Goal: Task Accomplishment & Management: Complete application form

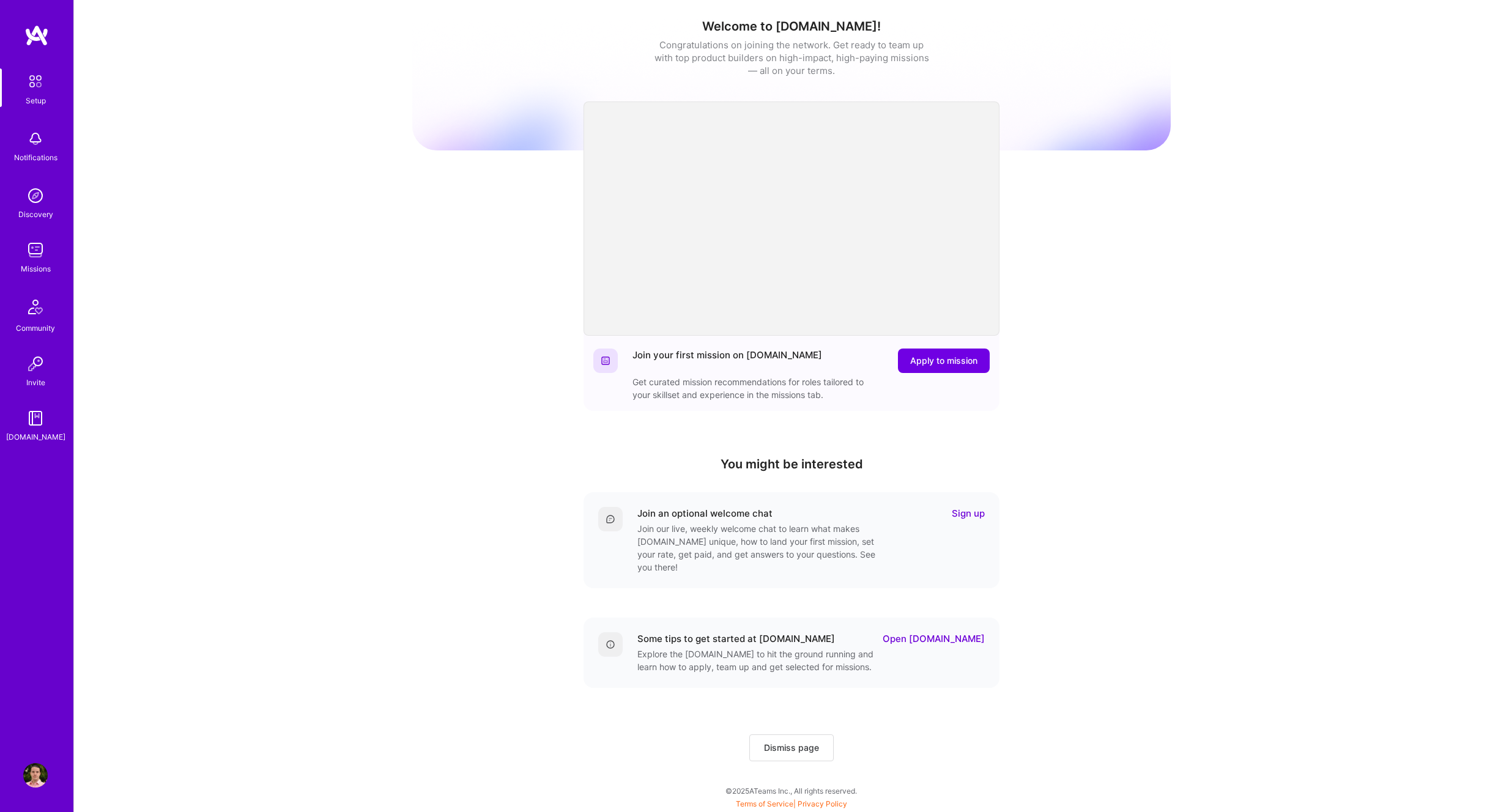
click at [49, 251] on link "Missions" at bounding box center [35, 256] width 76 height 37
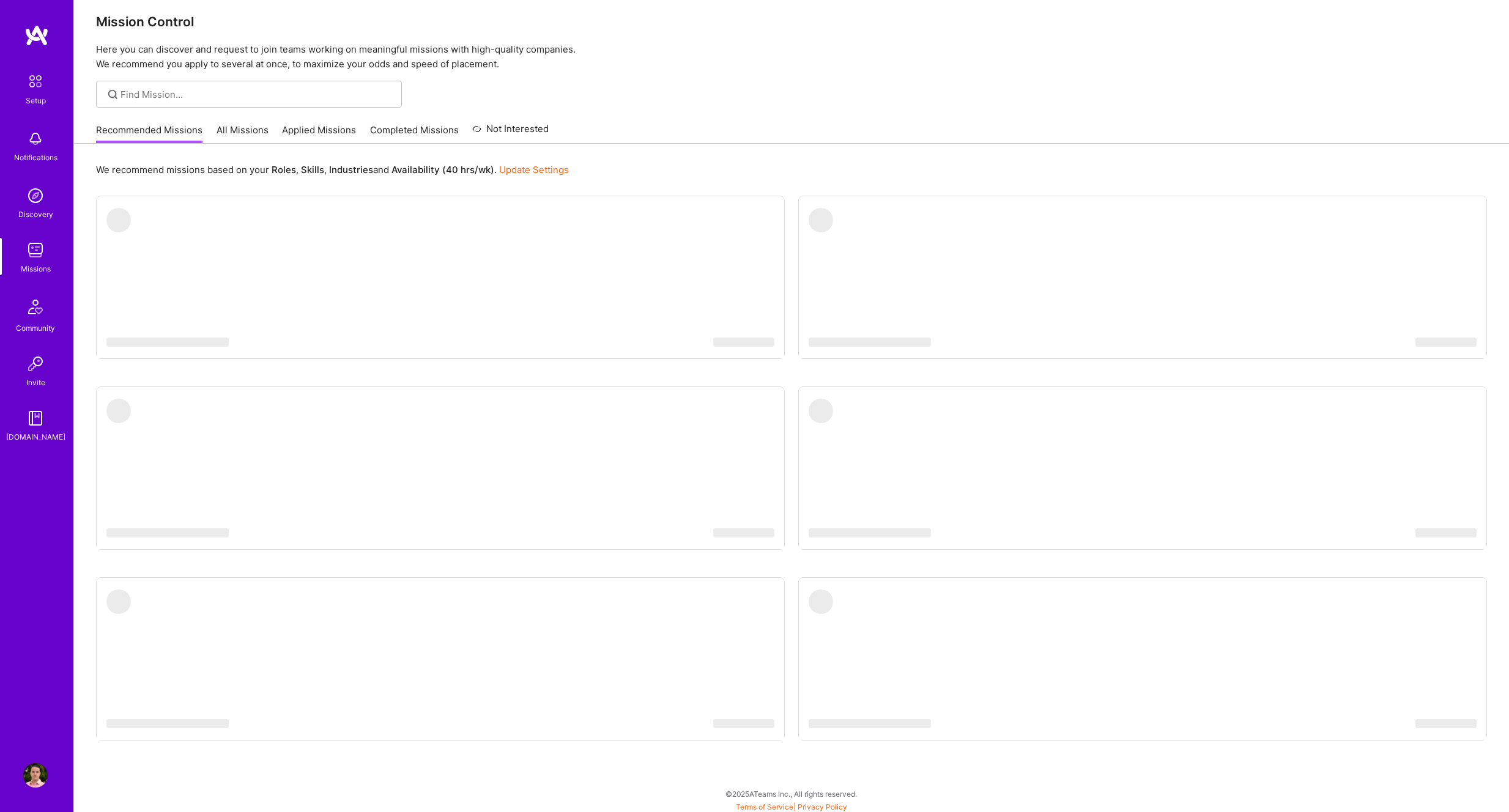
click at [312, 134] on link "Applied Missions" at bounding box center [319, 133] width 74 height 20
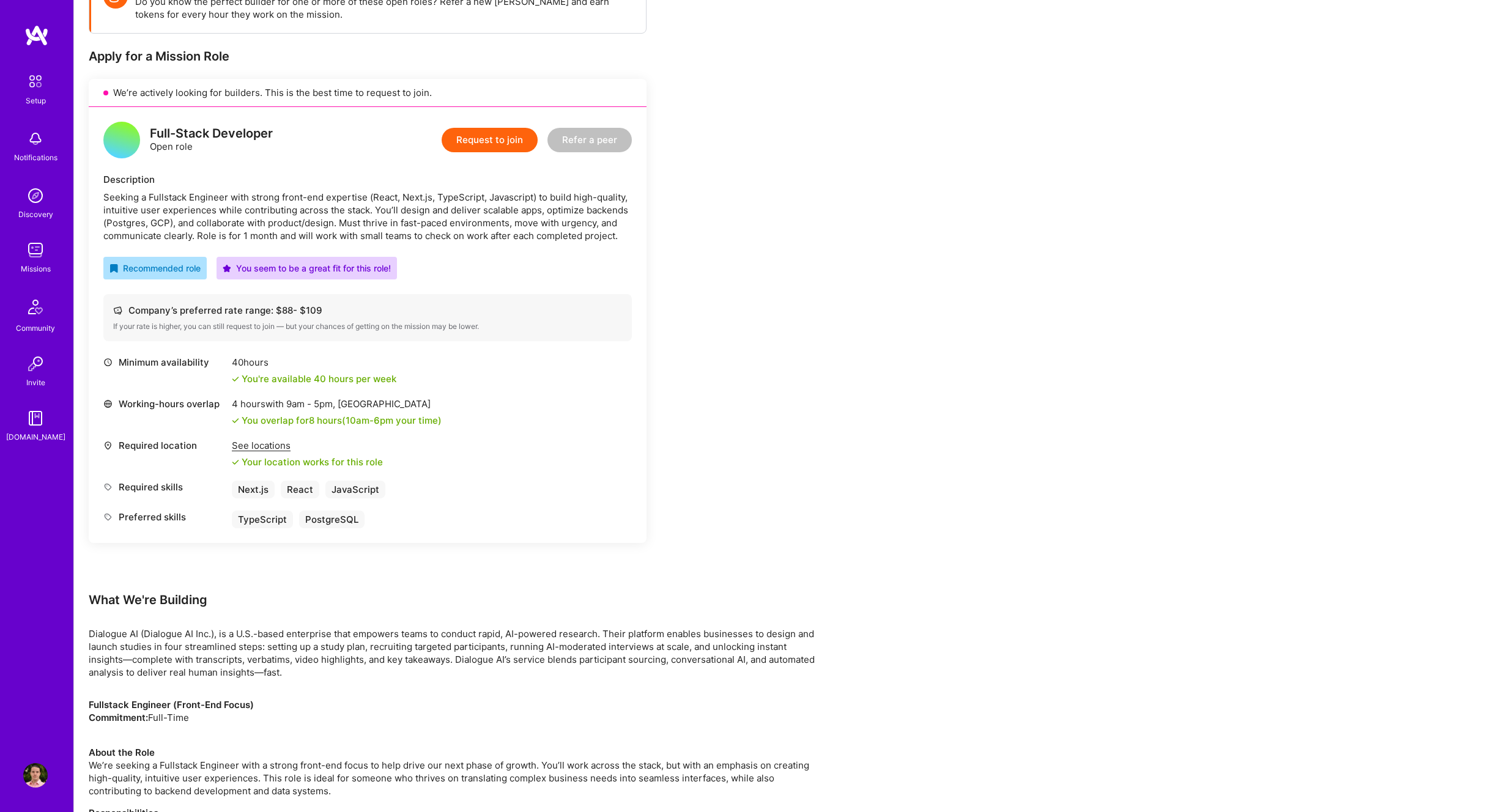
scroll to position [210, 0]
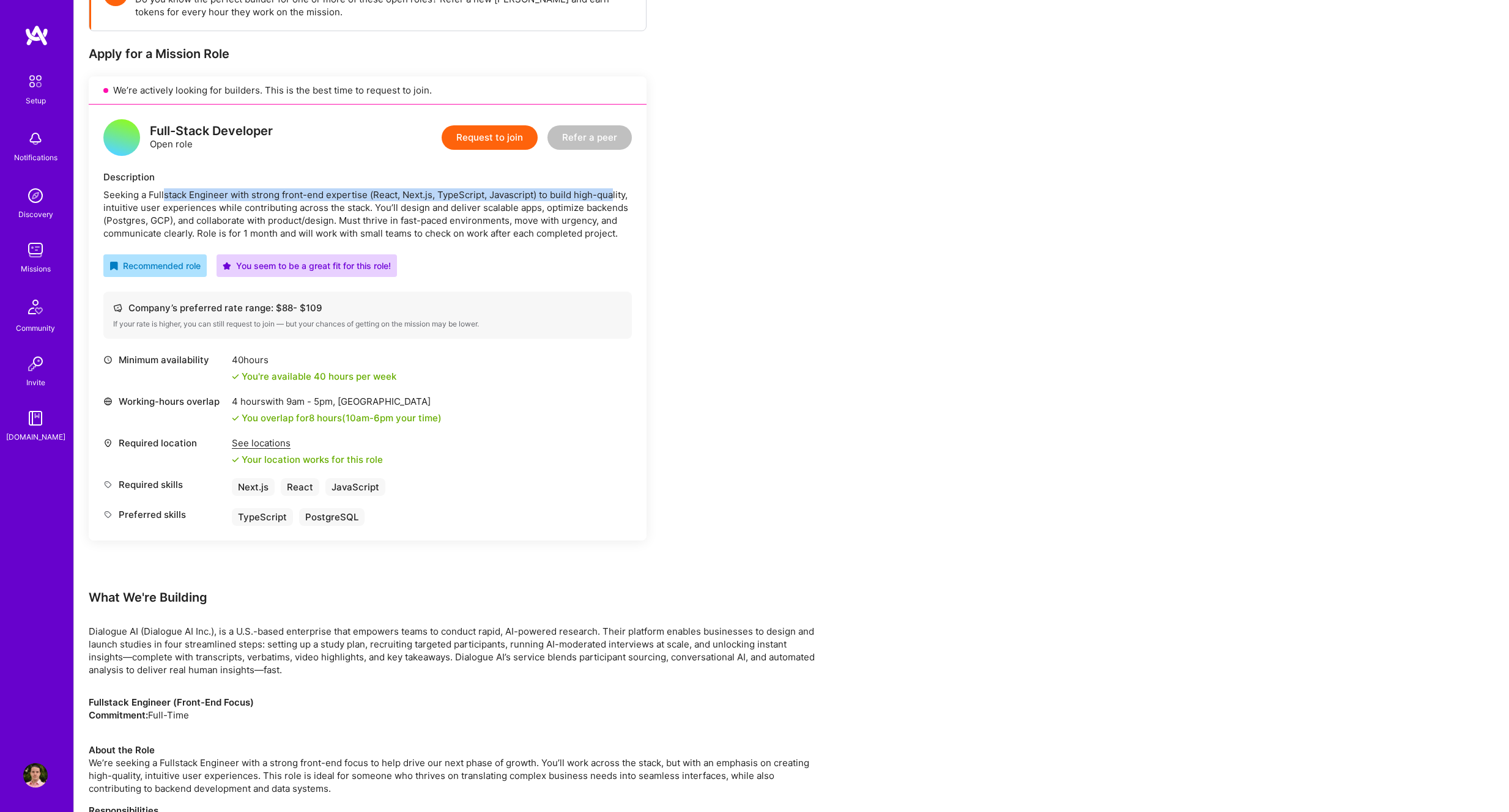
drag, startPoint x: 609, startPoint y: 199, endPoint x: 164, endPoint y: 191, distance: 445.1
click at [164, 191] on div "Seeking a Fullstack Engineer with strong front-end expertise (React, Next.js, T…" at bounding box center [367, 214] width 529 height 52
drag, startPoint x: 121, startPoint y: 209, endPoint x: 359, endPoint y: 201, distance: 238.1
click at [359, 201] on div "Seeking a Fullstack Engineer with strong front-end expertise (React, Next.js, T…" at bounding box center [367, 214] width 529 height 52
drag, startPoint x: 387, startPoint y: 205, endPoint x: 167, endPoint y: 220, distance: 220.5
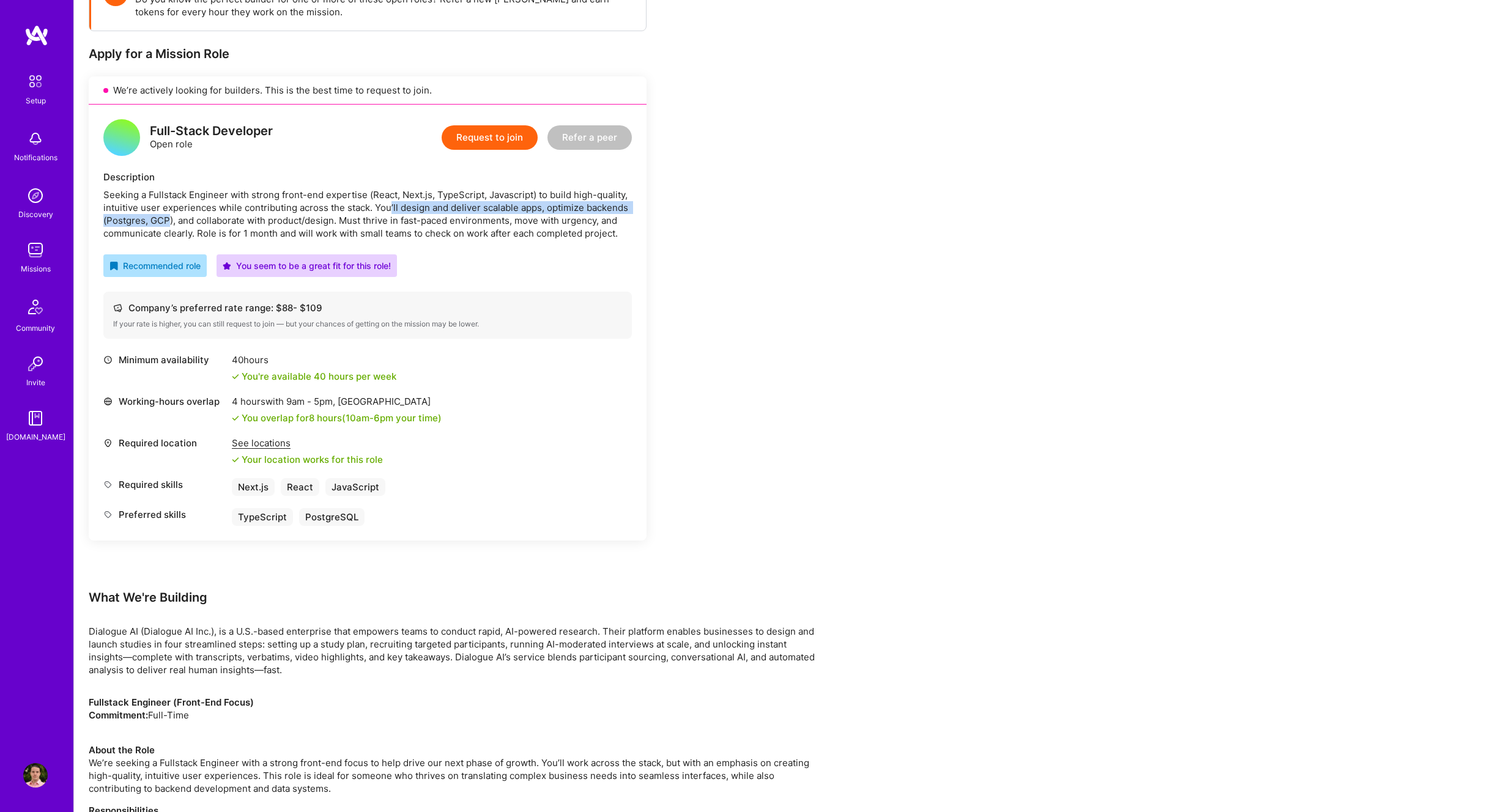
click at [167, 220] on div "Seeking a Fullstack Engineer with strong front-end expertise (React, Next.js, T…" at bounding box center [367, 214] width 529 height 52
drag, startPoint x: 202, startPoint y: 223, endPoint x: 315, endPoint y: 220, distance: 113.0
click at [315, 220] on div "Seeking a Fullstack Engineer with strong front-end expertise (React, Next.js, T…" at bounding box center [367, 214] width 529 height 52
drag, startPoint x: 342, startPoint y: 230, endPoint x: 467, endPoint y: 224, distance: 125.1
click at [467, 224] on div "Seeking a Fullstack Engineer with strong front-end expertise (React, Next.js, T…" at bounding box center [367, 214] width 529 height 52
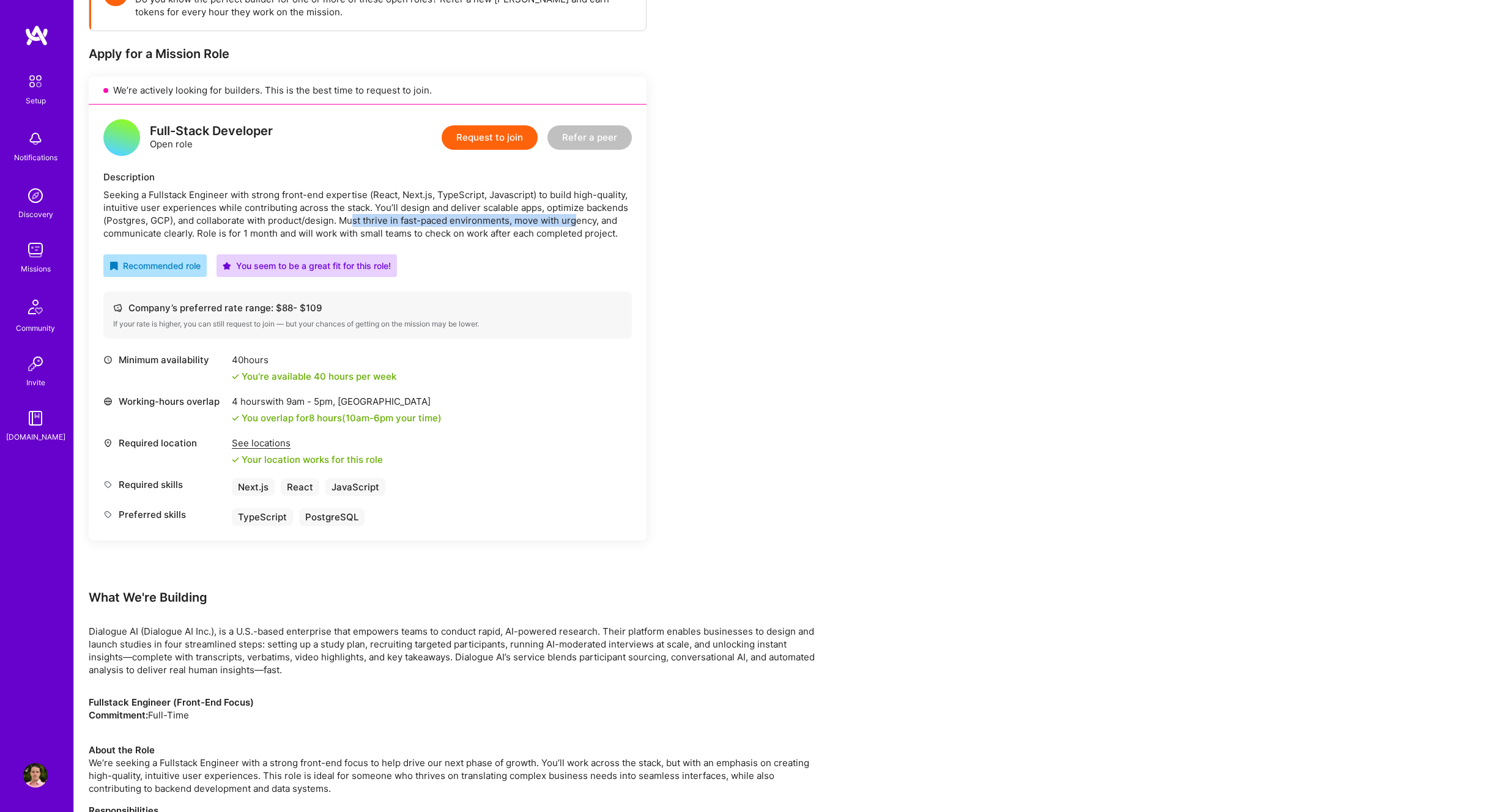
drag, startPoint x: 355, startPoint y: 219, endPoint x: 575, endPoint y: 222, distance: 220.0
click at [575, 222] on div "Seeking a Fullstack Engineer with strong front-end expertise (React, Next.js, T…" at bounding box center [367, 214] width 529 height 52
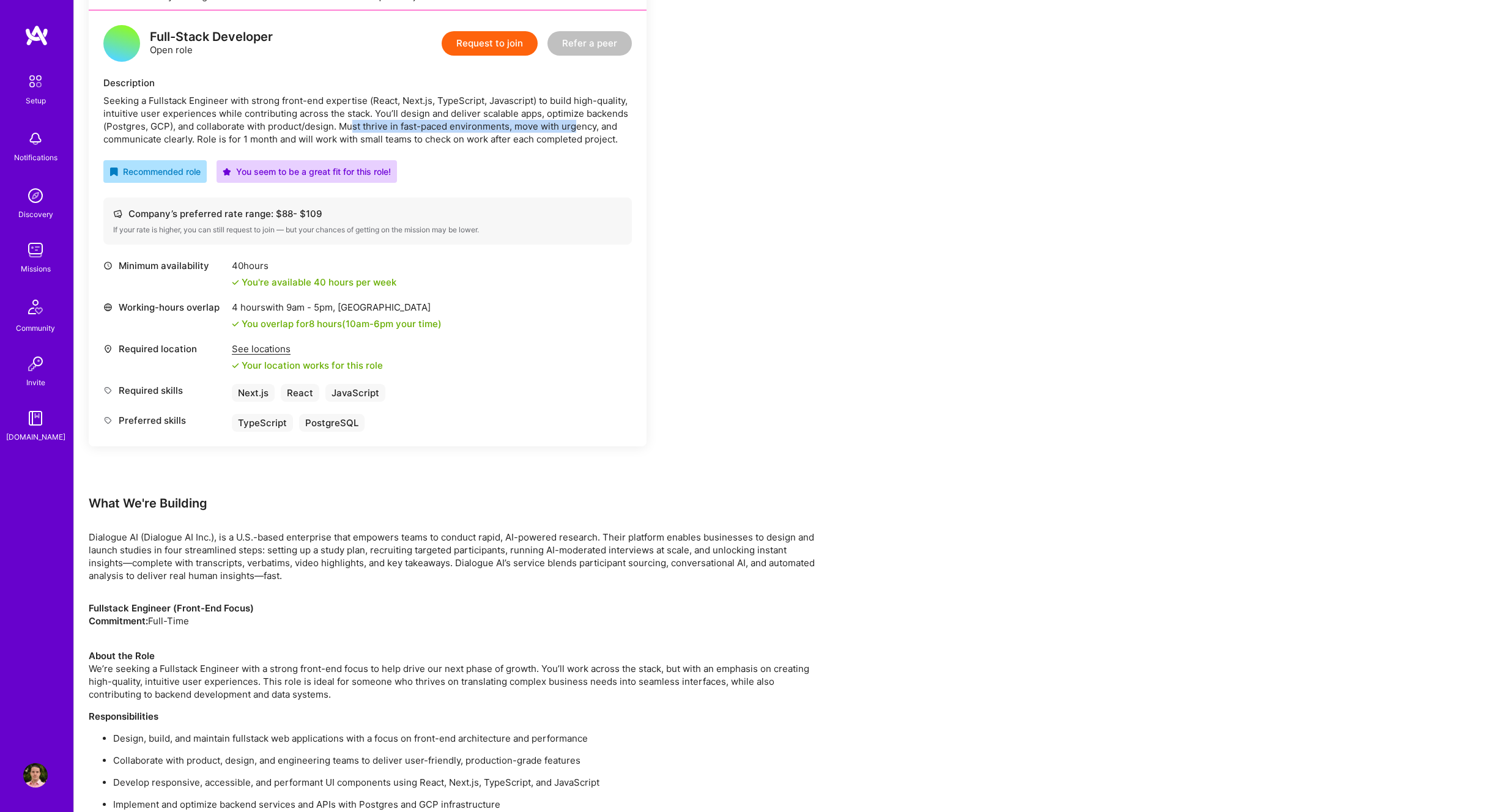
scroll to position [264, 0]
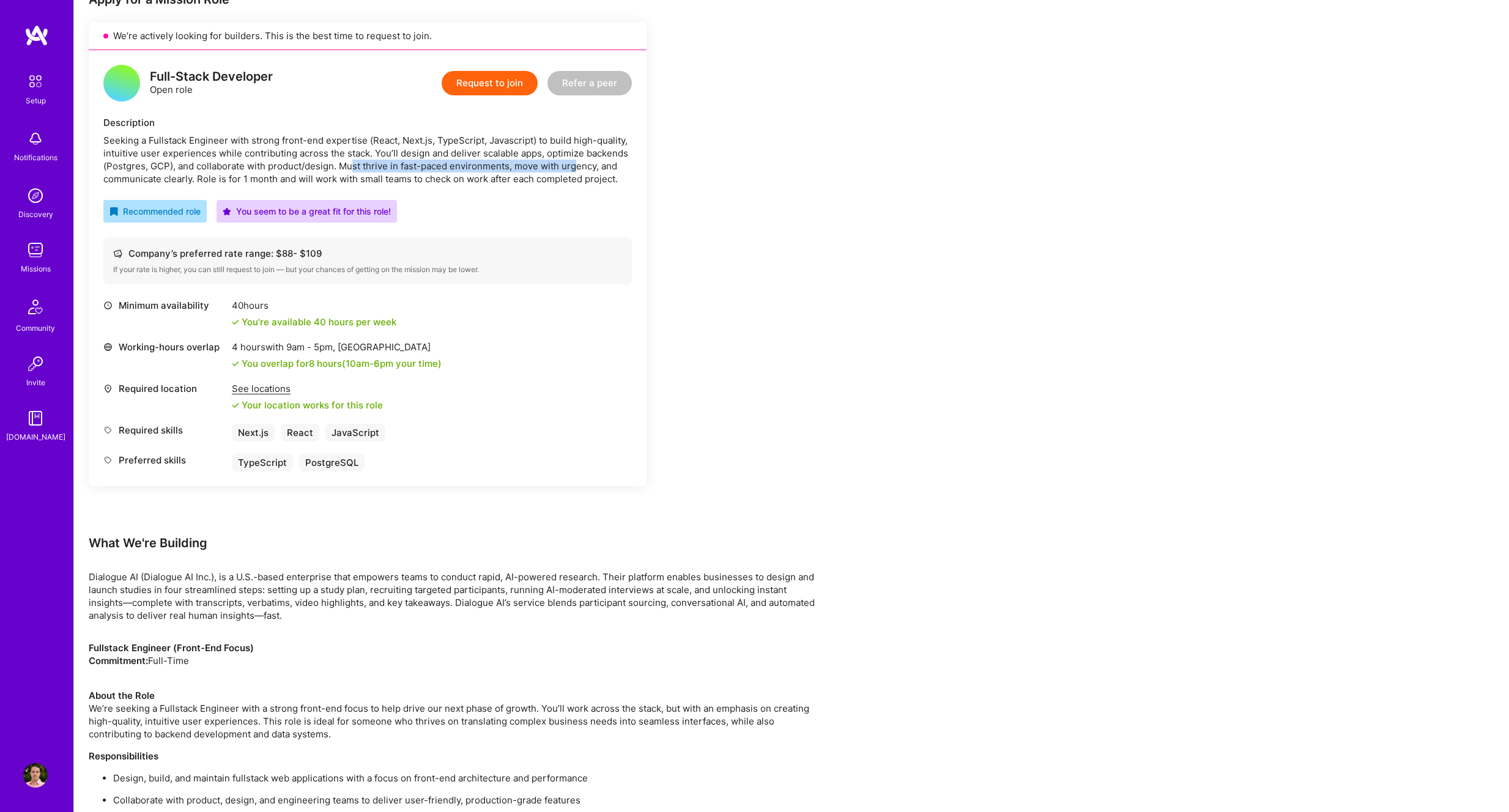
click at [471, 85] on button "Request to join" at bounding box center [489, 83] width 96 height 24
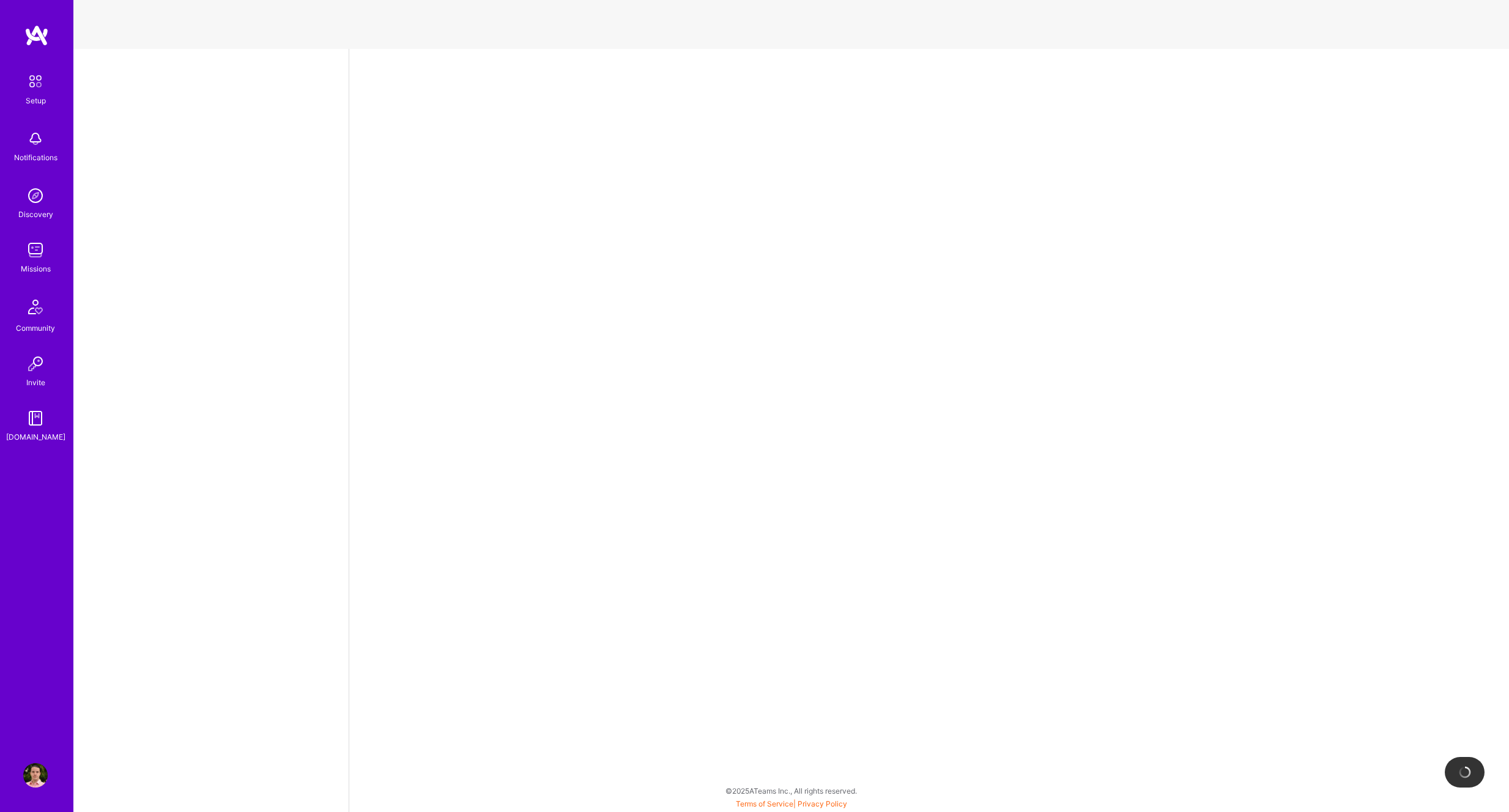
select select "NI"
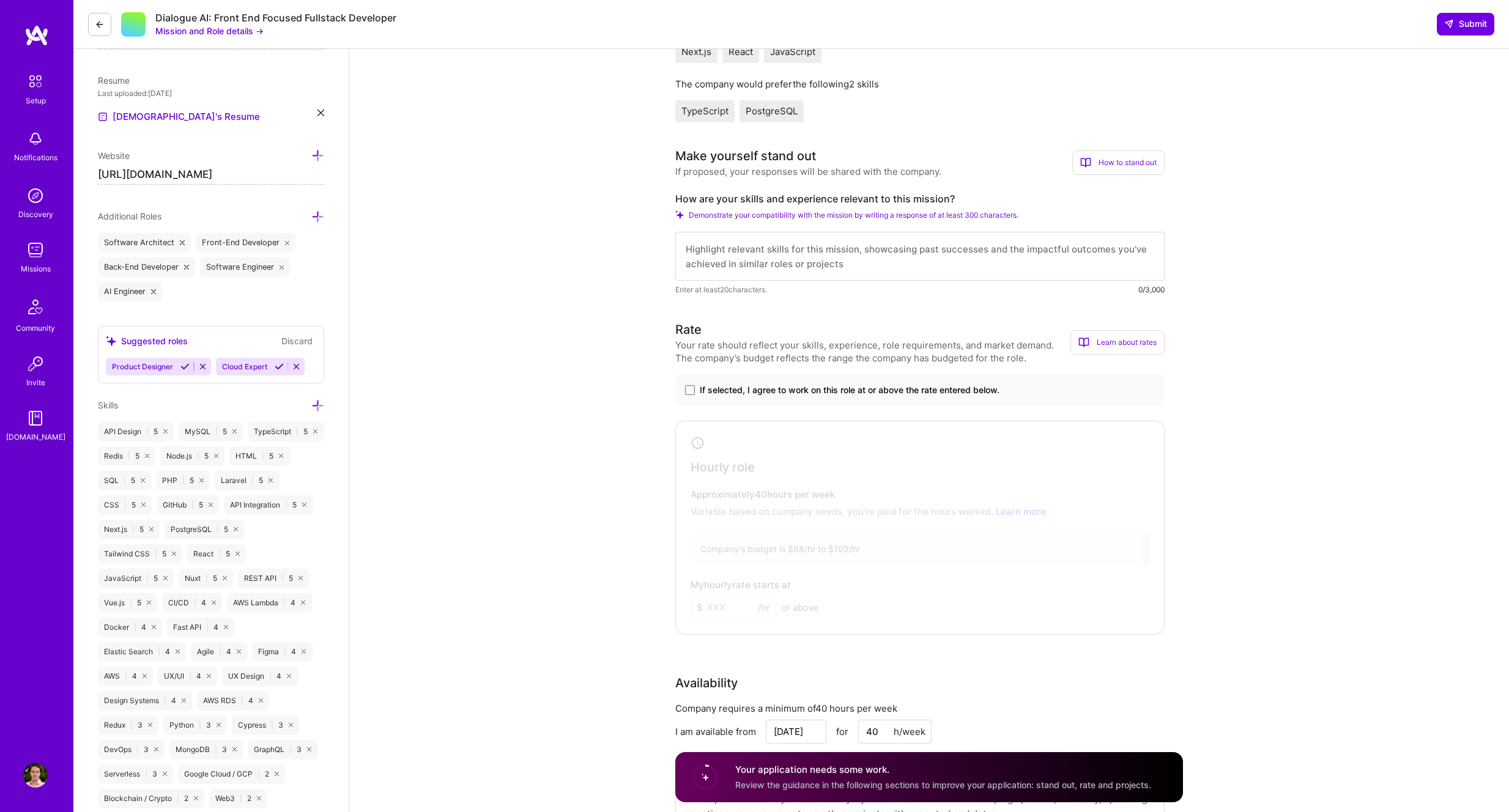
scroll to position [291, 0]
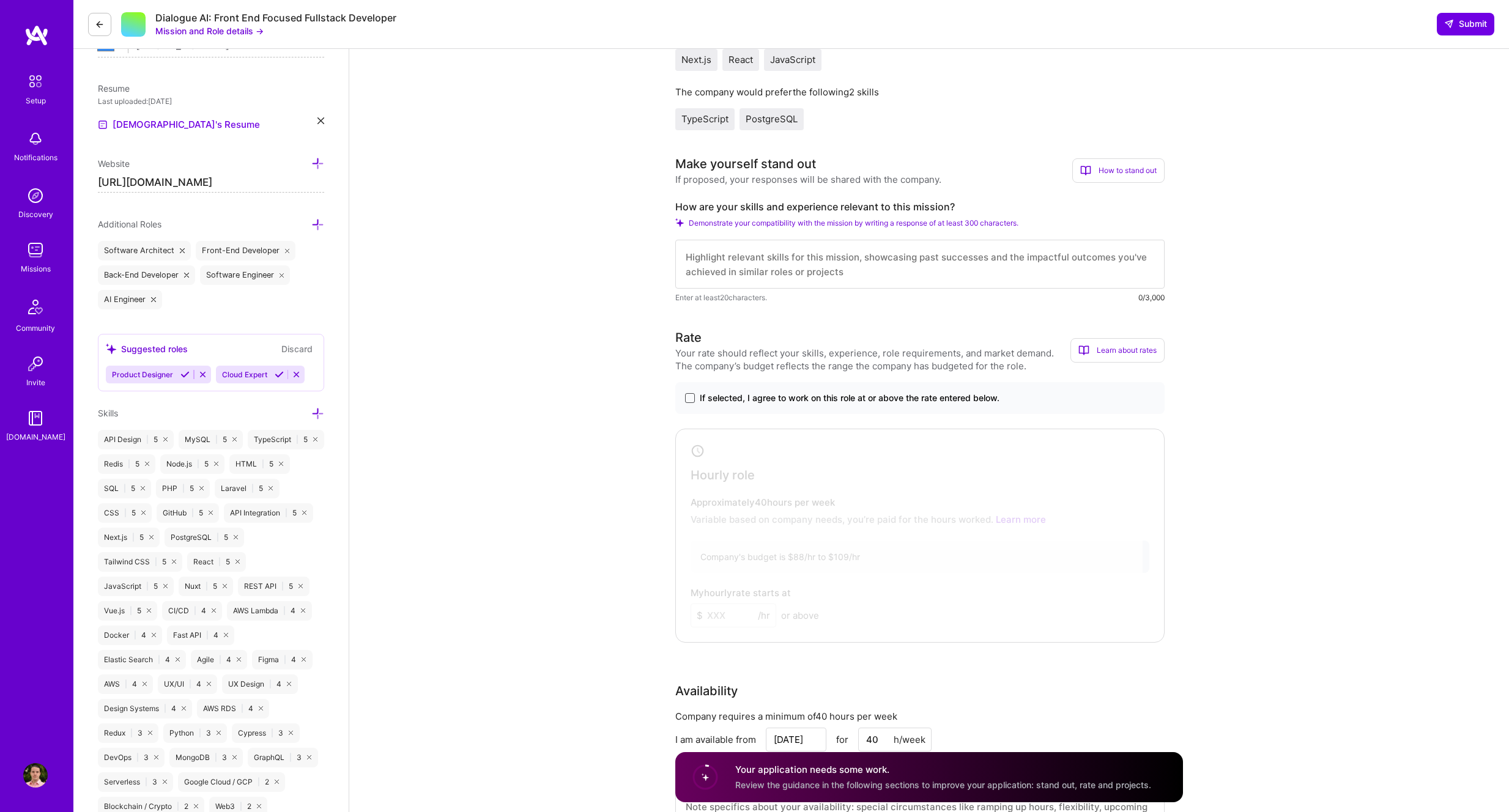
click at [691, 396] on span at bounding box center [690, 398] width 10 height 10
click at [0, 0] on input "If selected, I agree to work on this role at or above the rate entered below." at bounding box center [0, 0] width 0 height 0
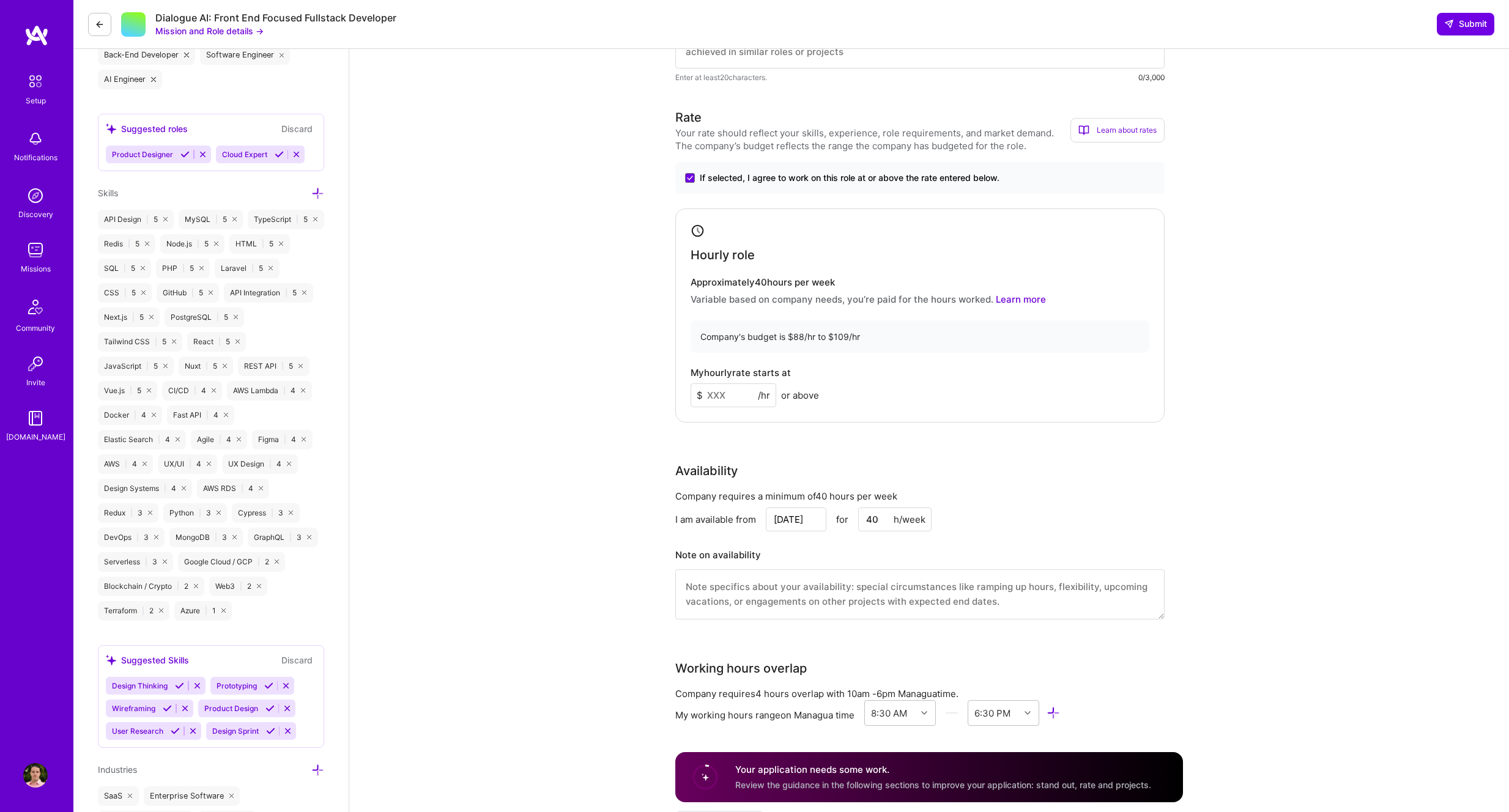
scroll to position [527, 0]
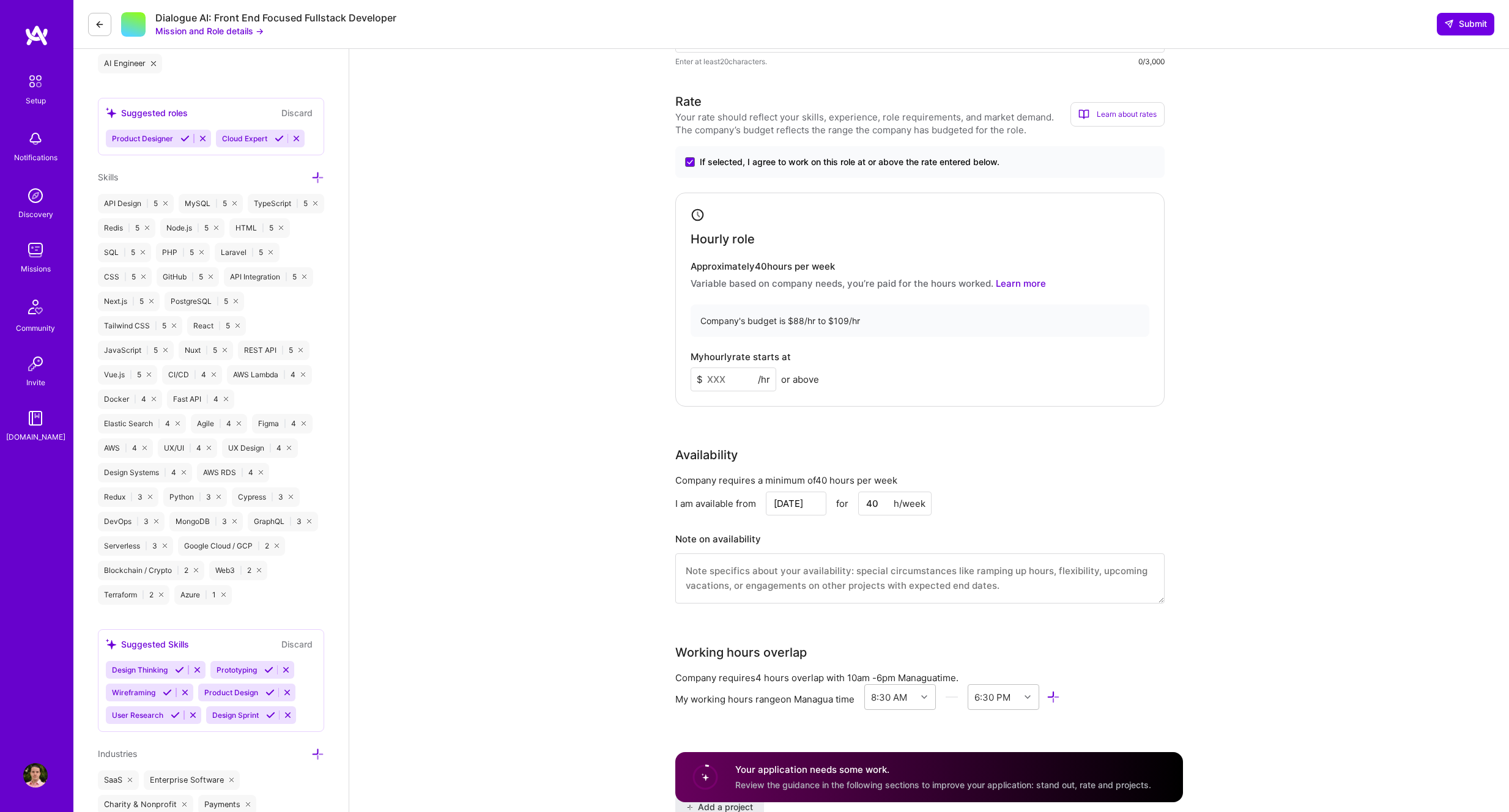
click at [730, 378] on input at bounding box center [733, 380] width 86 height 24
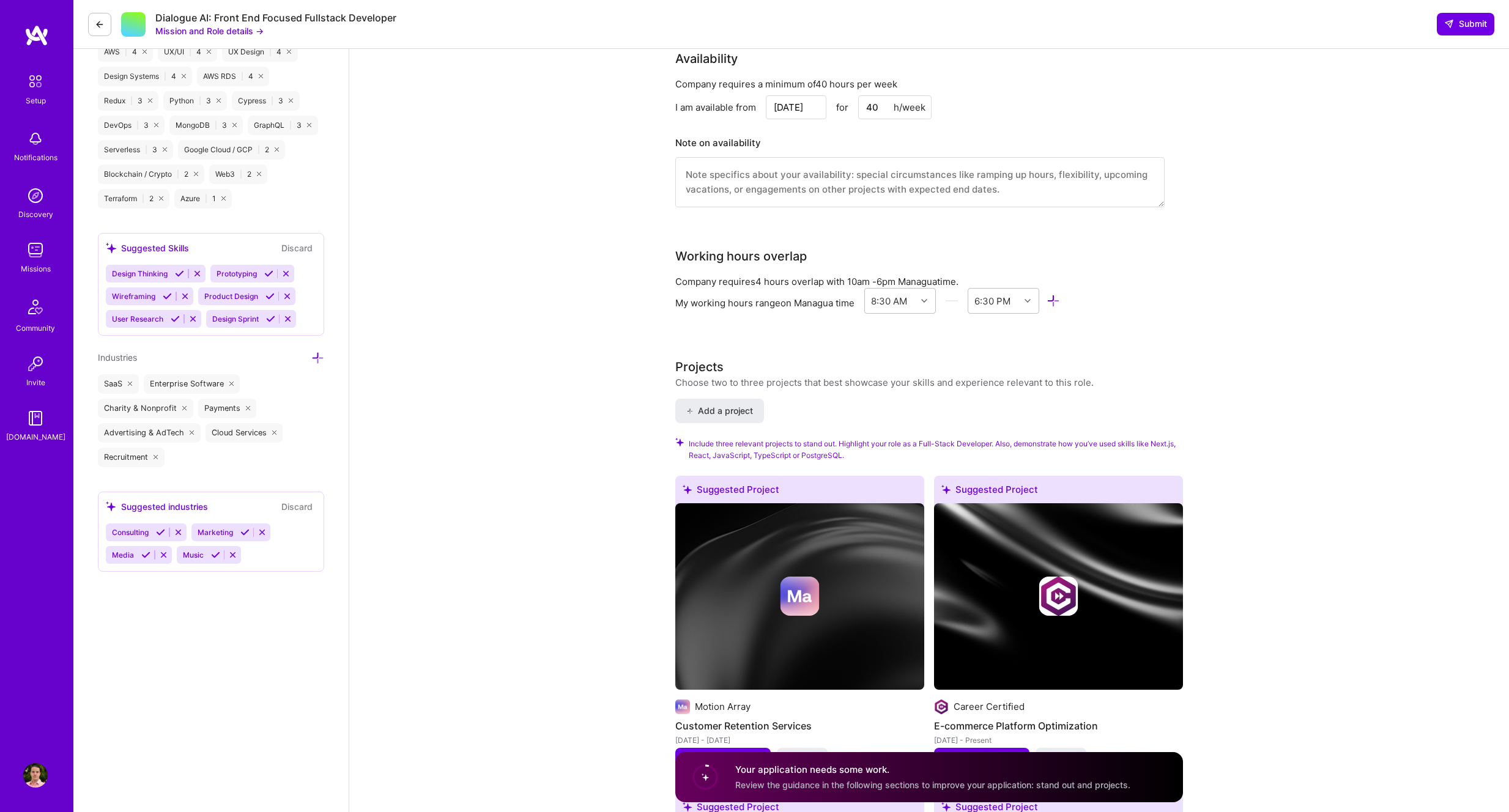
scroll to position [924, 0]
type input "88"
click at [773, 172] on textarea at bounding box center [920, 182] width 489 height 50
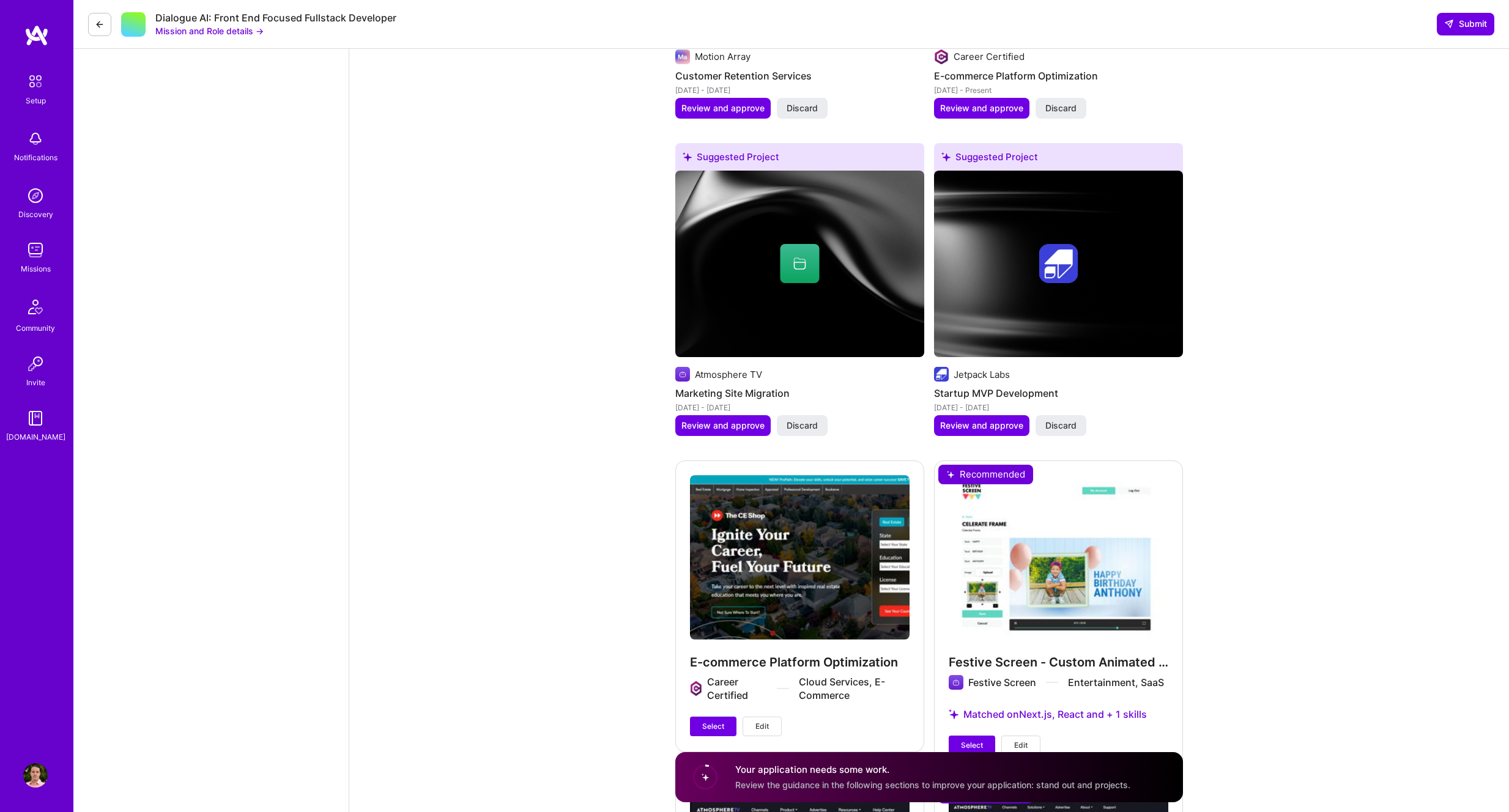
scroll to position [1564, 0]
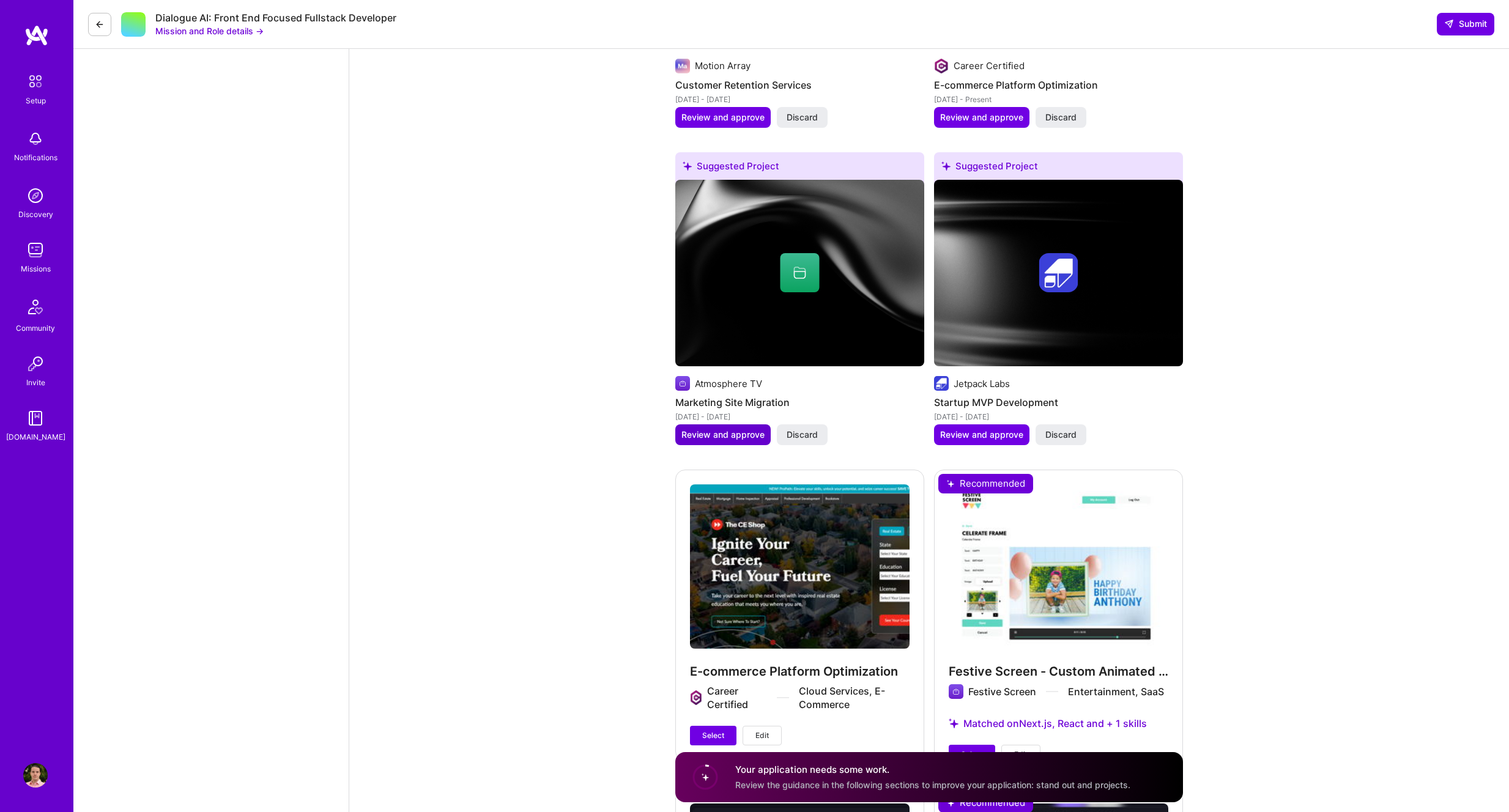
click at [753, 441] on span "Review and approve" at bounding box center [723, 435] width 83 height 12
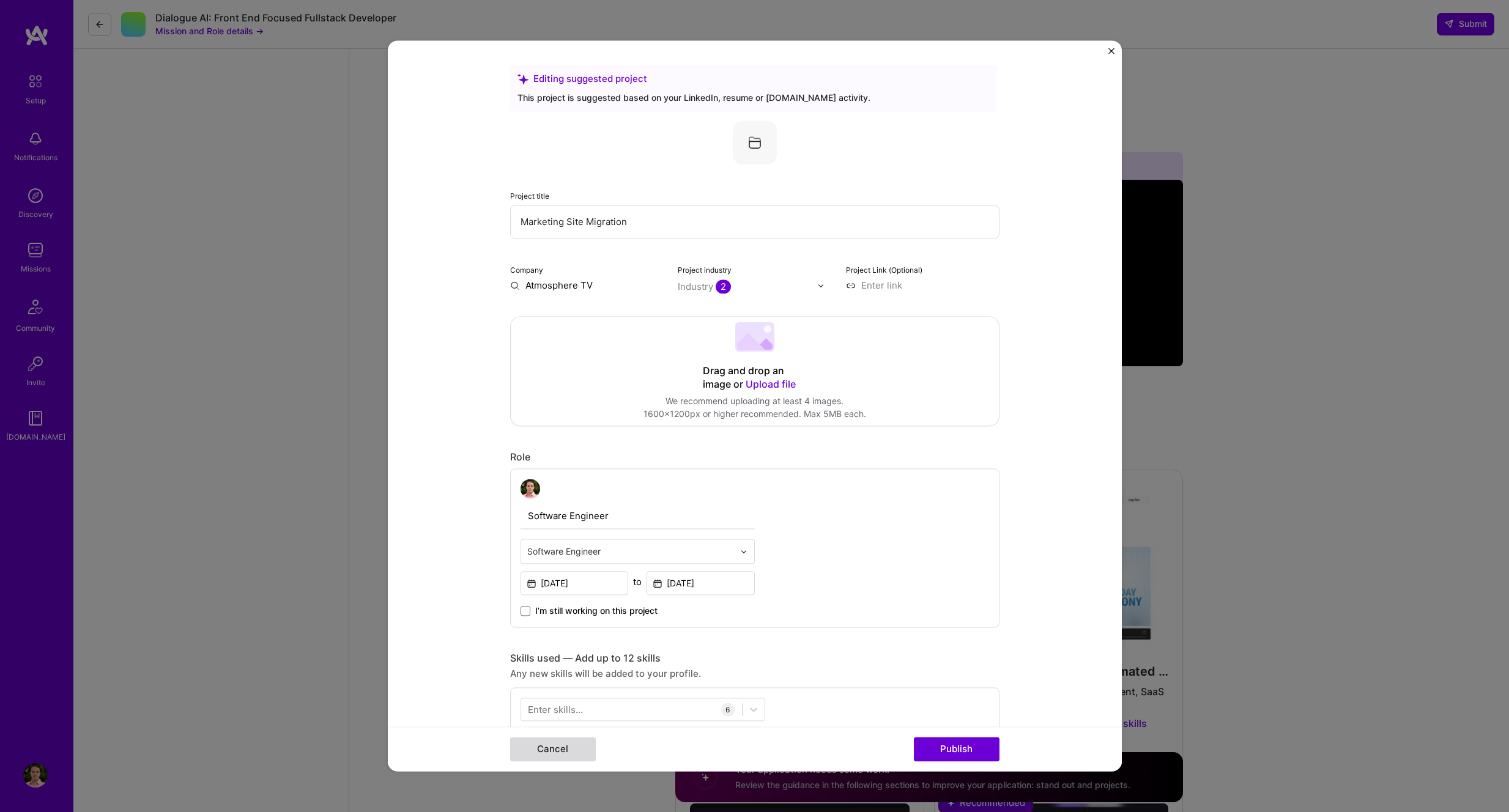
click at [572, 744] on button "Cancel" at bounding box center [553, 749] width 86 height 24
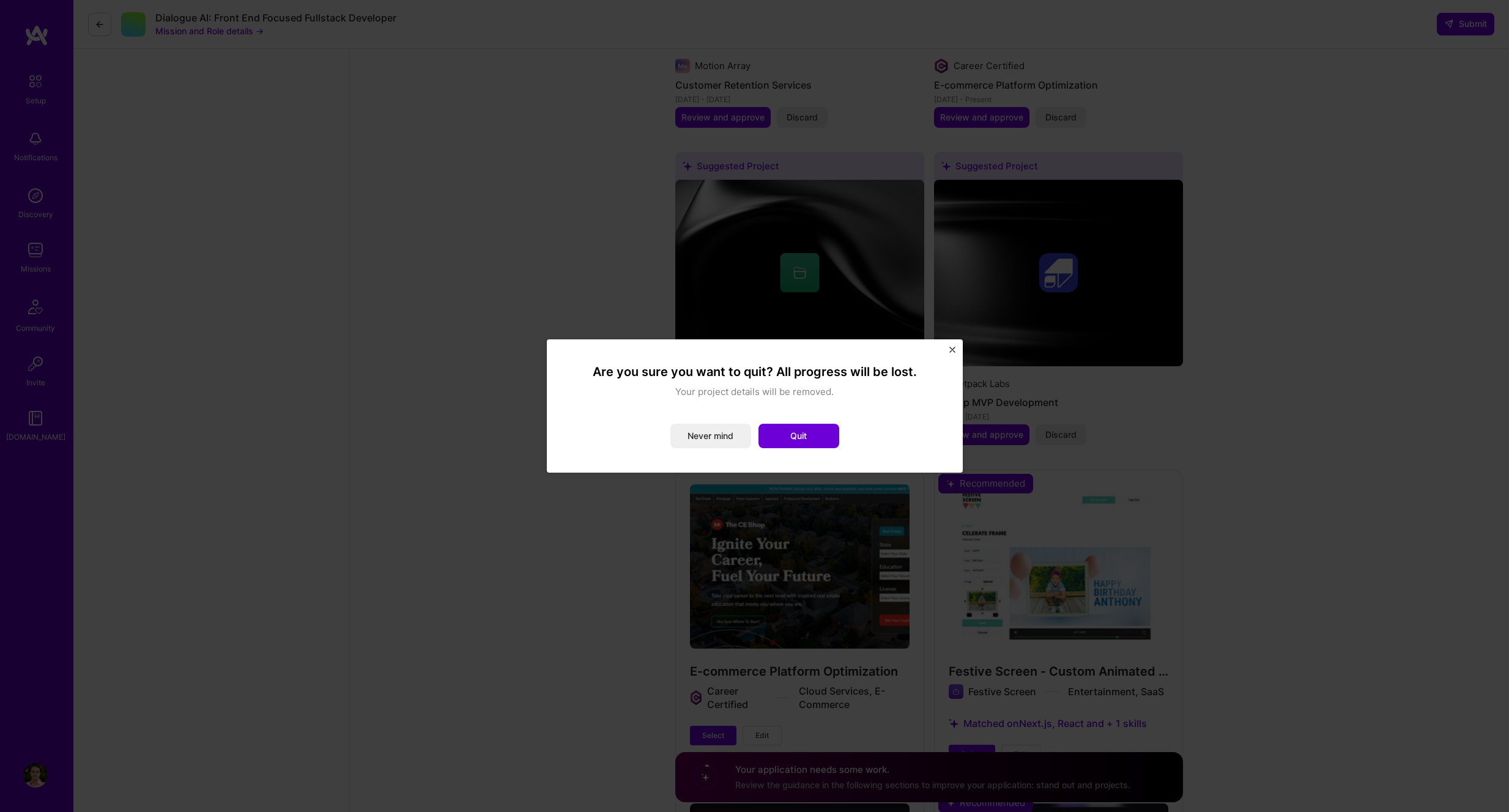
click at [789, 451] on div "Are you sure you want to quit? All progress will be lost. Your project details …" at bounding box center [754, 406] width 387 height 104
click at [787, 437] on button "Quit" at bounding box center [799, 436] width 81 height 24
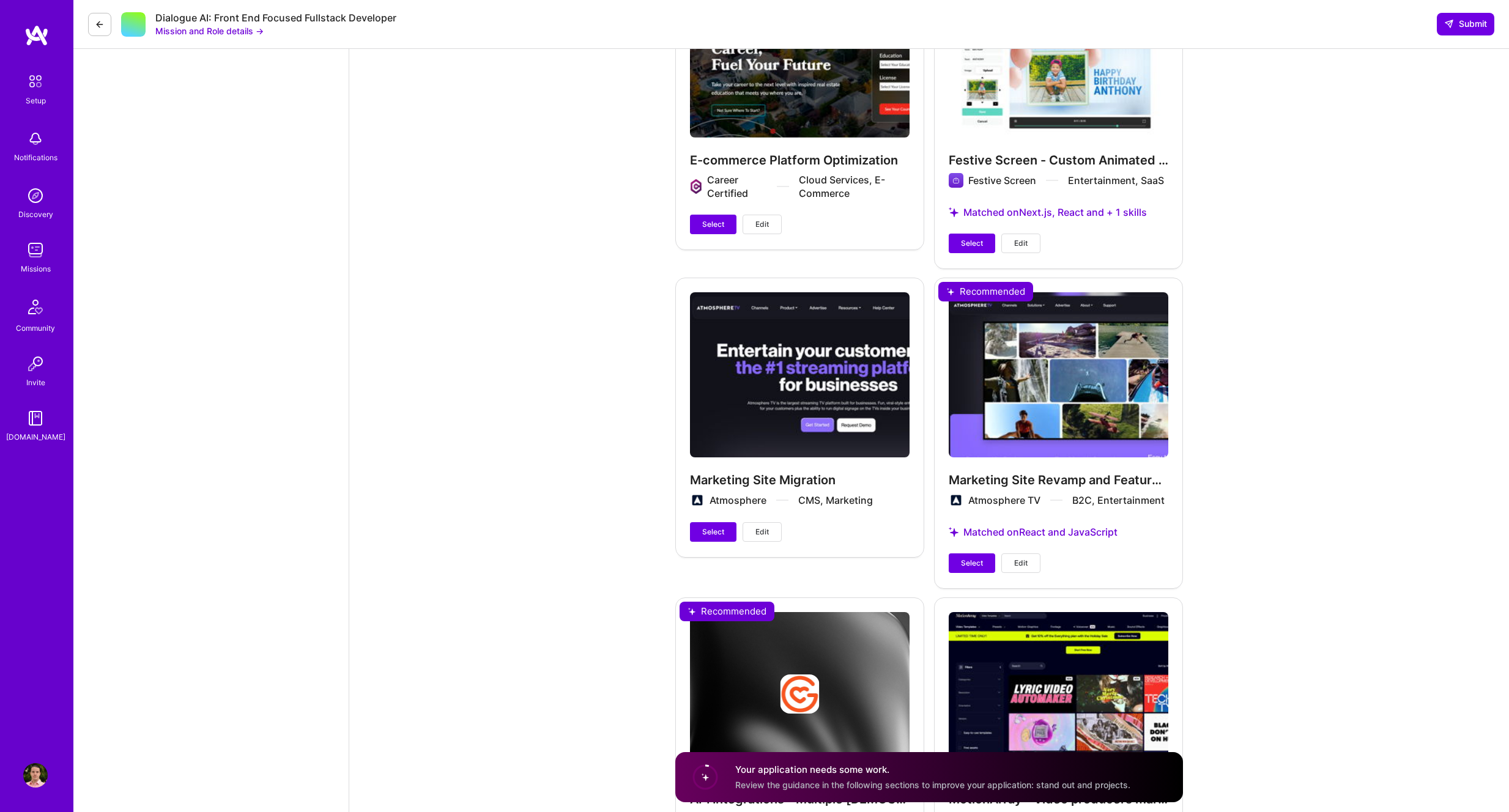
scroll to position [2076, 0]
click at [967, 563] on span "Select" at bounding box center [972, 562] width 22 height 11
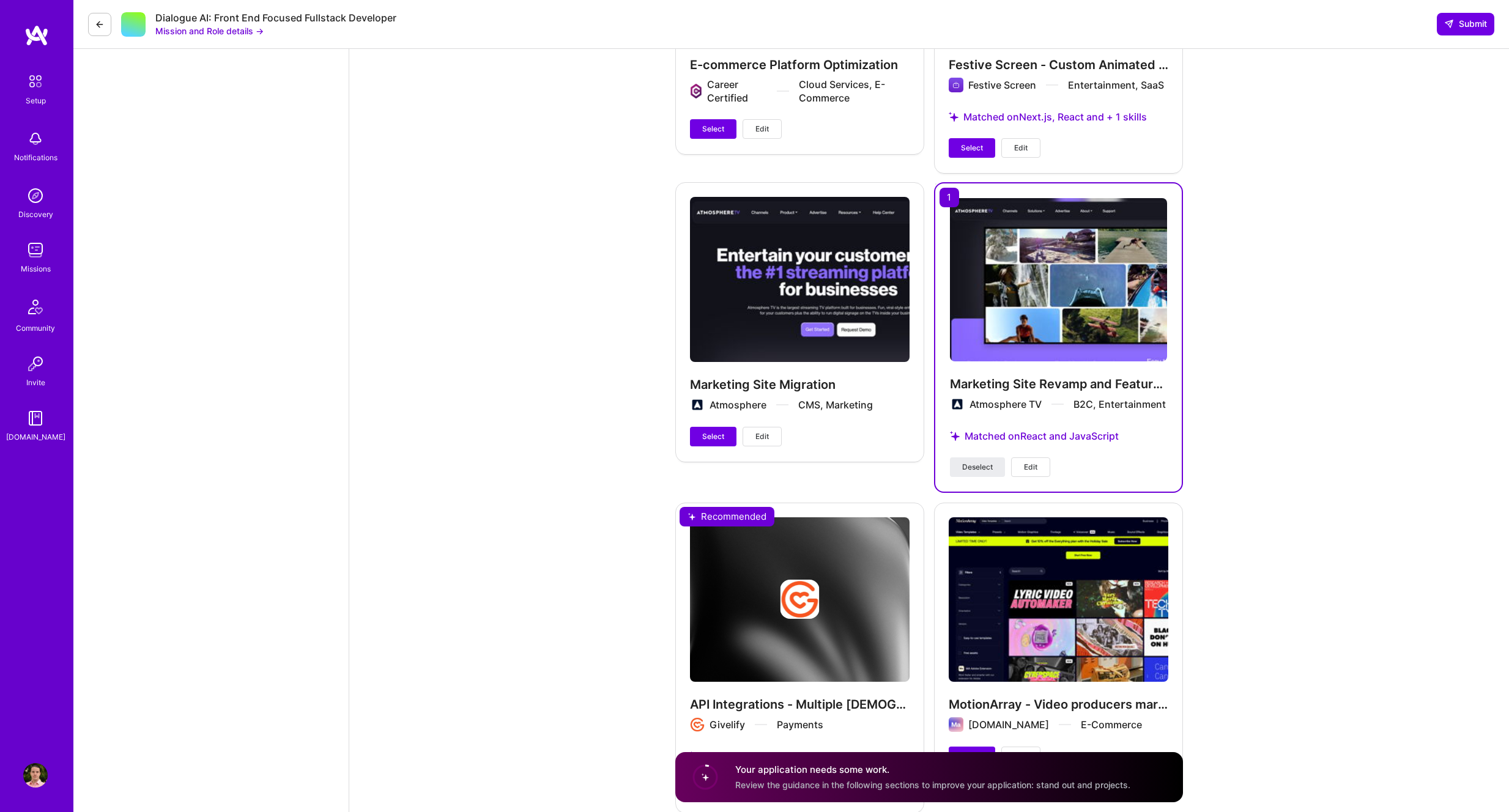
scroll to position [2257, 0]
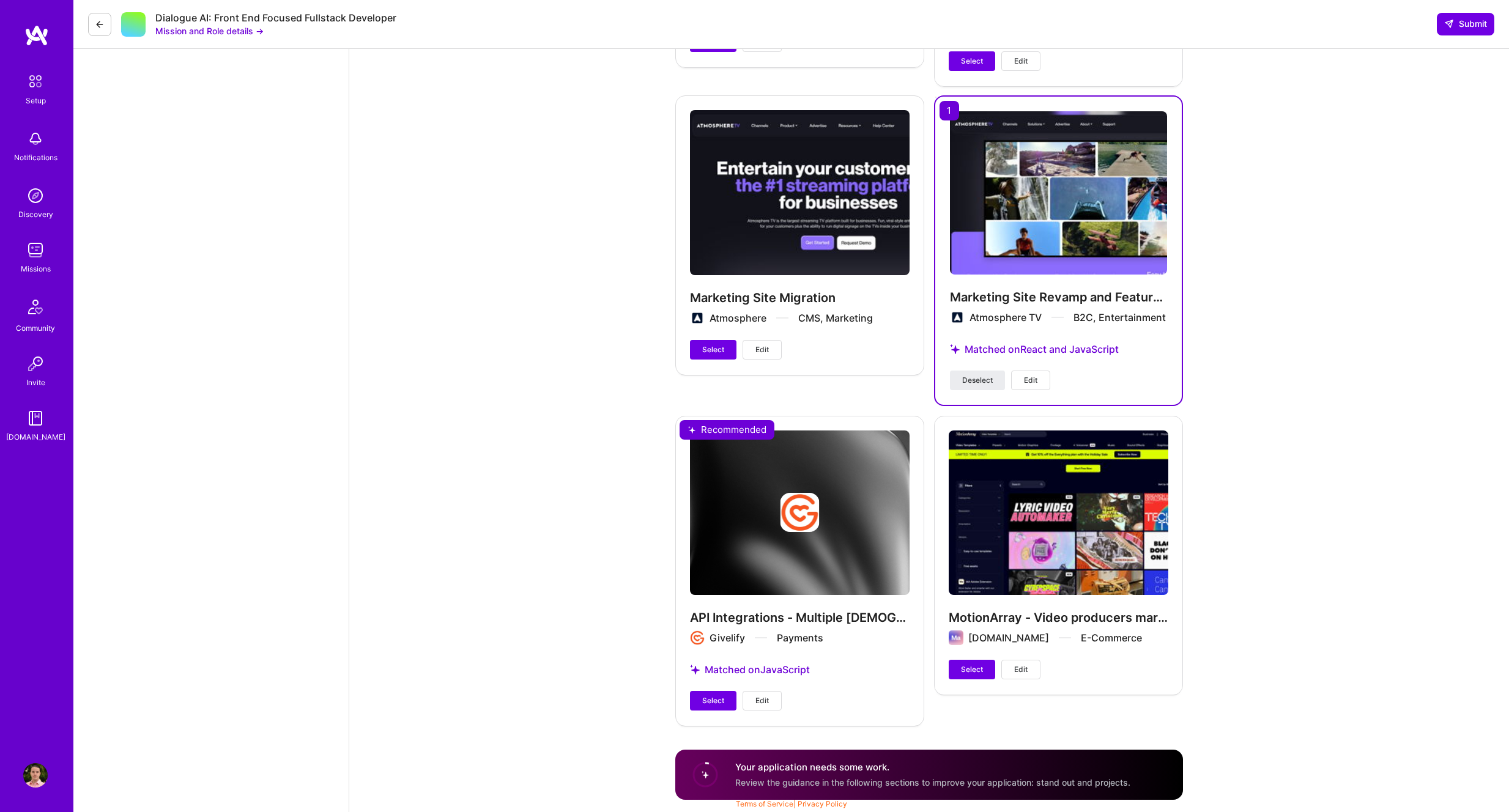
click at [1025, 378] on span "Edit" at bounding box center [1031, 380] width 14 height 11
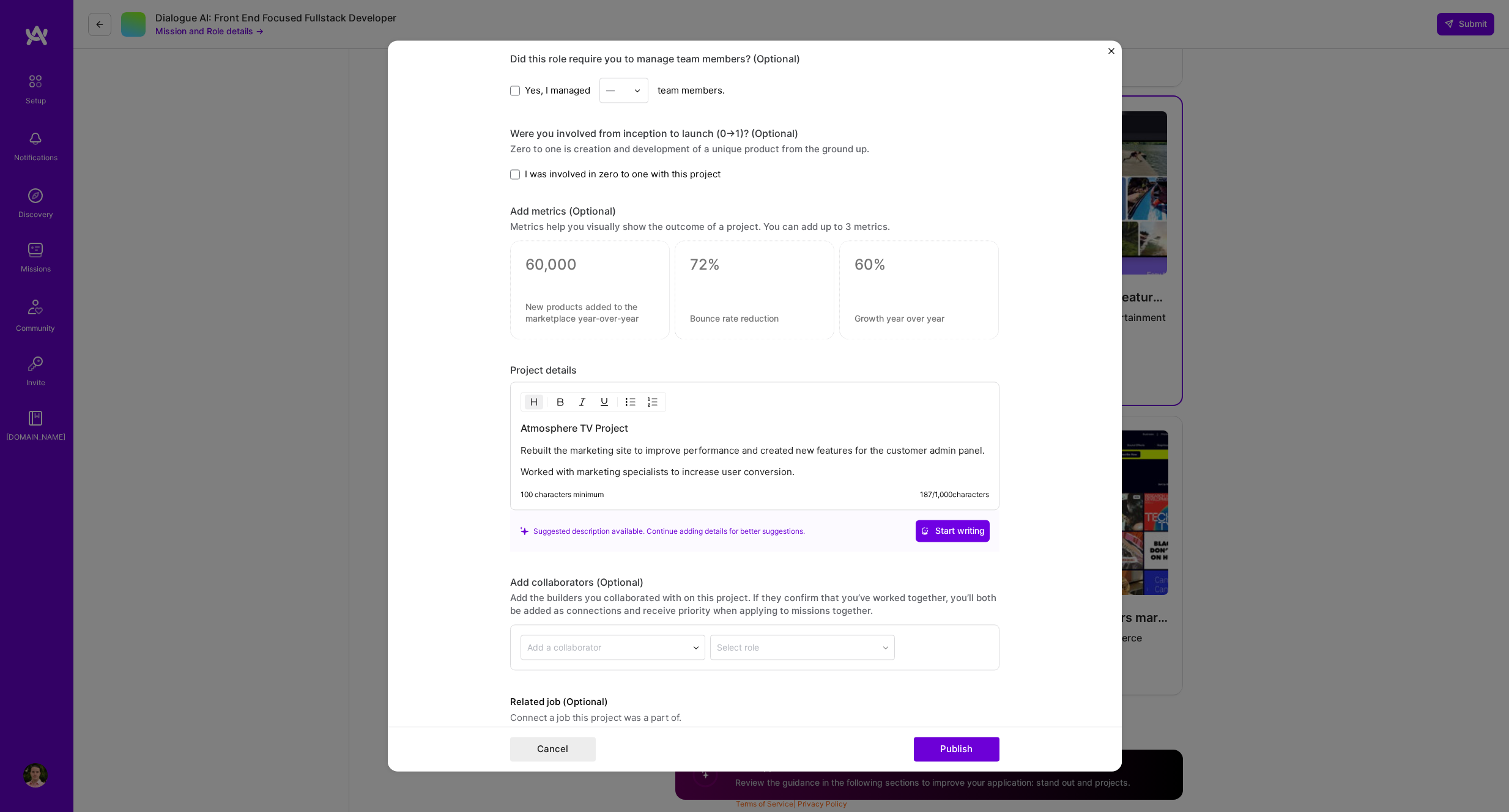
scroll to position [1282, 0]
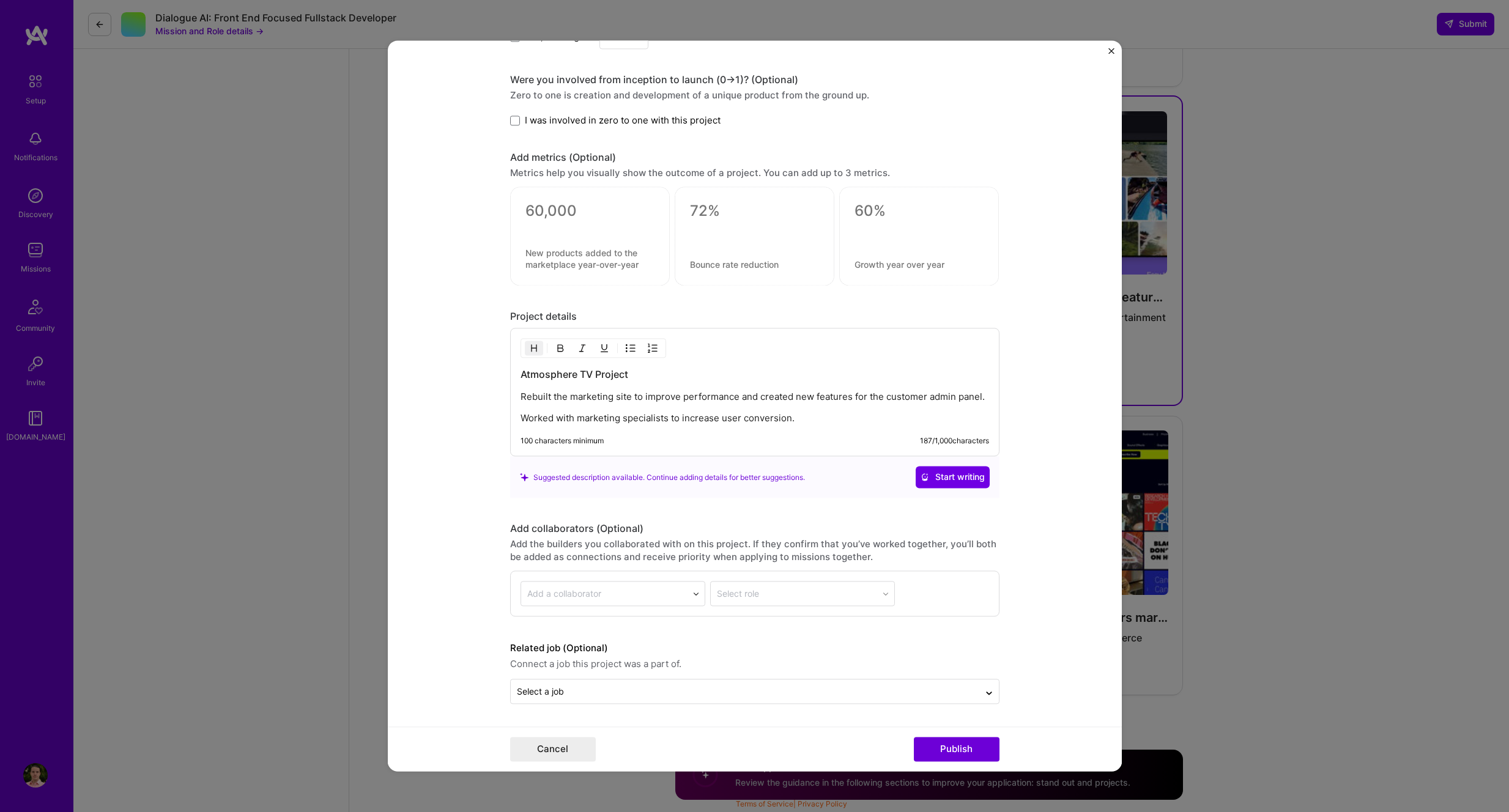
click at [1291, 362] on div "Project title Marketing Site Revamp and Feature Development Company Atmosphere …" at bounding box center [754, 406] width 1509 height 812
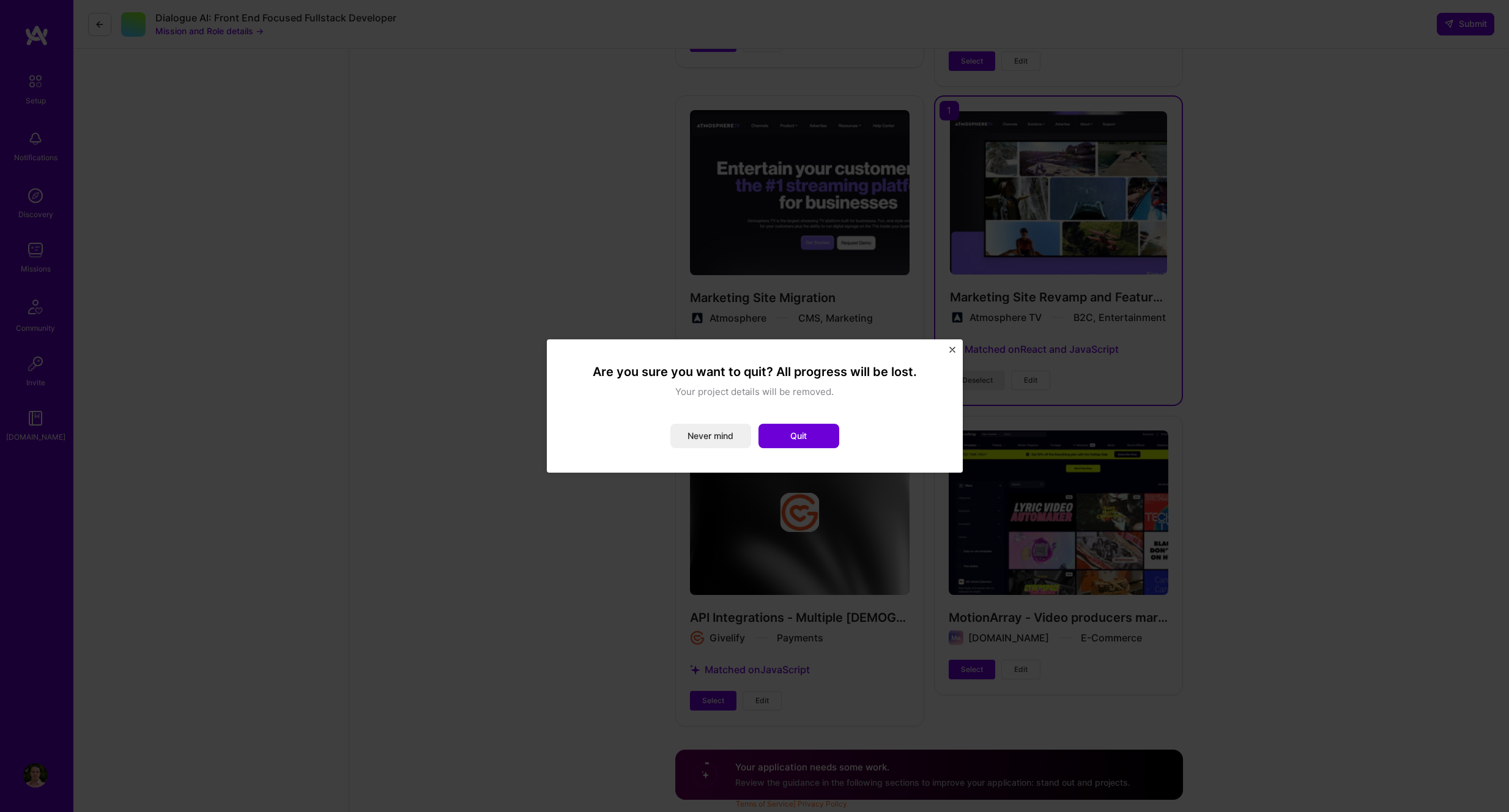
click at [801, 434] on button "Quit" at bounding box center [799, 436] width 81 height 24
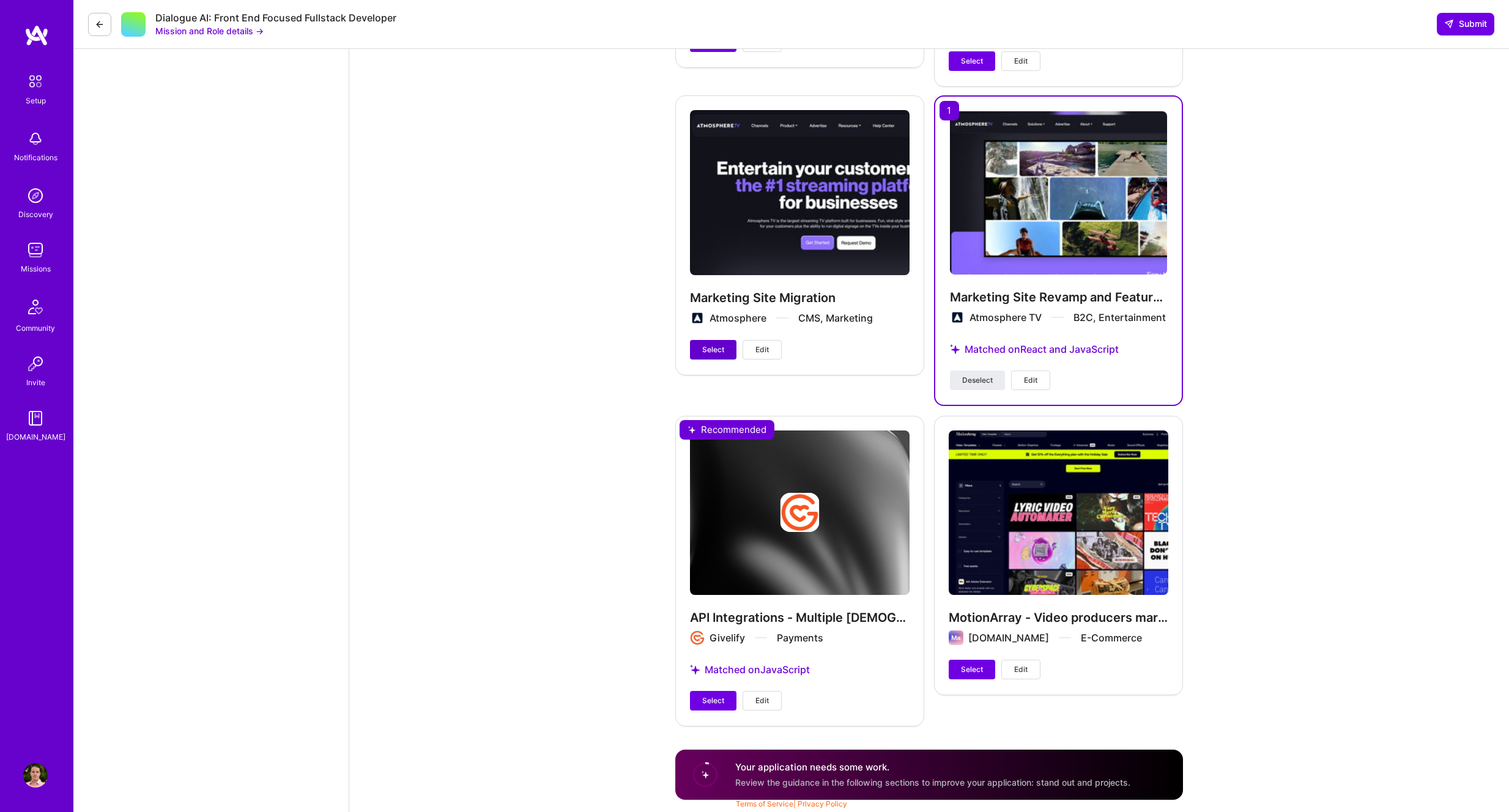
click at [709, 344] on span "Select" at bounding box center [713, 350] width 22 height 11
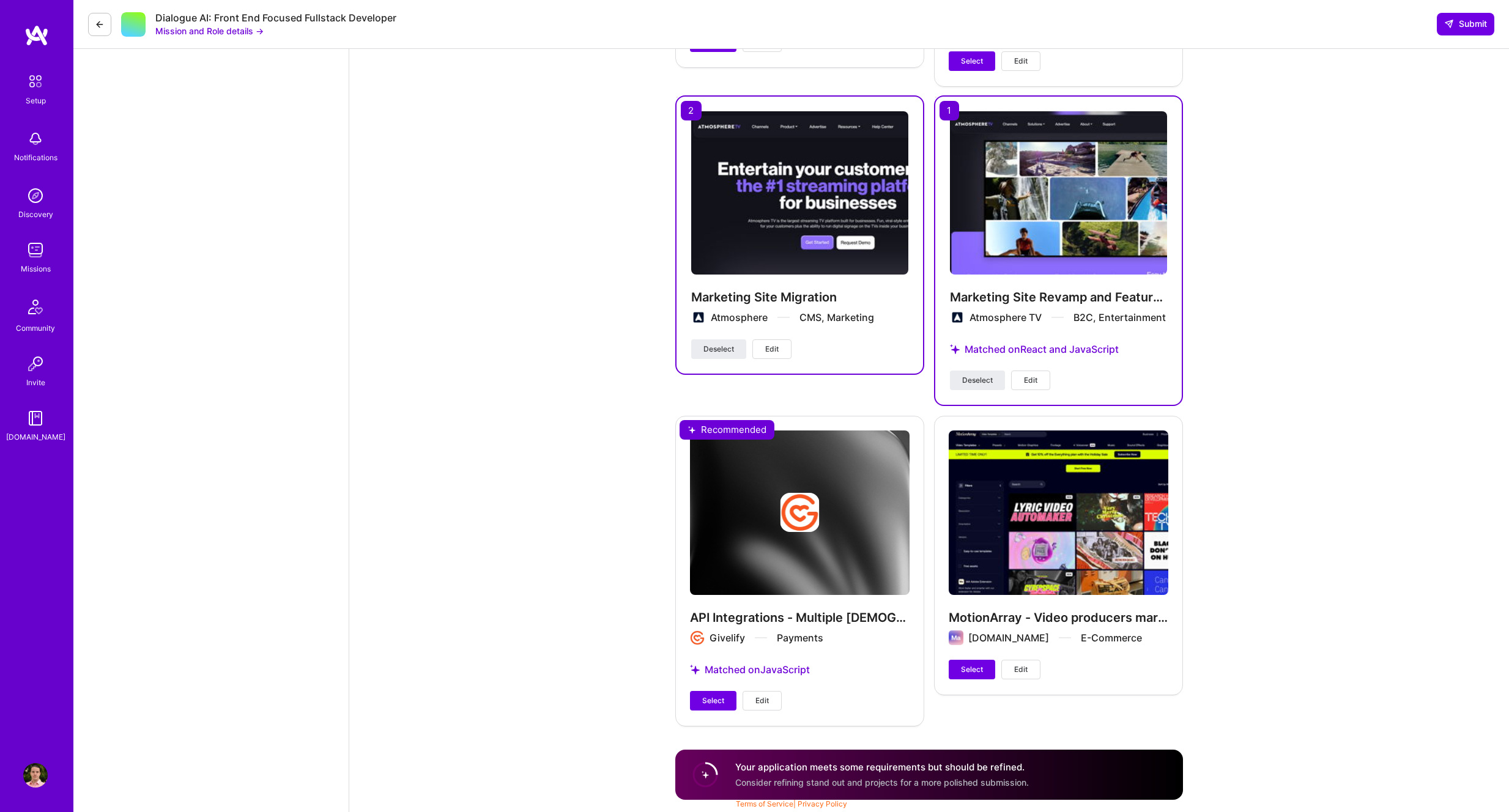
drag, startPoint x: 970, startPoint y: 381, endPoint x: 944, endPoint y: 380, distance: 26.0
click at [970, 381] on span "Deselect" at bounding box center [977, 380] width 31 height 11
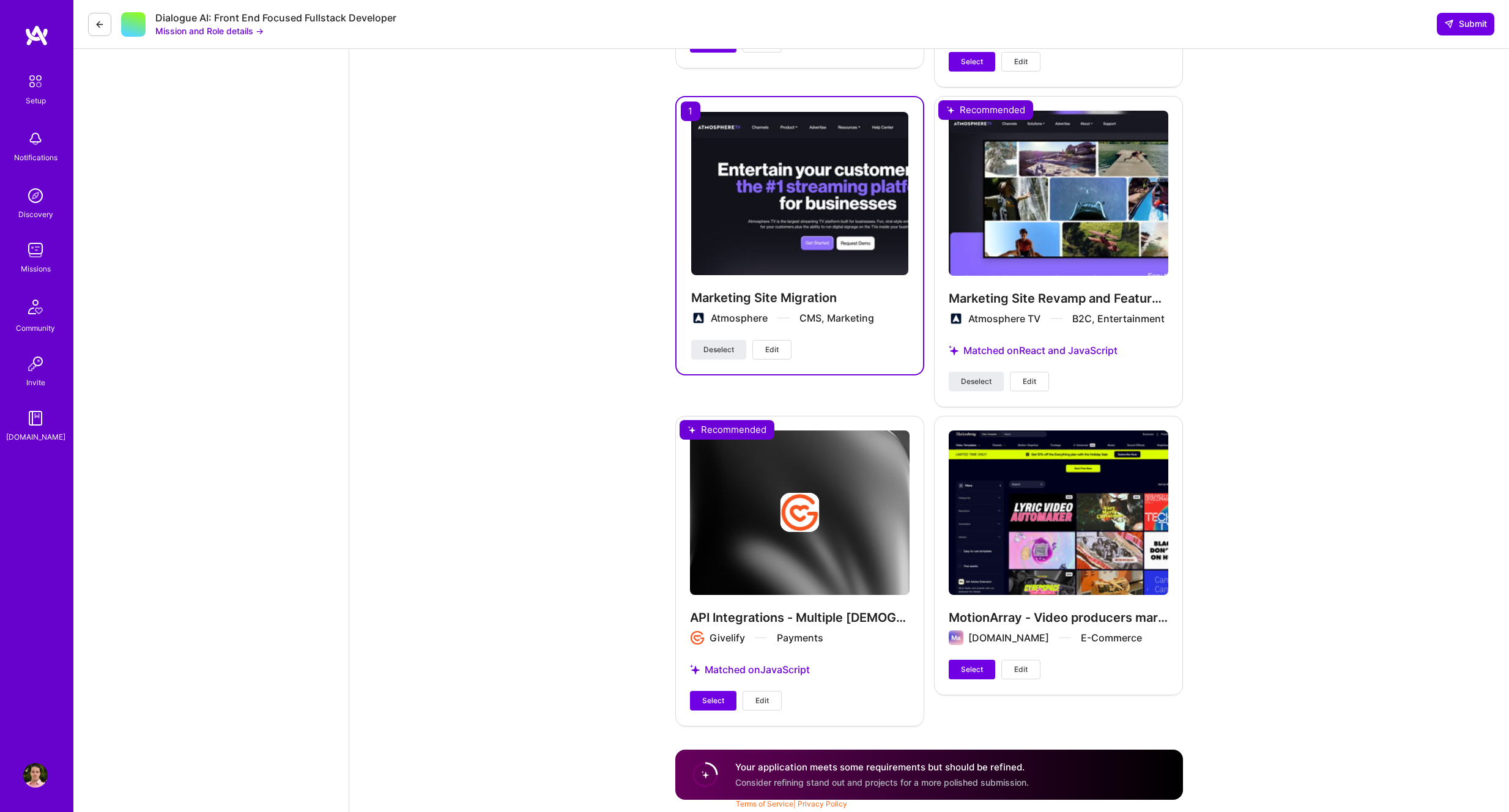
scroll to position [2257, 0]
click at [833, 327] on div "Marketing Site Migration Atmosphere CMS, Marketing" at bounding box center [799, 315] width 217 height 50
click at [768, 350] on span "Edit" at bounding box center [772, 350] width 14 height 11
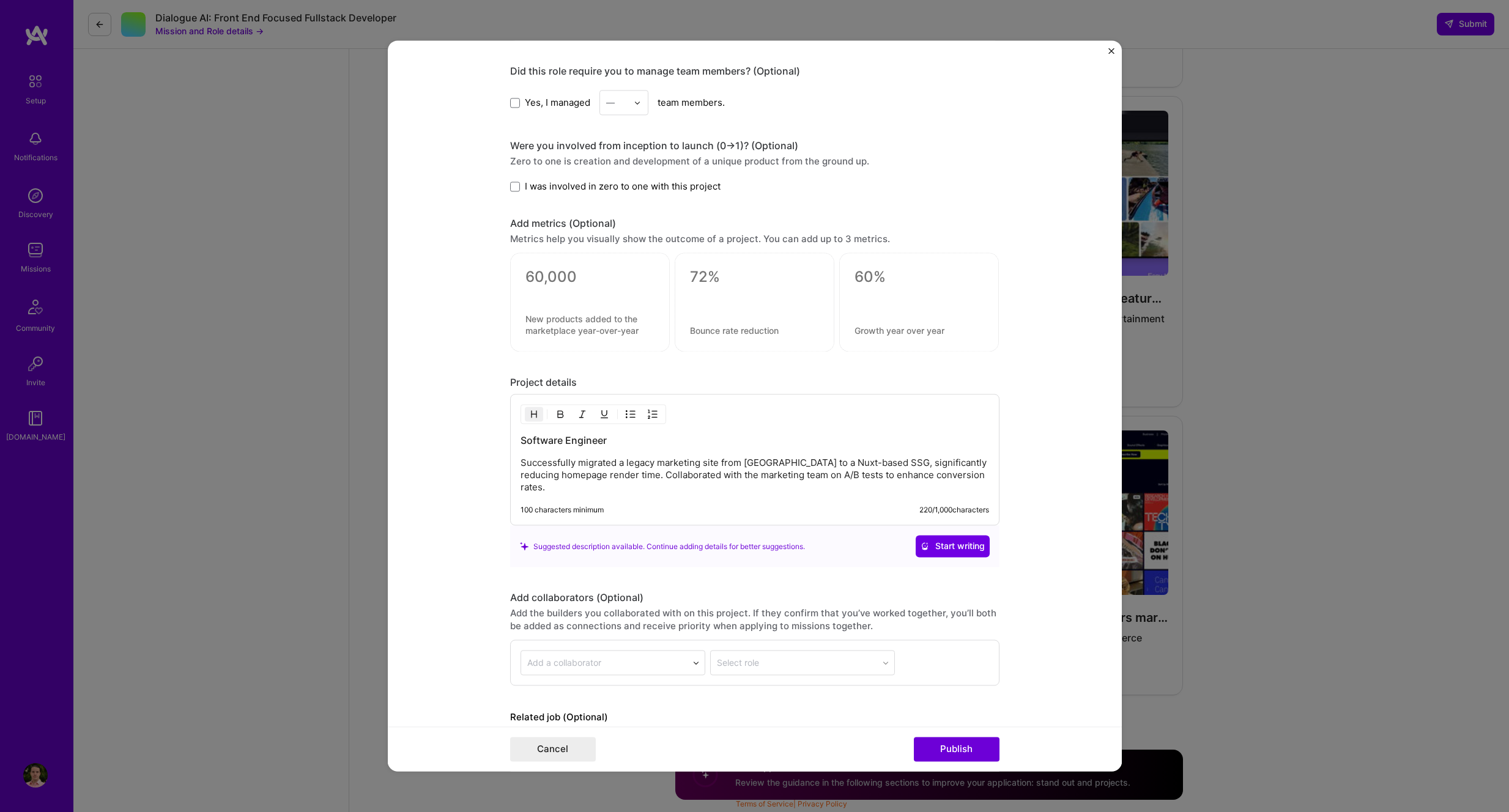
scroll to position [1153, 0]
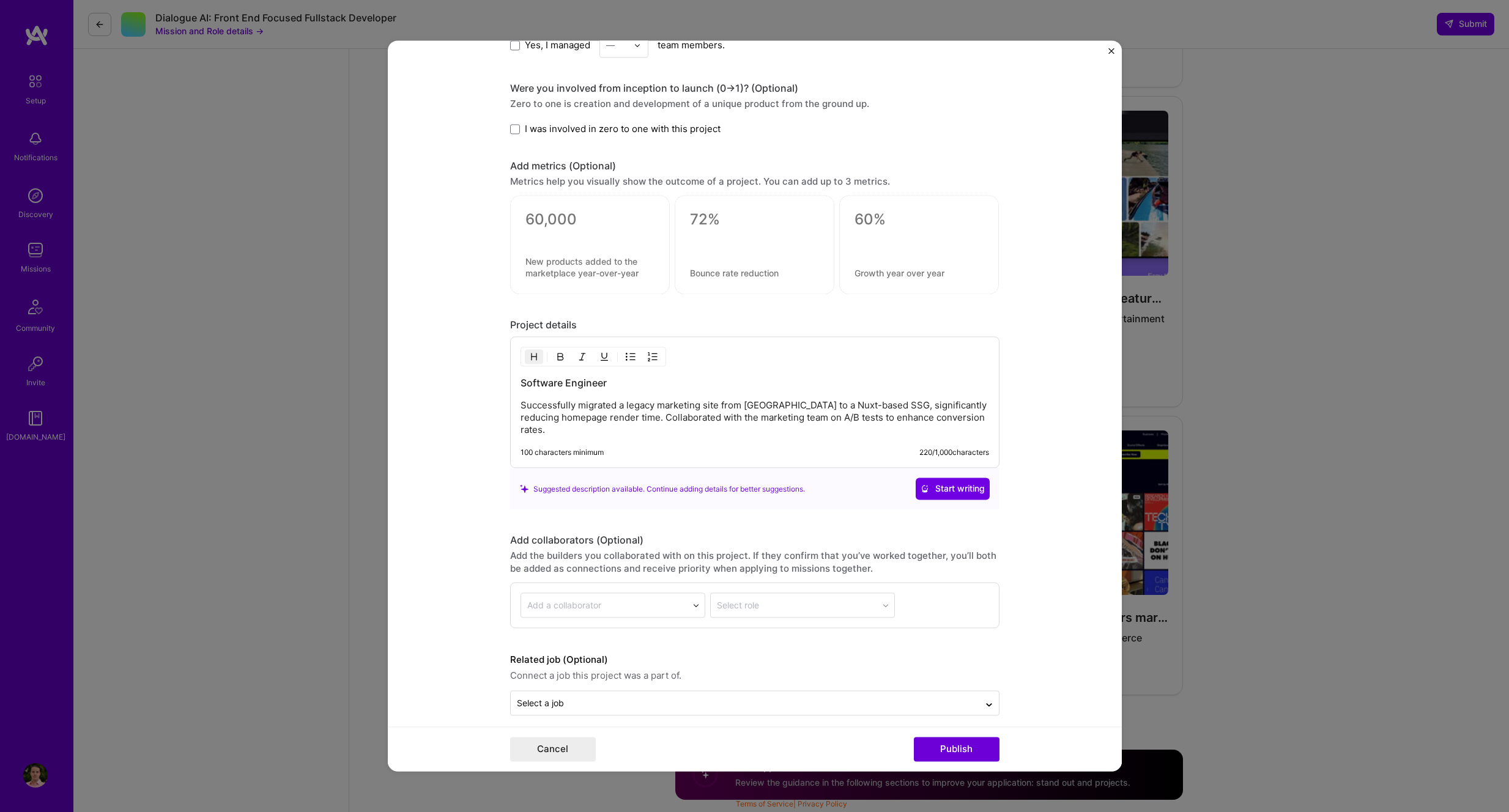
click at [1238, 163] on div "Project title Marketing Site Migration Company Atmosphere Project industry Indu…" at bounding box center [754, 406] width 1509 height 812
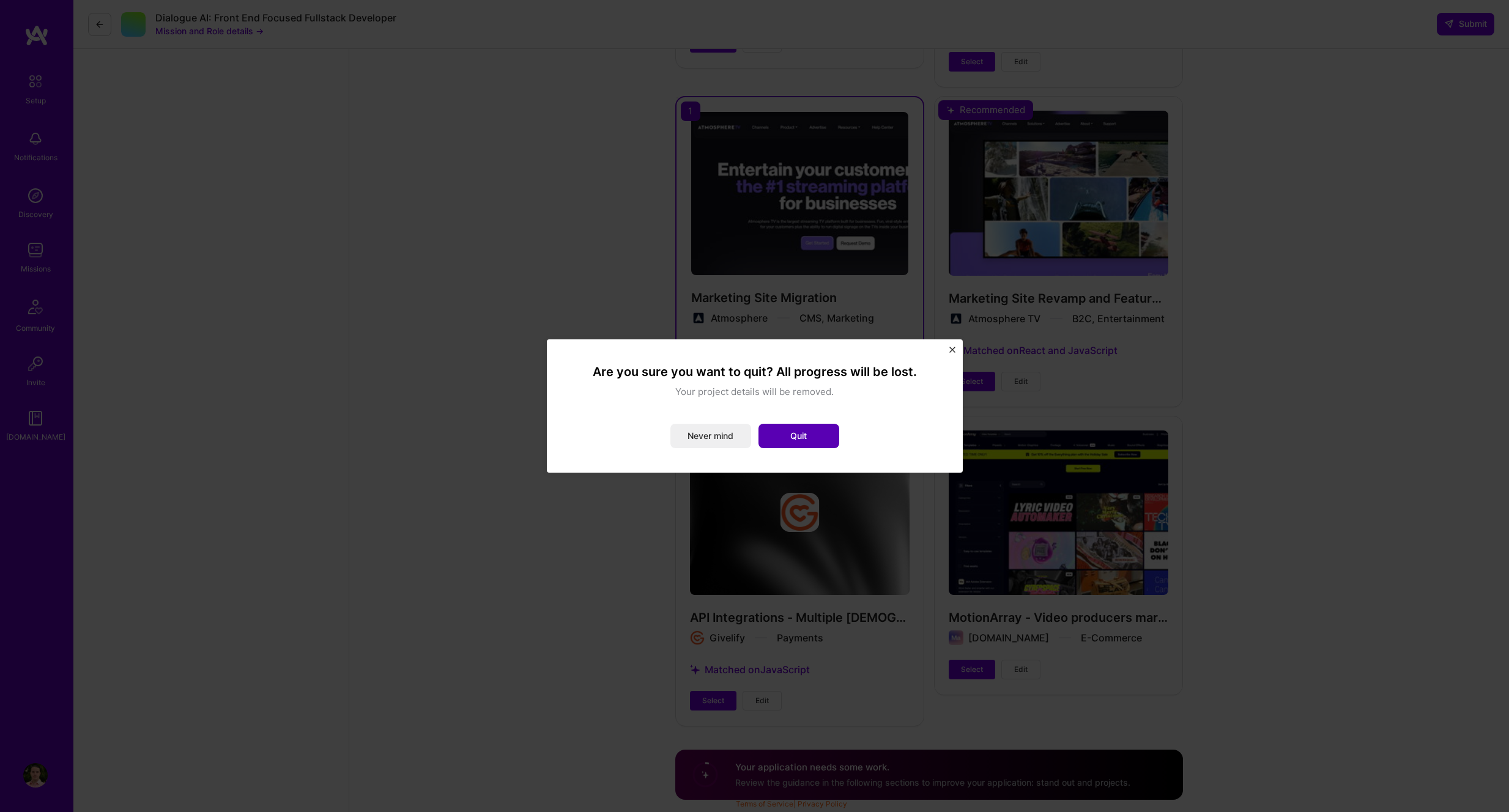
click at [823, 434] on button "Quit" at bounding box center [799, 436] width 81 height 24
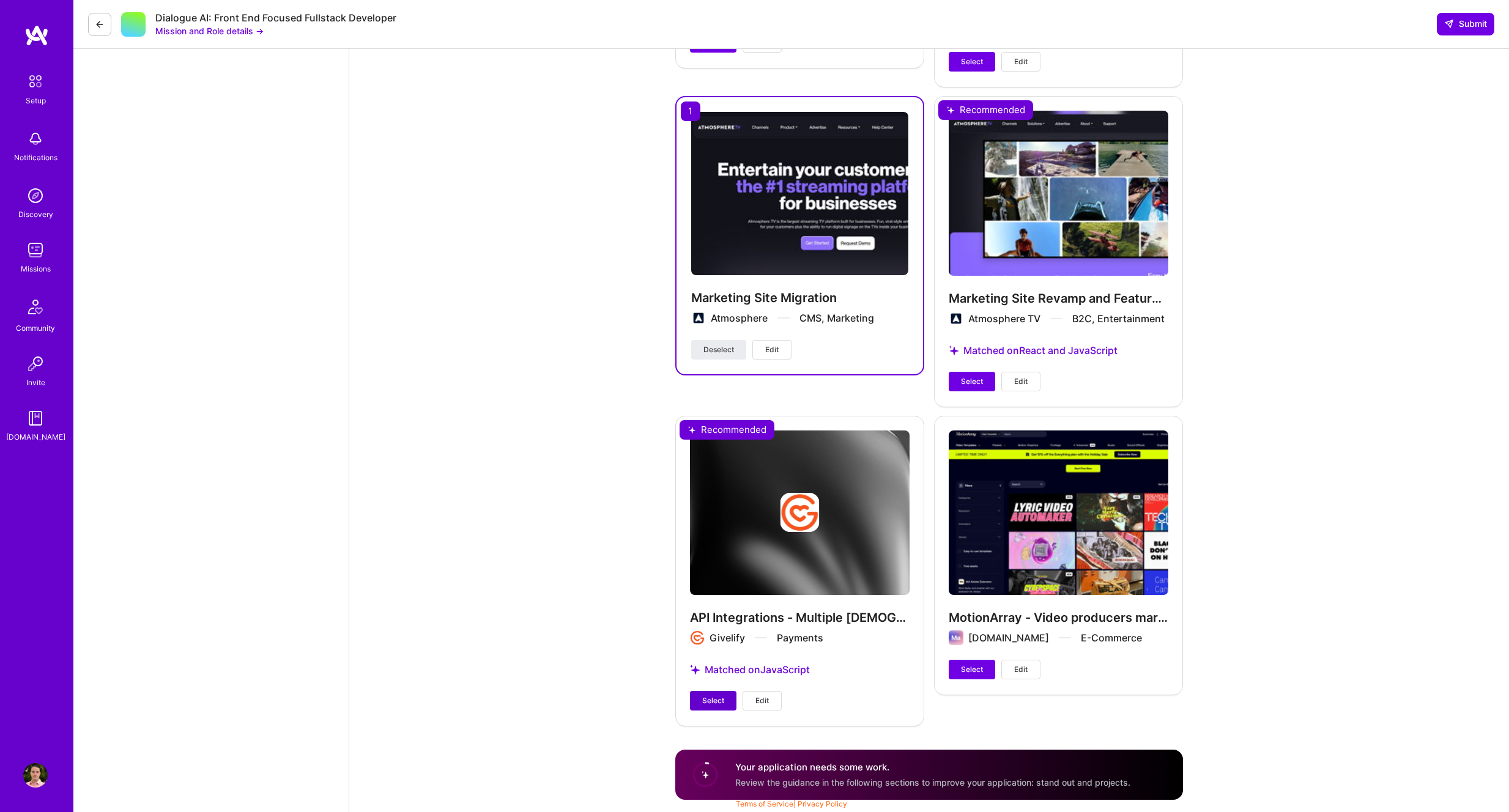
click at [720, 701] on span "Select" at bounding box center [713, 701] width 22 height 11
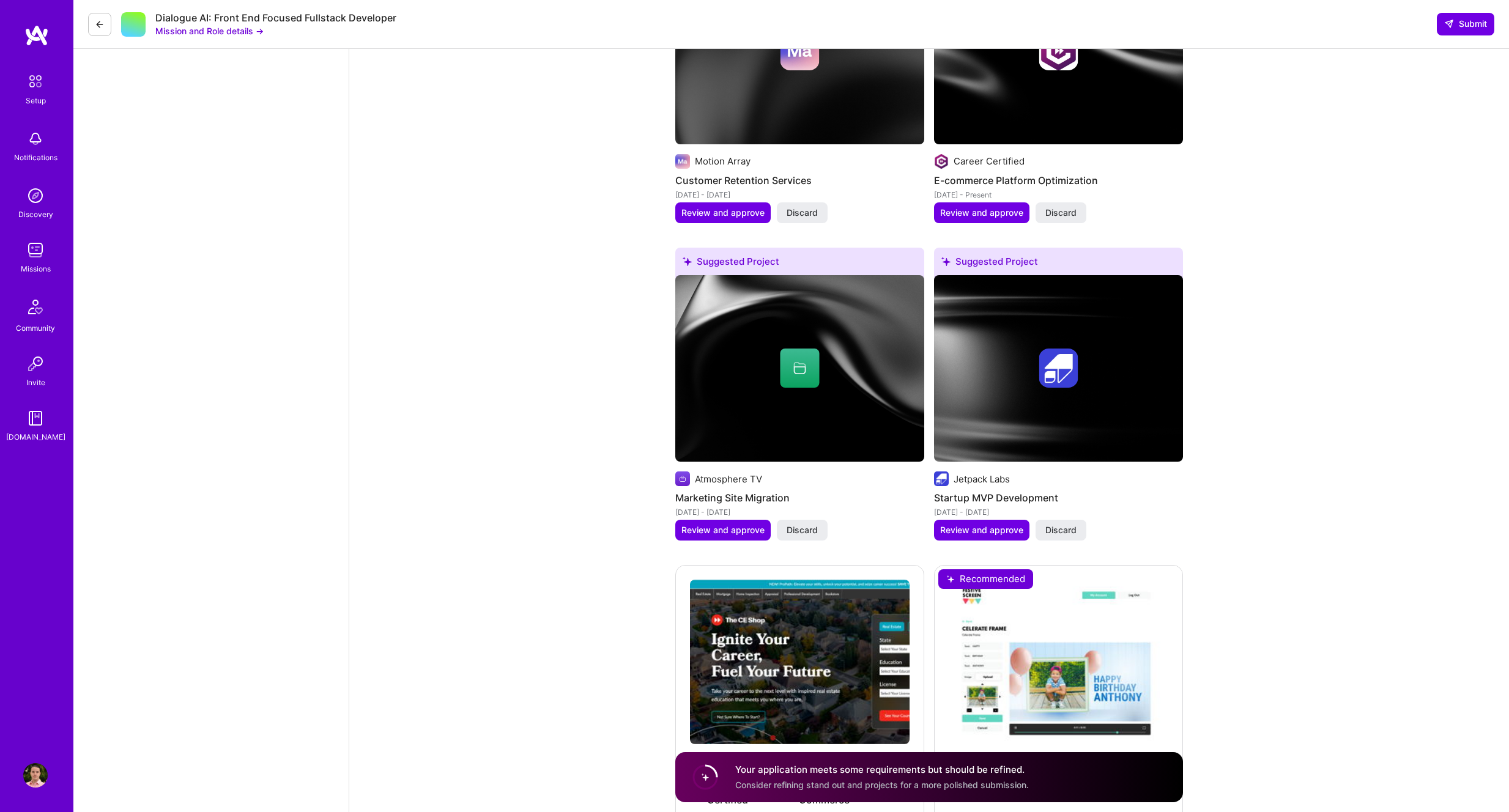
scroll to position [1472, 0]
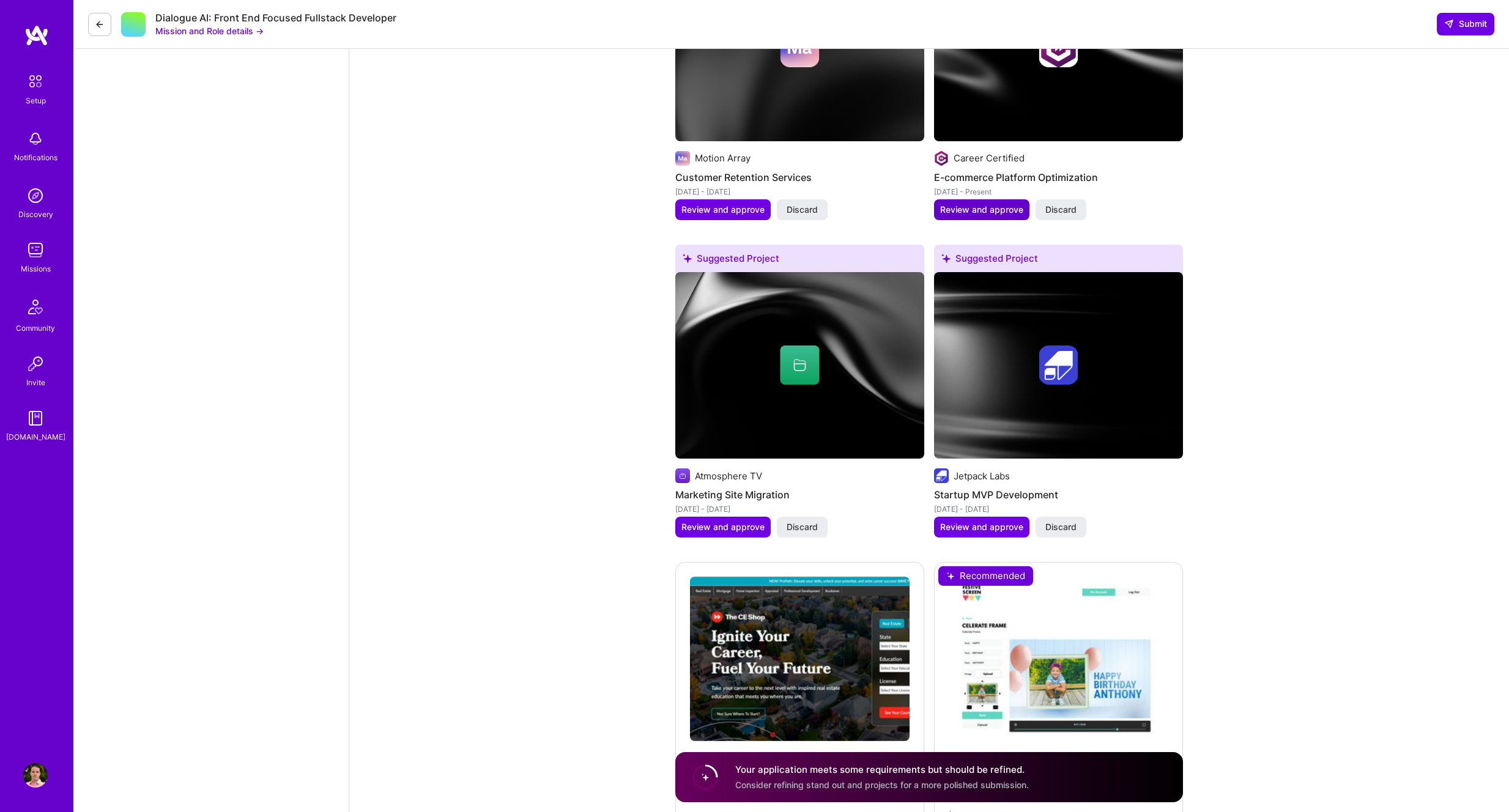
click at [987, 208] on span "Review and approve" at bounding box center [982, 210] width 83 height 12
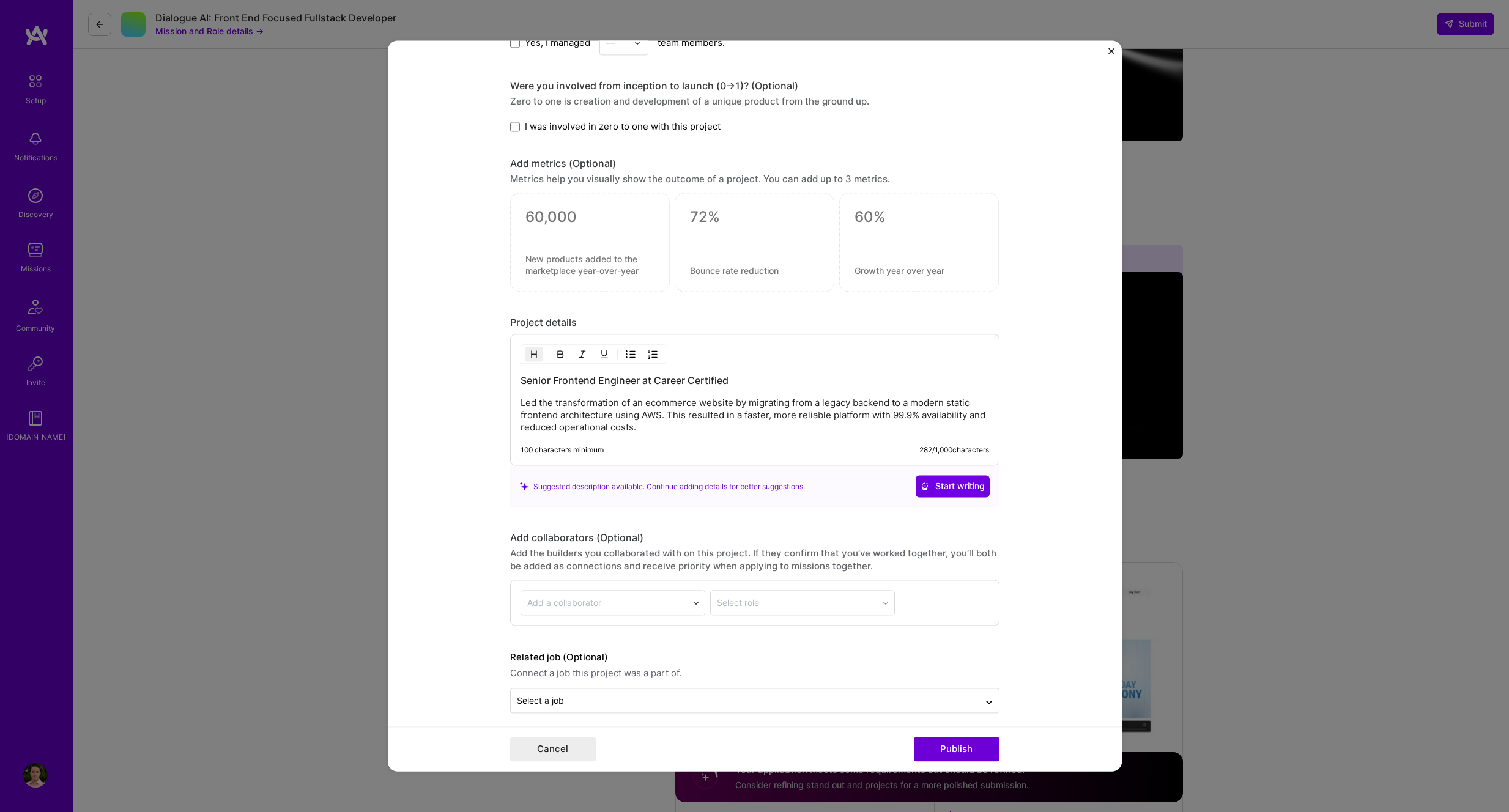
scroll to position [1007, 0]
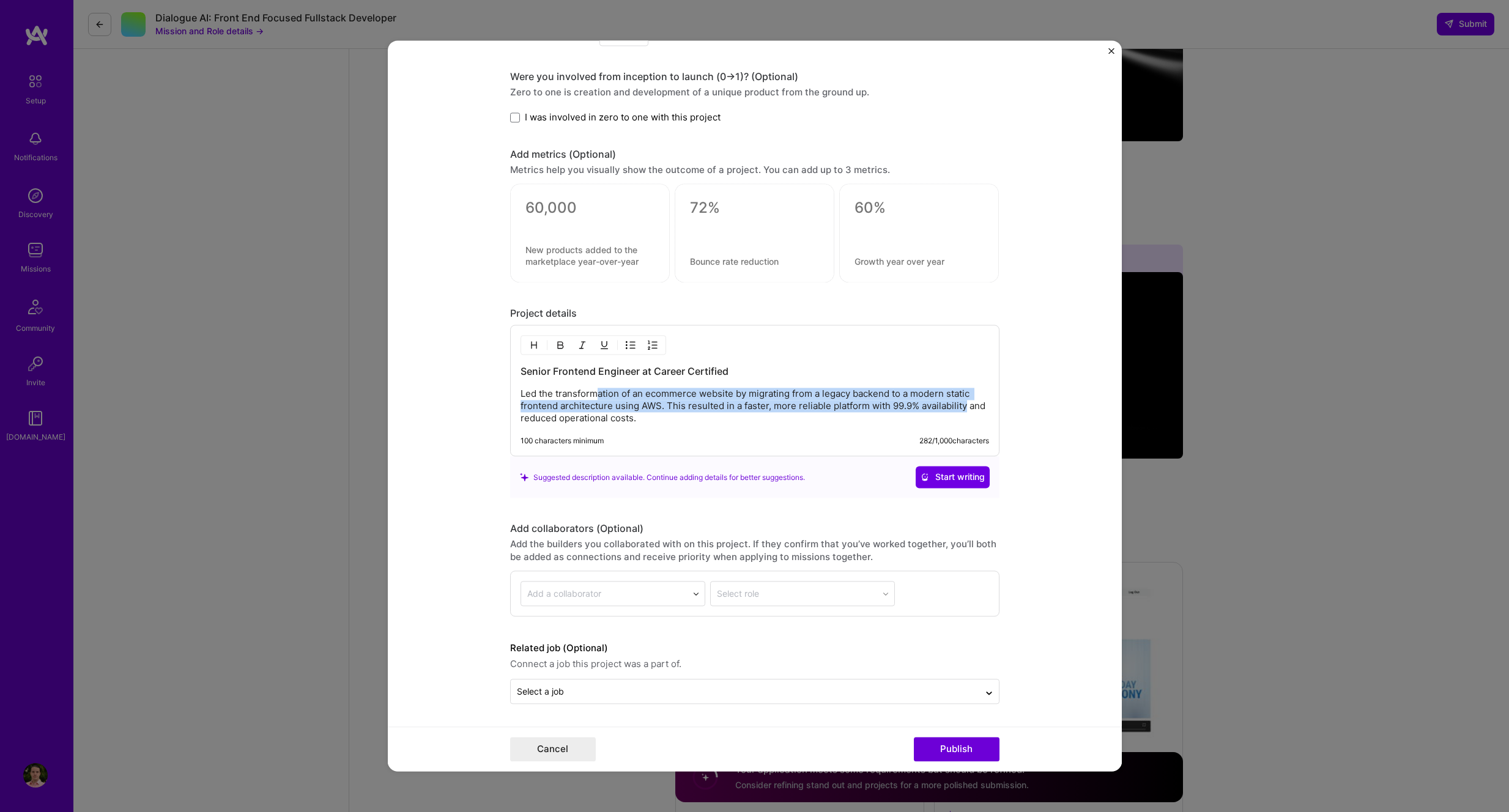
drag, startPoint x: 959, startPoint y: 406, endPoint x: 593, endPoint y: 396, distance: 366.1
click at [593, 396] on p "Led the transformation of an ecommerce website by migrating from a legacy backe…" at bounding box center [754, 406] width 469 height 37
click at [873, 396] on p "Led the transformation of an ecommerce website by migrating from a legacy backe…" at bounding box center [754, 406] width 469 height 37
drag, startPoint x: 898, startPoint y: 409, endPoint x: 639, endPoint y: 401, distance: 259.1
click at [639, 401] on p "Led the transformation of an ecommerce website by migrating from a legacy backe…" at bounding box center [754, 406] width 469 height 37
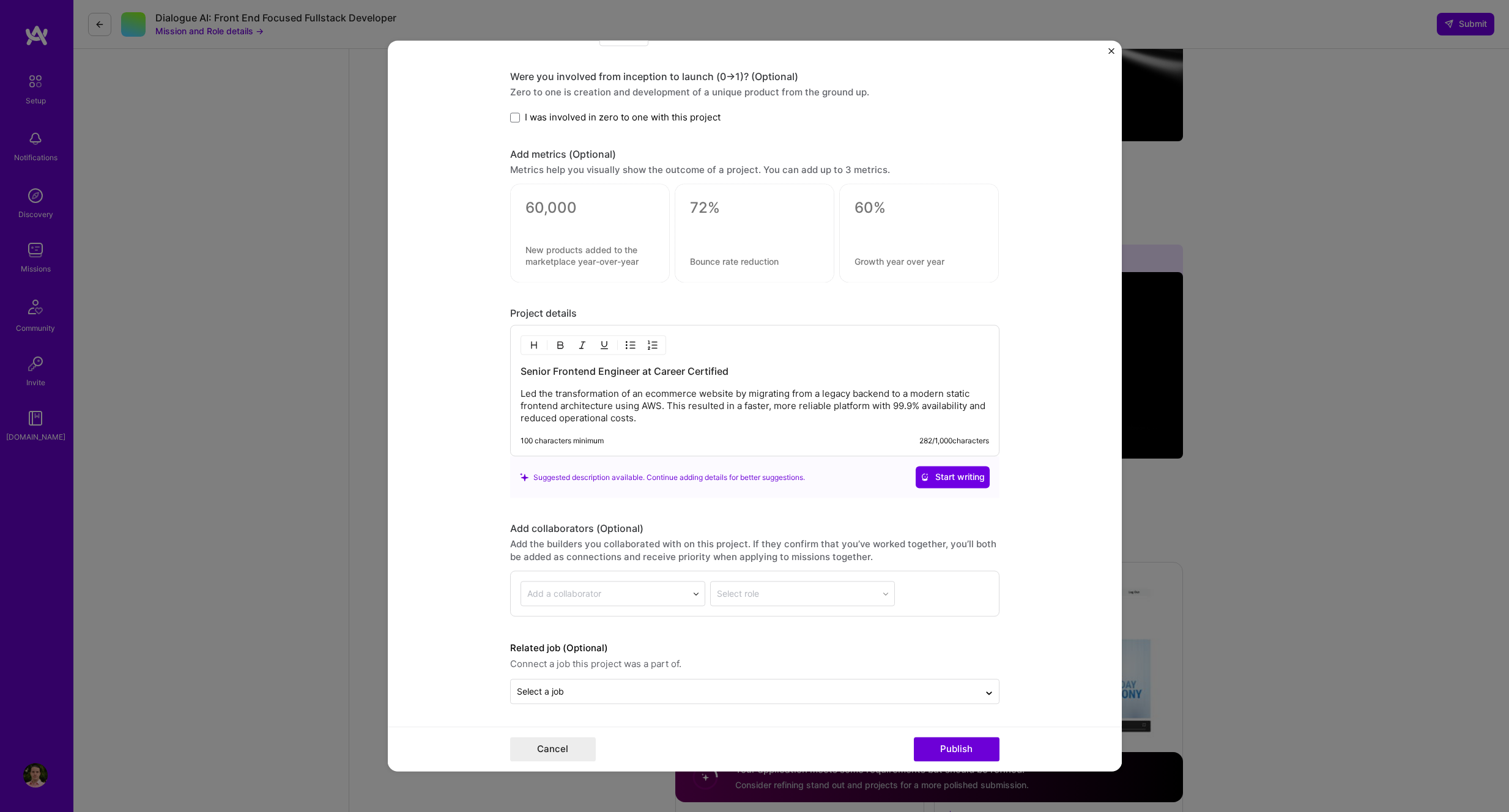
click at [545, 405] on p "Led the transformation of an ecommerce website by migrating from a legacy backe…" at bounding box center [754, 406] width 469 height 37
click at [527, 394] on p "Led the transformation of an ecommerce website by migrating from a legacy backe…" at bounding box center [754, 406] width 469 height 37
click at [527, 394] on p "Led the transformation of an ecommerce website by migrating from a legacy backe…" at bounding box center [754, 406] width 469 height 37
drag, startPoint x: 733, startPoint y: 403, endPoint x: 690, endPoint y: 422, distance: 47.0
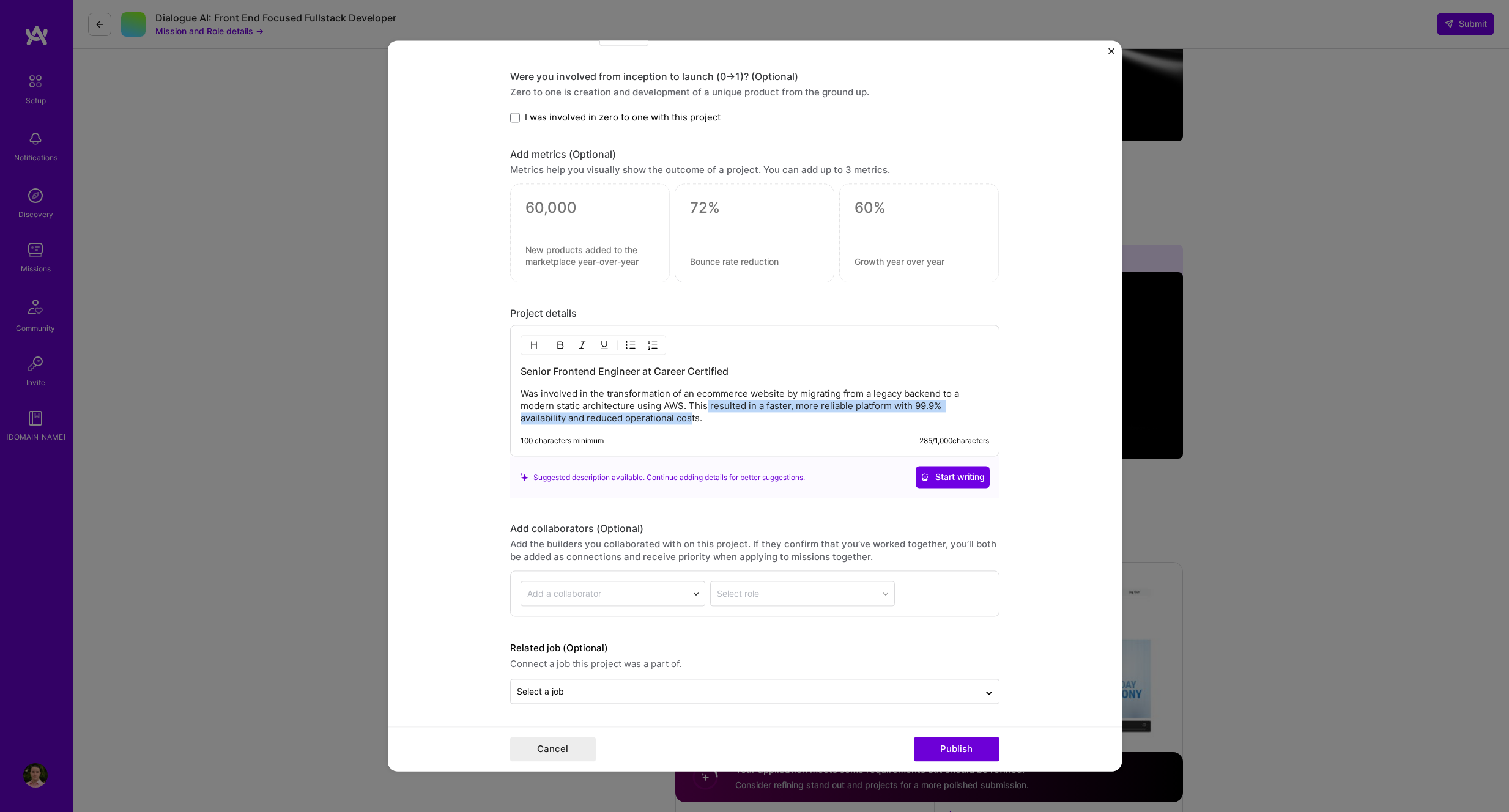
click at [690, 422] on p "Was involved in the transformation of an ecommerce website by migrating from a …" at bounding box center [754, 406] width 469 height 37
click at [727, 417] on p "Was involved in the transformation of an ecommerce website by migrating from a …" at bounding box center [754, 406] width 469 height 37
drag, startPoint x: 685, startPoint y: 419, endPoint x: 644, endPoint y: 406, distance: 43.0
click at [634, 406] on p "Was involved in the transformation of an ecommerce website by migrating from a …" at bounding box center [754, 406] width 469 height 37
click at [735, 422] on p "Was involved in the transformation of an ecommerce website by migrating from a …" at bounding box center [754, 406] width 469 height 37
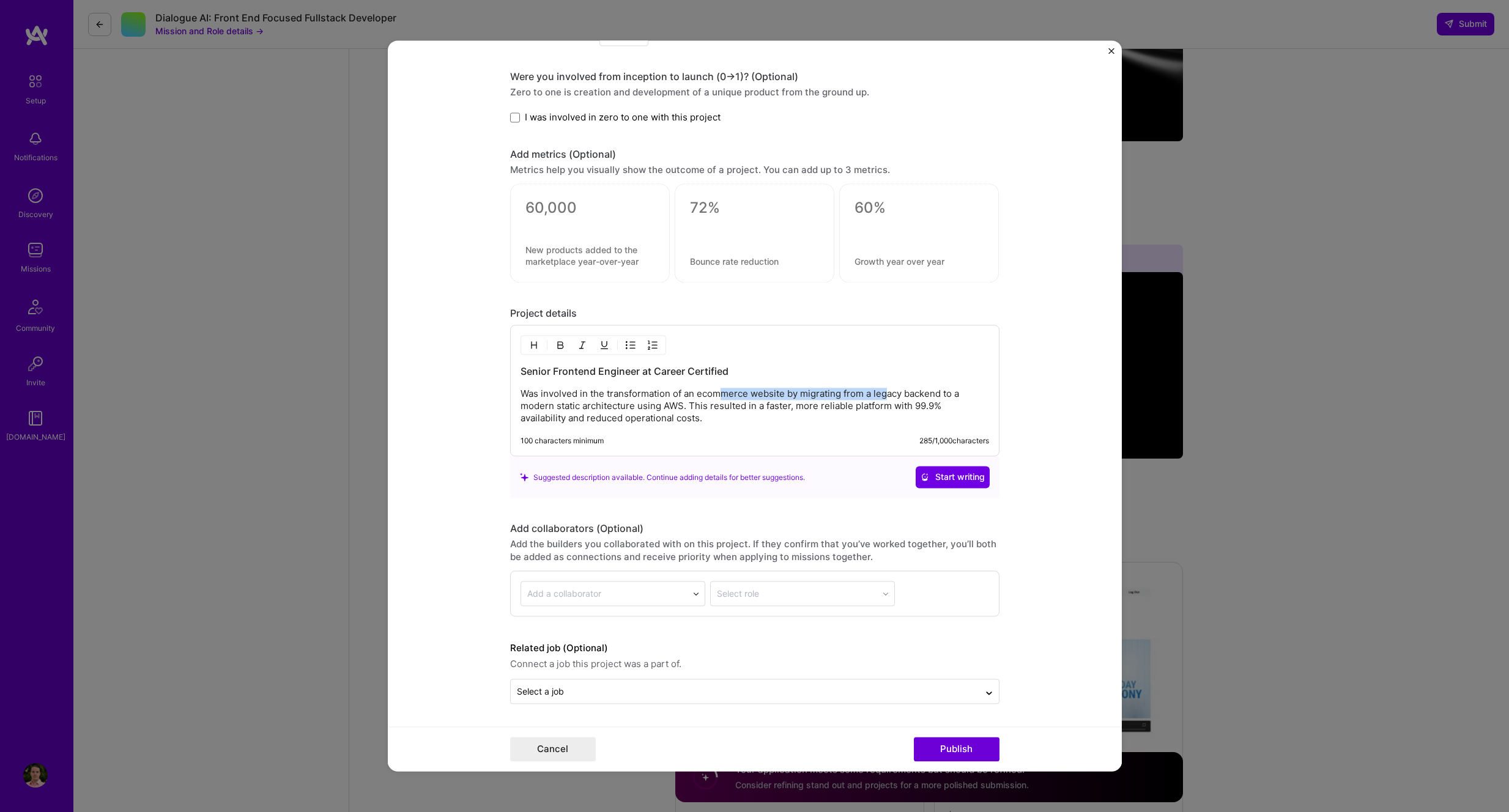
drag, startPoint x: 720, startPoint y: 396, endPoint x: 885, endPoint y: 398, distance: 165.0
click at [885, 398] on p "Was involved in the transformation of an ecommerce website by migrating from a …" at bounding box center [754, 406] width 469 height 37
click at [543, 212] on textarea at bounding box center [590, 208] width 129 height 18
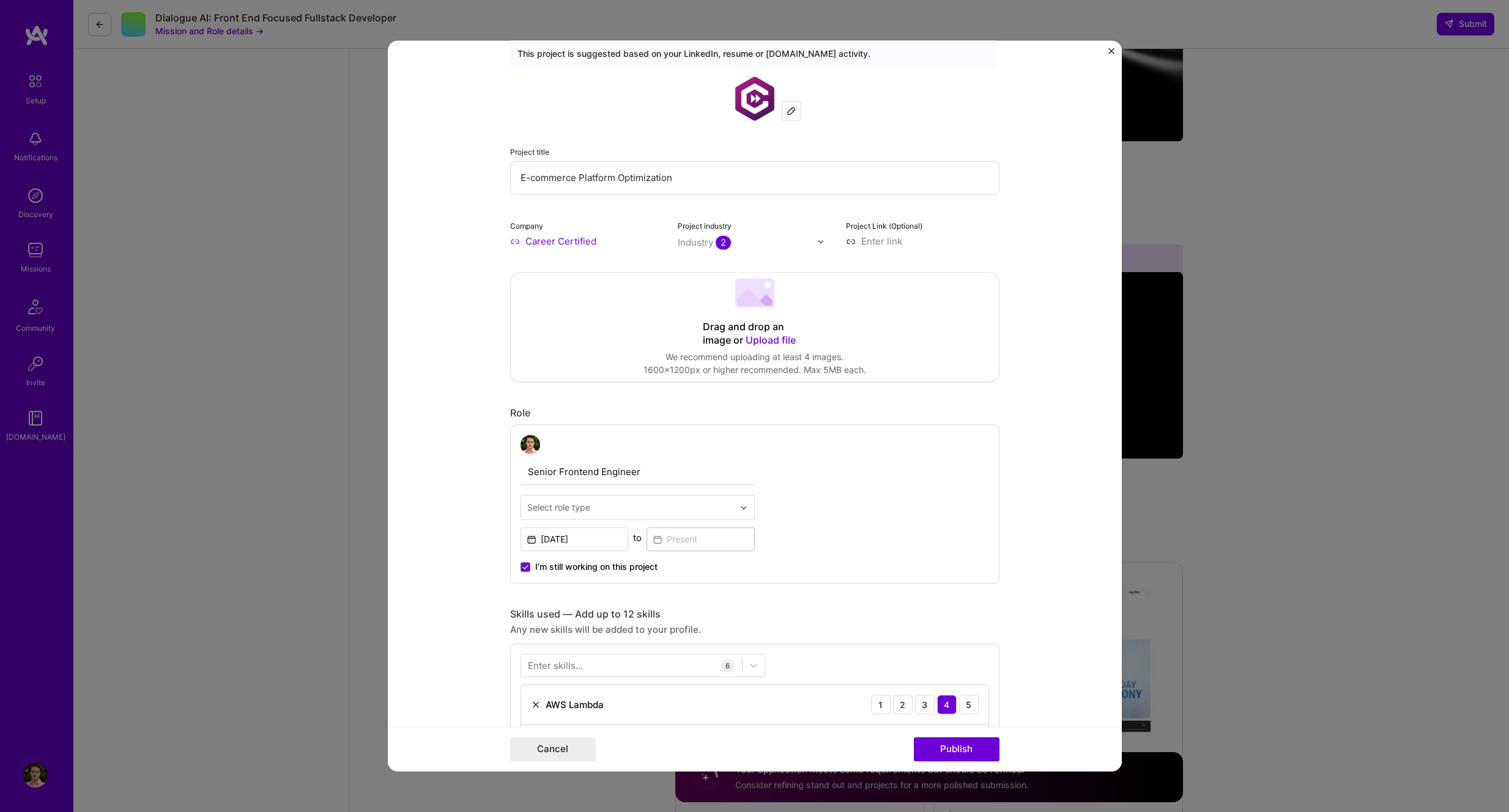
scroll to position [0, 0]
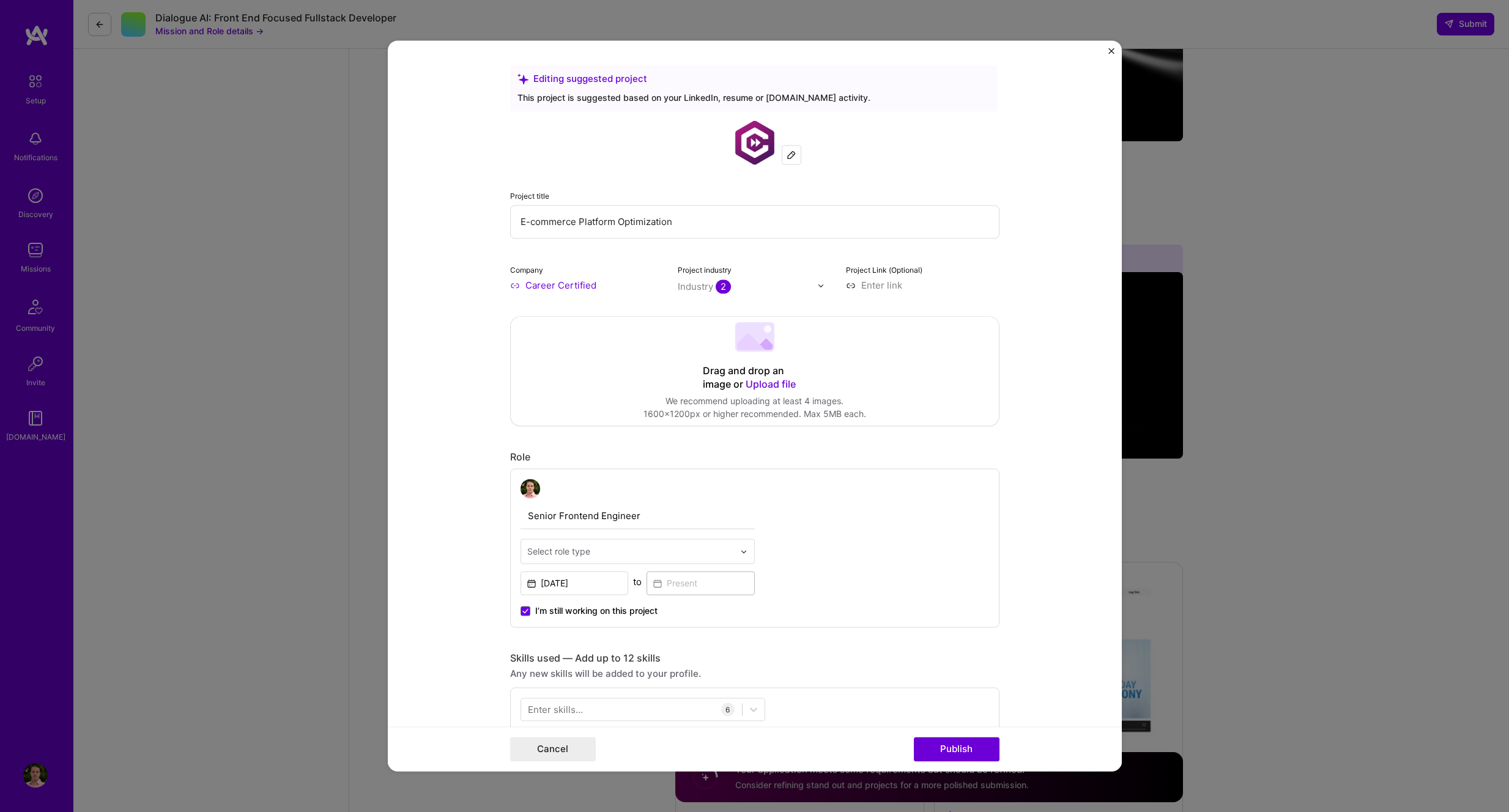
click at [896, 291] on input at bounding box center [923, 285] width 154 height 13
paste input "https://www.theceshop.com/"
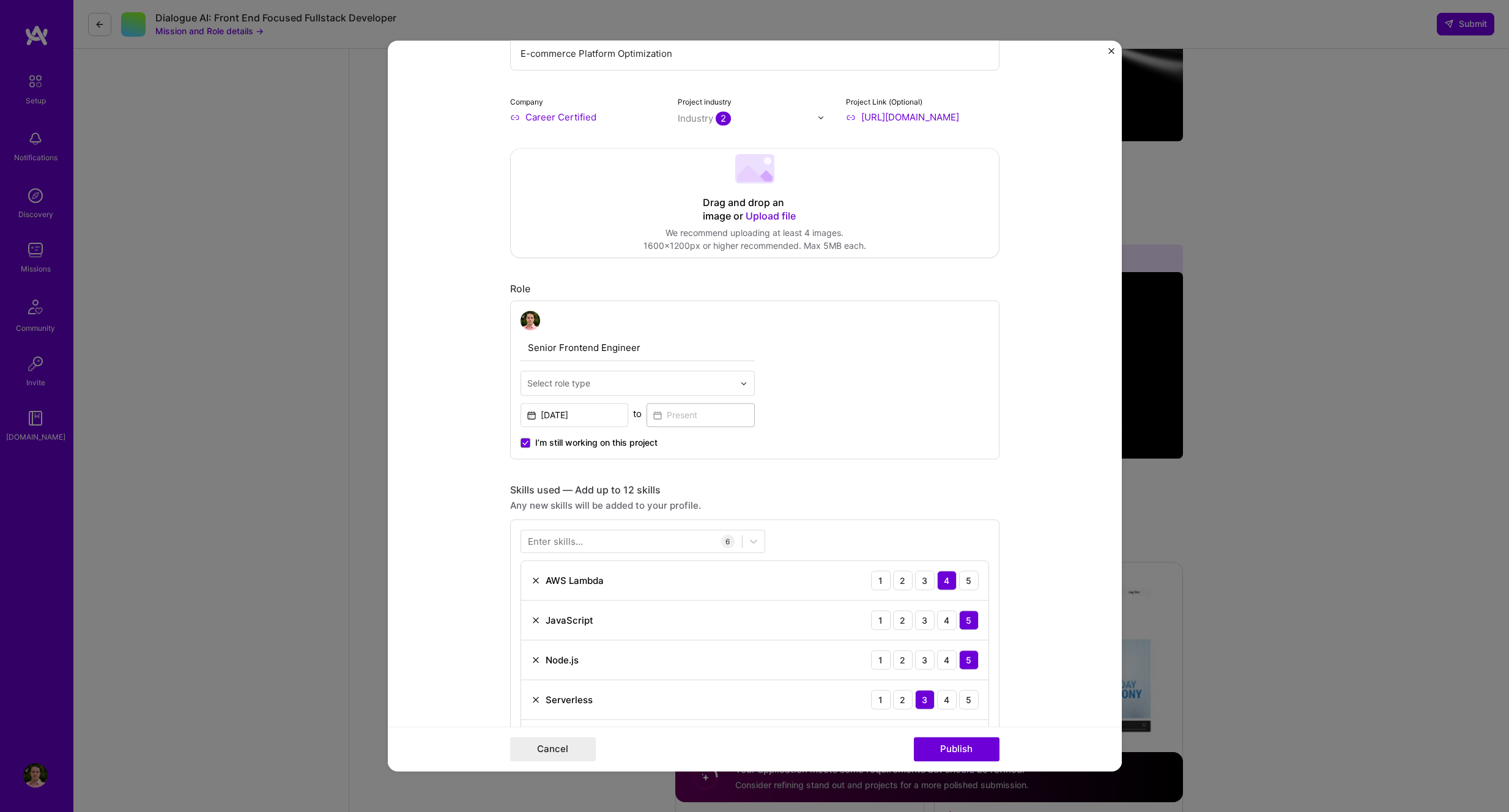
scroll to position [169, 0]
type input "https://www.theceshop.com/"
click at [762, 216] on span "Upload file" at bounding box center [771, 215] width 50 height 12
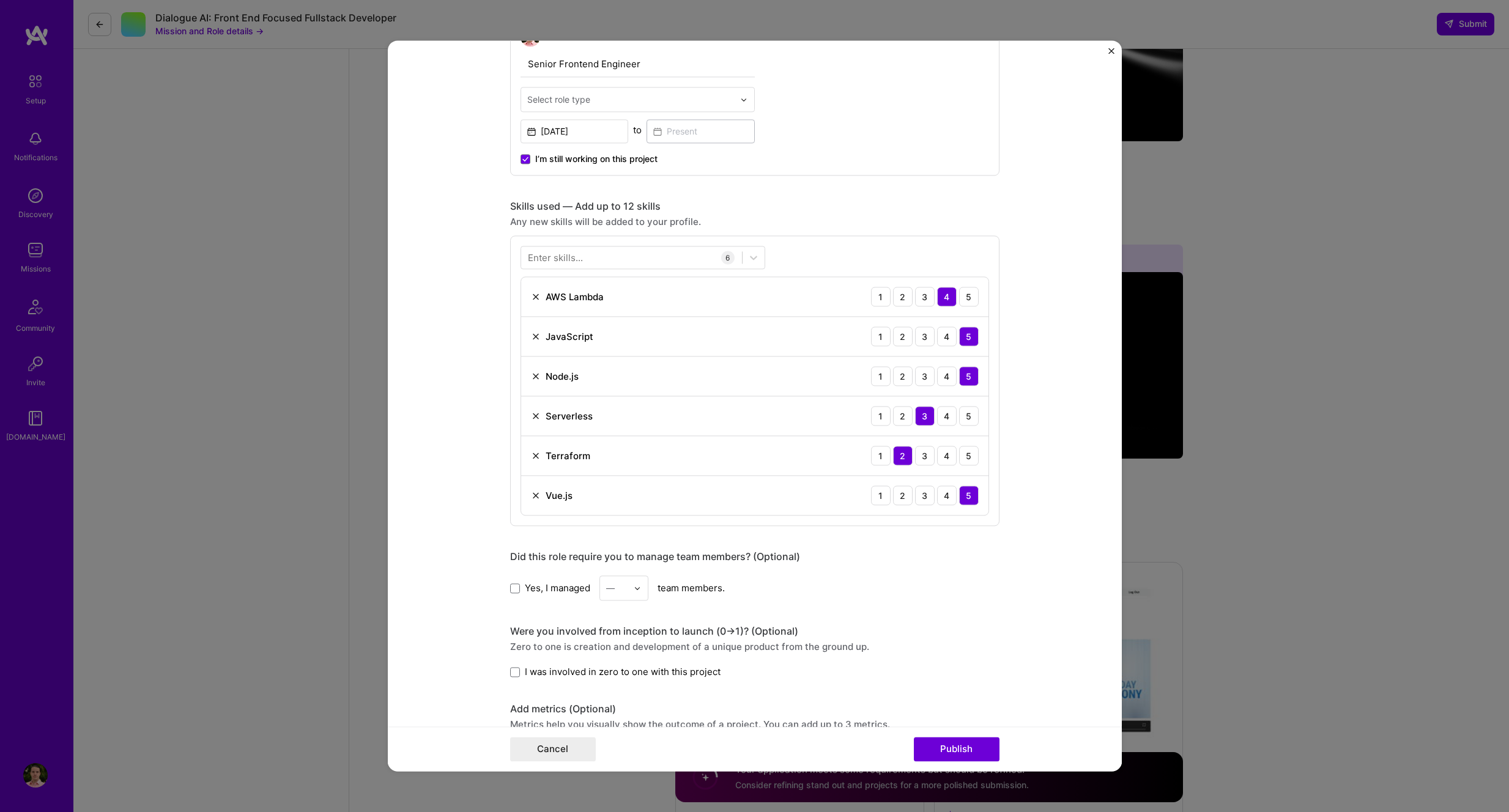
scroll to position [450, 0]
click at [529, 745] on button "Cancel" at bounding box center [553, 749] width 86 height 24
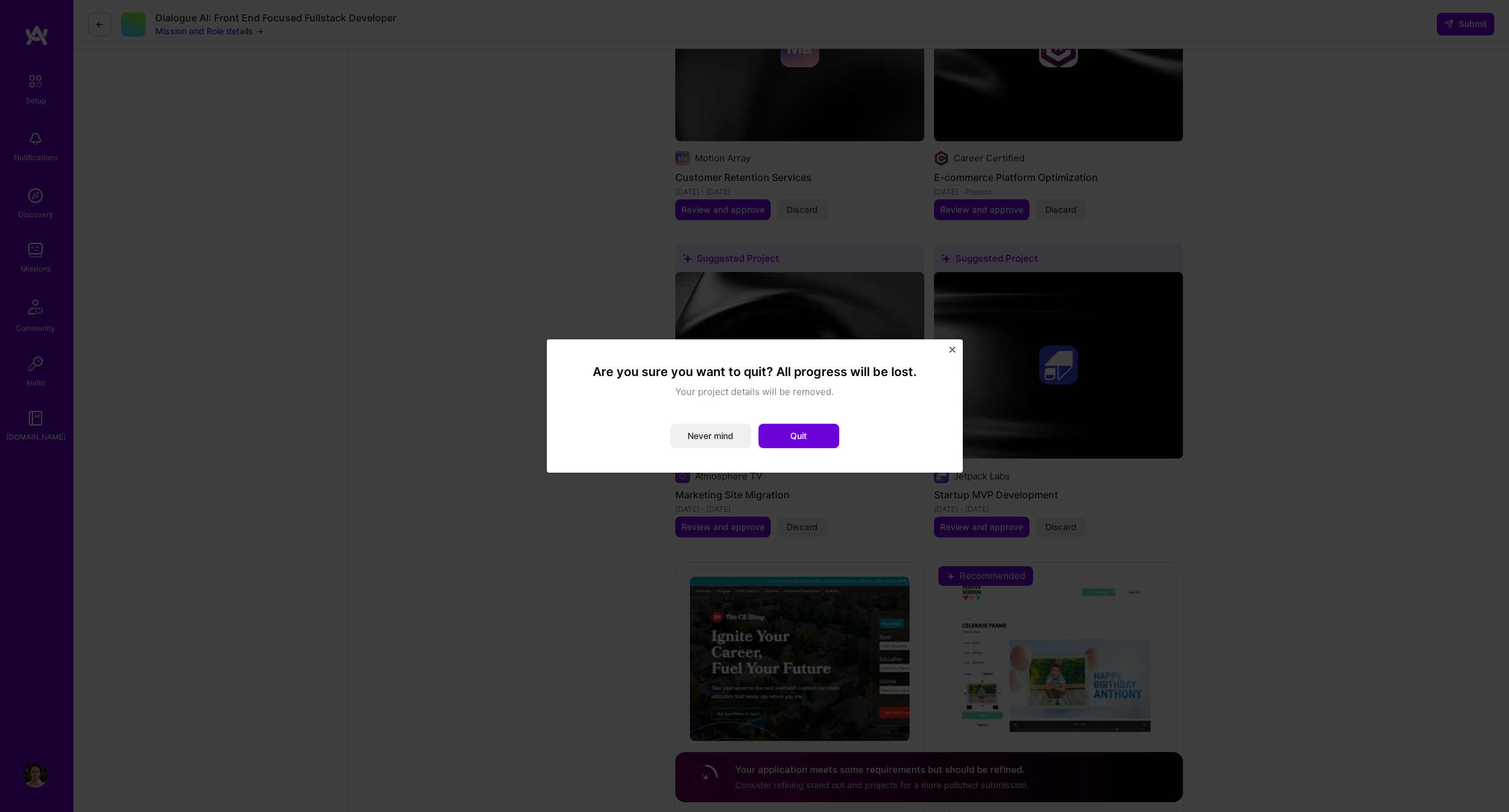
click at [829, 434] on button "Quit" at bounding box center [799, 436] width 81 height 24
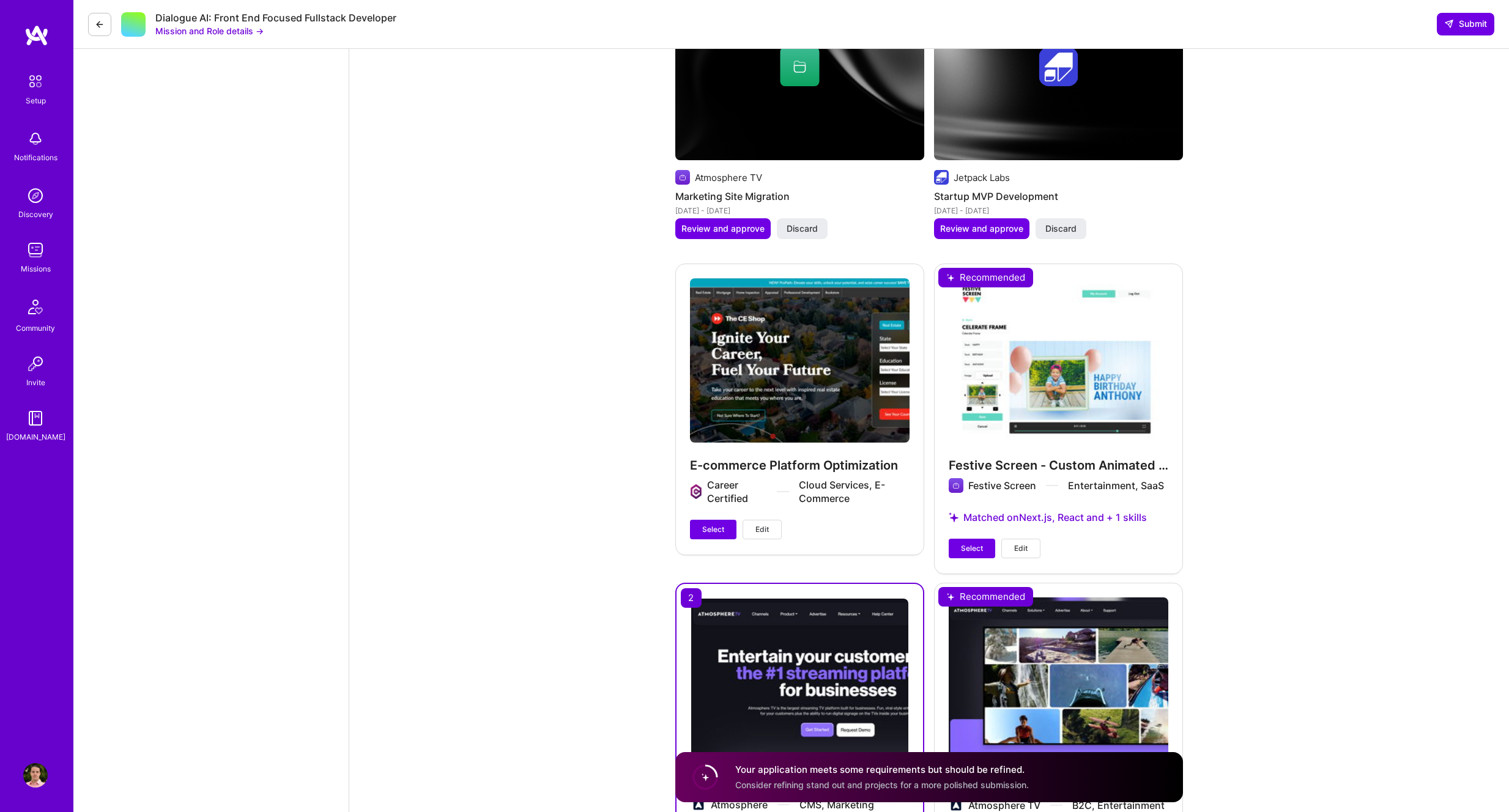
scroll to position [1769, 0]
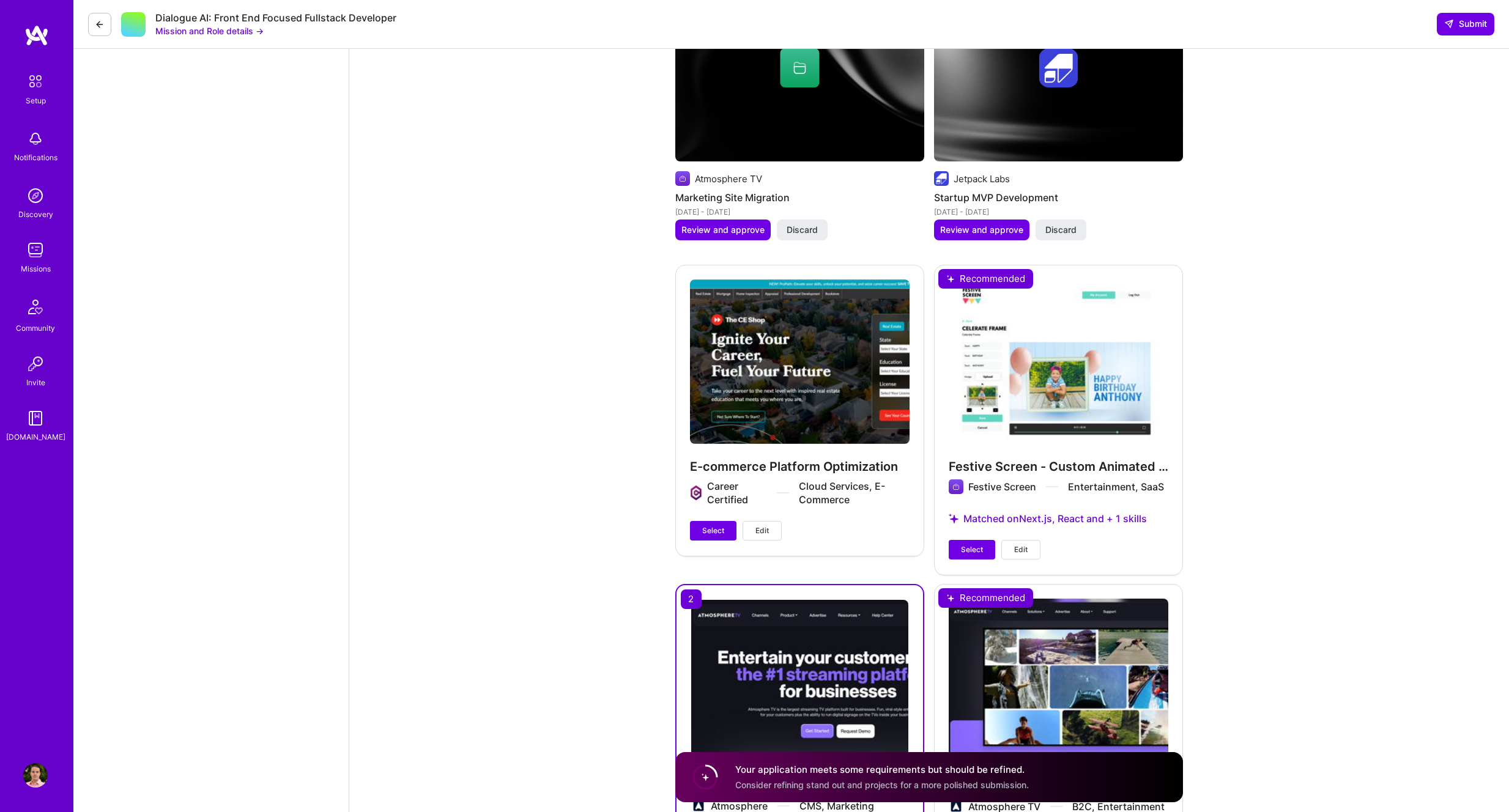
click at [789, 369] on div "E-commerce Platform Optimization Career Certified Cloud Services, E-Commerce Se…" at bounding box center [800, 409] width 249 height 291
click at [766, 531] on span "Edit" at bounding box center [763, 531] width 14 height 11
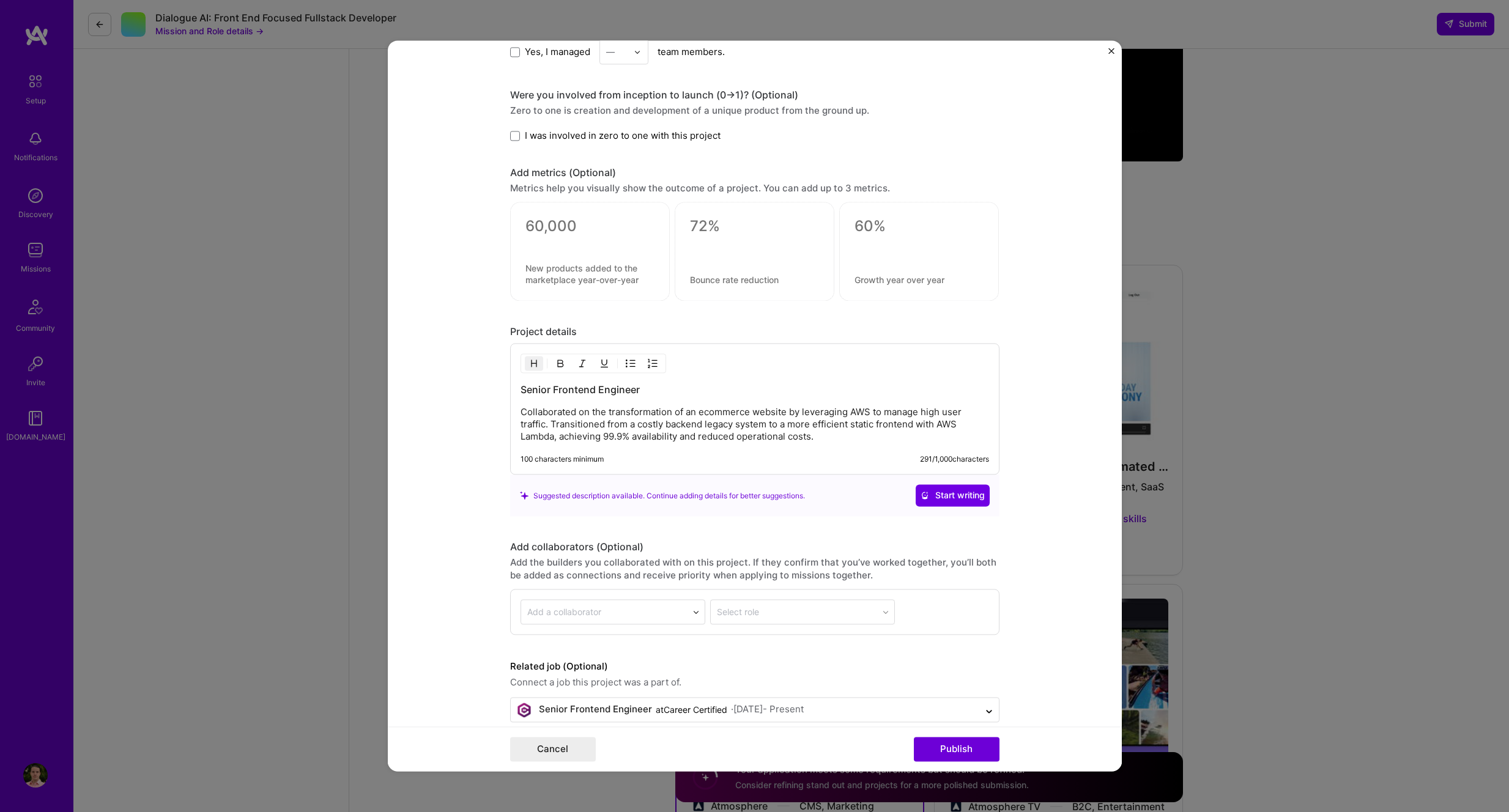
scroll to position [1205, 0]
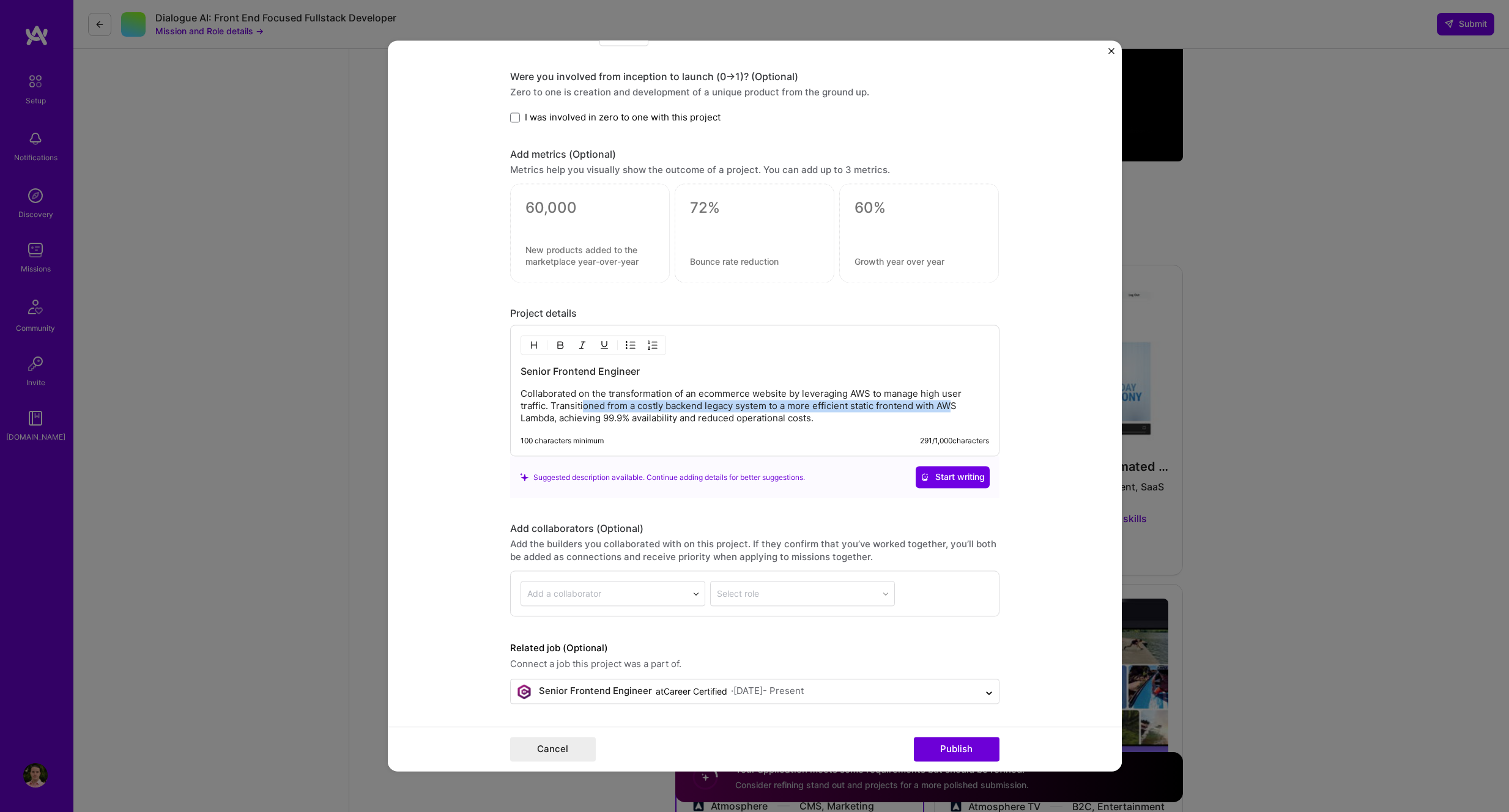
drag, startPoint x: 583, startPoint y: 403, endPoint x: 957, endPoint y: 404, distance: 374.0
click at [957, 404] on p "Collaborated on the transformation of an ecommerce website by leveraging AWS to…" at bounding box center [754, 406] width 469 height 37
click at [959, 749] on button "Publish" at bounding box center [957, 749] width 86 height 24
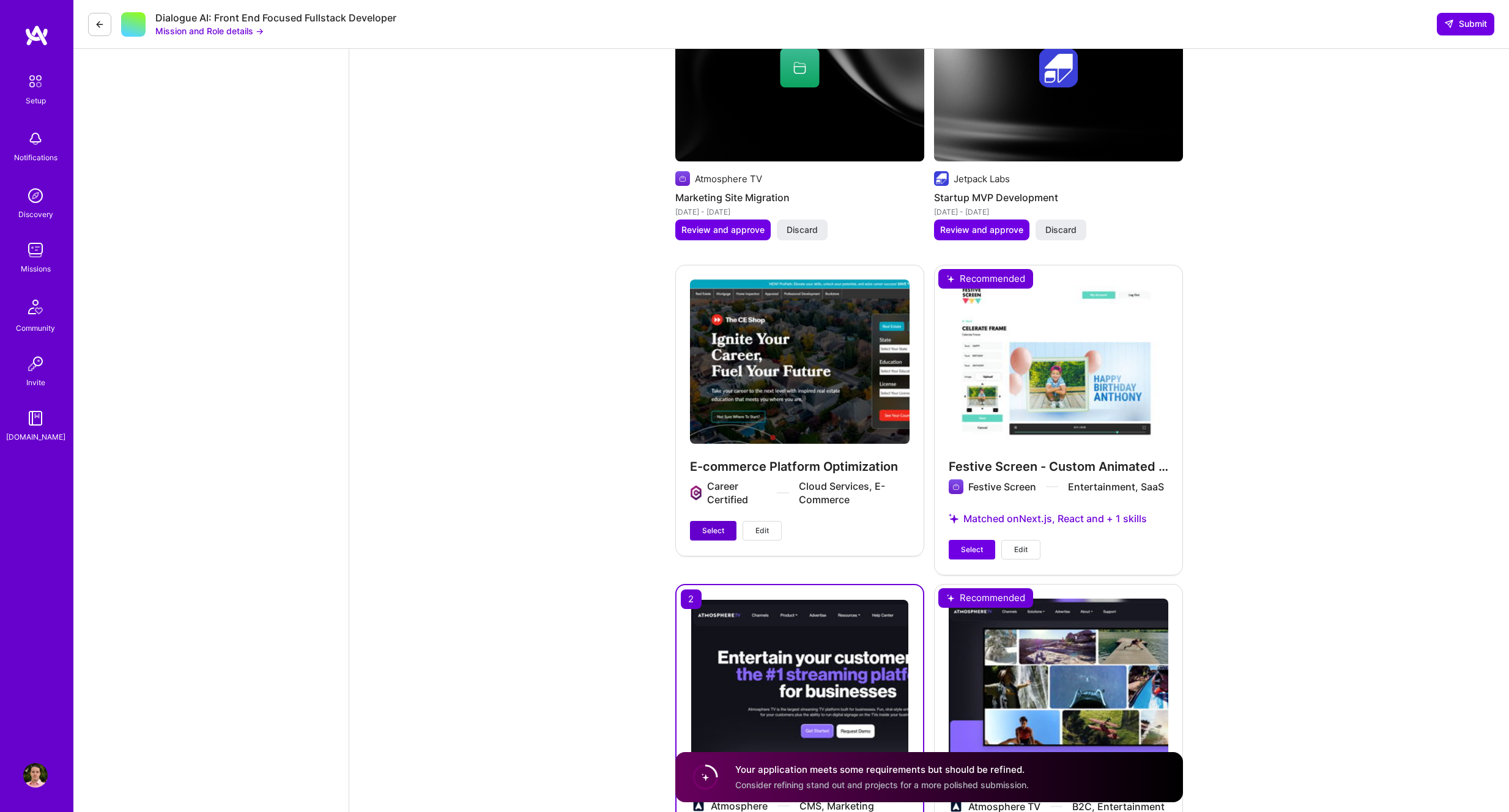
click at [711, 528] on span "Select" at bounding box center [713, 531] width 22 height 11
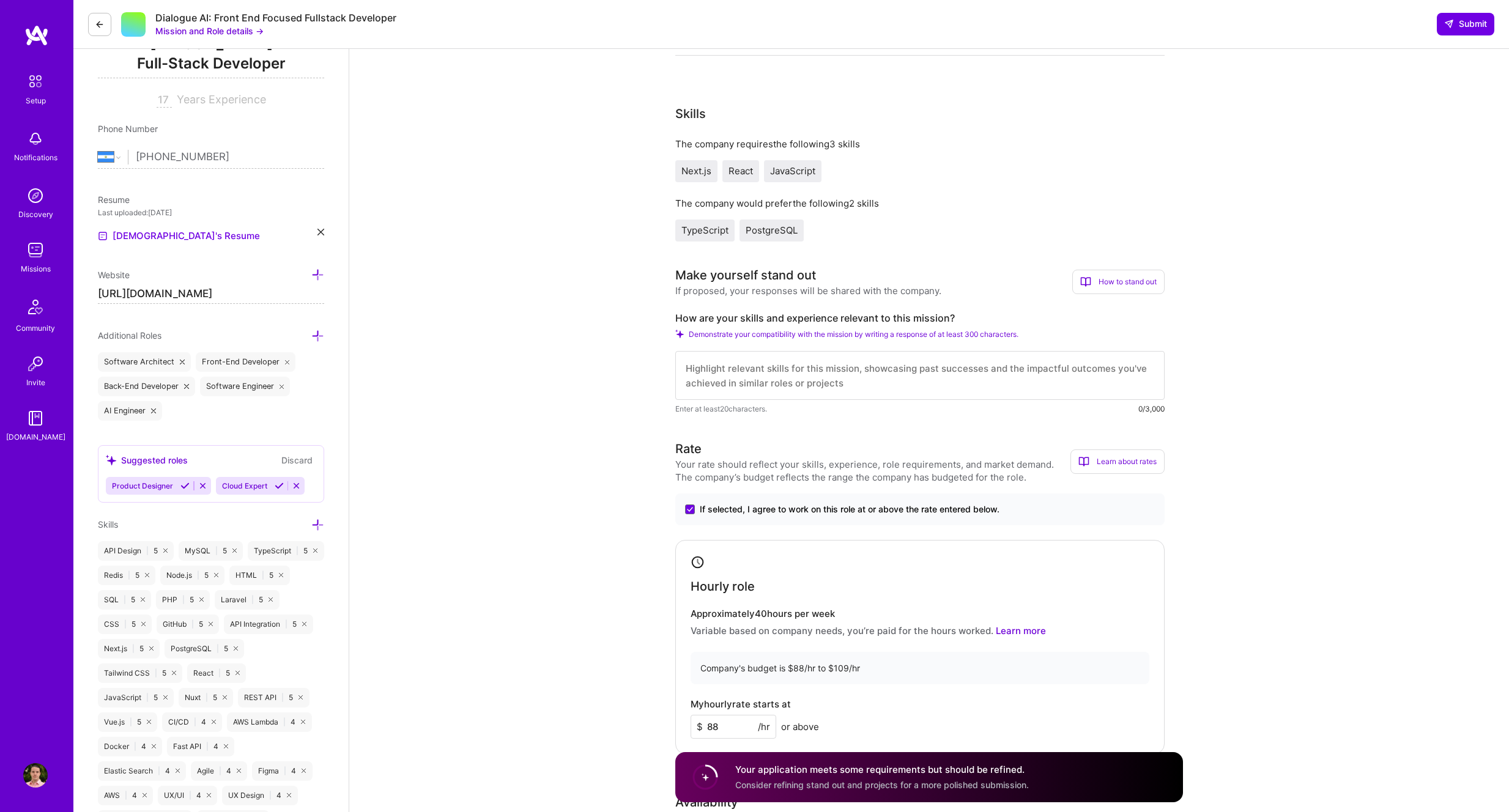
scroll to position [179, 0]
click at [917, 375] on textarea at bounding box center [920, 376] width 489 height 49
click at [845, 366] on textarea "- 4 years using Next A knack for design" at bounding box center [920, 376] width 489 height 49
click at [685, 383] on textarea "- 4 years using Next.JS A knack for design" at bounding box center [920, 376] width 489 height 49
click at [835, 386] on textarea "- 4 years using Next.JS - A knack for design" at bounding box center [920, 376] width 489 height 49
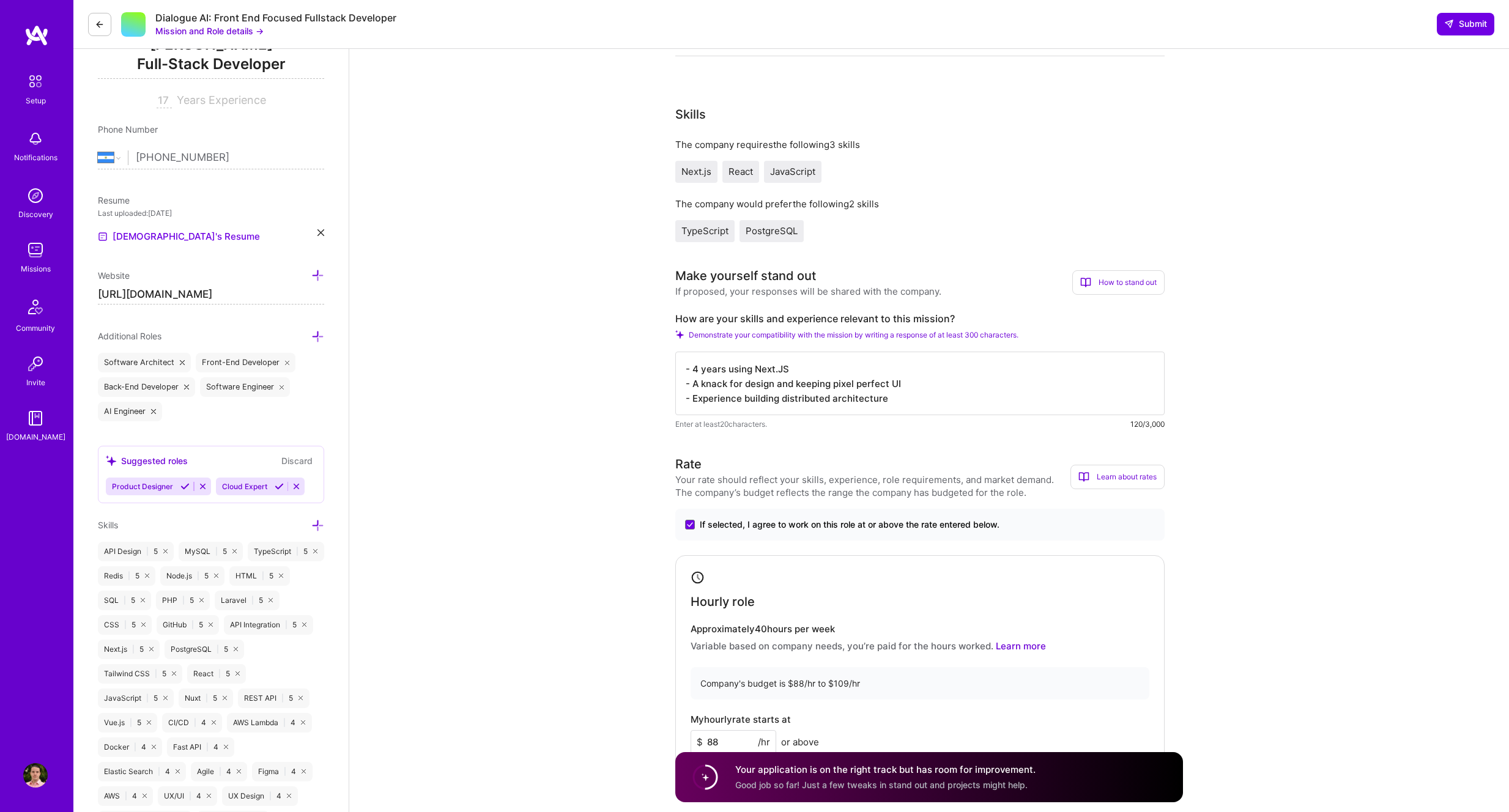
click at [806, 375] on textarea "- 4 years using Next.JS - A knack for design and keeping pixel perfect UI - Exp…" at bounding box center [920, 383] width 489 height 63
click at [829, 370] on textarea "- 4 years using Next.JS - A knack for design and keeping pixel perfect UI - Exp…" at bounding box center [920, 383] width 489 height 63
click at [1015, 366] on textarea "Im an all rounder software engineer with strong frontend and backend skills4 ye…" at bounding box center [920, 383] width 489 height 63
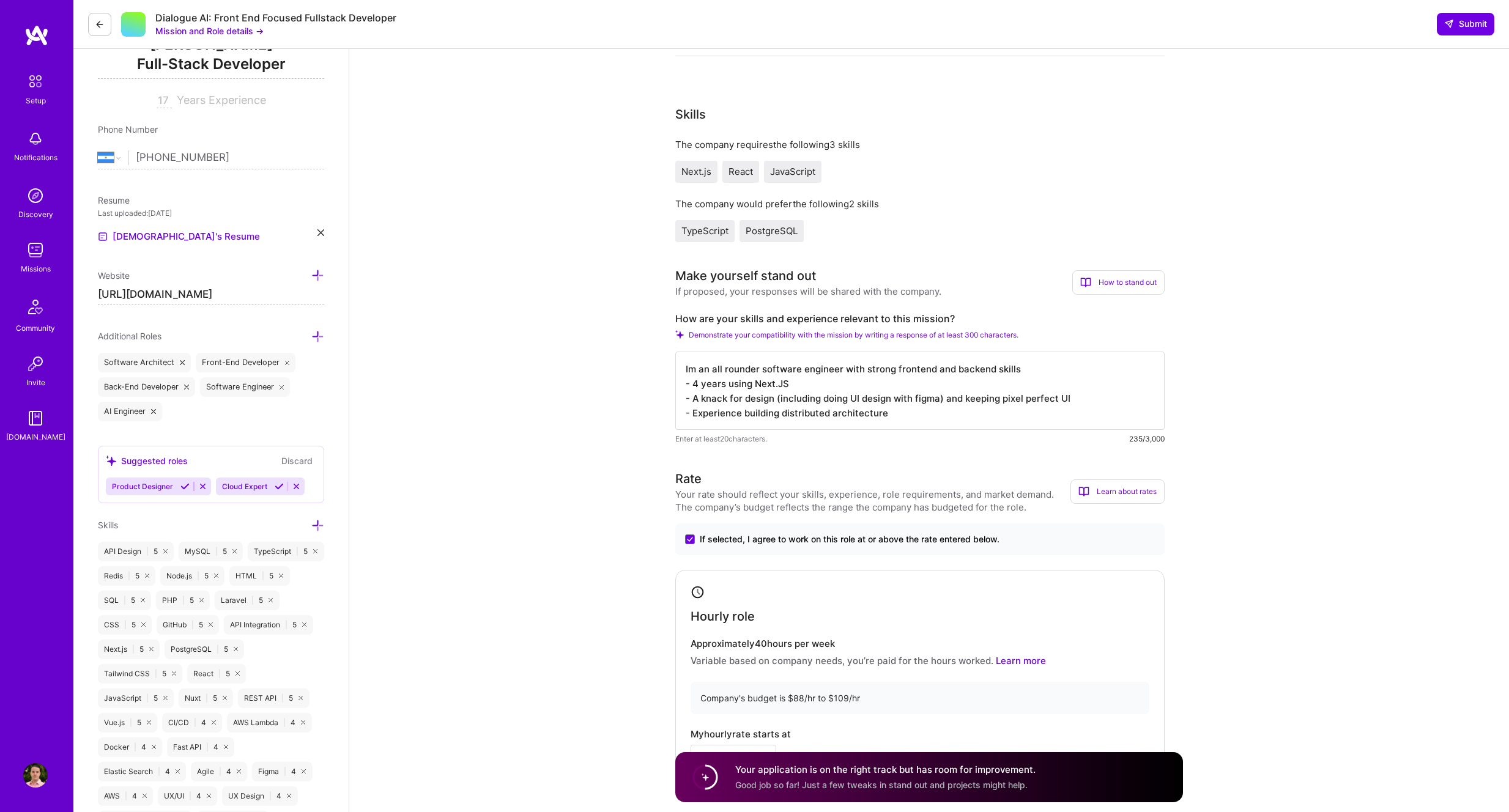
drag, startPoint x: 986, startPoint y: 398, endPoint x: 1056, endPoint y: 399, distance: 70.0
click at [1058, 399] on textarea "Im an all rounder software engineer with strong frontend and backend skills - 4…" at bounding box center [920, 391] width 489 height 78
drag, startPoint x: 770, startPoint y: 406, endPoint x: 838, endPoint y: 408, distance: 68.0
click at [838, 408] on textarea "Im an all rounder software engineer with strong frontend and backend skills - 4…" at bounding box center [920, 391] width 489 height 78
drag, startPoint x: 873, startPoint y: 413, endPoint x: 715, endPoint y: 407, distance: 158.1
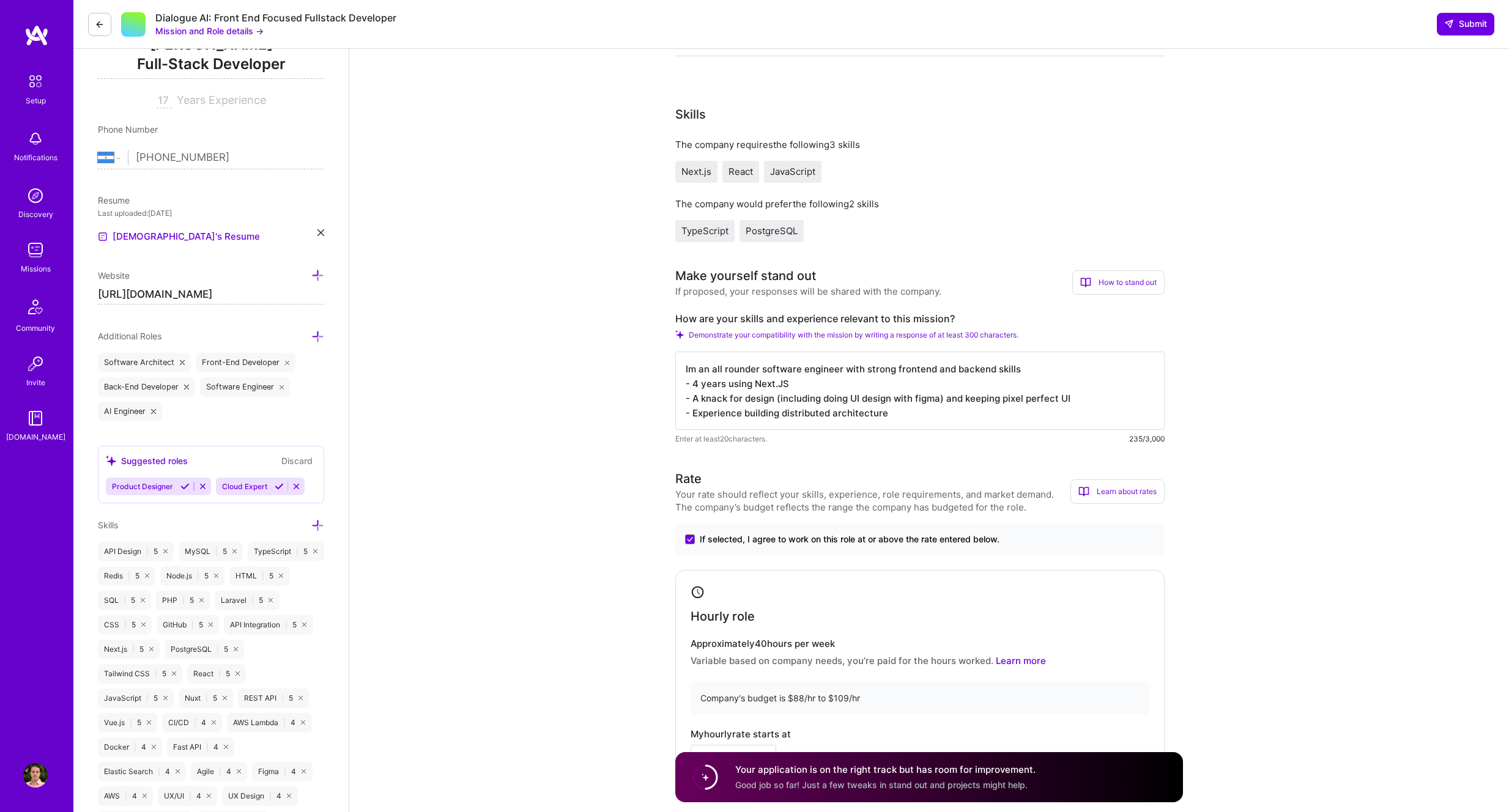
click at [715, 407] on textarea "Im an all rounder software engineer with strong frontend and backend skills - 4…" at bounding box center [920, 391] width 489 height 78
click at [1091, 399] on textarea "Im an all rounder software engineer with strong frontend and backend skills - 4…" at bounding box center [920, 391] width 489 height 78
click at [965, 398] on textarea "Im an all rounder software engineer with strong frontend and backend skills - 4…" at bounding box center [920, 391] width 489 height 78
click at [999, 398] on textarea "Im an all rounder software engineer with strong frontend and backend skills - 4…" at bounding box center [920, 391] width 489 height 78
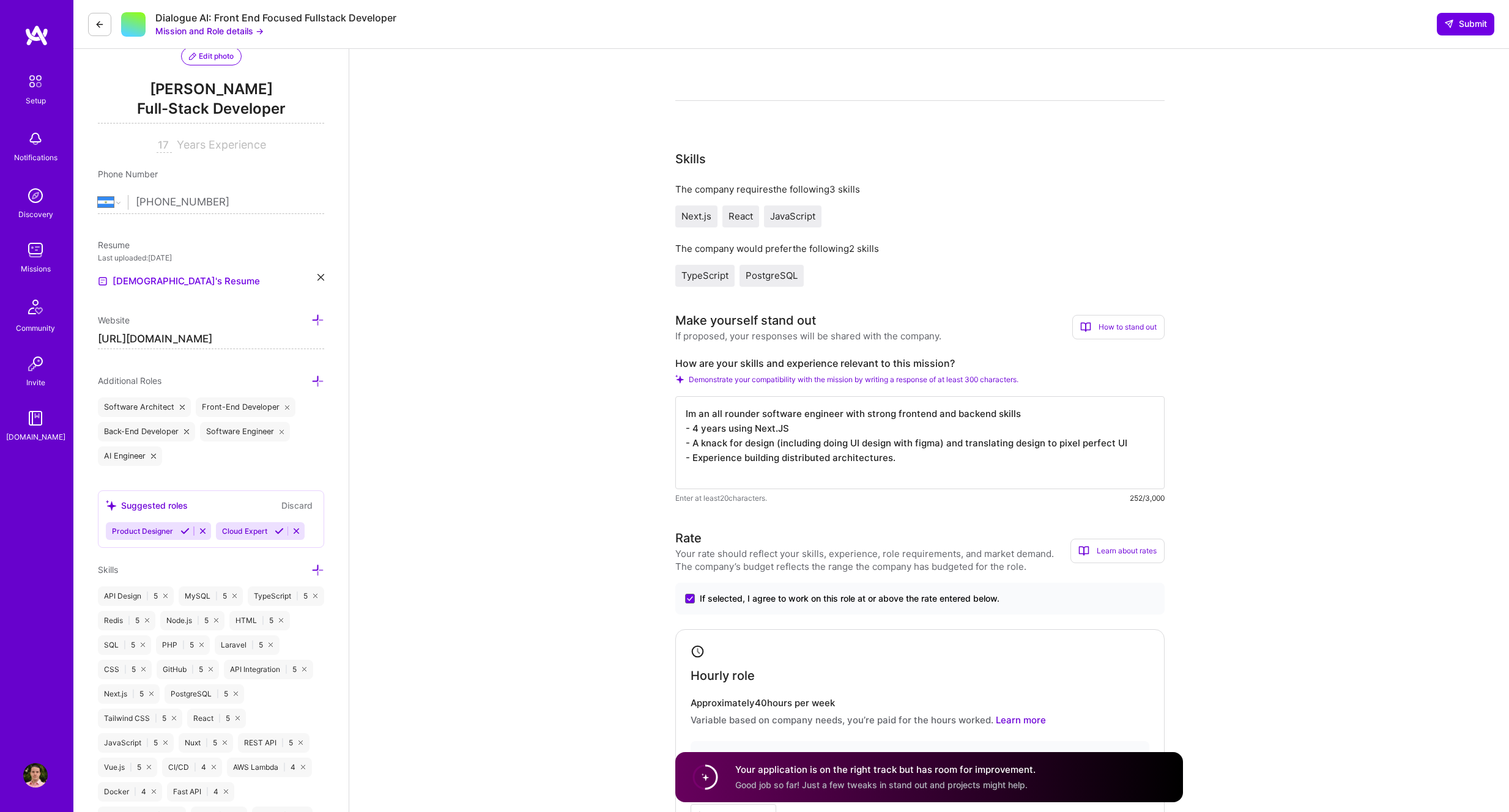
scroll to position [136, 0]
paste textarea "get the ball moving"
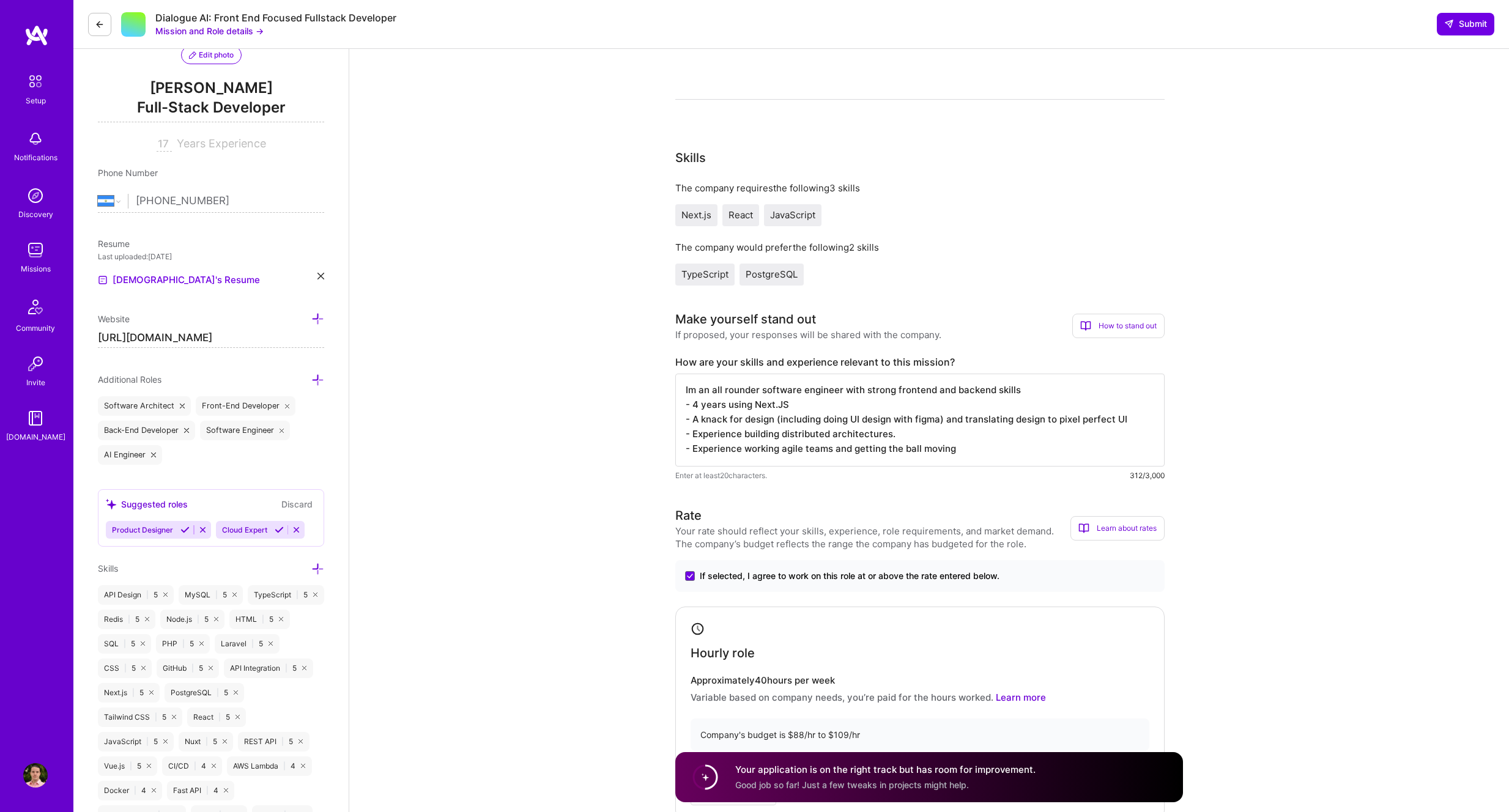
scroll to position [134, 0]
drag, startPoint x: 853, startPoint y: 451, endPoint x: 884, endPoint y: 445, distance: 31.6
click at [884, 445] on textarea "Im an all rounder software engineer with strong frontend and backend skills - 4…" at bounding box center [920, 421] width 489 height 93
click at [1004, 451] on textarea "Im an all rounder software engineer with strong frontend and backend skills - 4…" at bounding box center [920, 421] width 489 height 93
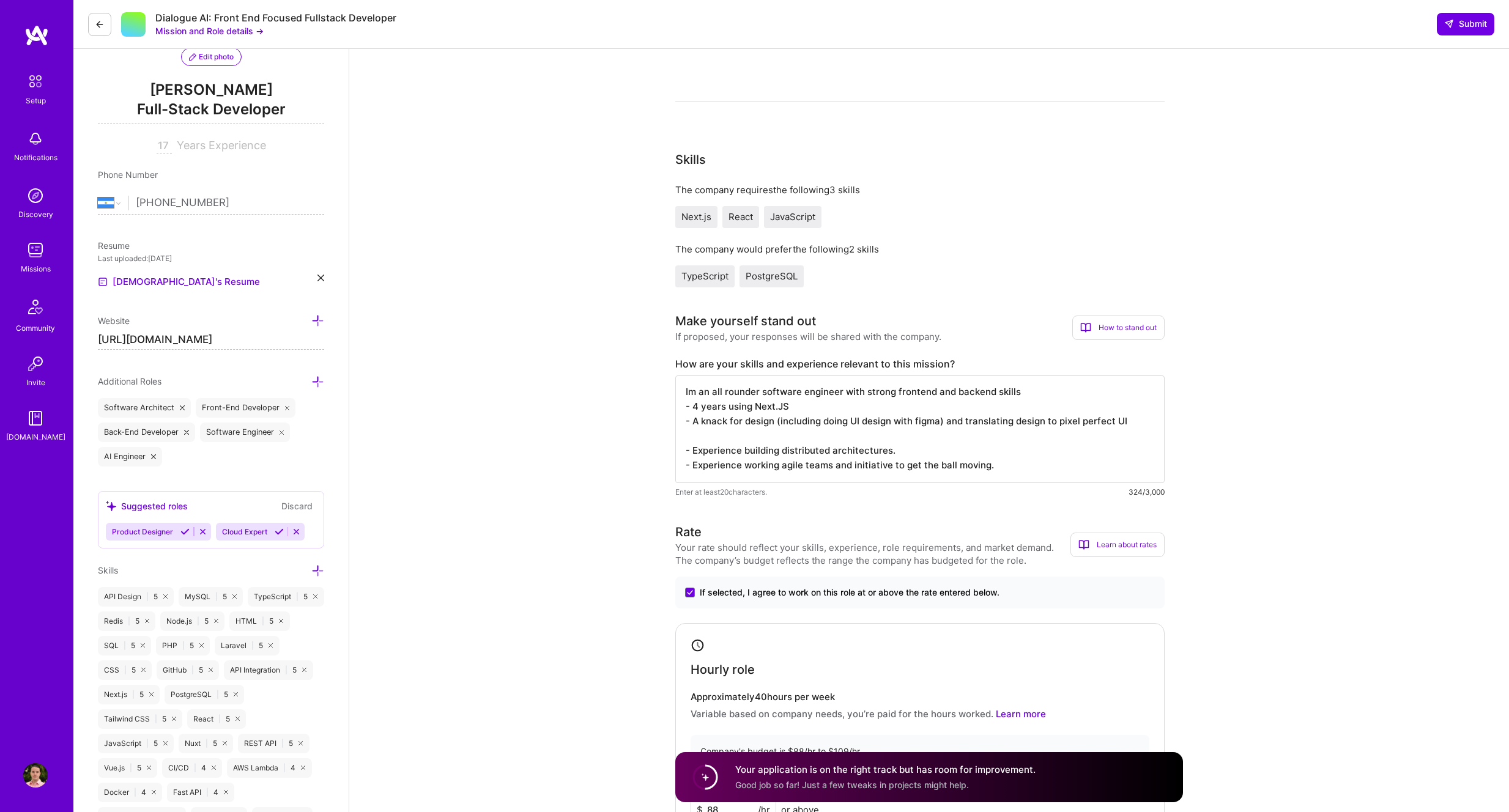
paste textarea "design systems"
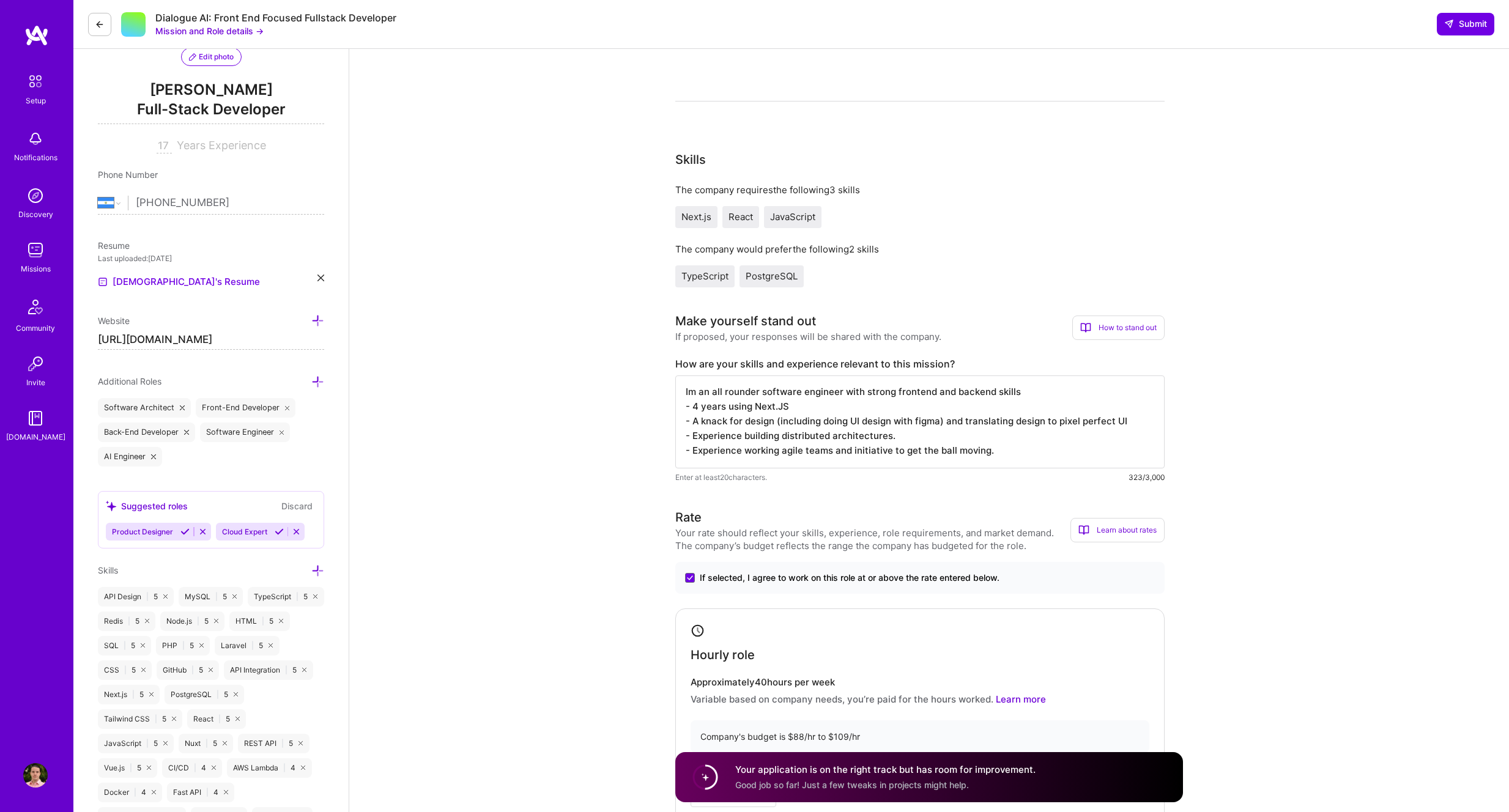
scroll to position [0, 0]
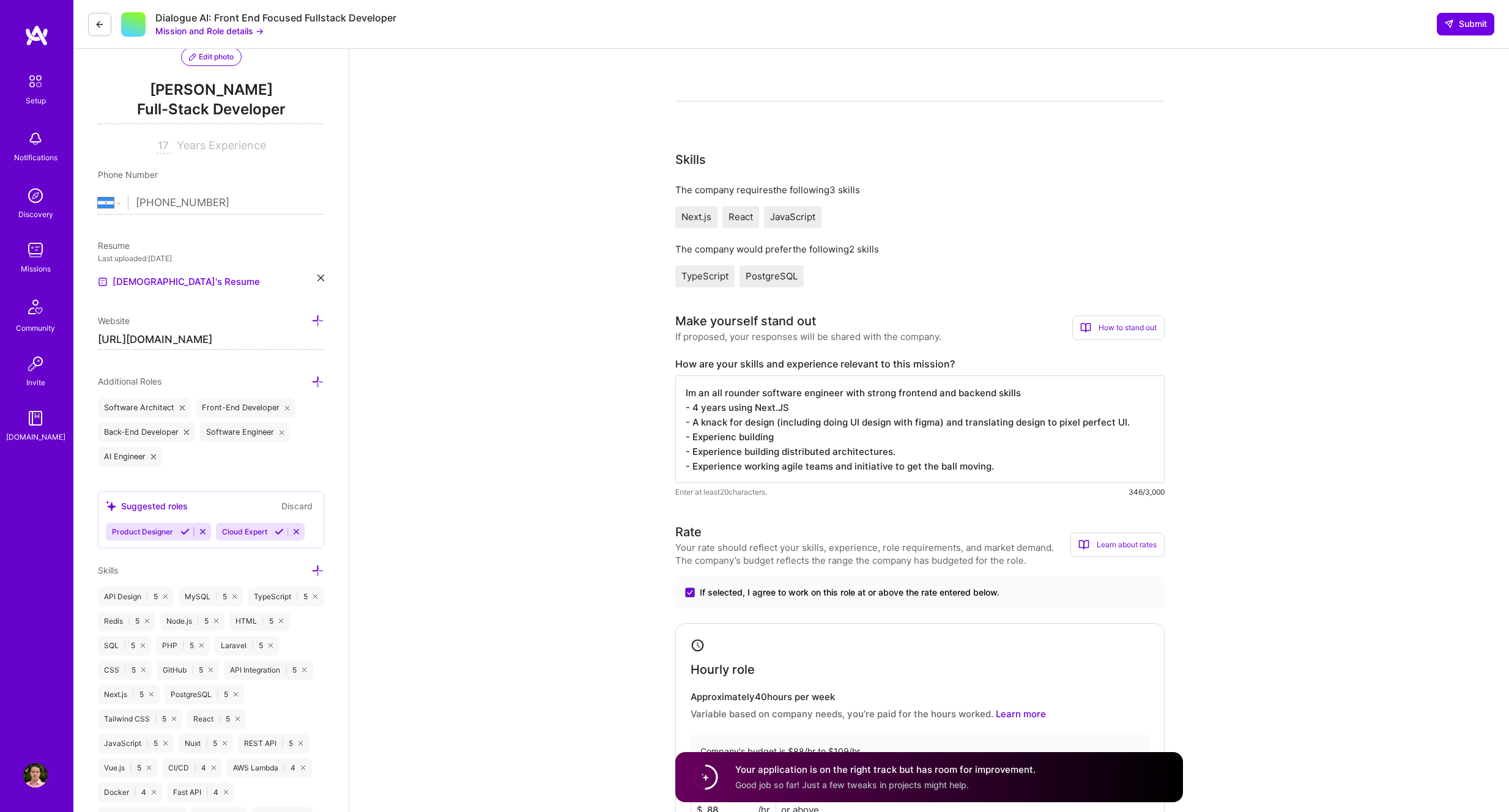
paste textarea "design systems"
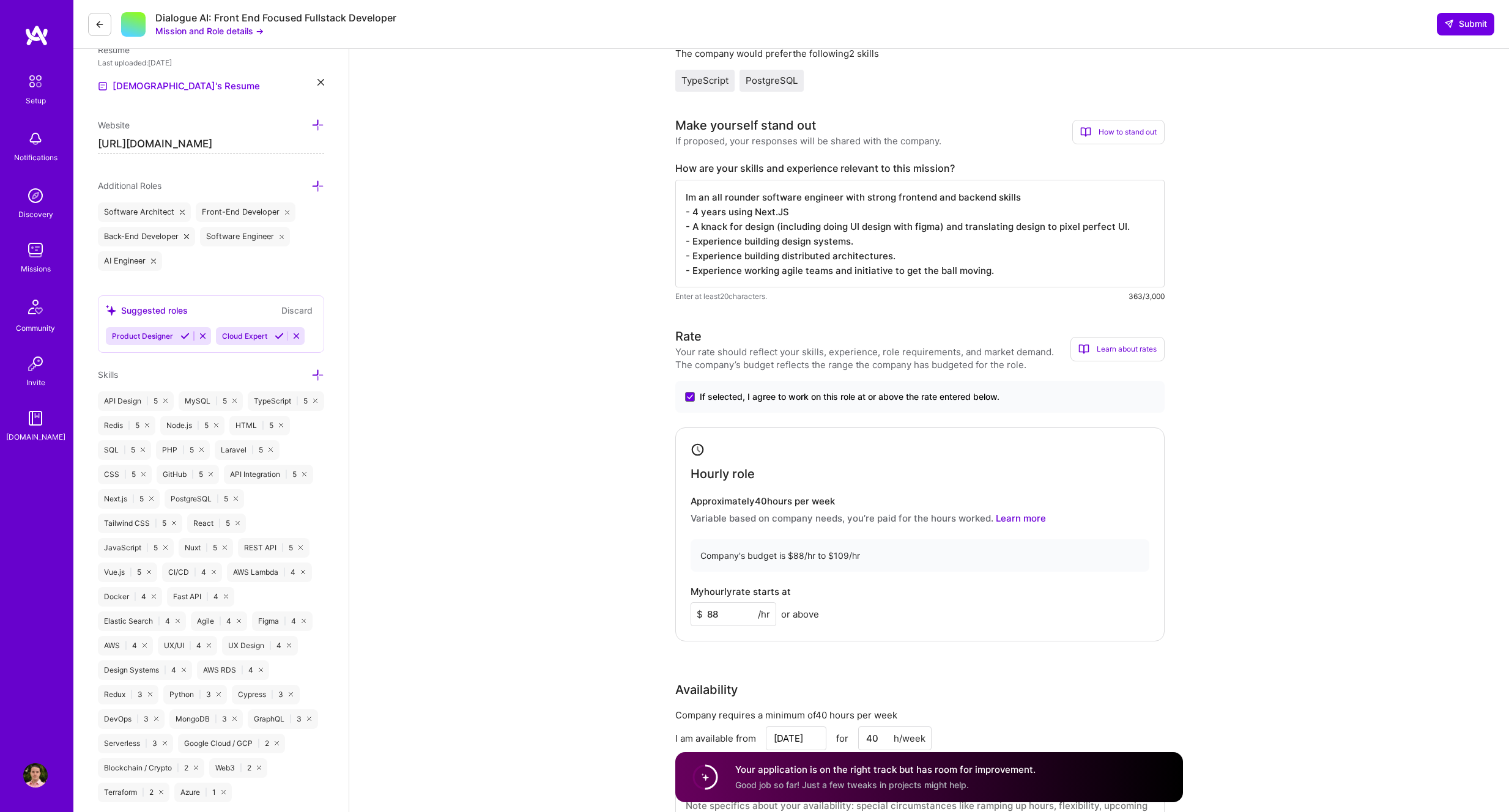
scroll to position [336, 0]
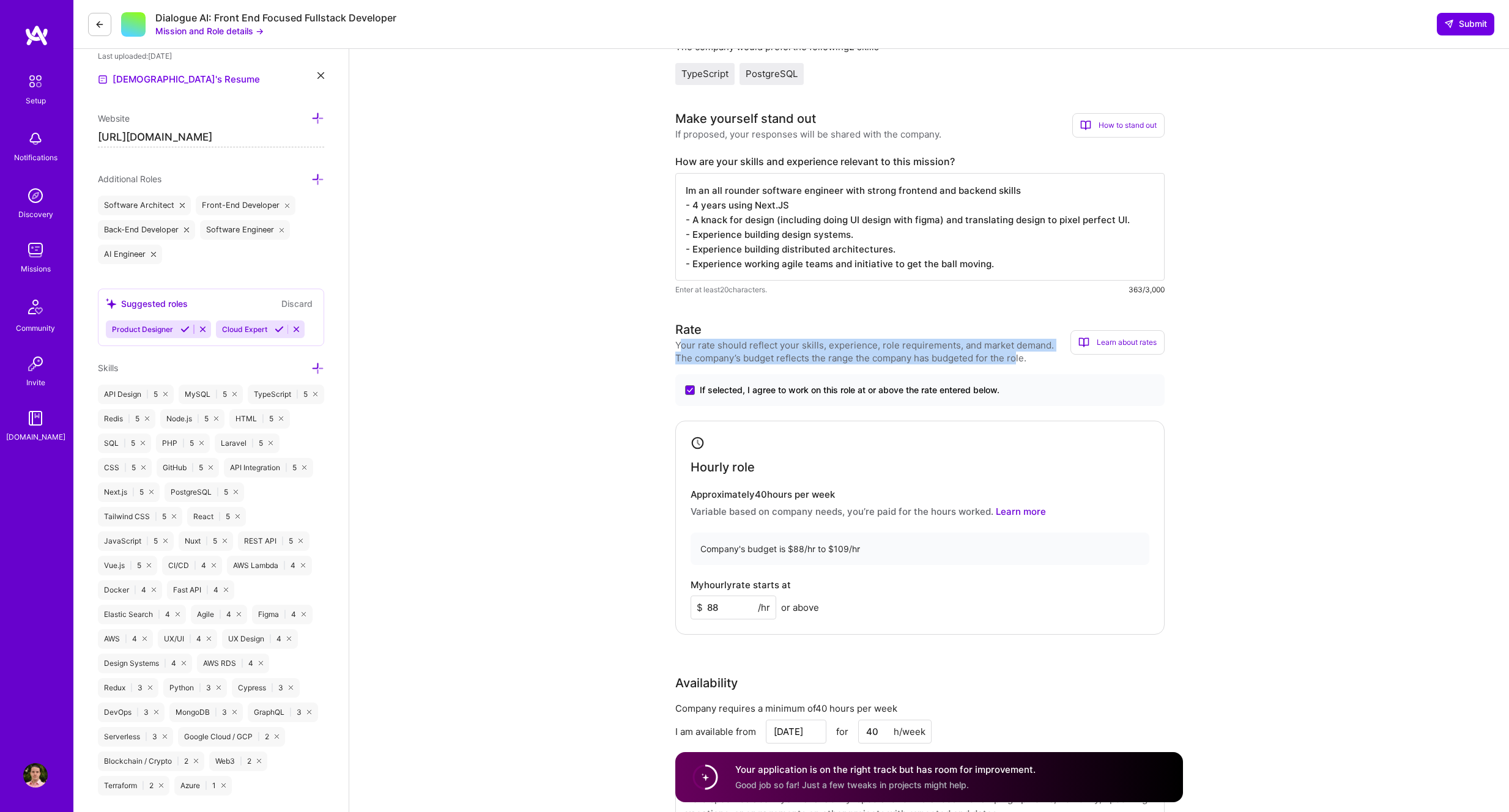
drag, startPoint x: 692, startPoint y: 347, endPoint x: 1018, endPoint y: 361, distance: 326.3
click at [1018, 361] on div "Your rate should reflect your skills, experience, role requirements, and market…" at bounding box center [873, 351] width 395 height 26
click at [693, 336] on div "Rate" at bounding box center [689, 329] width 26 height 18
drag, startPoint x: 735, startPoint y: 345, endPoint x: 942, endPoint y: 336, distance: 207.2
click at [940, 338] on div "Your rate should reflect your skills, experience, role requirements, and market…" at bounding box center [873, 351] width 395 height 26
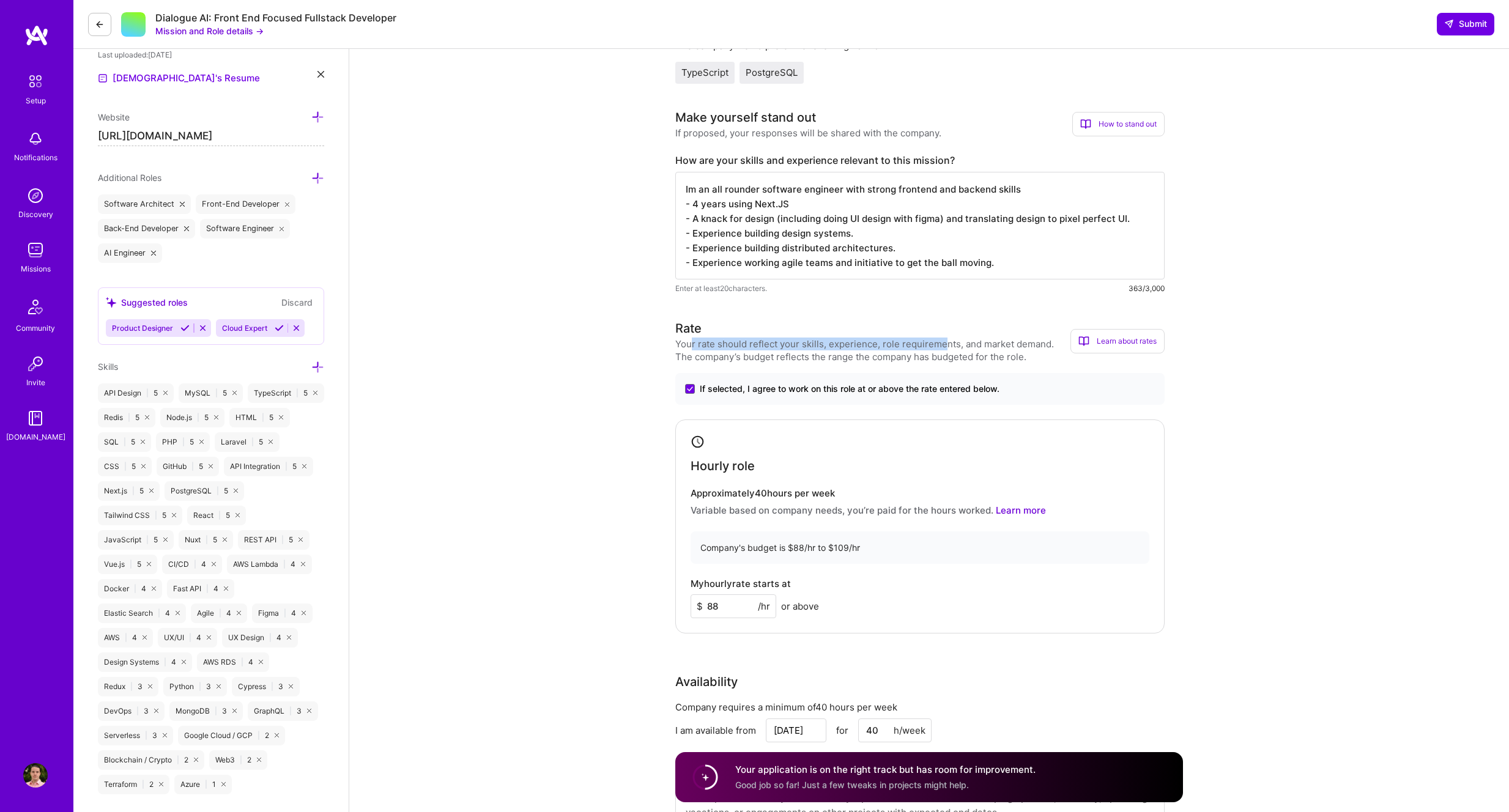
scroll to position [1, 0]
click at [916, 248] on textarea "Im an all rounder software engineer with strong frontend and backend skills - 4…" at bounding box center [920, 225] width 489 height 108
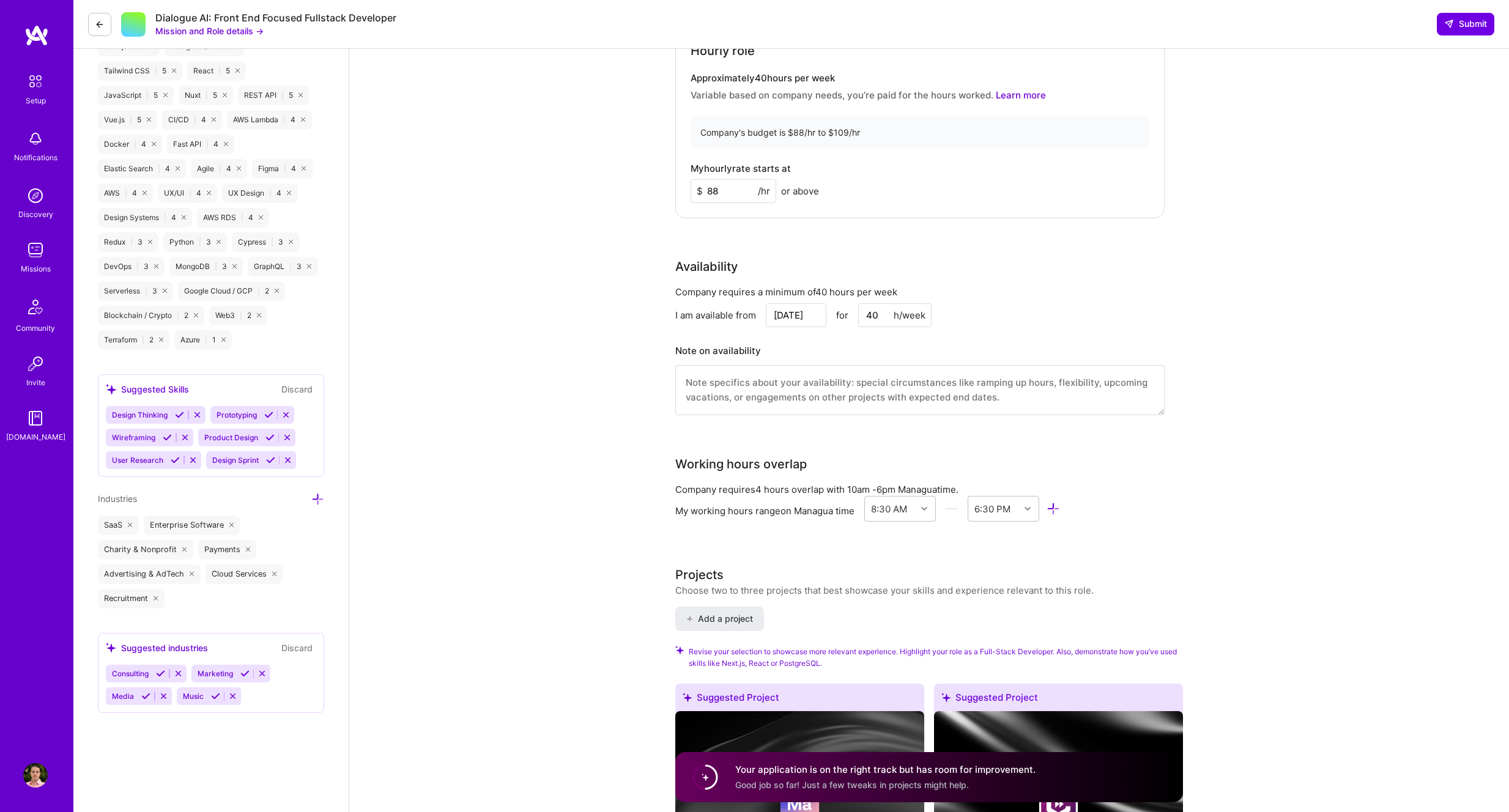
scroll to position [786, 0]
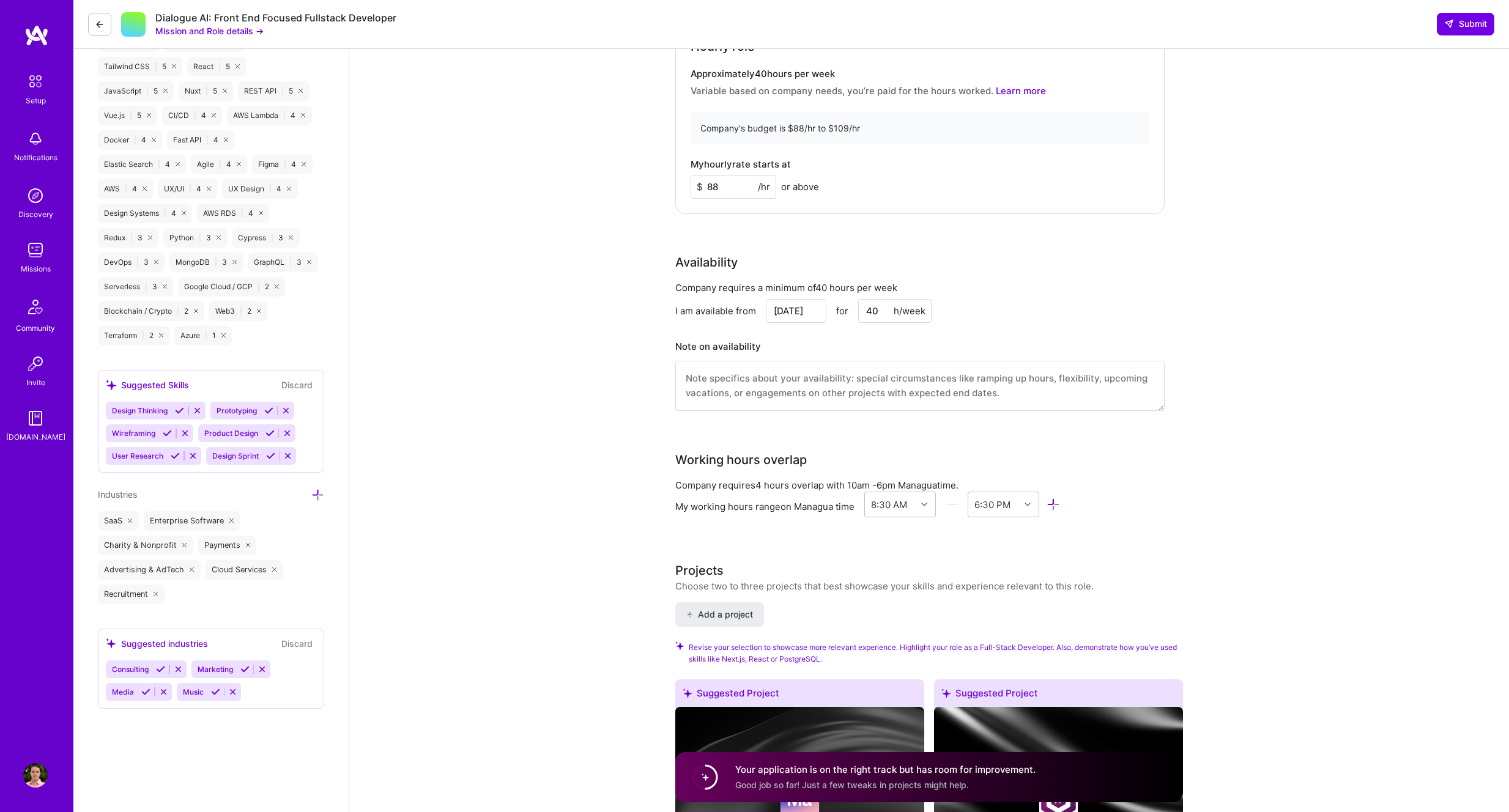
type textarea "Im an all rounder software engineer with strong frontend and backend skills, my…"
click at [779, 381] on textarea at bounding box center [920, 386] width 489 height 50
type textarea "Id like to give a 2 week notice to my current employer"
paste textarea "Id like to give a 2 week notice to my current employer"
type textarea "Id like to give a 2 week notice to my current employer"
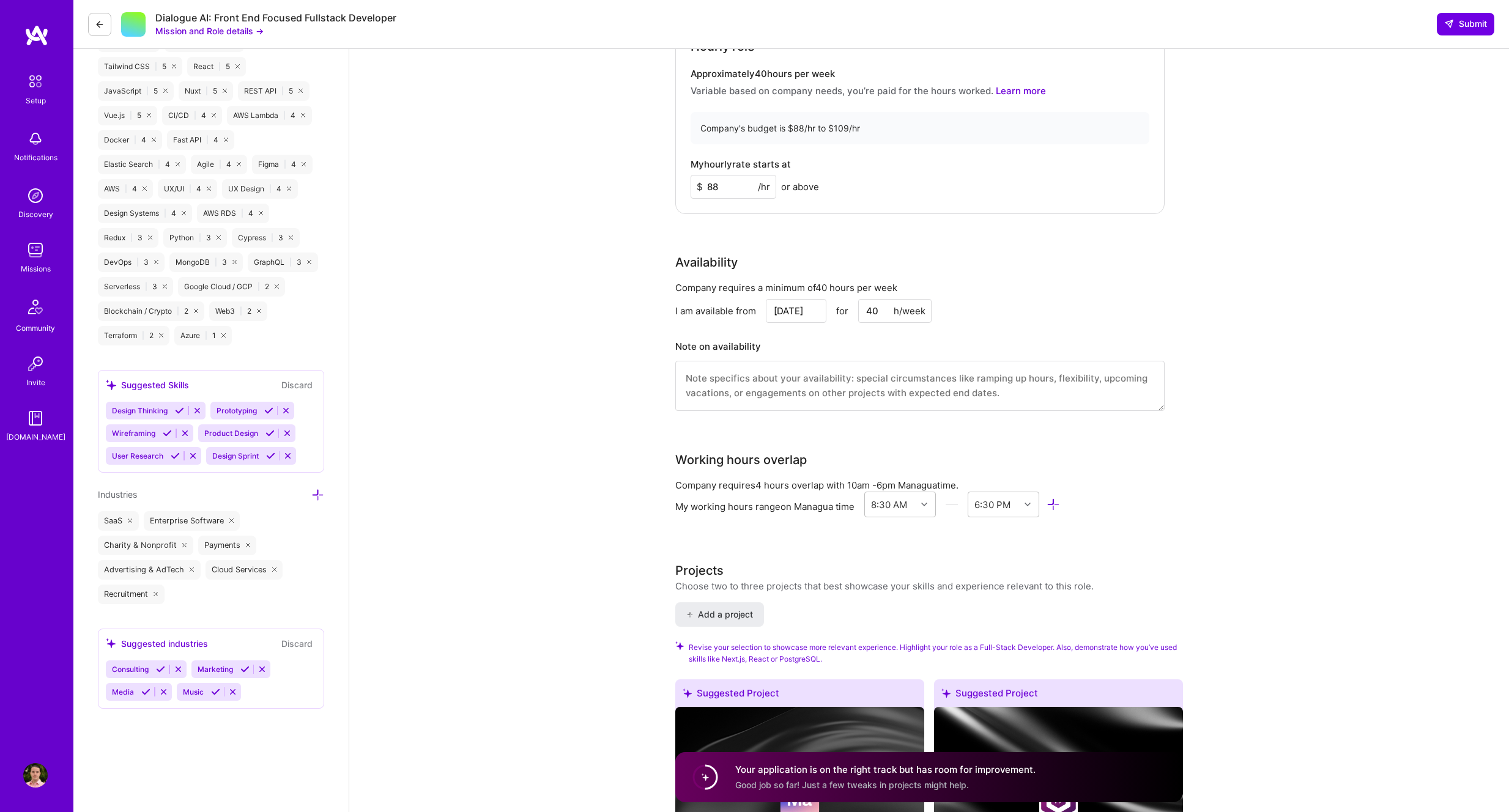
type textarea "2"
paste textarea "Id like to give a 2 week notice to my current employer"
type textarea "Id like to give a 2 week notice to my current employer"
paste textarea "Id like to give a 2 week notice to my current employer"
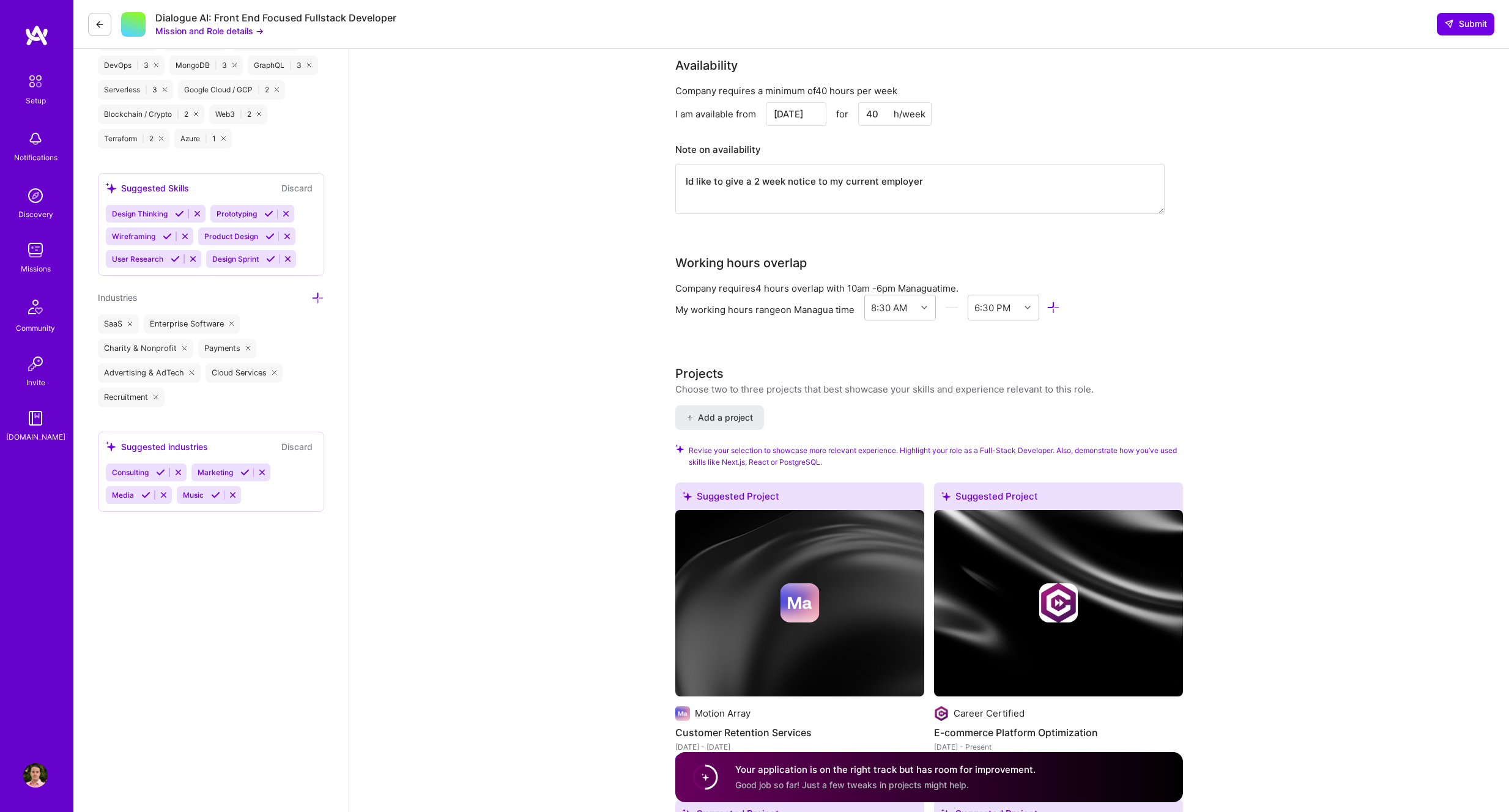
scroll to position [966, 0]
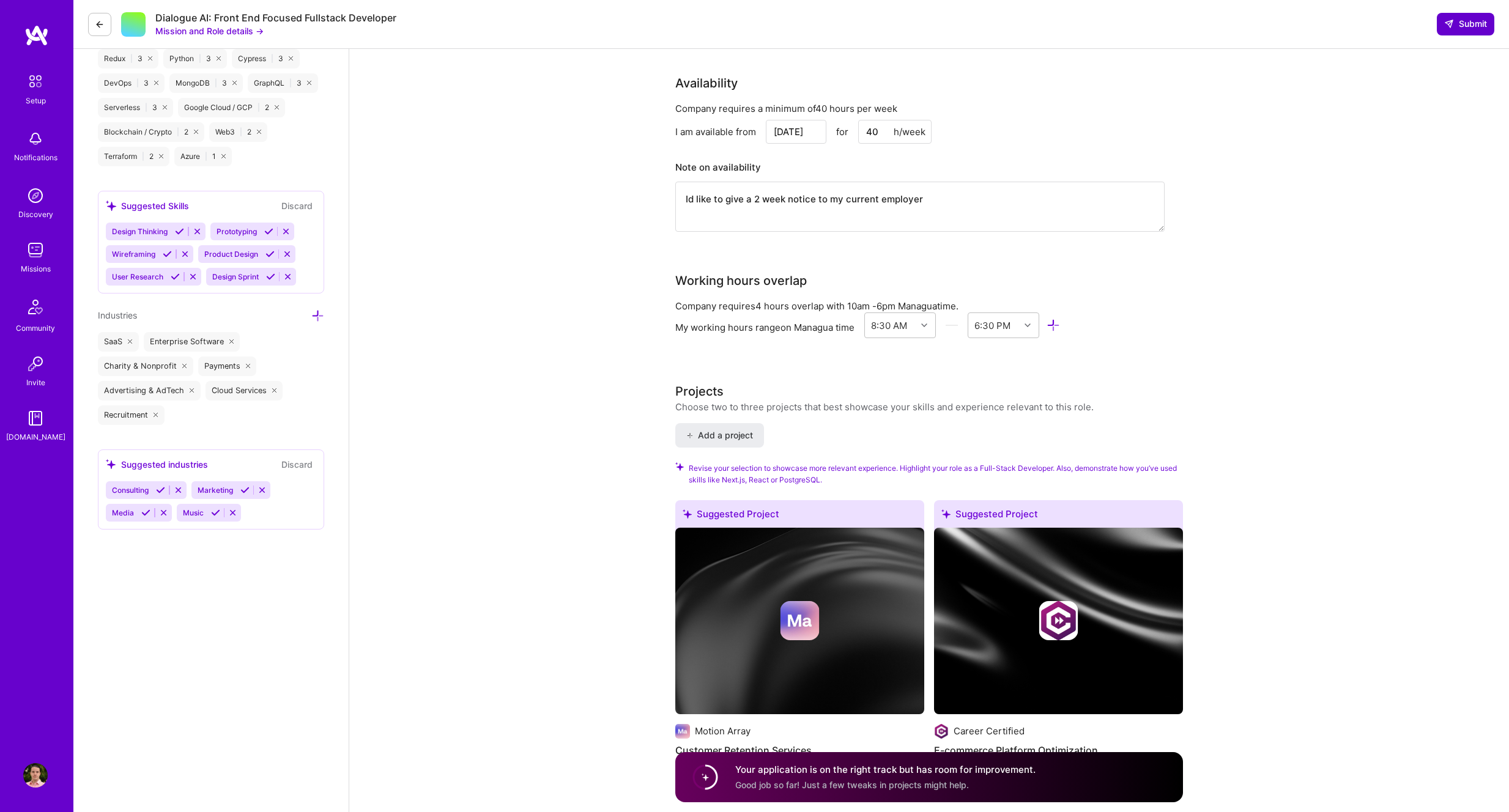
type textarea "Id like to give a 2 week notice to my current employer"
click at [1454, 26] on span "Submit" at bounding box center [1465, 24] width 43 height 12
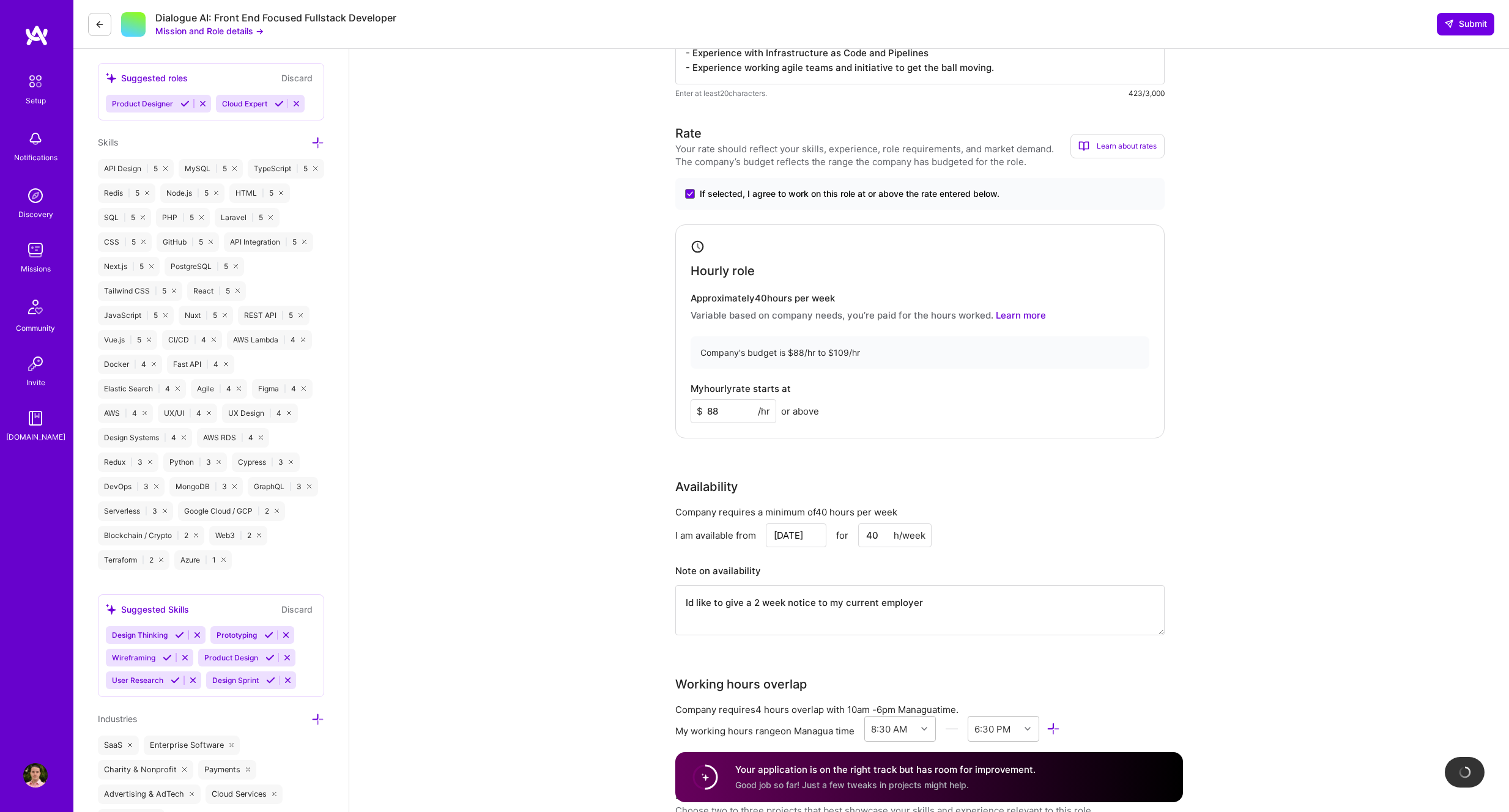
scroll to position [0, 0]
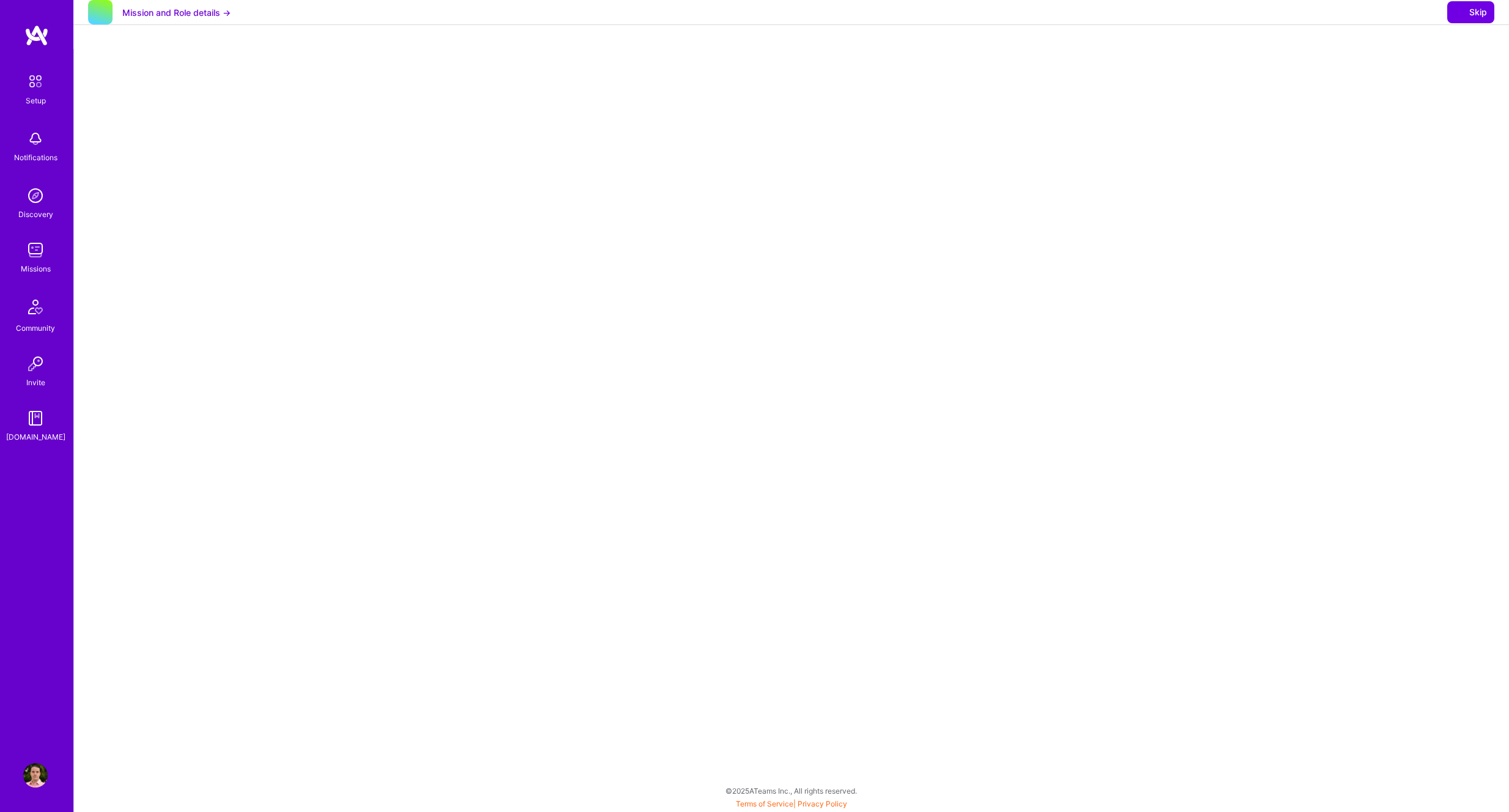
select select "NI"
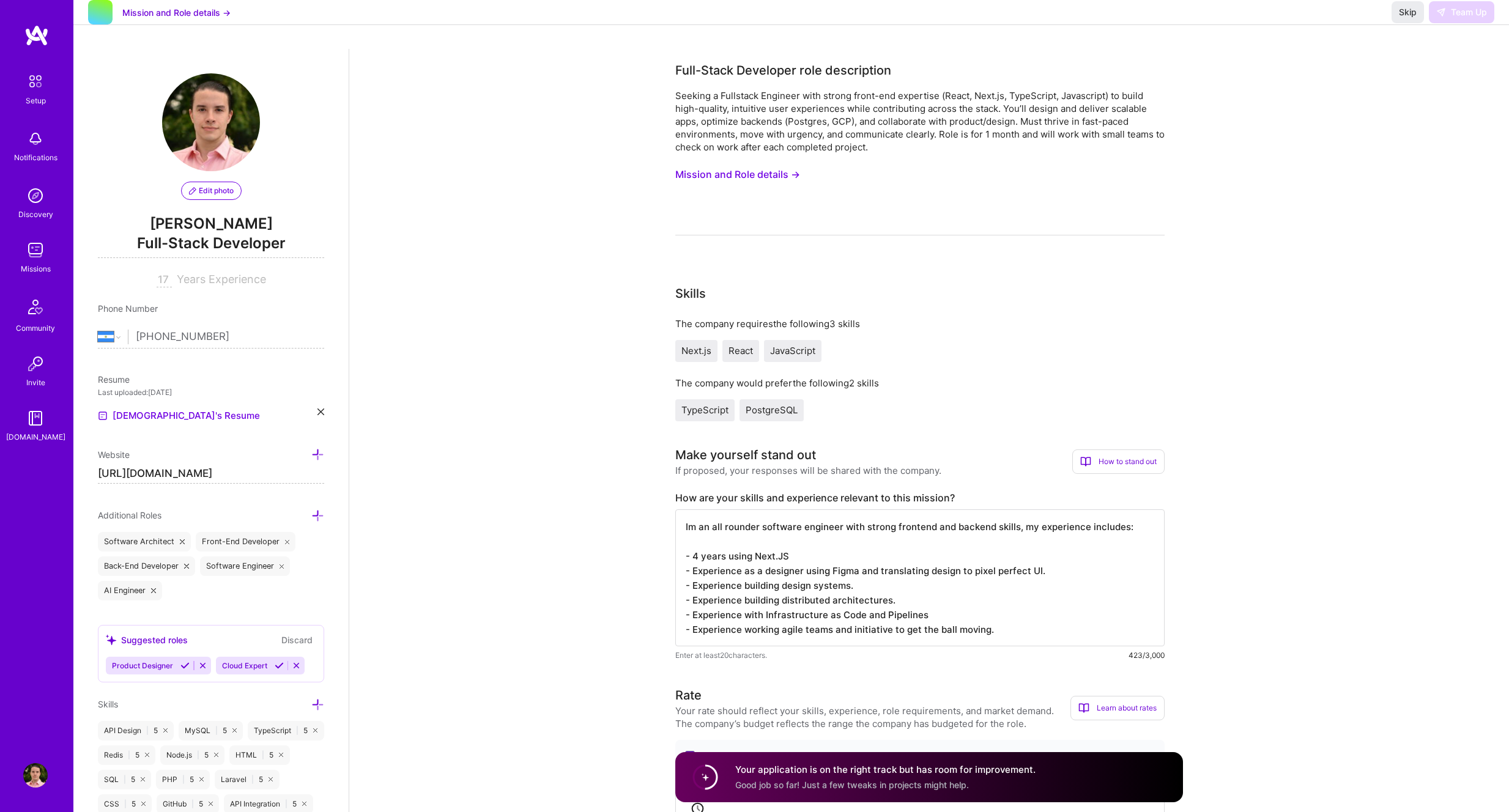
click at [34, 273] on div "Missions" at bounding box center [35, 269] width 30 height 13
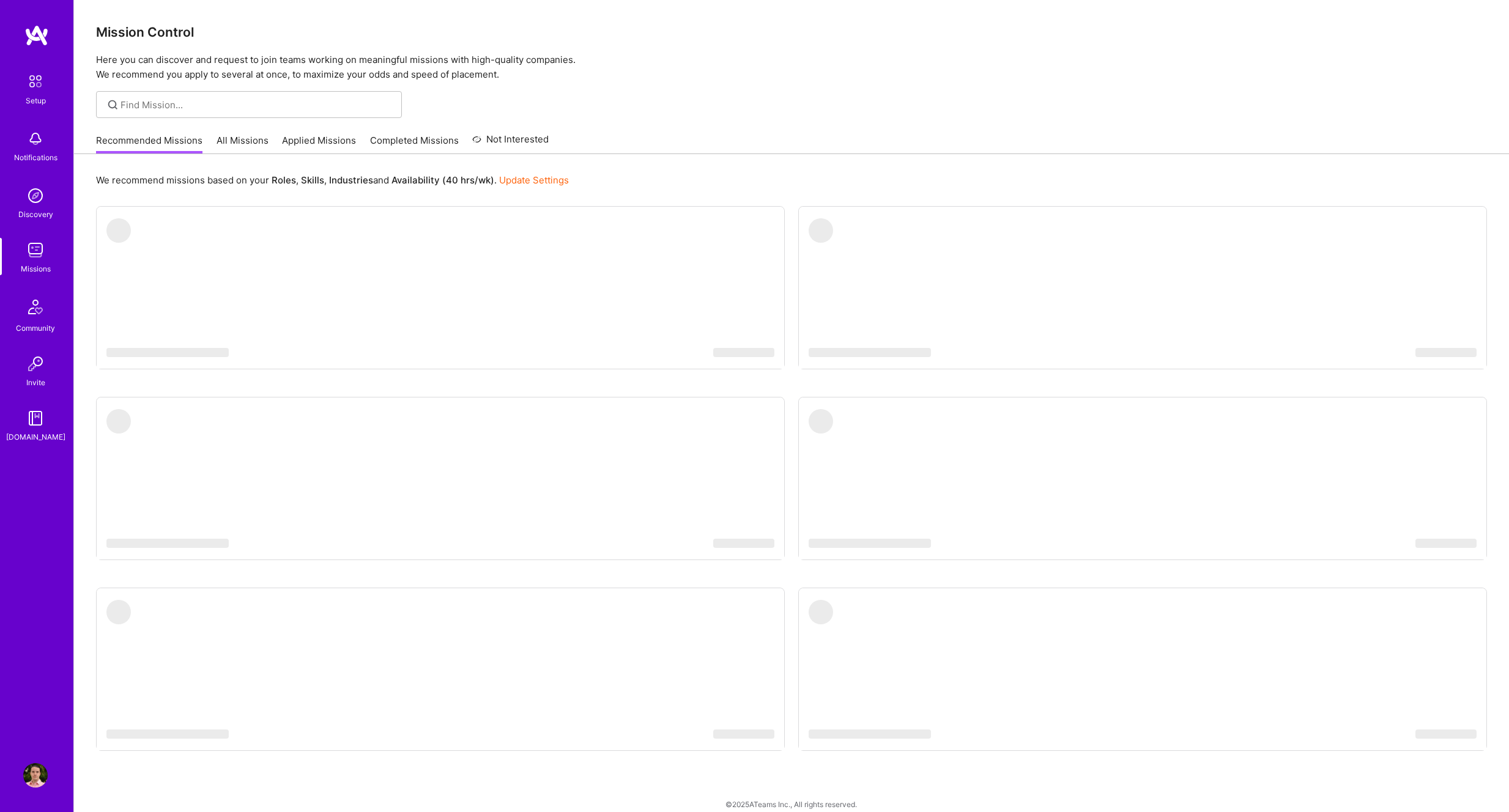
click at [327, 141] on link "Applied Missions" at bounding box center [319, 144] width 74 height 20
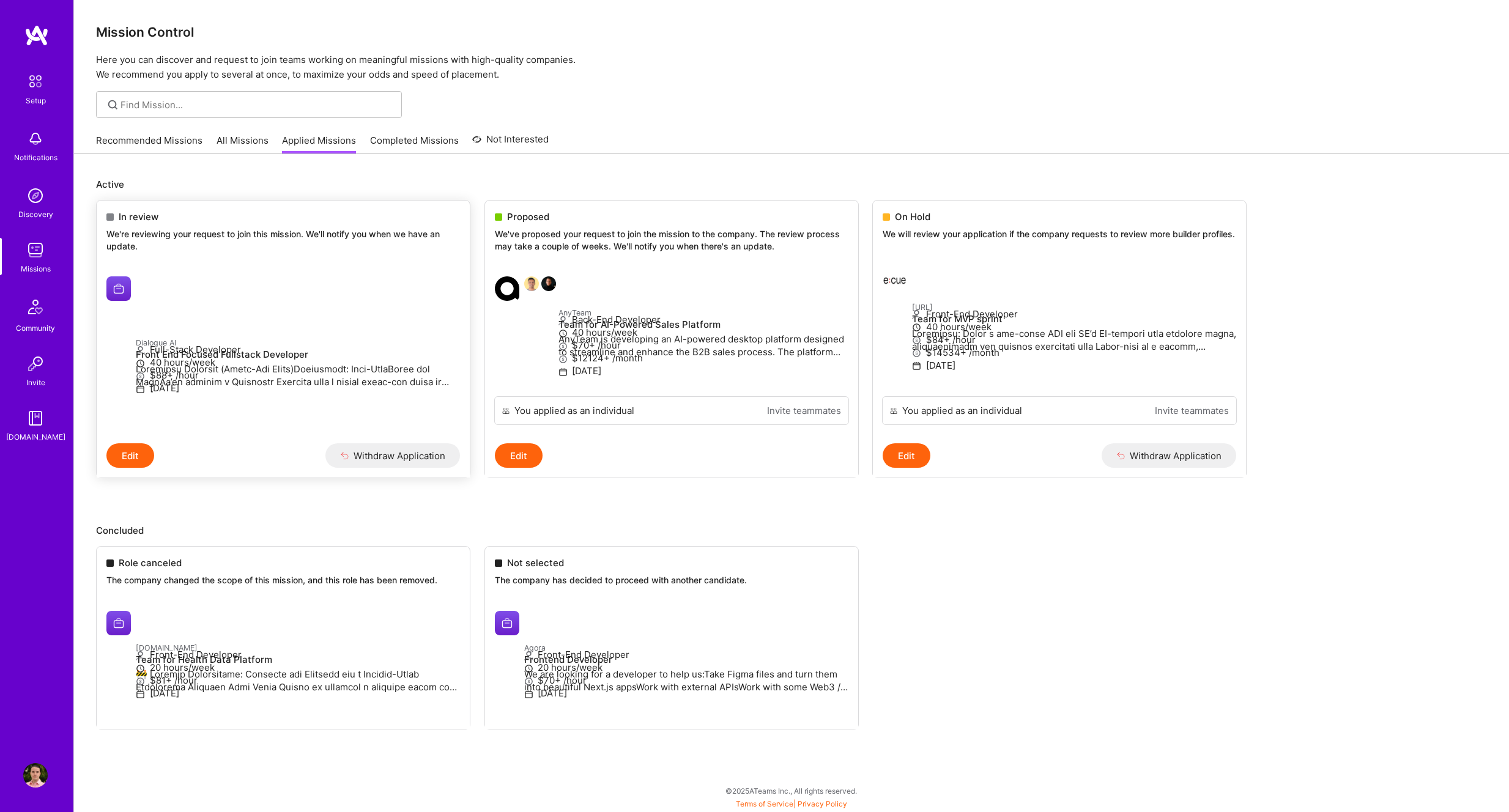
scroll to position [77, 0]
click at [123, 443] on button "Edit" at bounding box center [130, 455] width 48 height 24
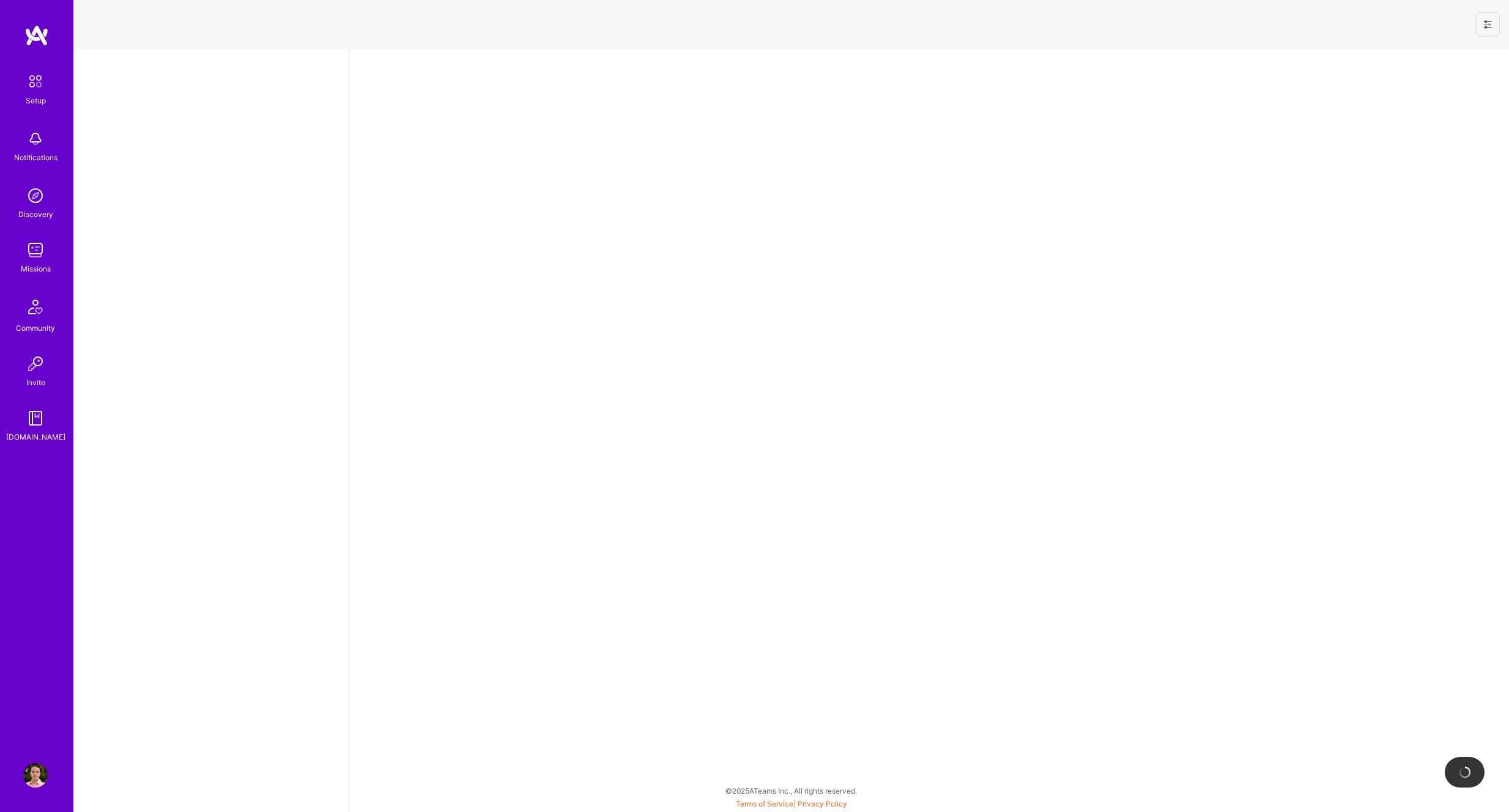
select select "NI"
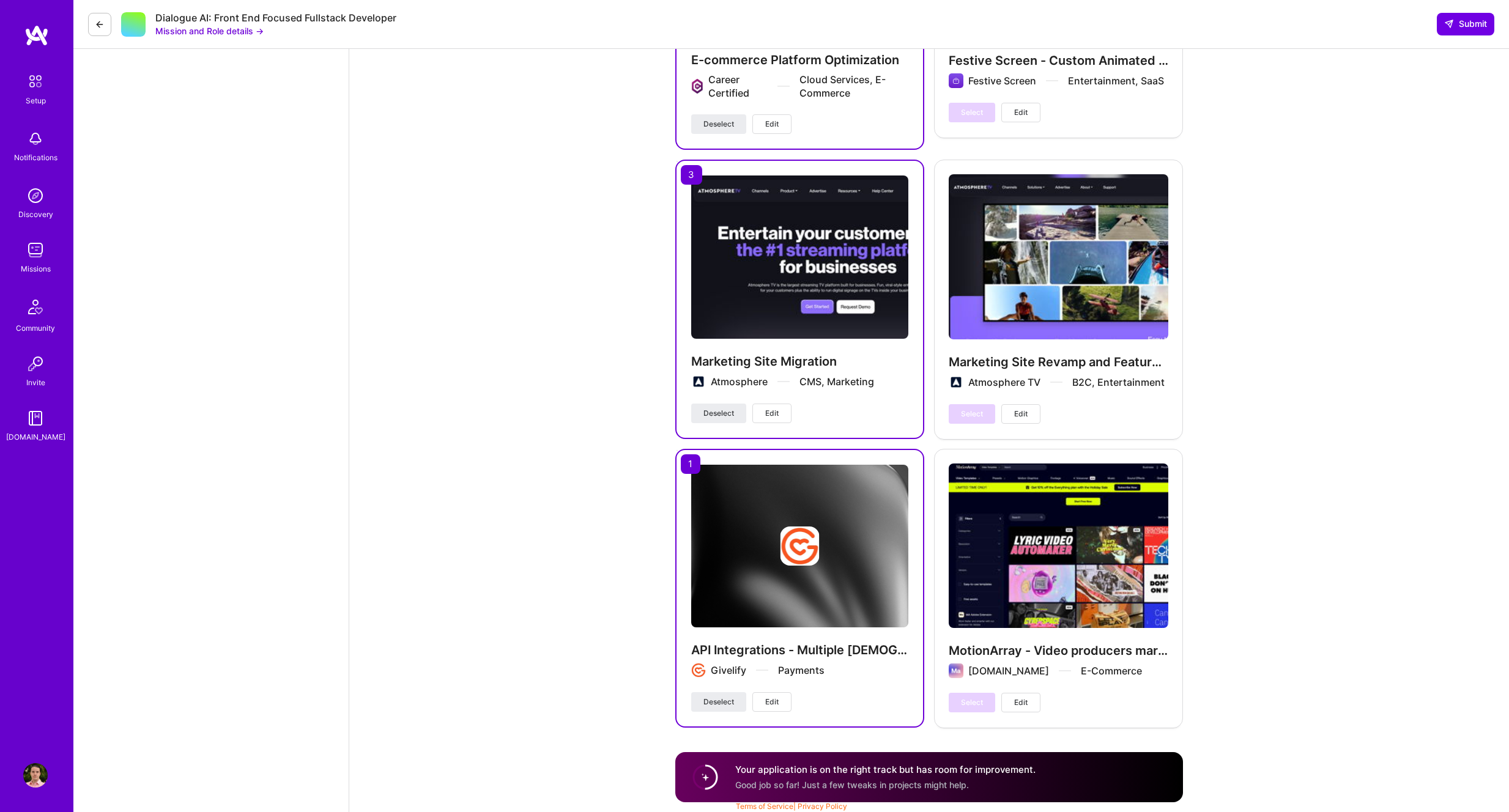
scroll to position [2244, 0]
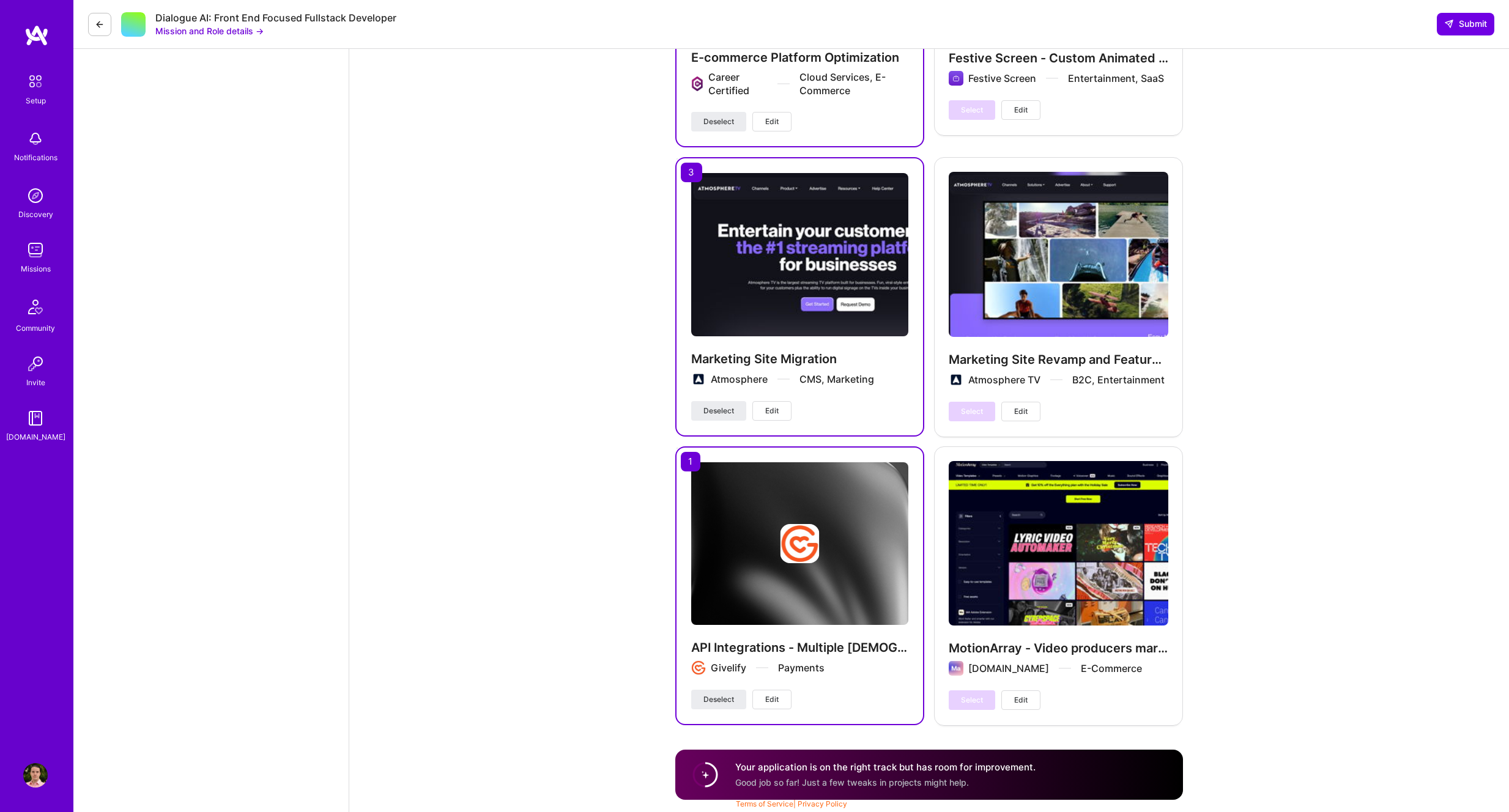
click at [698, 775] on circle at bounding box center [705, 774] width 23 height 23
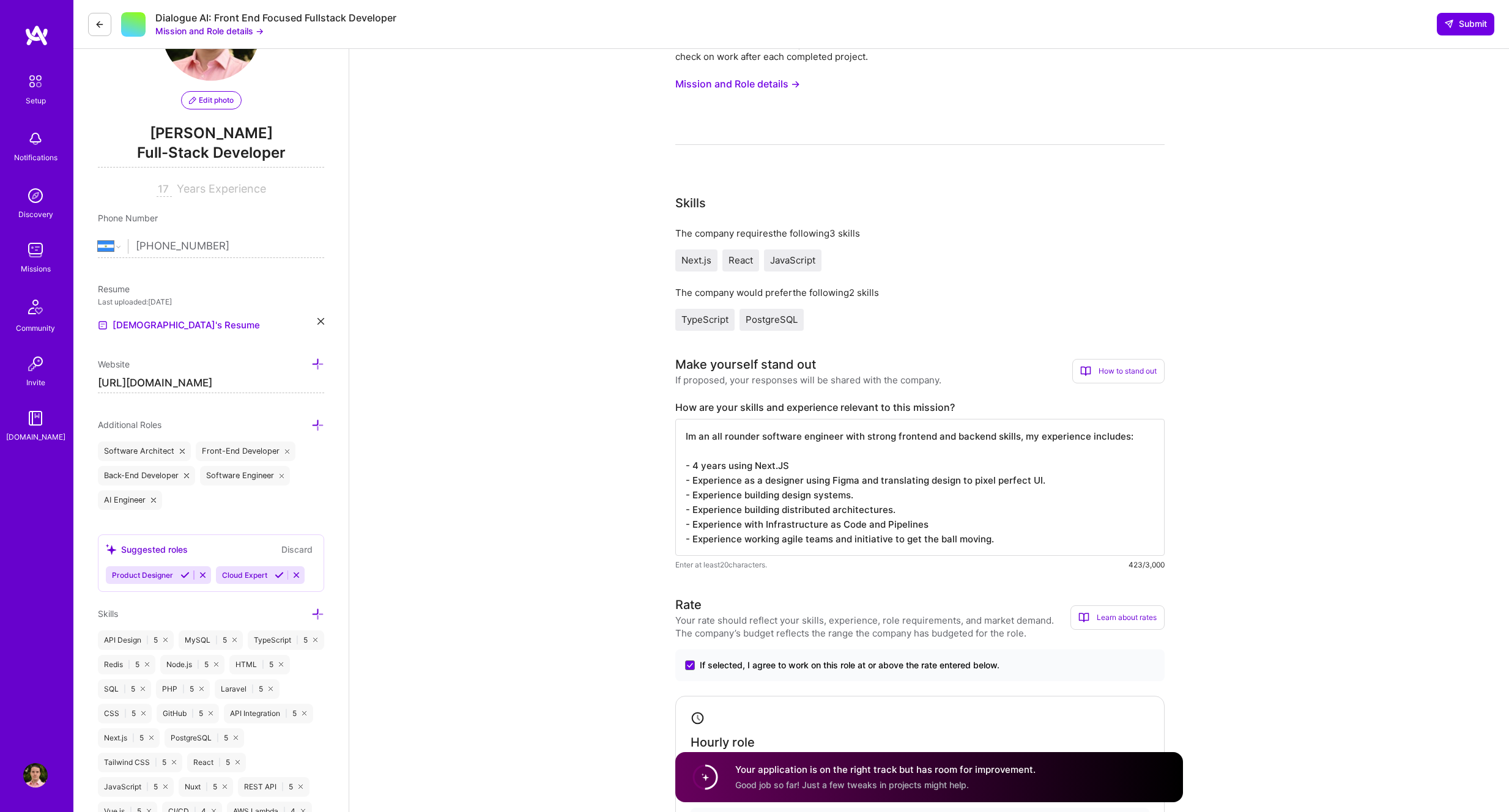
scroll to position [0, 0]
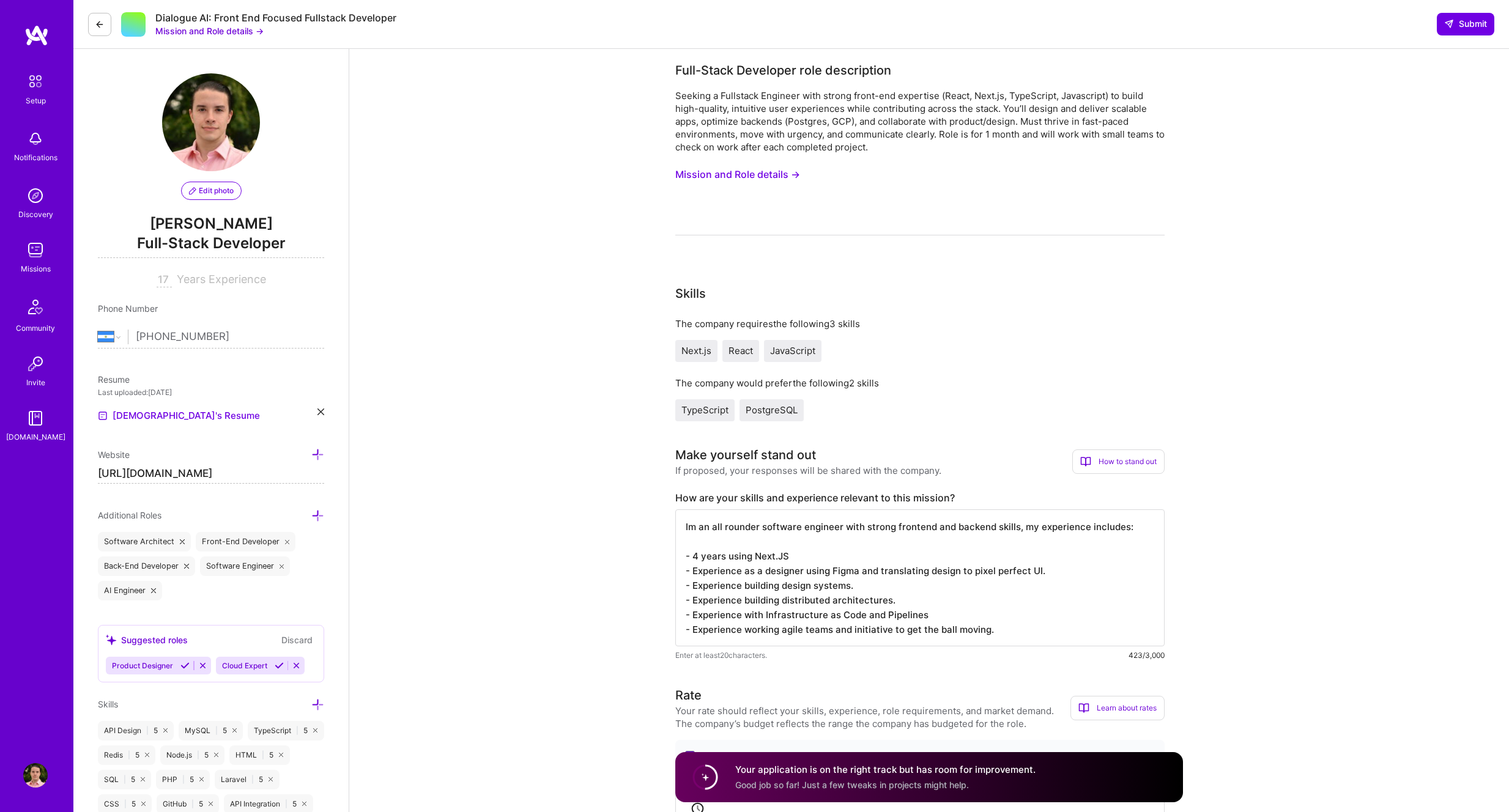
click at [771, 170] on button "Mission and Role details →" at bounding box center [738, 174] width 125 height 22
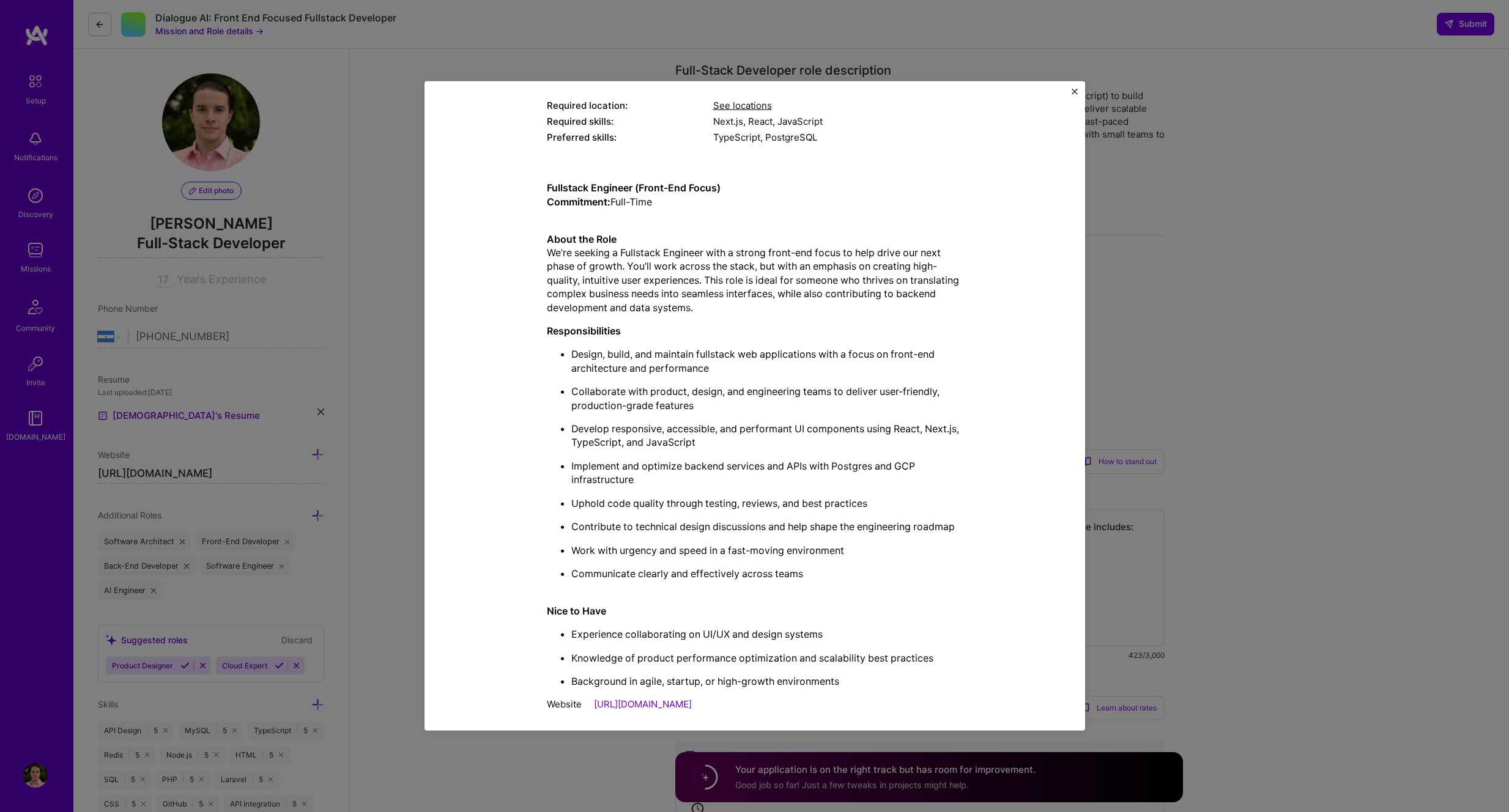
scroll to position [240, 0]
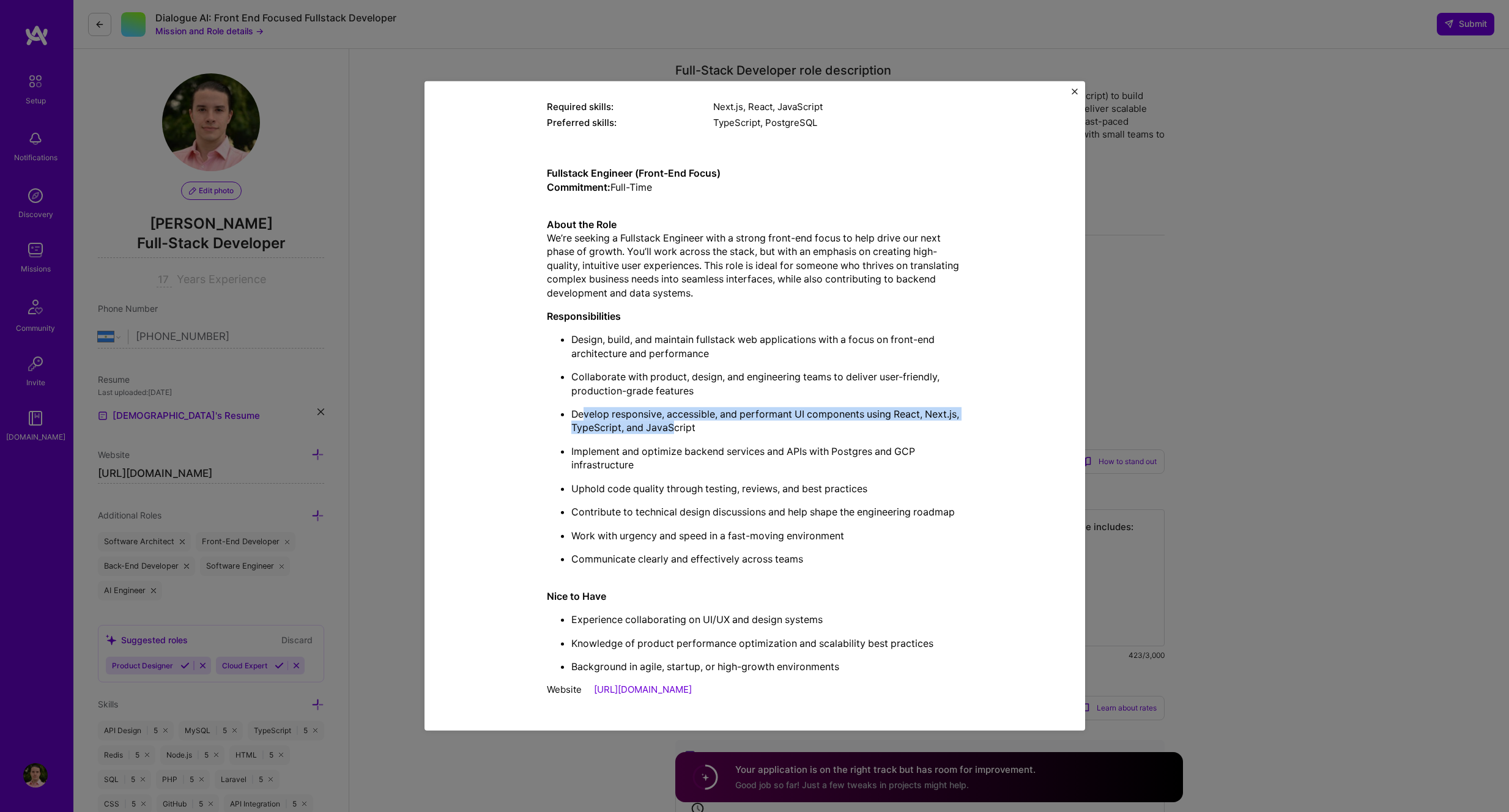
drag, startPoint x: 629, startPoint y: 409, endPoint x: 712, endPoint y: 430, distance: 85.6
click at [712, 430] on p "Develop responsive, accessible, and performant UI components using React, Next.…" at bounding box center [767, 421] width 392 height 27
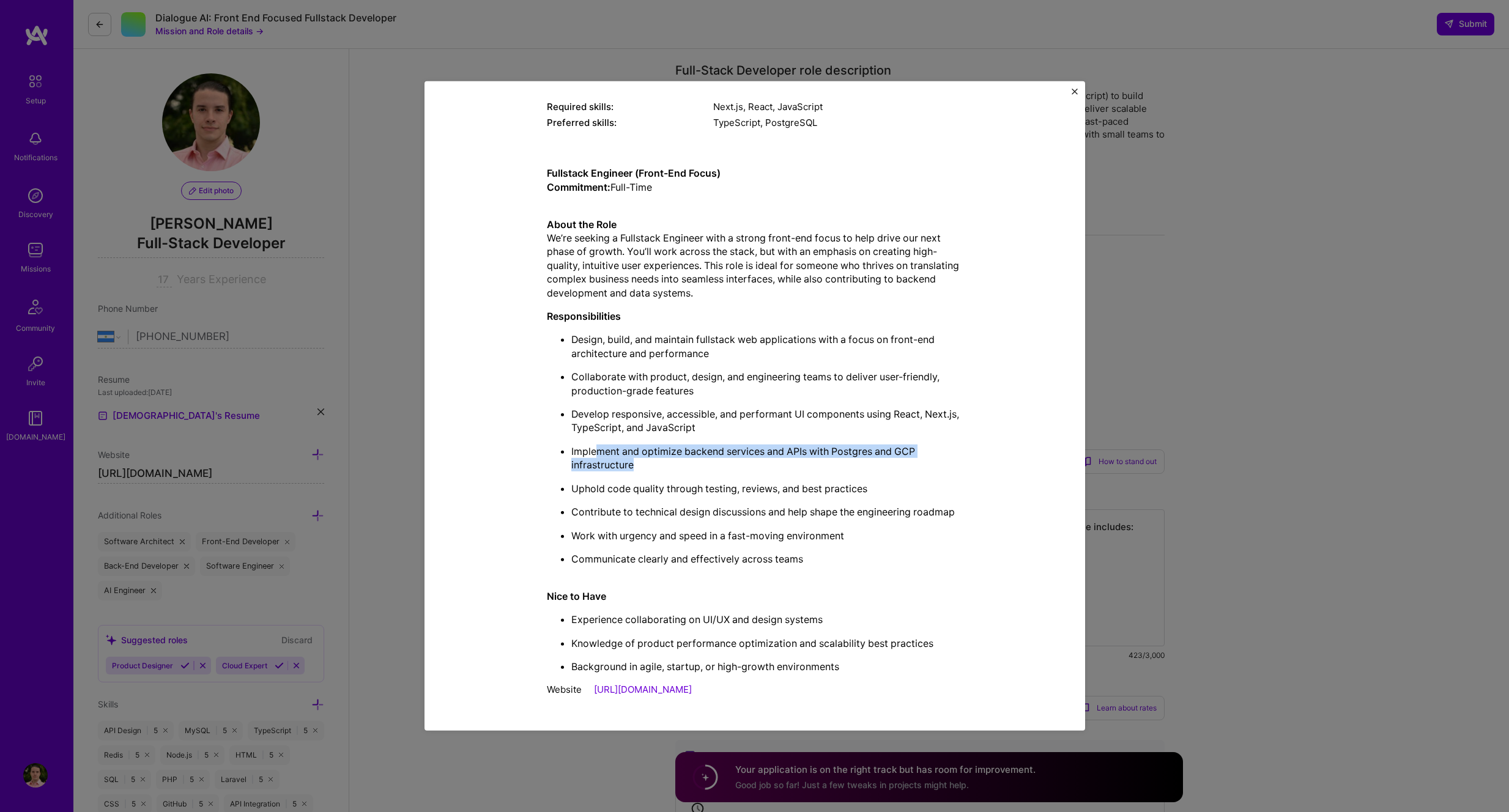
drag, startPoint x: 624, startPoint y: 452, endPoint x: 855, endPoint y: 459, distance: 231.1
click at [855, 459] on p "Implement and optimize backend services and APIs with Postgres and GCP infrastr…" at bounding box center [767, 458] width 392 height 27
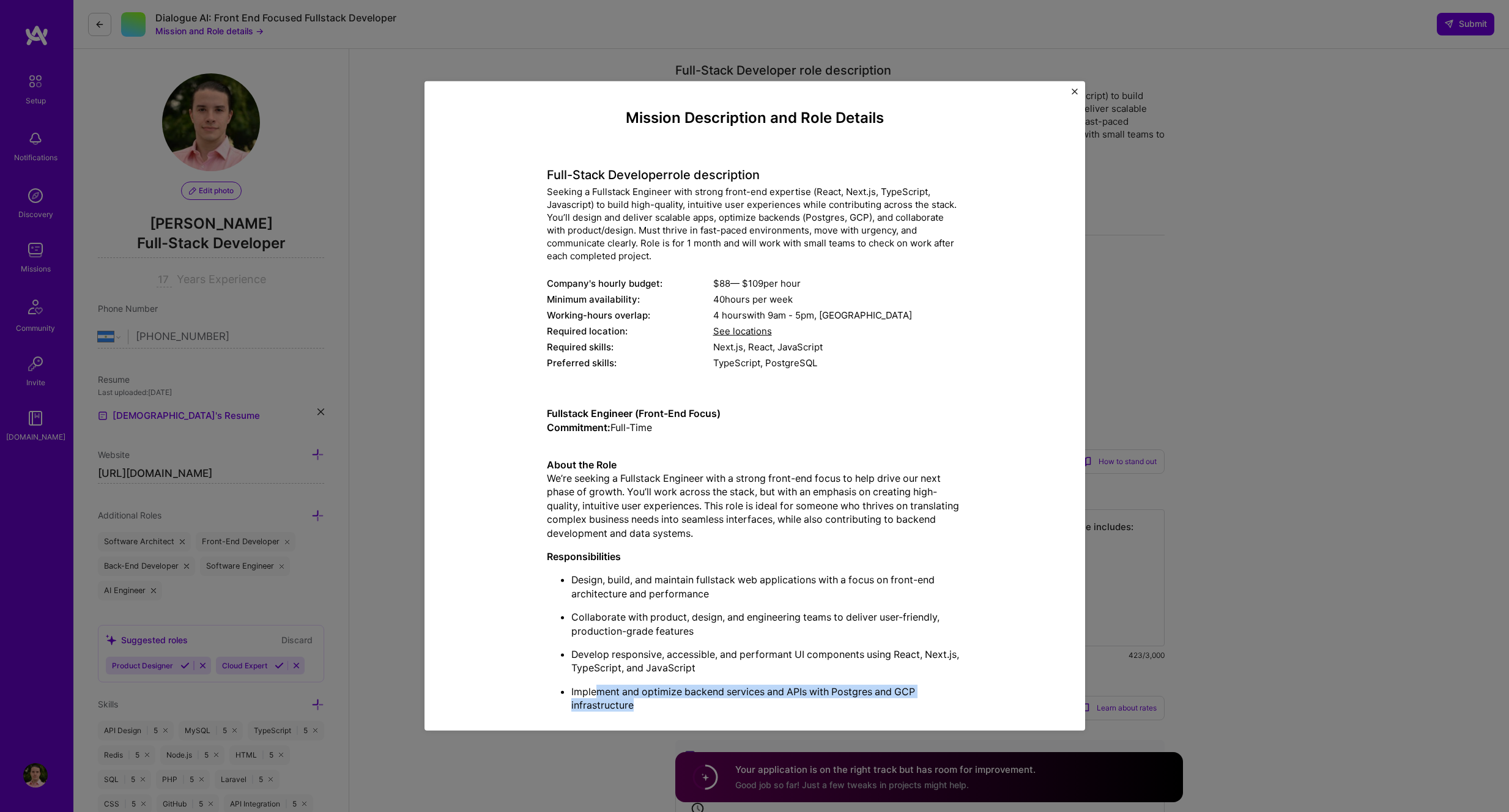
click at [1075, 91] on img "Close" at bounding box center [1075, 91] width 6 height 6
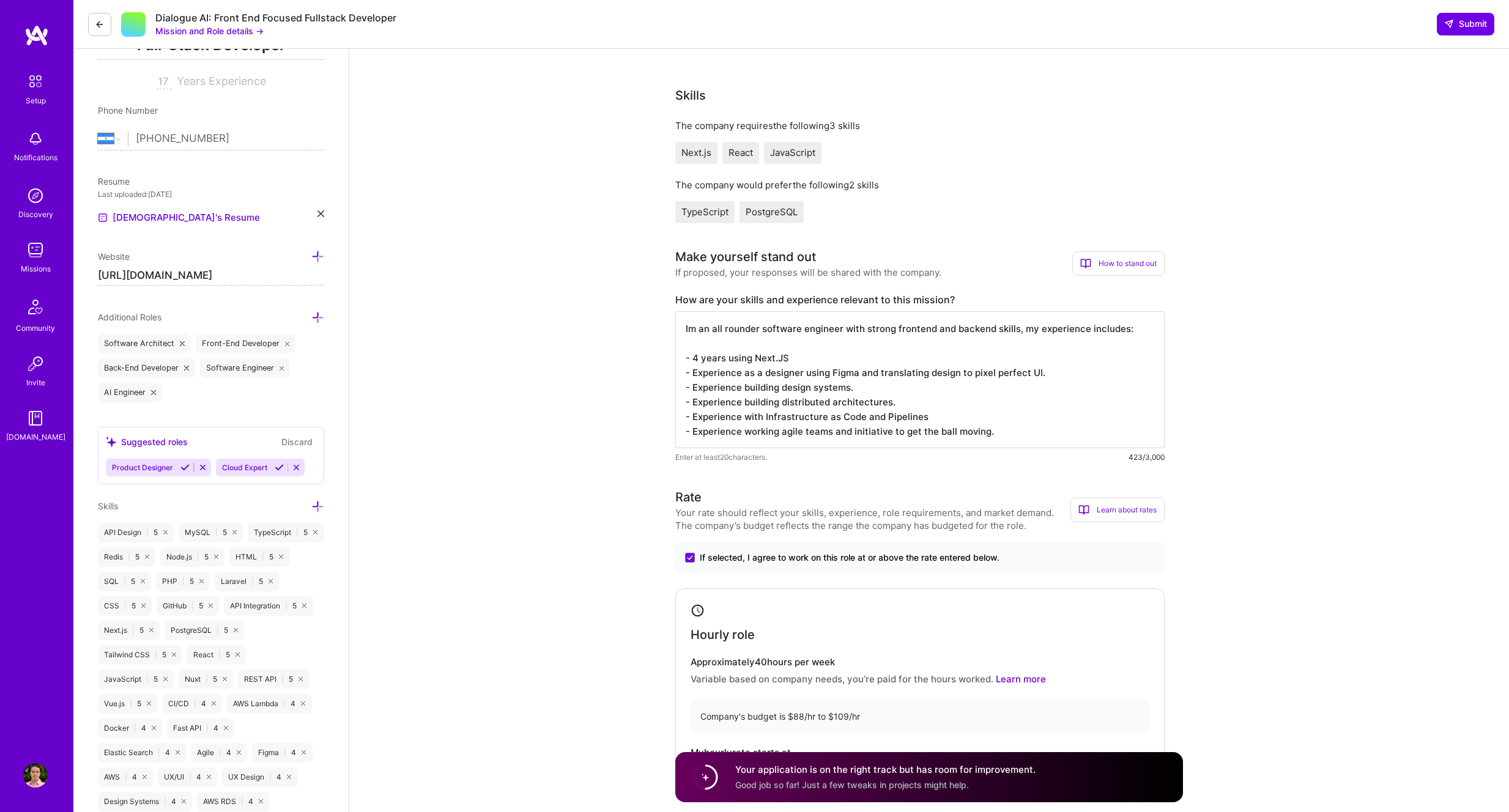
scroll to position [198, 0]
click at [992, 419] on textarea "Im an all rounder software engineer with strong frontend and backend skills, my…" at bounding box center [920, 379] width 489 height 137
click at [914, 403] on textarea "Im an all rounder software engineer with strong frontend and backend skills, my…" at bounding box center [920, 379] width 489 height 137
drag, startPoint x: 890, startPoint y: 390, endPoint x: 900, endPoint y: 385, distance: 11.2
click at [890, 390] on textarea "Im an all rounder software engineer with strong frontend and backend skills, my…" at bounding box center [920, 379] width 489 height 137
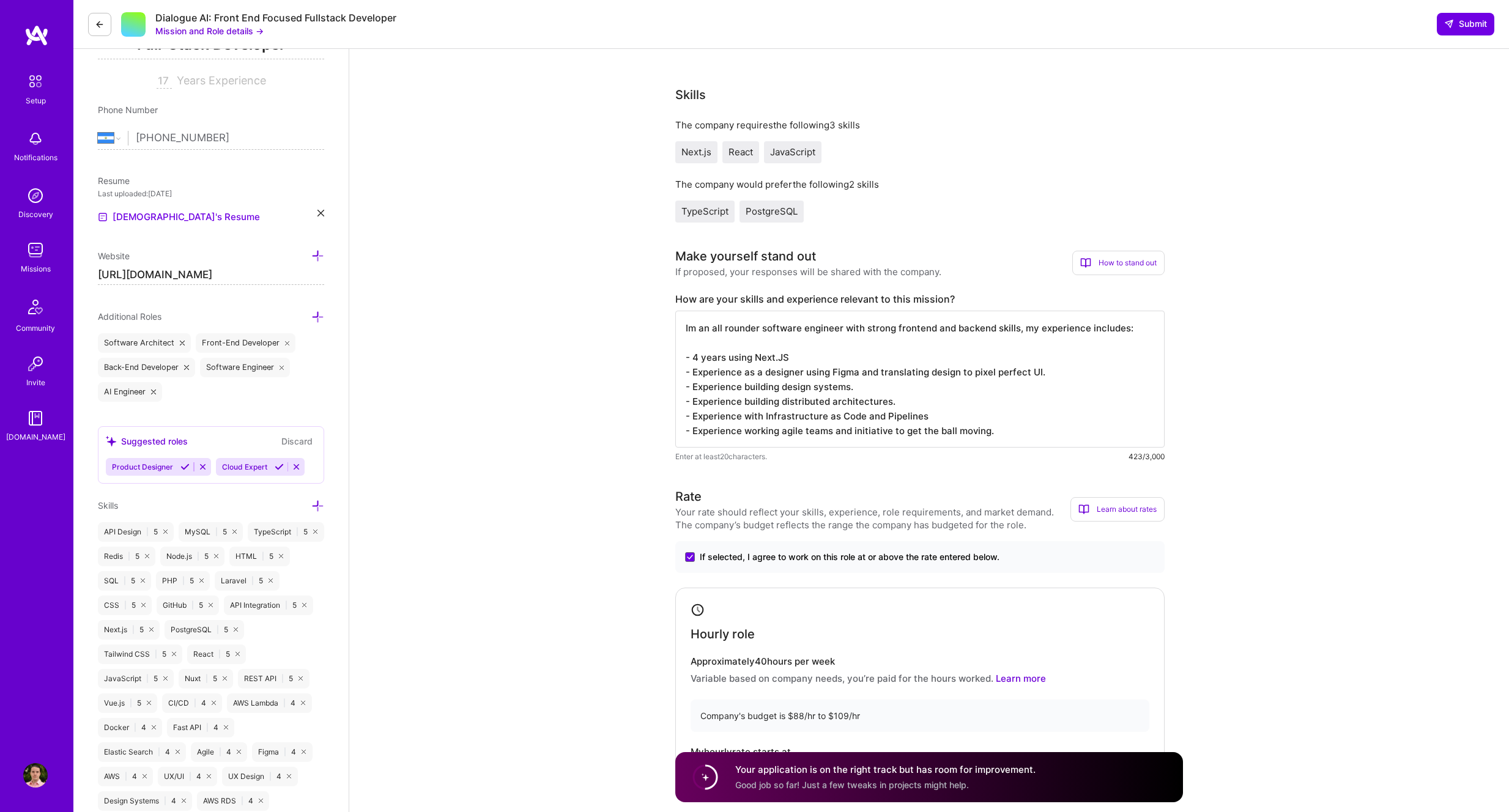
drag, startPoint x: 1063, startPoint y: 371, endPoint x: 1028, endPoint y: 383, distance: 37.0
click at [1063, 371] on textarea "Im an all rounder software engineer with strong frontend and backend skills, my…" at bounding box center [920, 379] width 489 height 137
click at [895, 388] on textarea "Im an all rounder software engineer with strong frontend and backend skills, my…" at bounding box center [920, 379] width 489 height 137
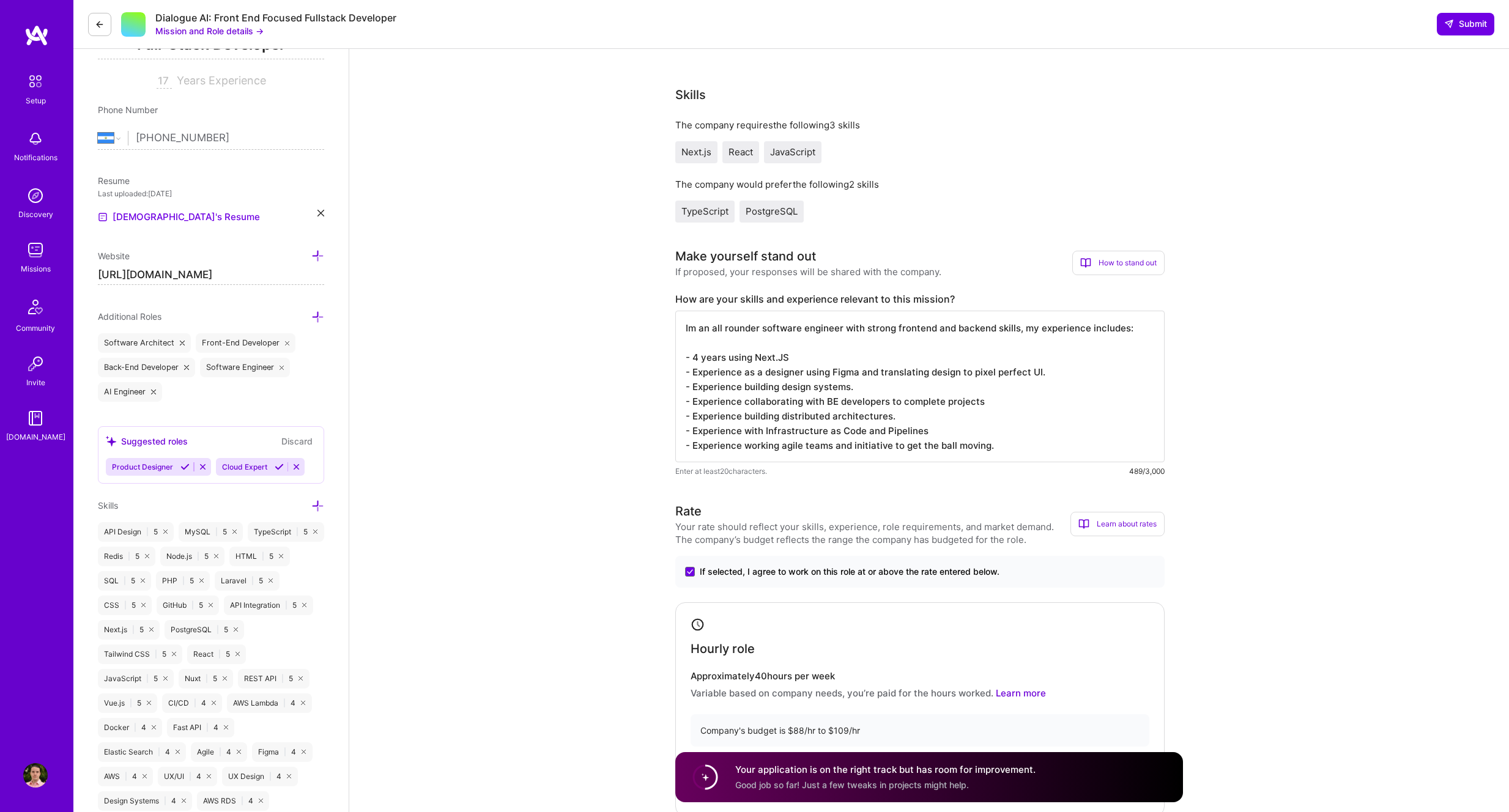
type textarea "Im an all rounder software engineer with strong frontend and backend skills, my…"
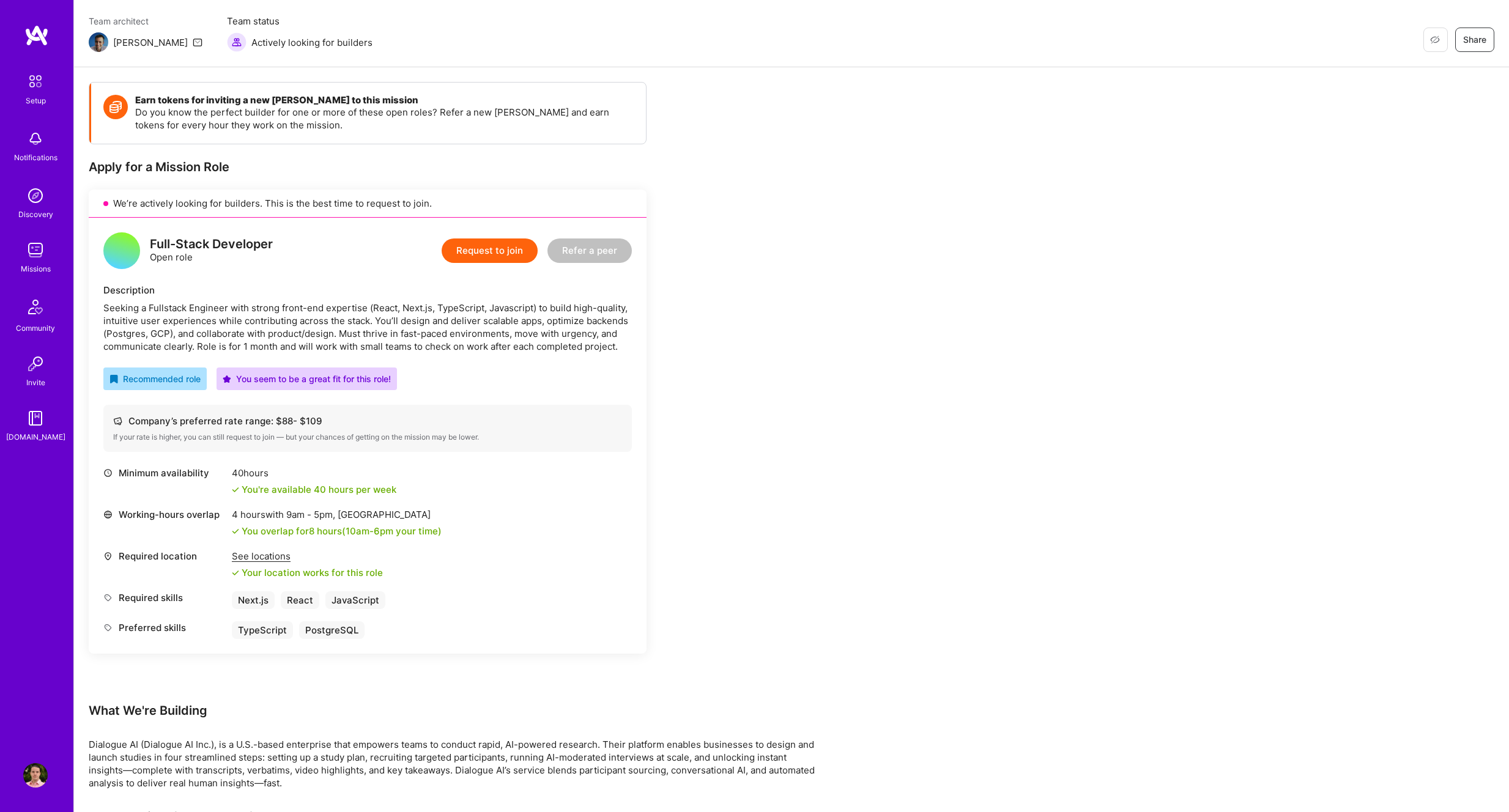
scroll to position [96, 0]
drag, startPoint x: 136, startPoint y: 304, endPoint x: 334, endPoint y: 307, distance: 198.0
click at [333, 307] on div "Seeking a Fullstack Engineer with strong front-end expertise (React, Next.js, T…" at bounding box center [367, 327] width 529 height 52
drag, startPoint x: 392, startPoint y: 314, endPoint x: 308, endPoint y: 333, distance: 86.1
click at [392, 314] on div "Seeking a Fullstack Engineer with strong front-end expertise (React, Next.js, T…" at bounding box center [367, 327] width 529 height 52
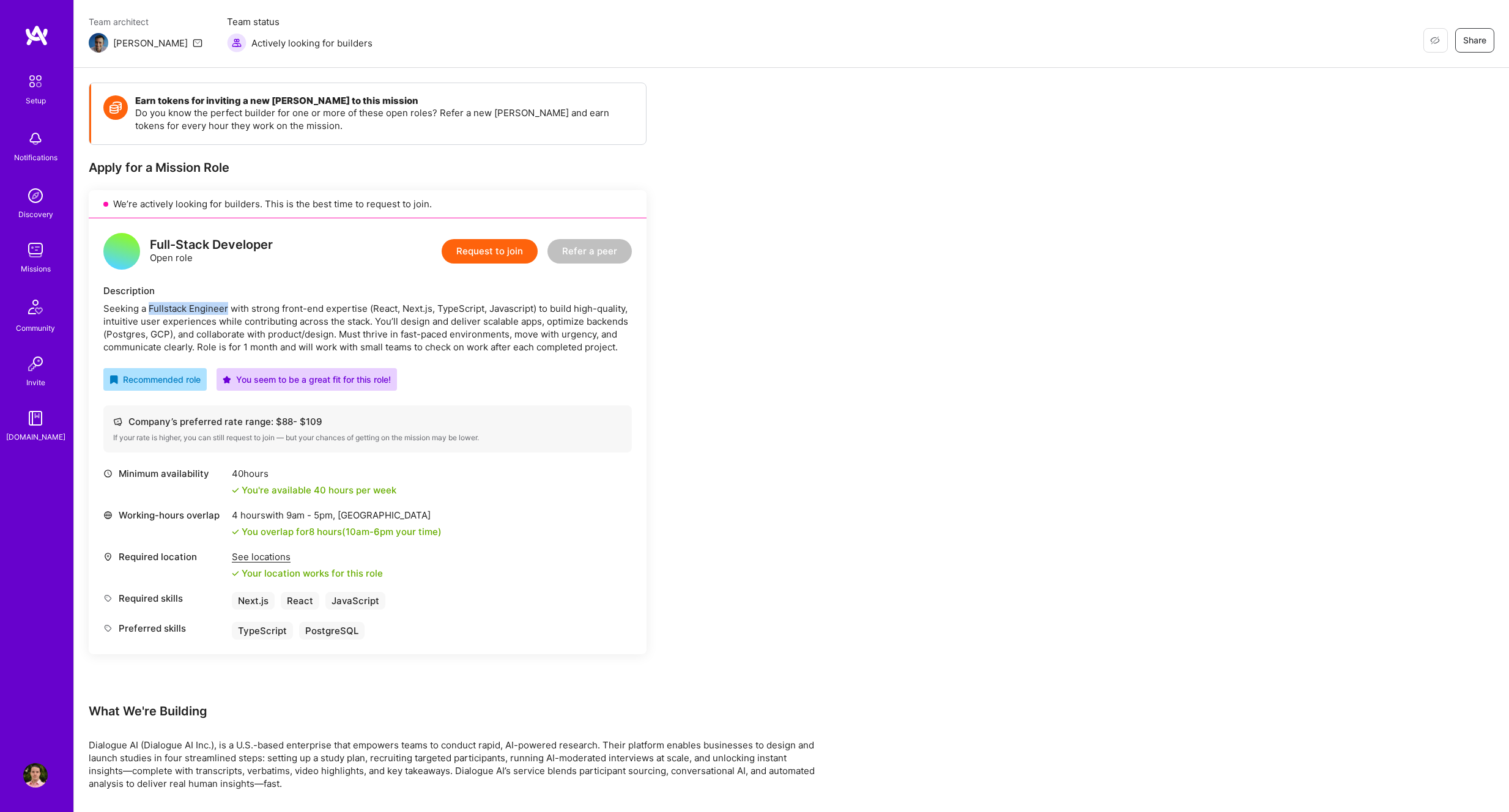
drag, startPoint x: 227, startPoint y: 310, endPoint x: 149, endPoint y: 311, distance: 78.0
click at [149, 311] on div "Seeking a Fullstack Engineer with strong front-end expertise (React, Next.js, T…" at bounding box center [367, 327] width 529 height 52
copy div "Fullstack Engineer"
click at [520, 336] on div "Seeking a Fullstack Engineer with strong front-end expertise (React, Next.js, T…" at bounding box center [367, 327] width 529 height 52
drag, startPoint x: 235, startPoint y: 316, endPoint x: 496, endPoint y: 317, distance: 261.0
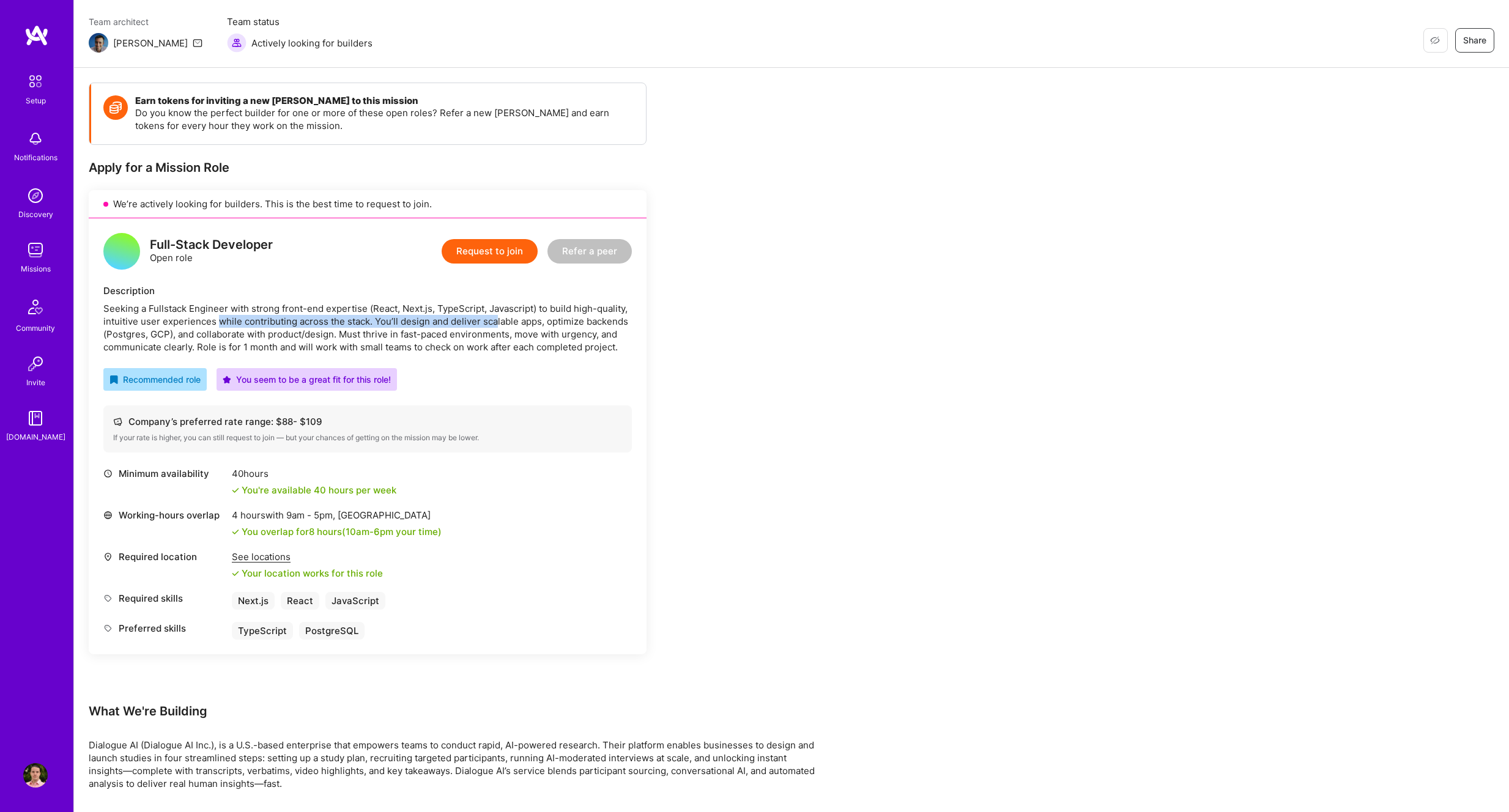
click at [496, 317] on div "Seeking a Fullstack Engineer with strong front-end expertise (React, Next.js, T…" at bounding box center [367, 327] width 529 height 52
drag, startPoint x: 565, startPoint y: 326, endPoint x: 294, endPoint y: 319, distance: 271.1
click at [294, 319] on div "Seeking a Fullstack Engineer with strong front-end expertise (React, Next.js, T…" at bounding box center [367, 327] width 529 height 52
drag, startPoint x: 179, startPoint y: 335, endPoint x: 324, endPoint y: 333, distance: 145.0
click at [324, 333] on div "Seeking a Fullstack Engineer with strong front-end expertise (React, Next.js, T…" at bounding box center [367, 327] width 529 height 52
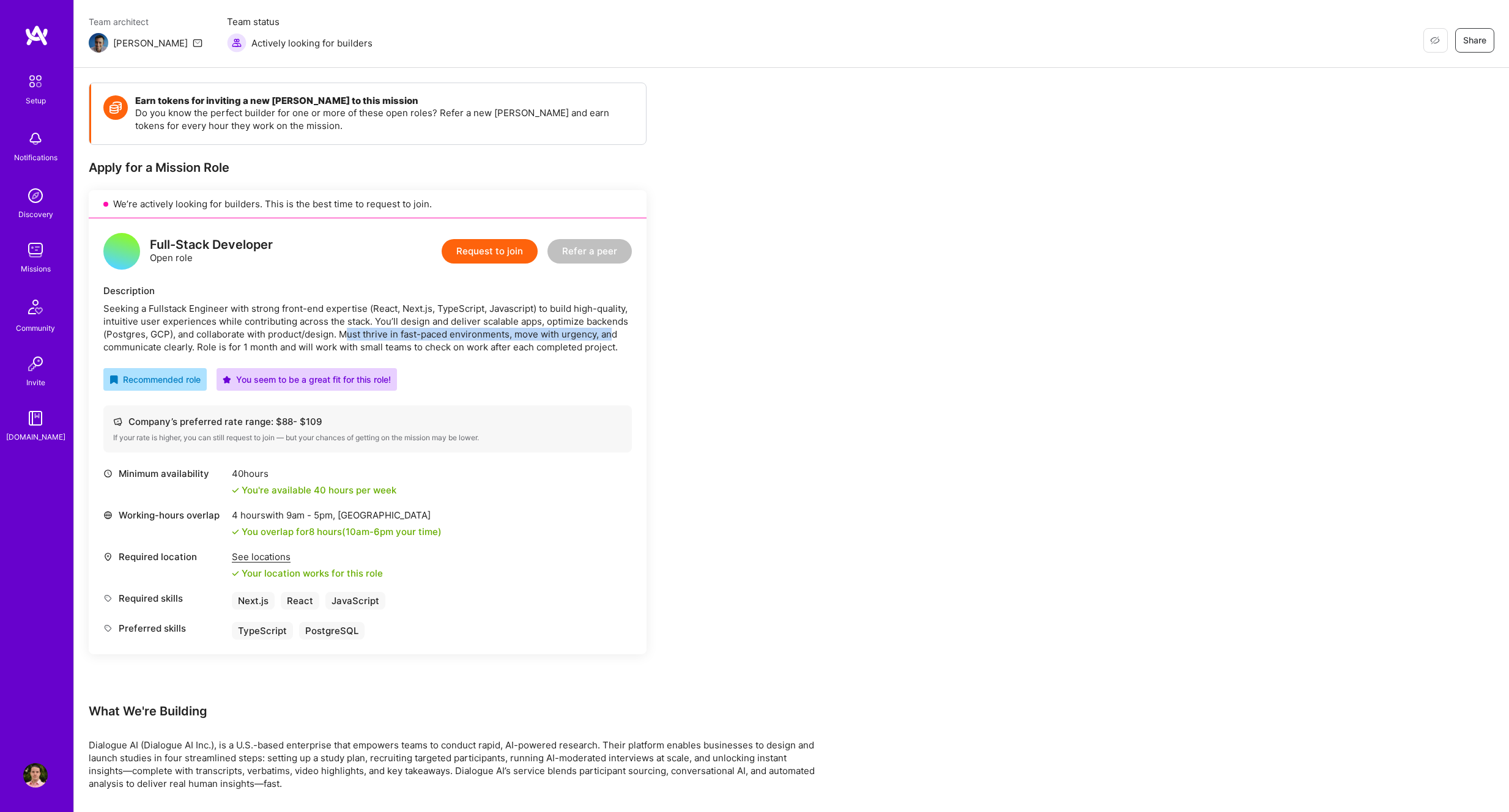
drag, startPoint x: 350, startPoint y: 335, endPoint x: 611, endPoint y: 334, distance: 261.0
click at [611, 334] on div "Seeking a Fullstack Engineer with strong front-end expertise (React, Next.js, T…" at bounding box center [367, 327] width 529 height 52
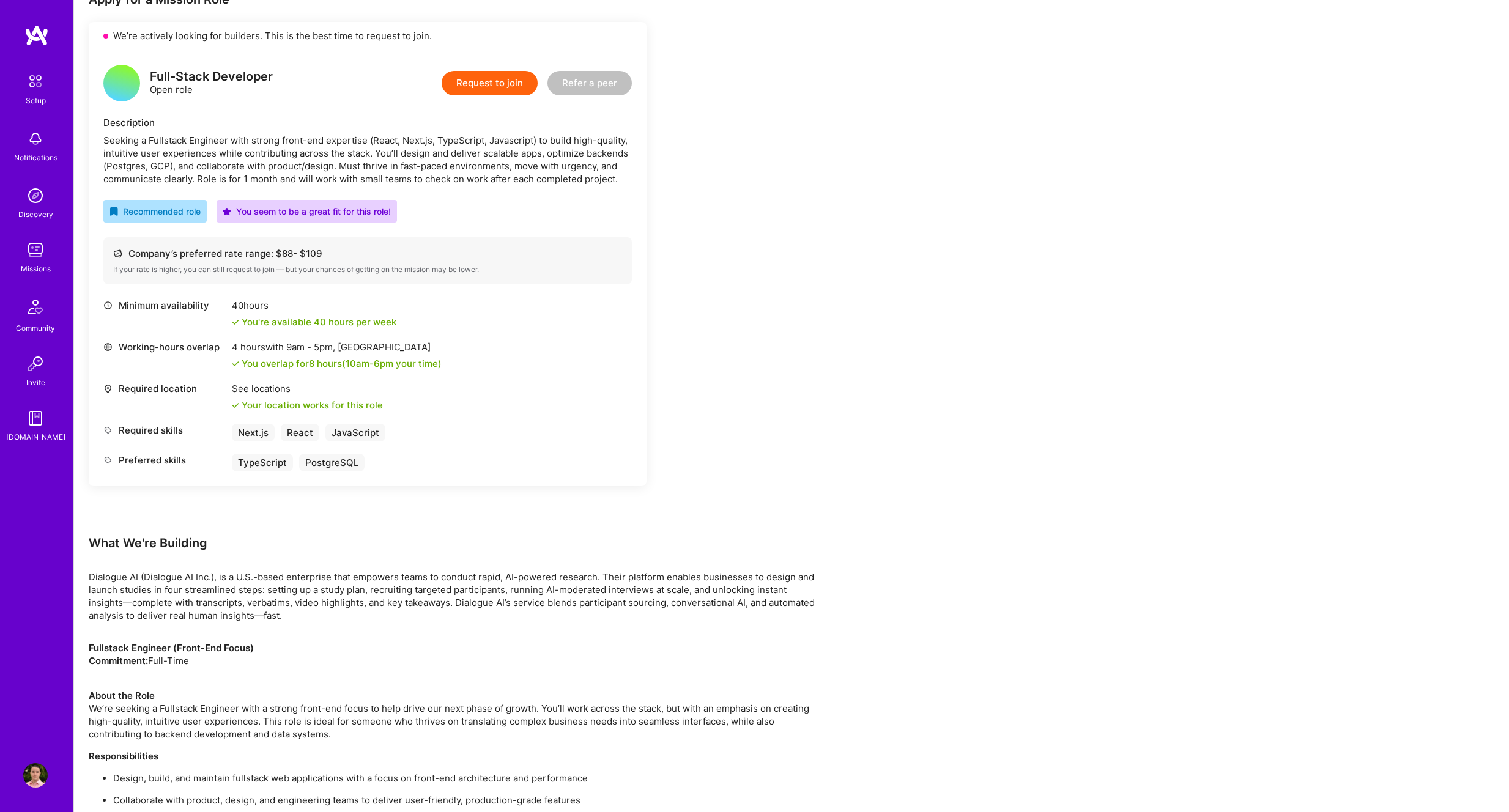
scroll to position [261, 0]
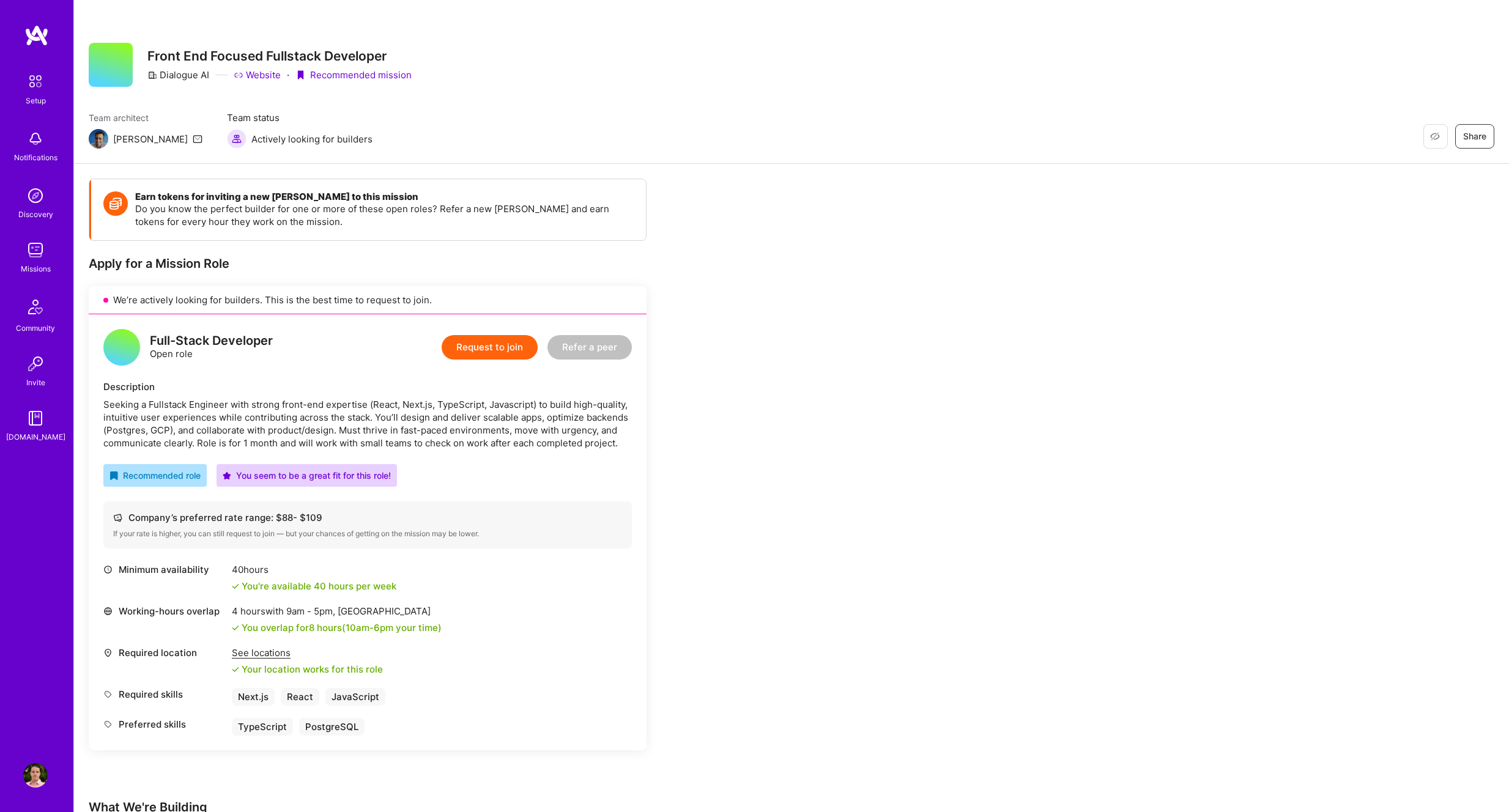
scroll to position [555, 0]
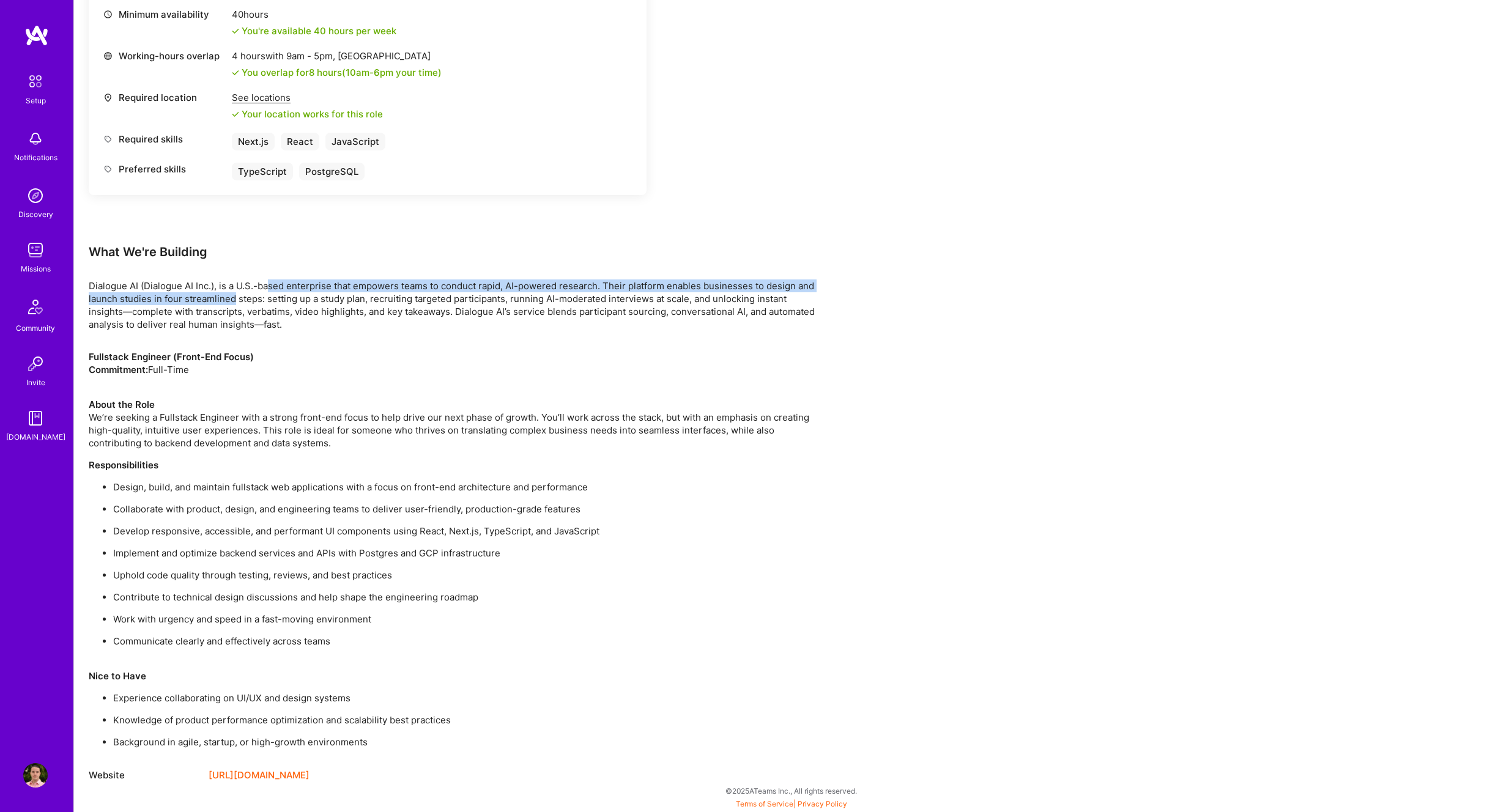
drag, startPoint x: 284, startPoint y: 289, endPoint x: 251, endPoint y: 298, distance: 34.2
click at [238, 298] on p "Dialogue AI (Dialogue AI Inc.), is a U.S.-based enterprise that empowers teams …" at bounding box center [455, 305] width 734 height 52
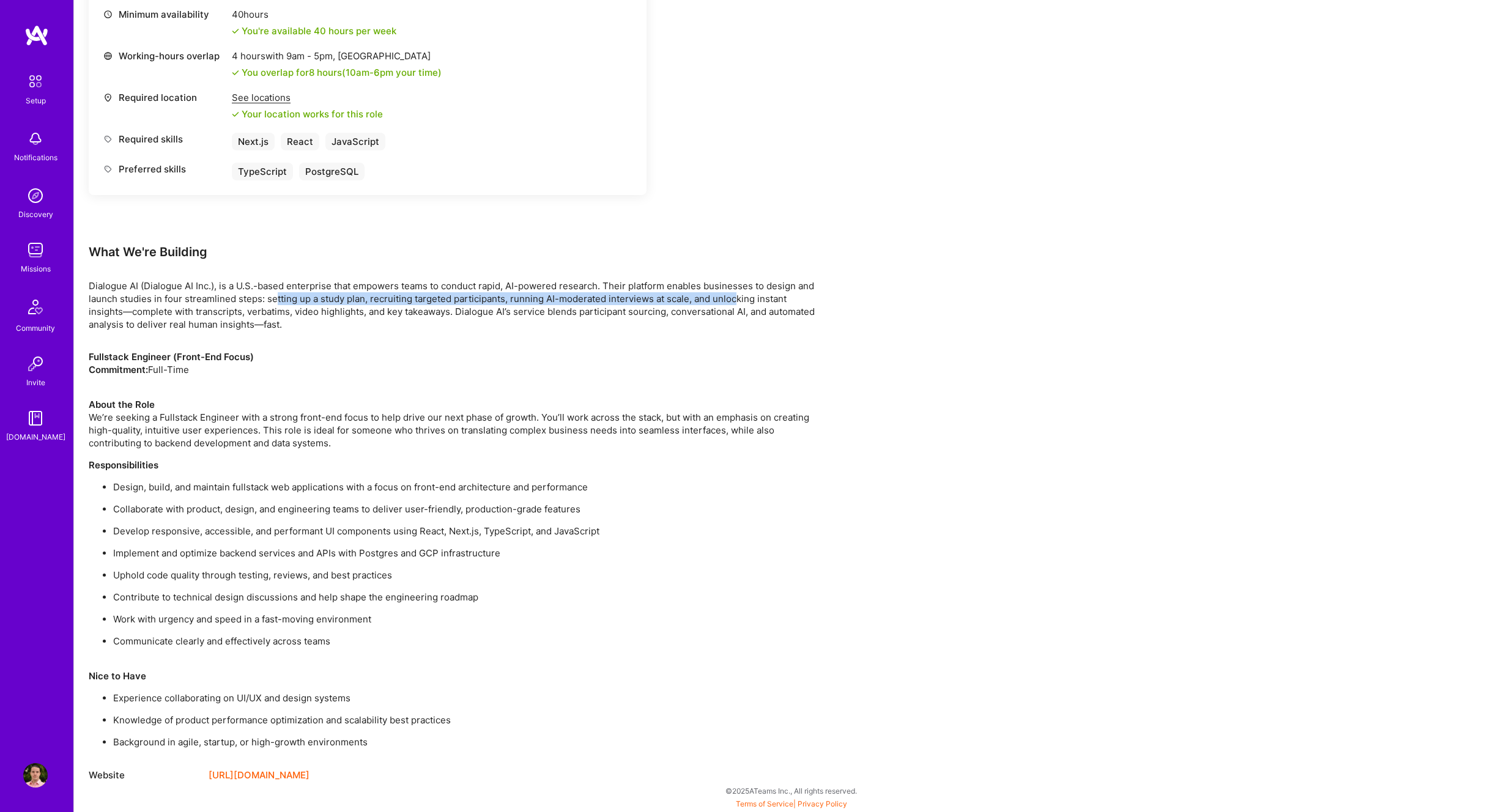
drag, startPoint x: 289, startPoint y: 299, endPoint x: 722, endPoint y: 300, distance: 433.0
click at [735, 300] on p "Dialogue AI (Dialogue AI Inc.), is a U.S.-based enterprise that empowers teams …" at bounding box center [455, 305] width 734 height 52
click at [517, 306] on p "Dialogue AI (Dialogue AI Inc.), is a U.S.-based enterprise that empowers teams …" at bounding box center [455, 305] width 734 height 52
drag, startPoint x: 527, startPoint y: 302, endPoint x: 542, endPoint y: 307, distance: 15.8
click at [542, 307] on p "Dialogue AI (Dialogue AI Inc.), is a U.S.-based enterprise that empowers teams …" at bounding box center [455, 305] width 734 height 52
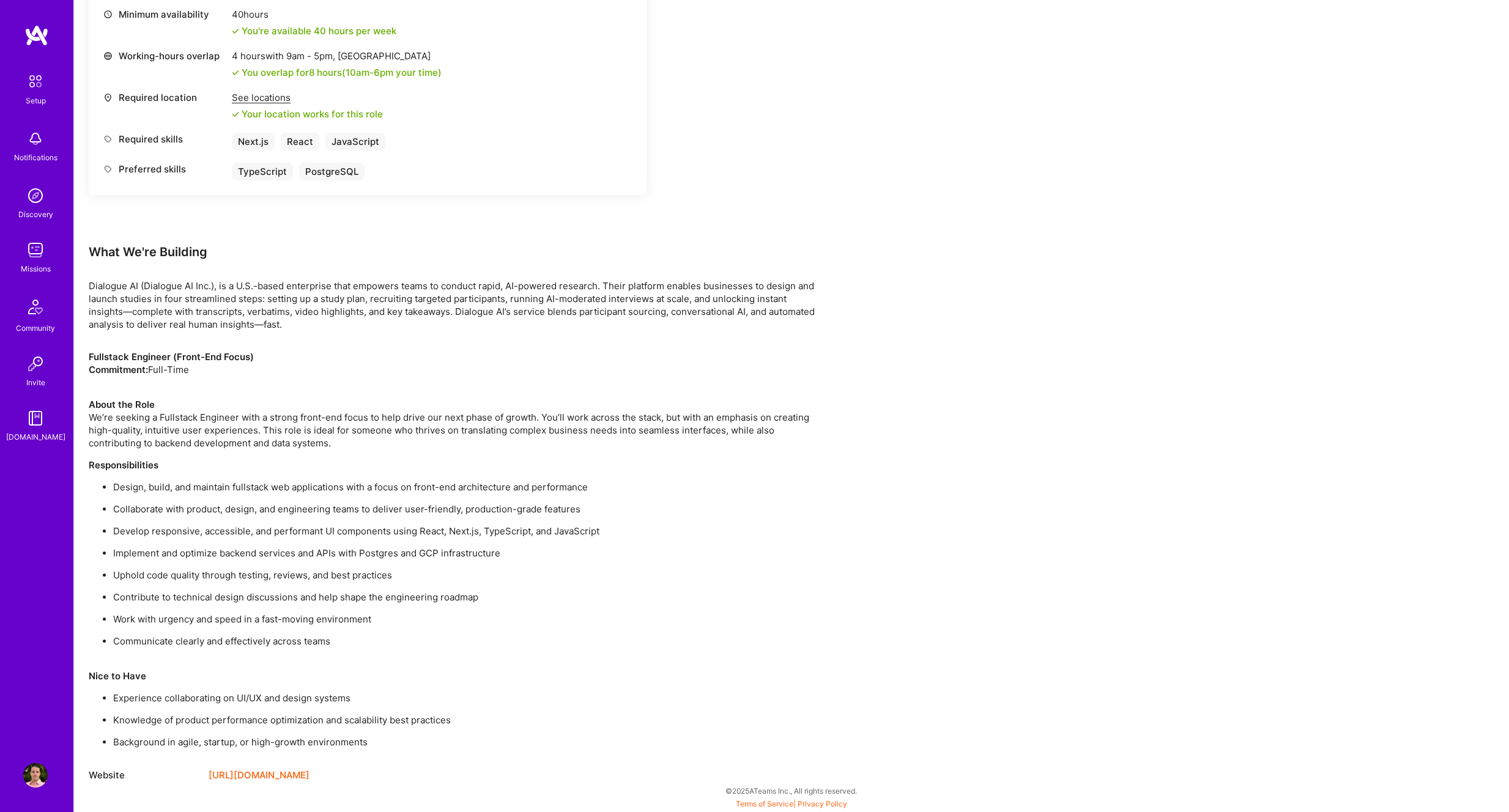
click at [577, 308] on p "Dialogue AI (Dialogue AI Inc.), is a U.S.-based enterprise that empowers teams …" at bounding box center [455, 305] width 734 height 52
drag, startPoint x: 477, startPoint y: 314, endPoint x: 651, endPoint y: 317, distance: 174.0
click at [651, 317] on p "Dialogue AI (Dialogue AI Inc.), is a U.S.-based enterprise that empowers teams …" at bounding box center [455, 305] width 734 height 52
drag, startPoint x: 101, startPoint y: 320, endPoint x: 243, endPoint y: 320, distance: 142.0
click at [243, 320] on p "Dialogue AI (Dialogue AI Inc.), is a U.S.-based enterprise that empowers teams …" at bounding box center [455, 305] width 734 height 52
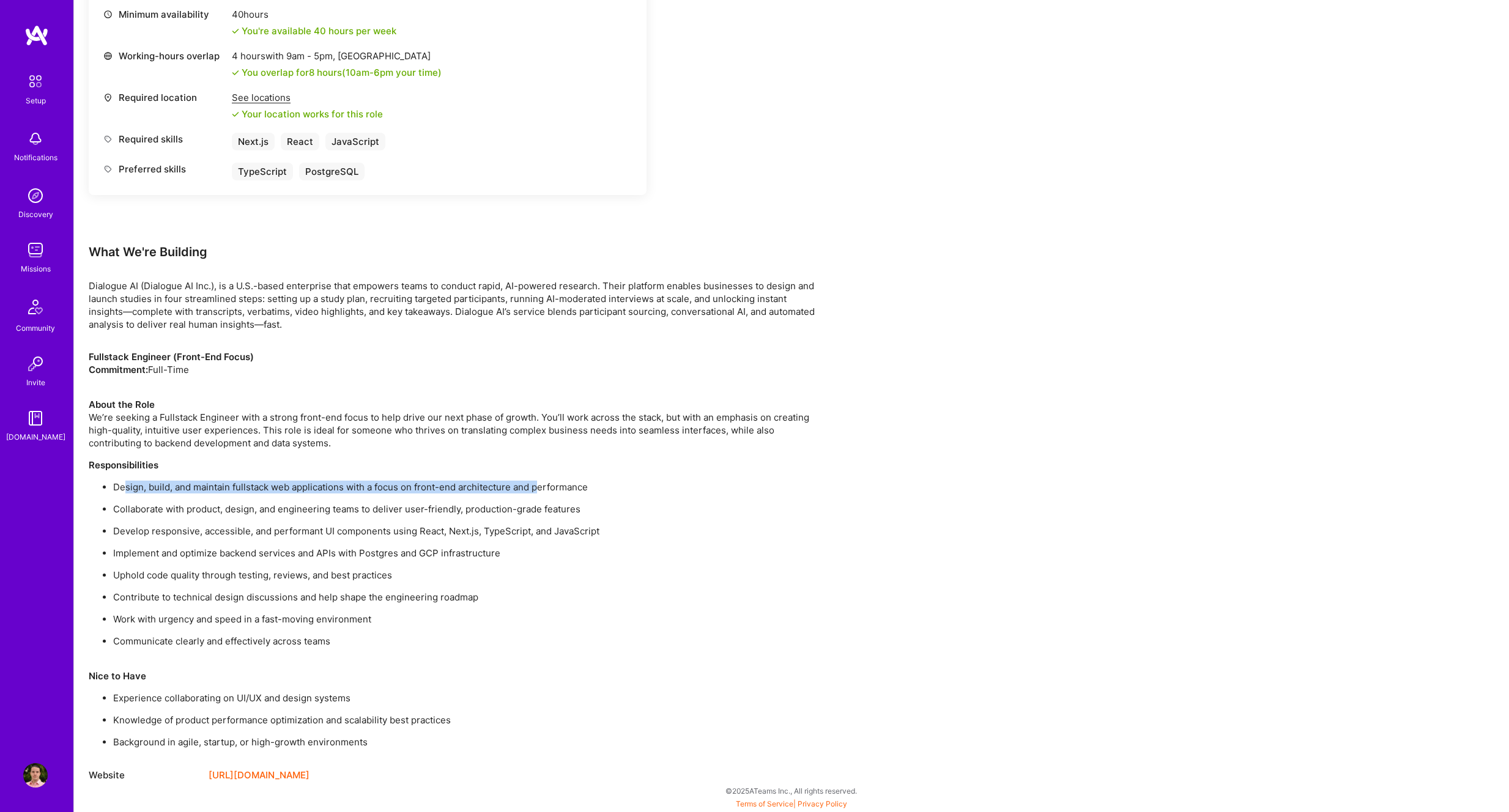
drag, startPoint x: 170, startPoint y: 491, endPoint x: 537, endPoint y: 485, distance: 367.0
click at [537, 485] on p "Design, build, and maintain fullstack web applications with a focus on front-en…" at bounding box center [468, 487] width 710 height 13
drag, startPoint x: 572, startPoint y: 485, endPoint x: 123, endPoint y: 497, distance: 449.2
click at [121, 491] on p "Design, build, and maintain fullstack web applications with a focus on front-en…" at bounding box center [468, 487] width 710 height 13
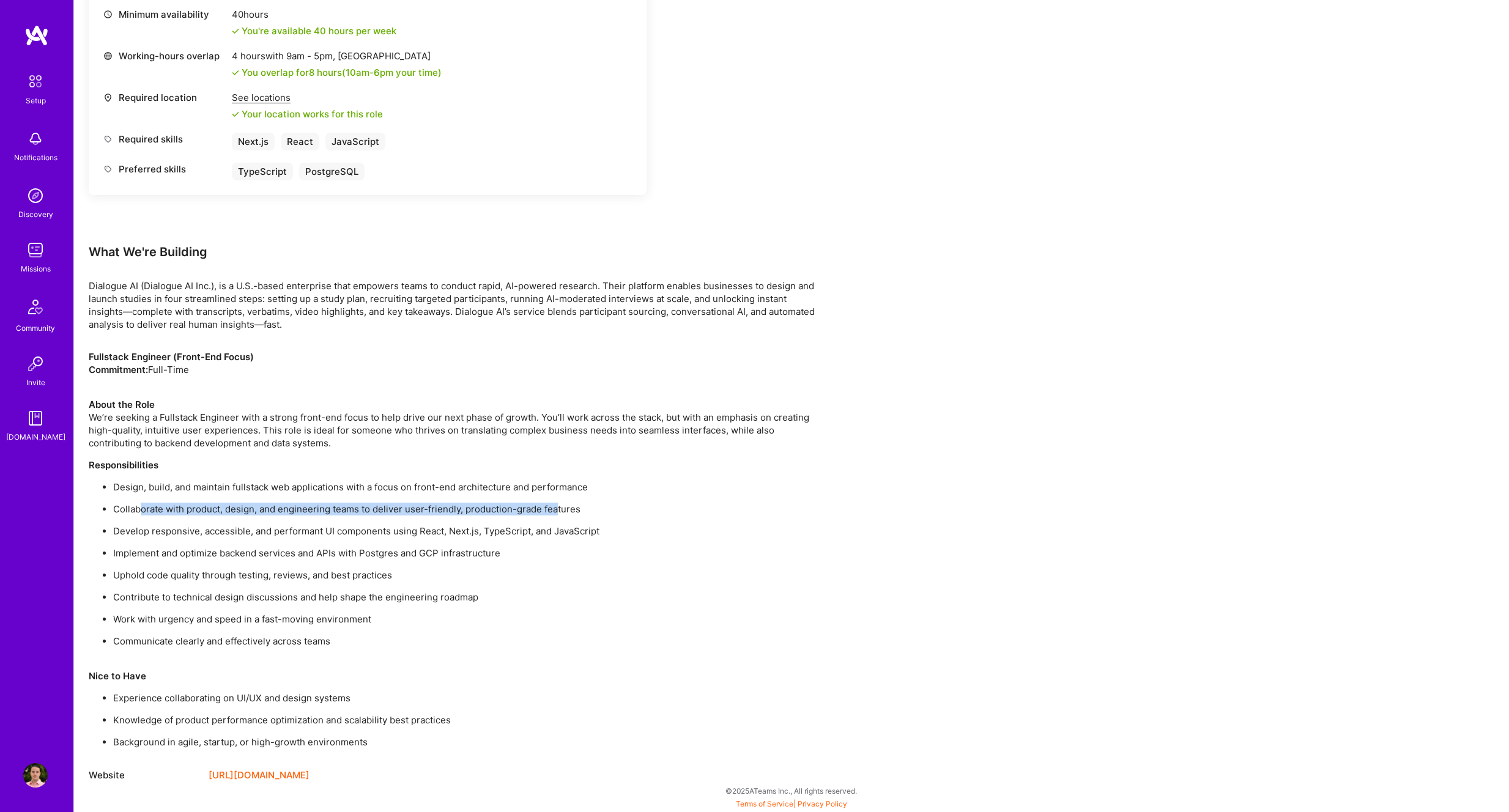
drag, startPoint x: 236, startPoint y: 512, endPoint x: 557, endPoint y: 503, distance: 321.1
click at [557, 503] on p "Collaborate with product, design, and engineering teams to deliver user-friendl…" at bounding box center [468, 509] width 710 height 13
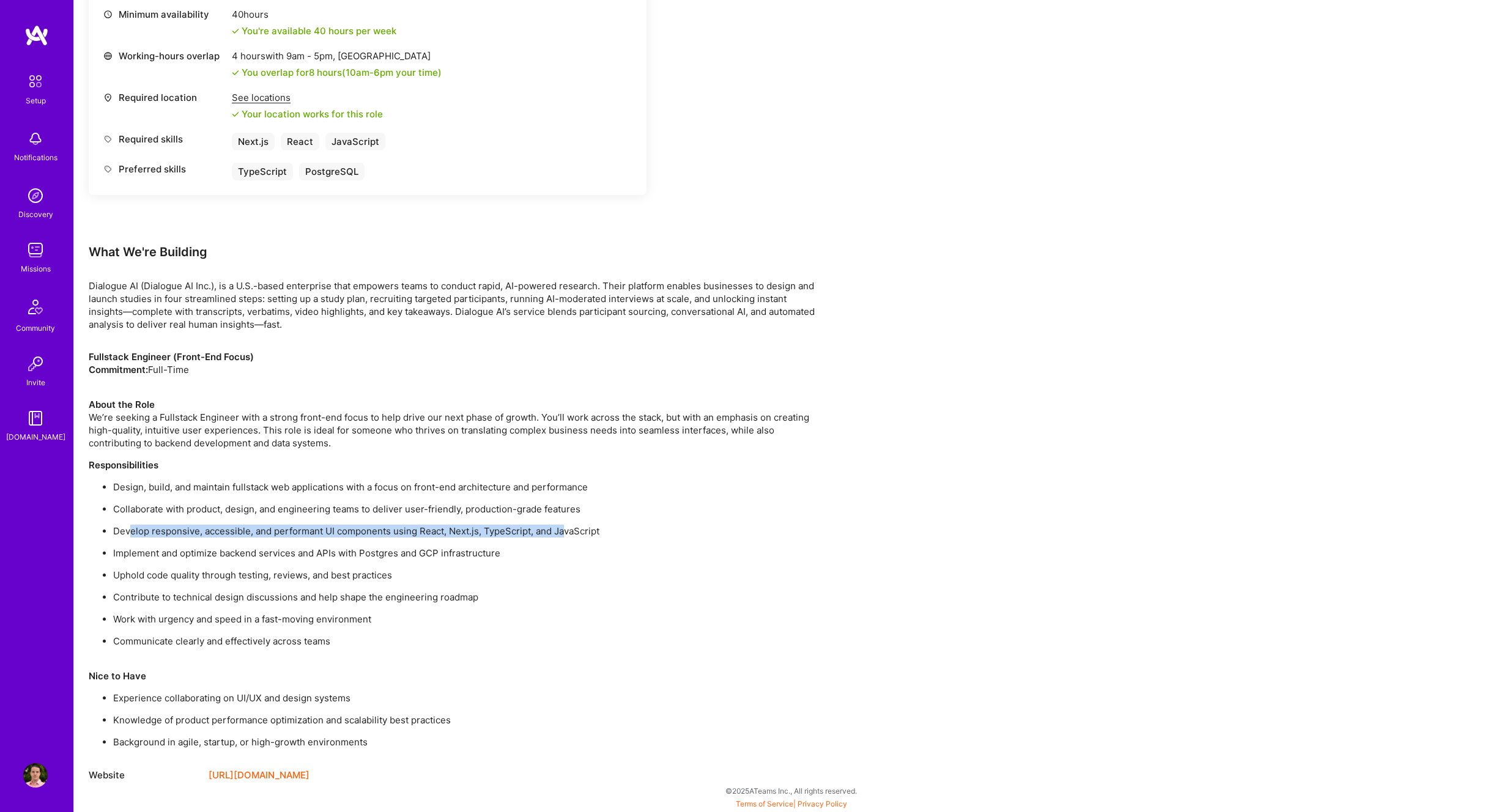
drag, startPoint x: 539, startPoint y: 534, endPoint x: 129, endPoint y: 531, distance: 410.0
click at [129, 531] on p "Develop responsive, accessible, and performant UI components using React, Next.…" at bounding box center [468, 531] width 710 height 13
click at [126, 529] on p "Develop responsive, accessible, and performant UI components using React, Next.…" at bounding box center [468, 531] width 710 height 13
drag, startPoint x: 130, startPoint y: 530, endPoint x: 337, endPoint y: 528, distance: 207.0
click at [337, 528] on p "Develop responsive, accessible, and performant UI components using React, Next.…" at bounding box center [468, 531] width 710 height 13
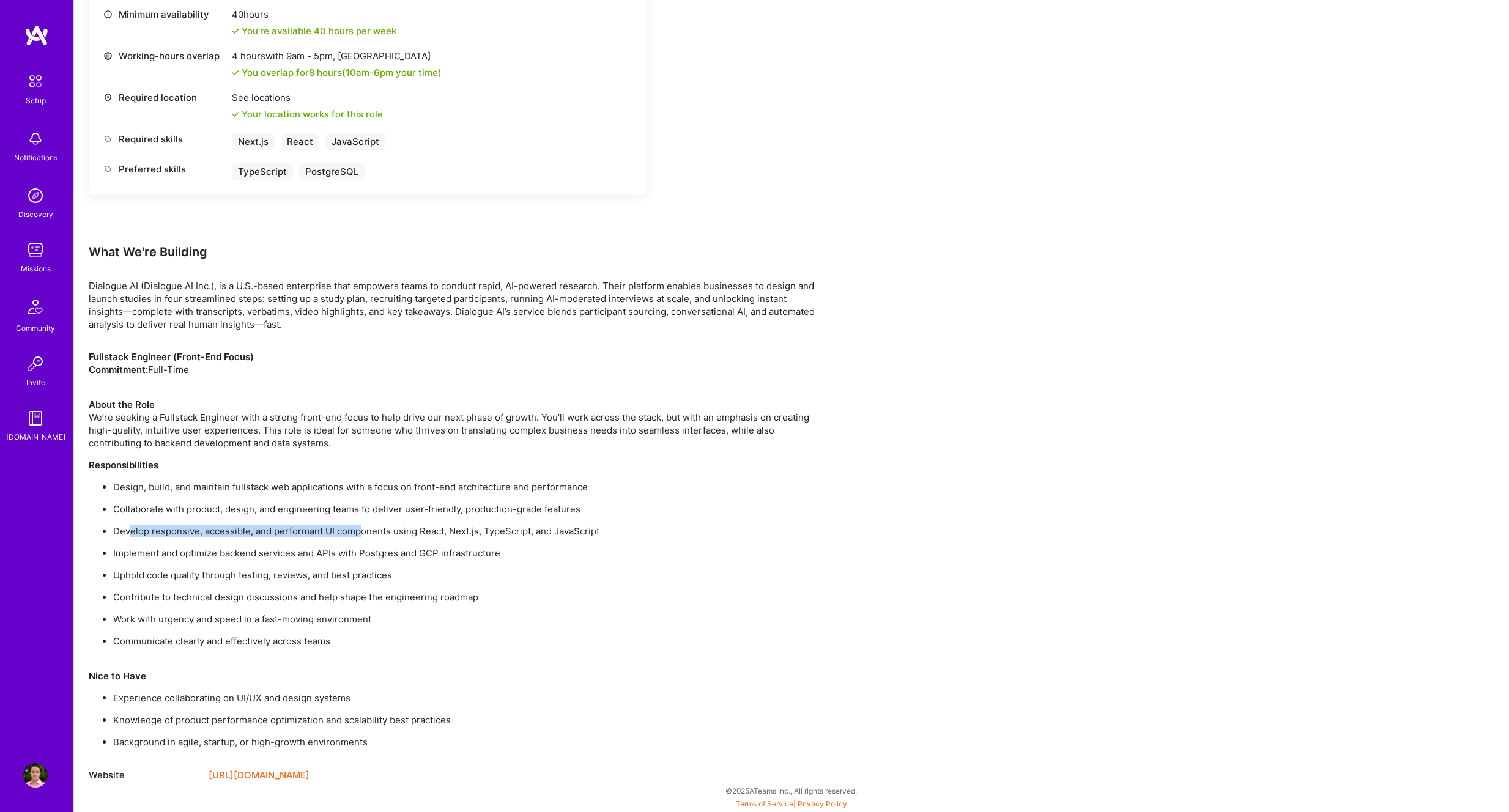
drag, startPoint x: 359, startPoint y: 531, endPoint x: 131, endPoint y: 532, distance: 228.0
click at [131, 532] on p "Develop responsive, accessible, and performant UI components using React, Next.…" at bounding box center [468, 531] width 710 height 13
click at [132, 533] on p "Develop responsive, accessible, and performant UI components using React, Next.…" at bounding box center [468, 531] width 710 height 13
drag, startPoint x: 131, startPoint y: 532, endPoint x: 182, endPoint y: 530, distance: 51.0
click at [182, 530] on p "Develop responsive, accessible, and performant UI components using React, Next.…" at bounding box center [468, 531] width 710 height 13
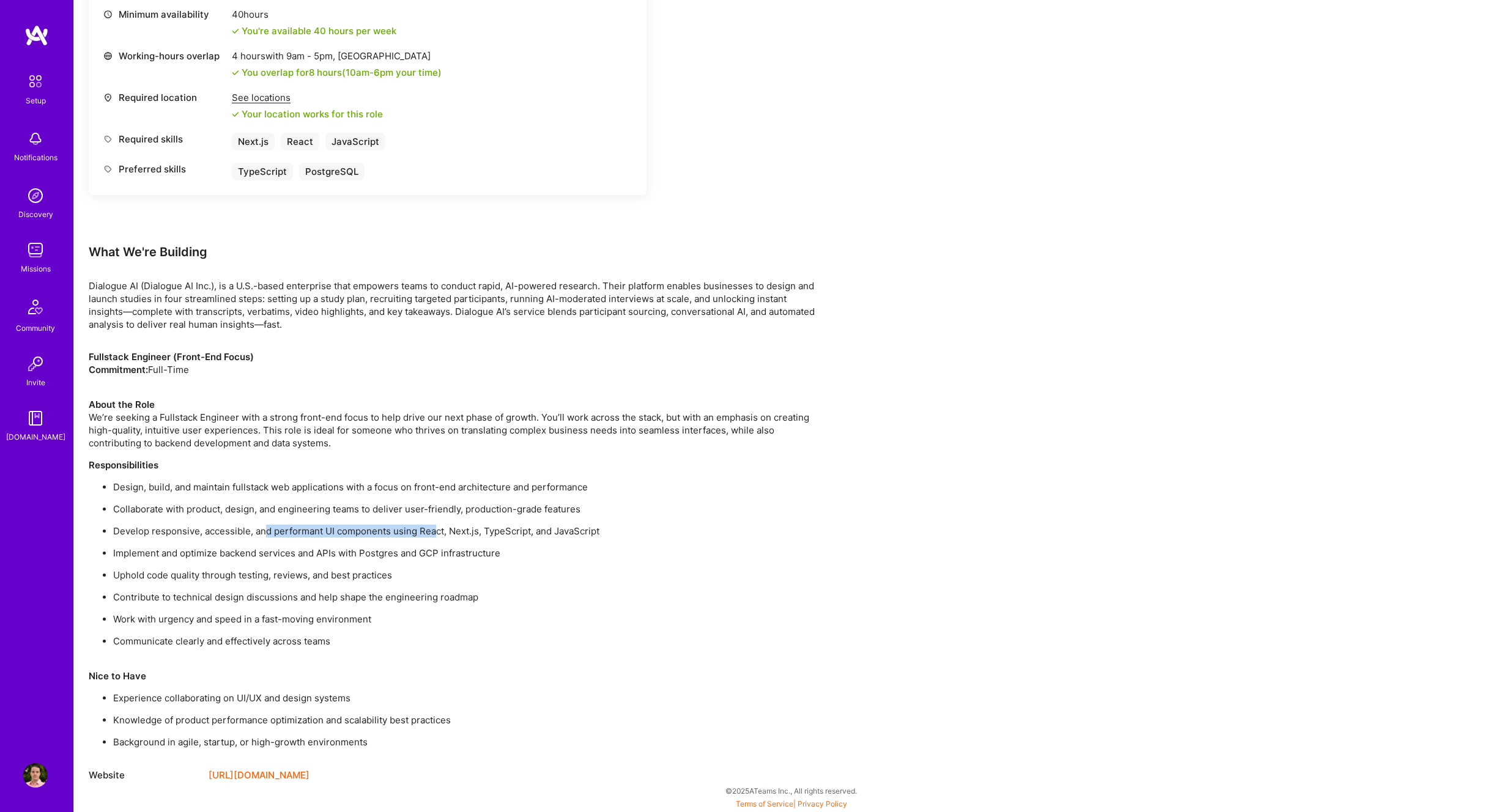
drag, startPoint x: 280, startPoint y: 531, endPoint x: 436, endPoint y: 528, distance: 156.0
click at [436, 528] on p "Develop responsive, accessible, and performant UI components using React, Next.…" at bounding box center [468, 531] width 710 height 13
drag, startPoint x: 186, startPoint y: 533, endPoint x: 572, endPoint y: 533, distance: 386.0
click at [573, 533] on p "Develop responsive, accessible, and performant UI components using React, Next.…" at bounding box center [468, 531] width 710 height 13
click at [164, 544] on ul "Design, build, and maintain fullstack web applications with a focus on front-en…" at bounding box center [455, 564] width 734 height 167
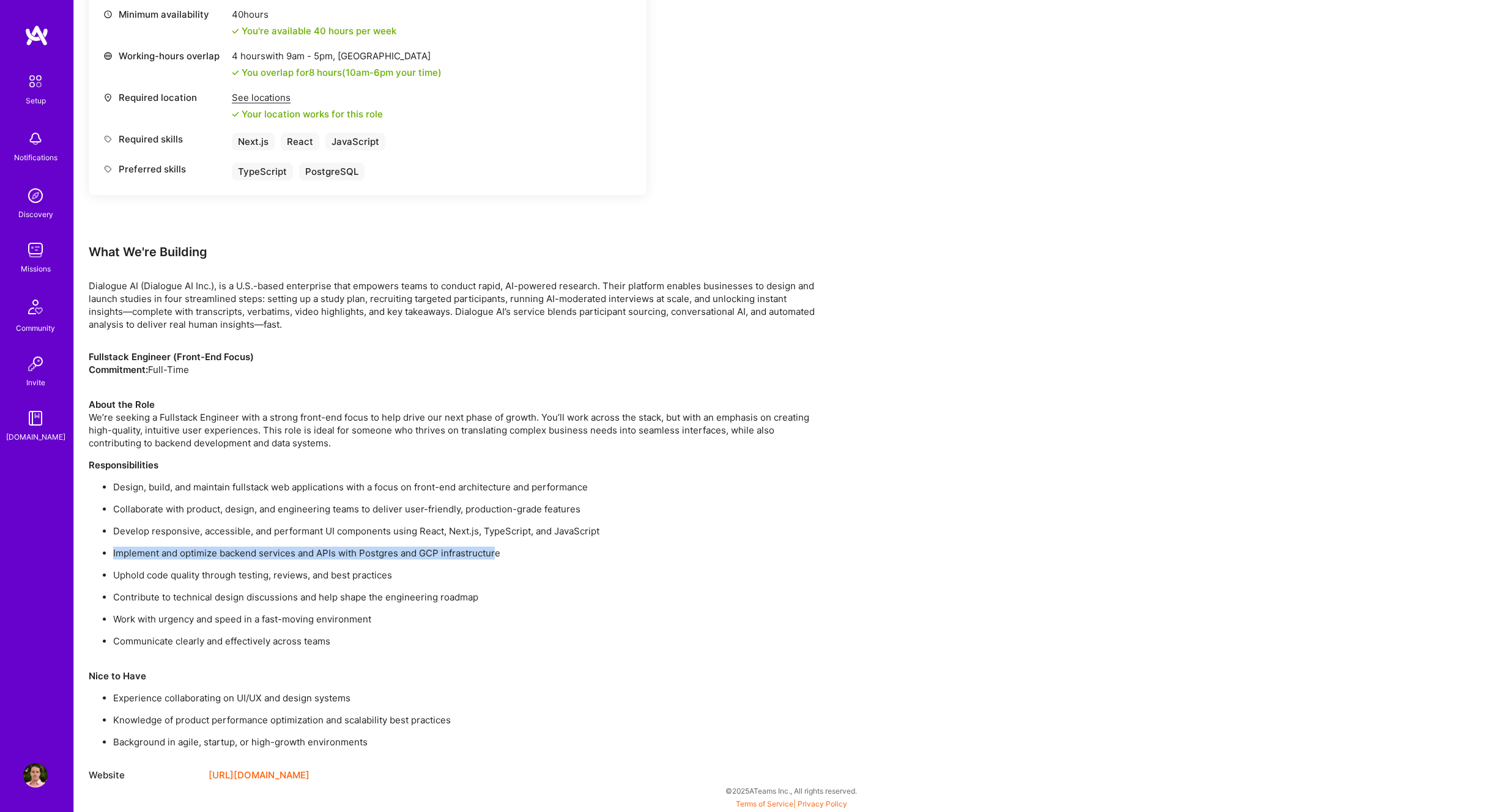
drag, startPoint x: 141, startPoint y: 545, endPoint x: 477, endPoint y: 555, distance: 336.1
click at [494, 552] on ul "Design, build, and maintain fullstack web applications with a focus on front-en…" at bounding box center [455, 564] width 734 height 167
drag, startPoint x: 126, startPoint y: 574, endPoint x: 358, endPoint y: 577, distance: 232.0
click at [358, 577] on p "Uphold code quality through testing, reviews, and best practices" at bounding box center [468, 575] width 710 height 13
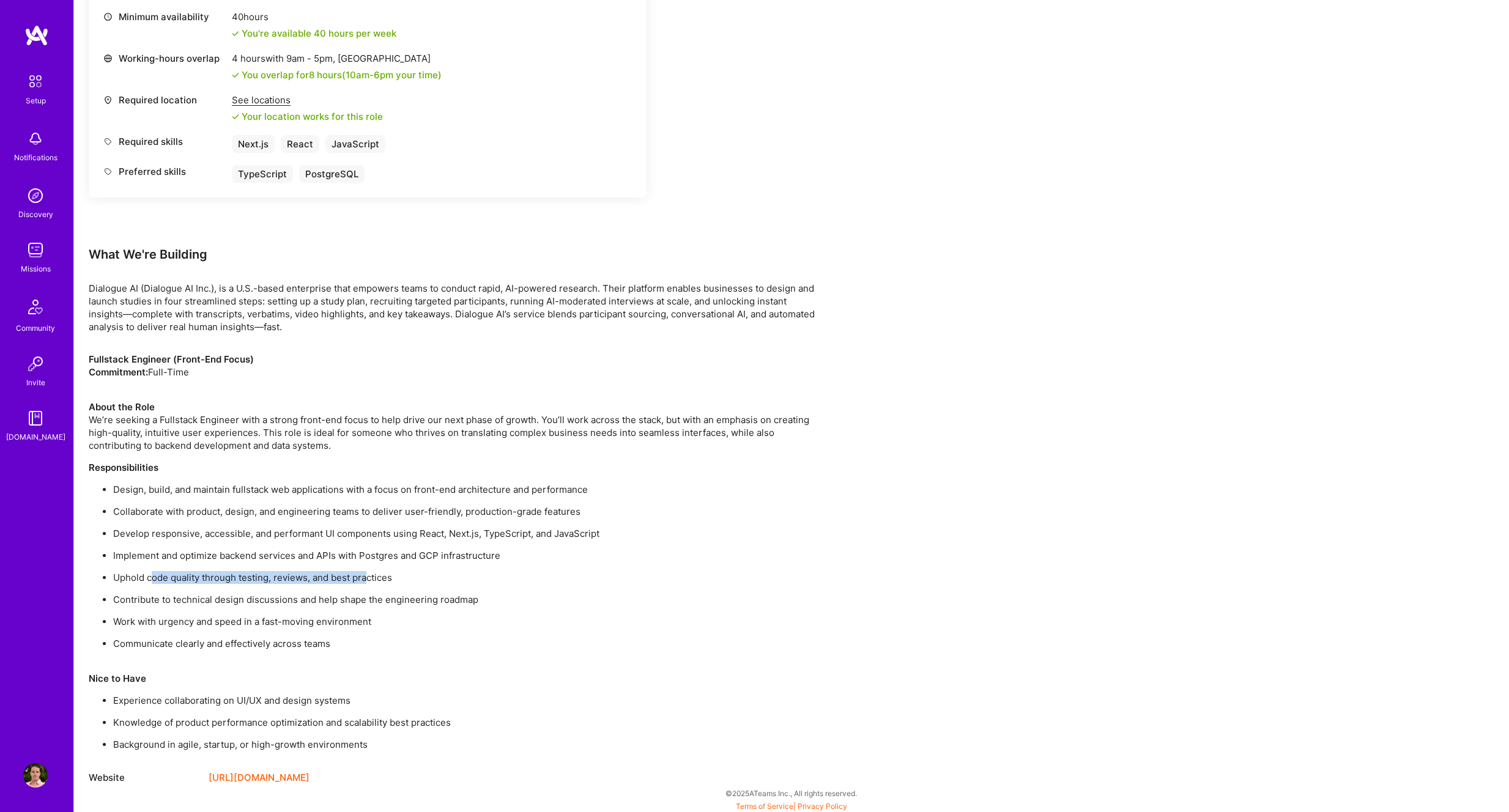
drag, startPoint x: 362, startPoint y: 577, endPoint x: 153, endPoint y: 578, distance: 209.0
click at [153, 578] on p "Uphold code quality through testing, reviews, and best practices" at bounding box center [468, 577] width 710 height 13
drag, startPoint x: 149, startPoint y: 579, endPoint x: 361, endPoint y: 586, distance: 212.1
click at [362, 586] on ul "Design, build, and maintain fullstack web applications with a focus on front-en…" at bounding box center [455, 566] width 734 height 167
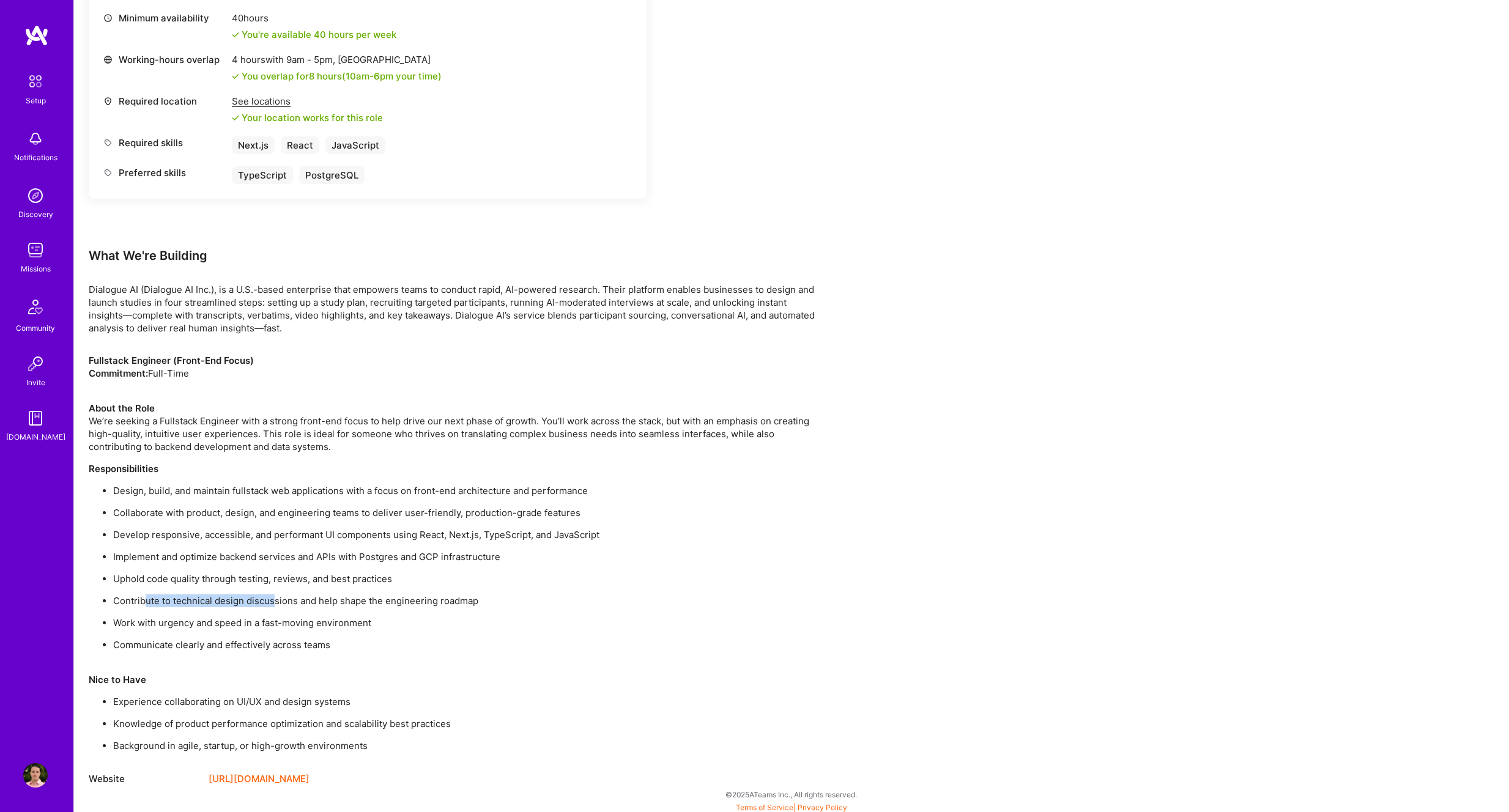
drag, startPoint x: 175, startPoint y: 595, endPoint x: 274, endPoint y: 601, distance: 99.2
click at [274, 601] on p "Contribute to technical design discussions and help shape the engineering roadm…" at bounding box center [468, 600] width 710 height 13
drag, startPoint x: 311, startPoint y: 604, endPoint x: 458, endPoint y: 601, distance: 147.0
click at [458, 601] on p "Contribute to technical design discussions and help shape the engineering roadm…" at bounding box center [468, 600] width 710 height 13
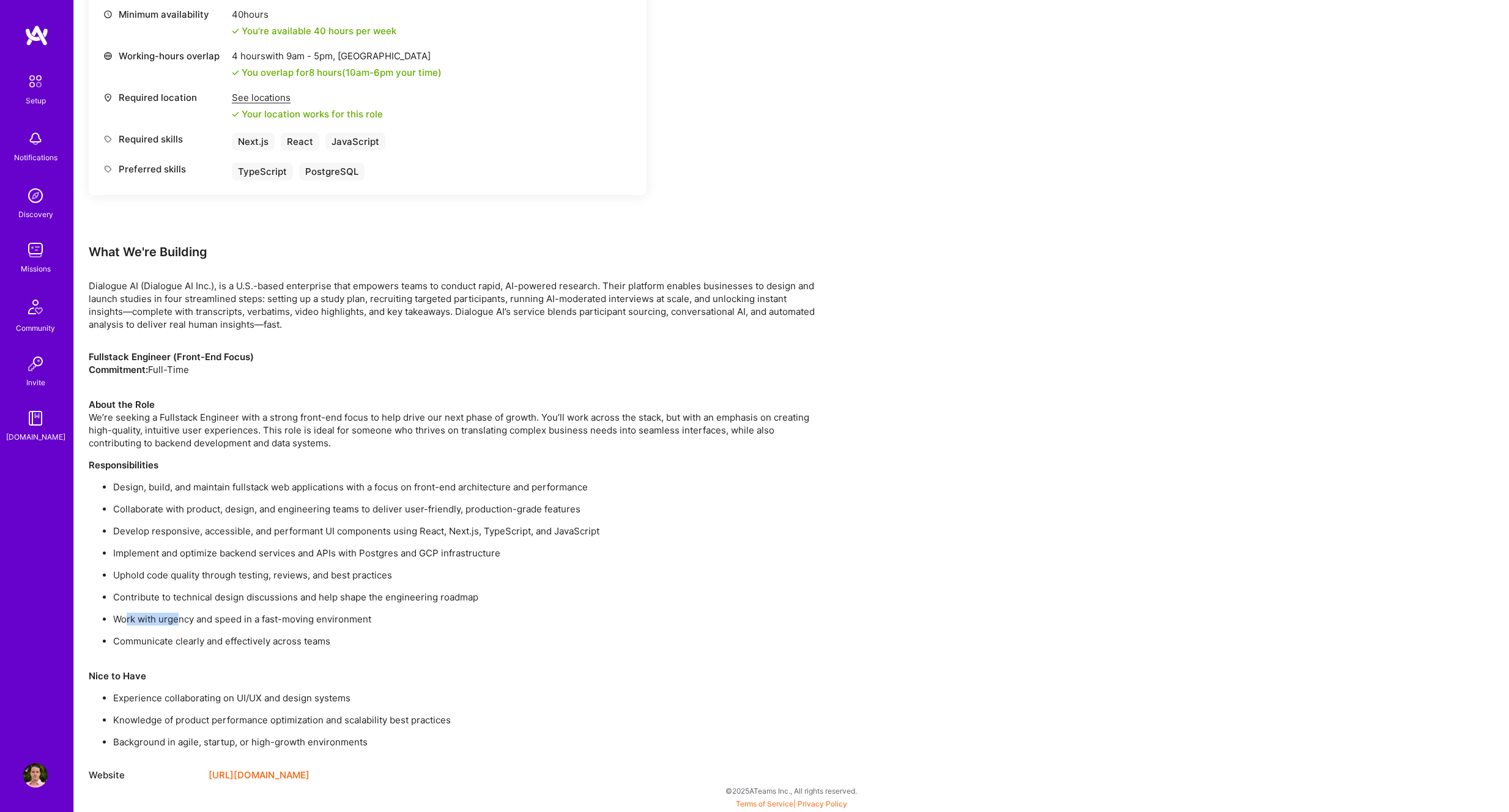
drag, startPoint x: 125, startPoint y: 621, endPoint x: 178, endPoint y: 617, distance: 53.2
click at [178, 617] on p "Work with urgency and speed in a fast-moving environment" at bounding box center [468, 619] width 710 height 13
drag, startPoint x: 132, startPoint y: 597, endPoint x: 275, endPoint y: 602, distance: 143.1
click at [275, 602] on p "Contribute to technical design discussions and help shape the engineering roadm…" at bounding box center [468, 597] width 710 height 13
drag, startPoint x: 300, startPoint y: 621, endPoint x: 124, endPoint y: 619, distance: 176.0
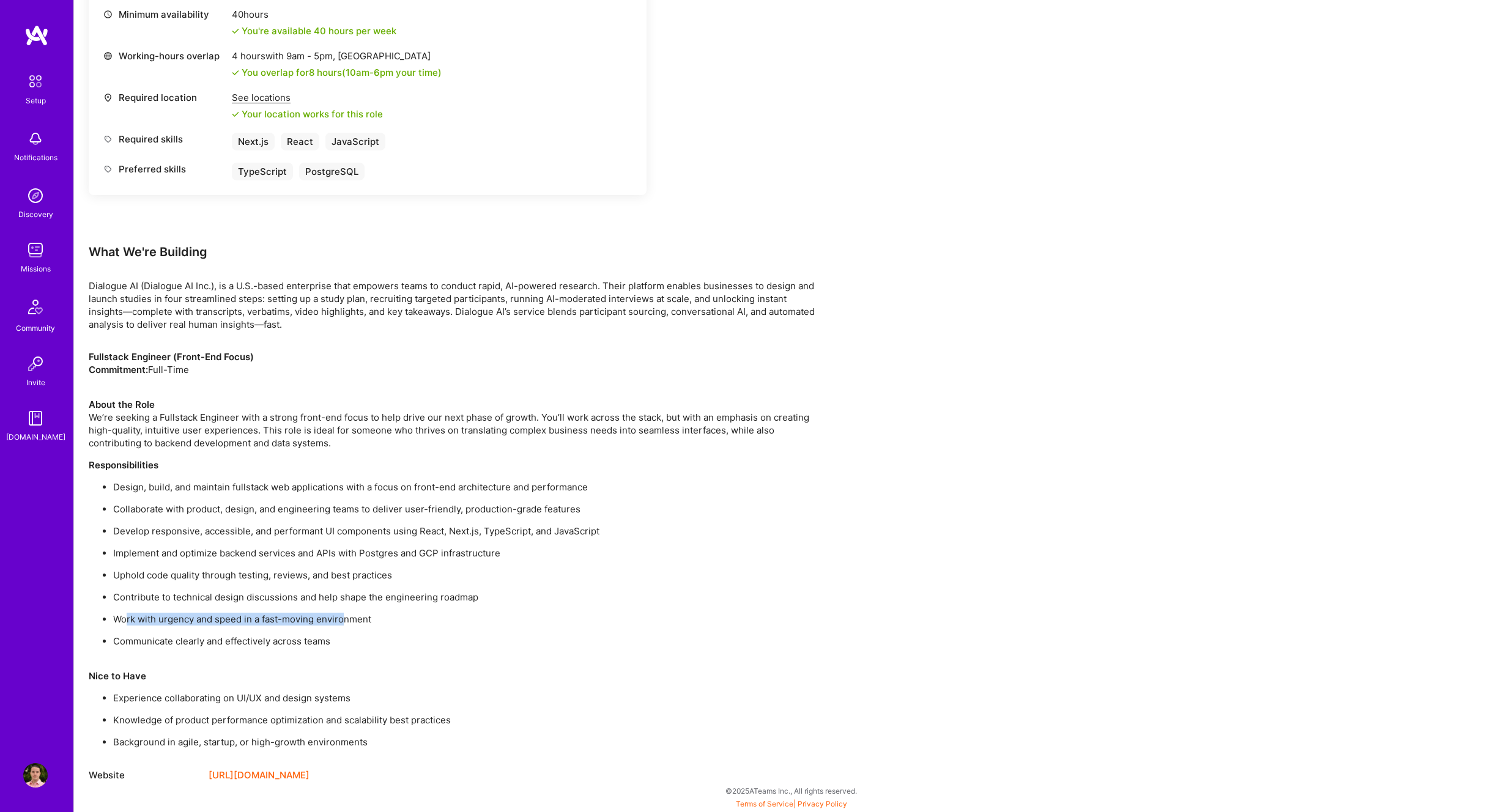
click at [124, 619] on p "Work with urgency and speed in a fast-moving environment" at bounding box center [468, 619] width 710 height 13
click at [124, 617] on p "Work with urgency and speed in a fast-moving environment" at bounding box center [468, 623] width 710 height 13
drag, startPoint x: 129, startPoint y: 621, endPoint x: 345, endPoint y: 624, distance: 216.0
click at [345, 624] on p "Work with urgency and speed in a fast-moving environment" at bounding box center [468, 623] width 710 height 13
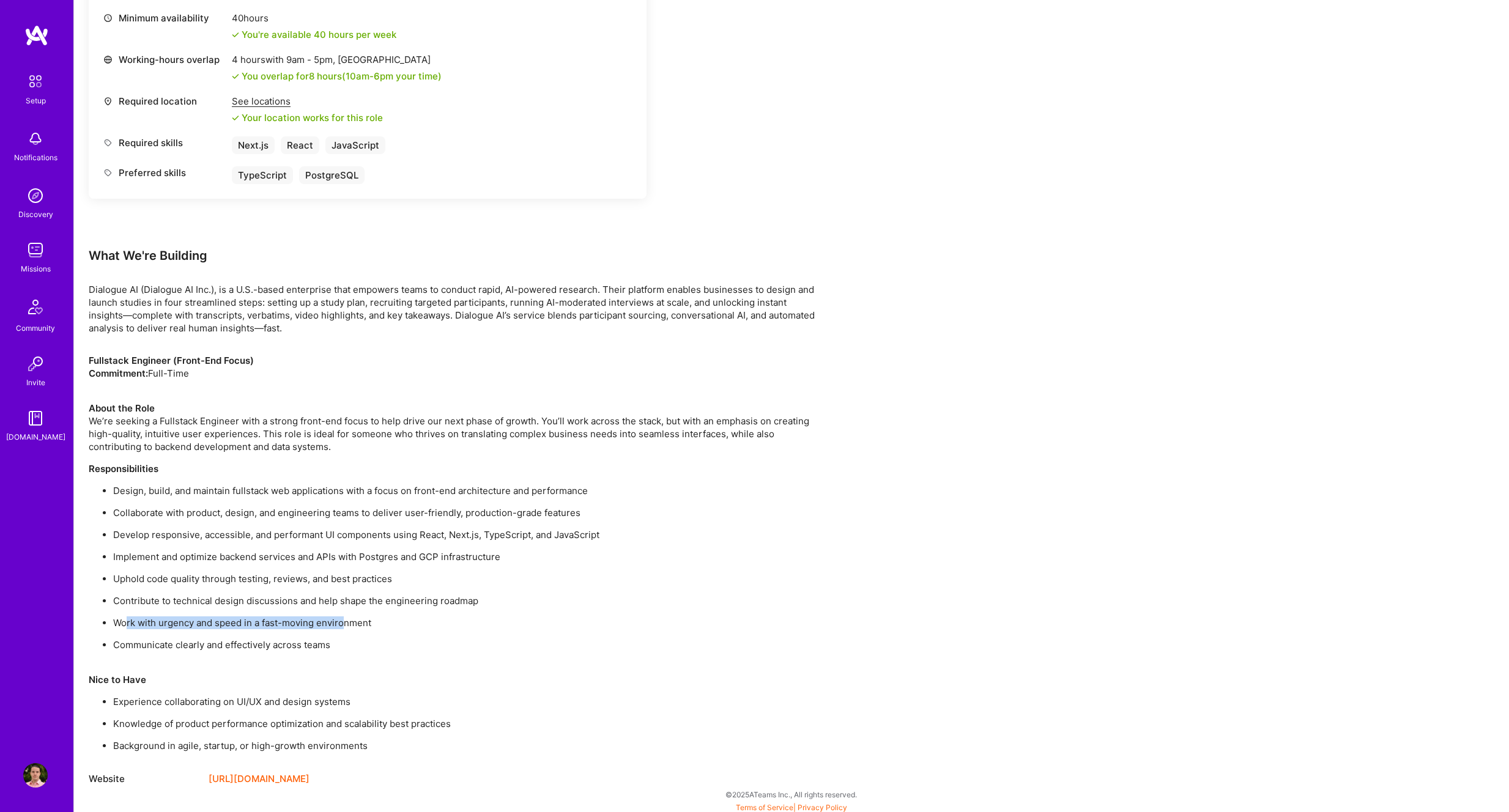
scroll to position [555, 0]
drag, startPoint x: 136, startPoint y: 640, endPoint x: 324, endPoint y: 637, distance: 188.0
click at [324, 637] on p "Communicate clearly and effectively across teams" at bounding box center [468, 641] width 710 height 13
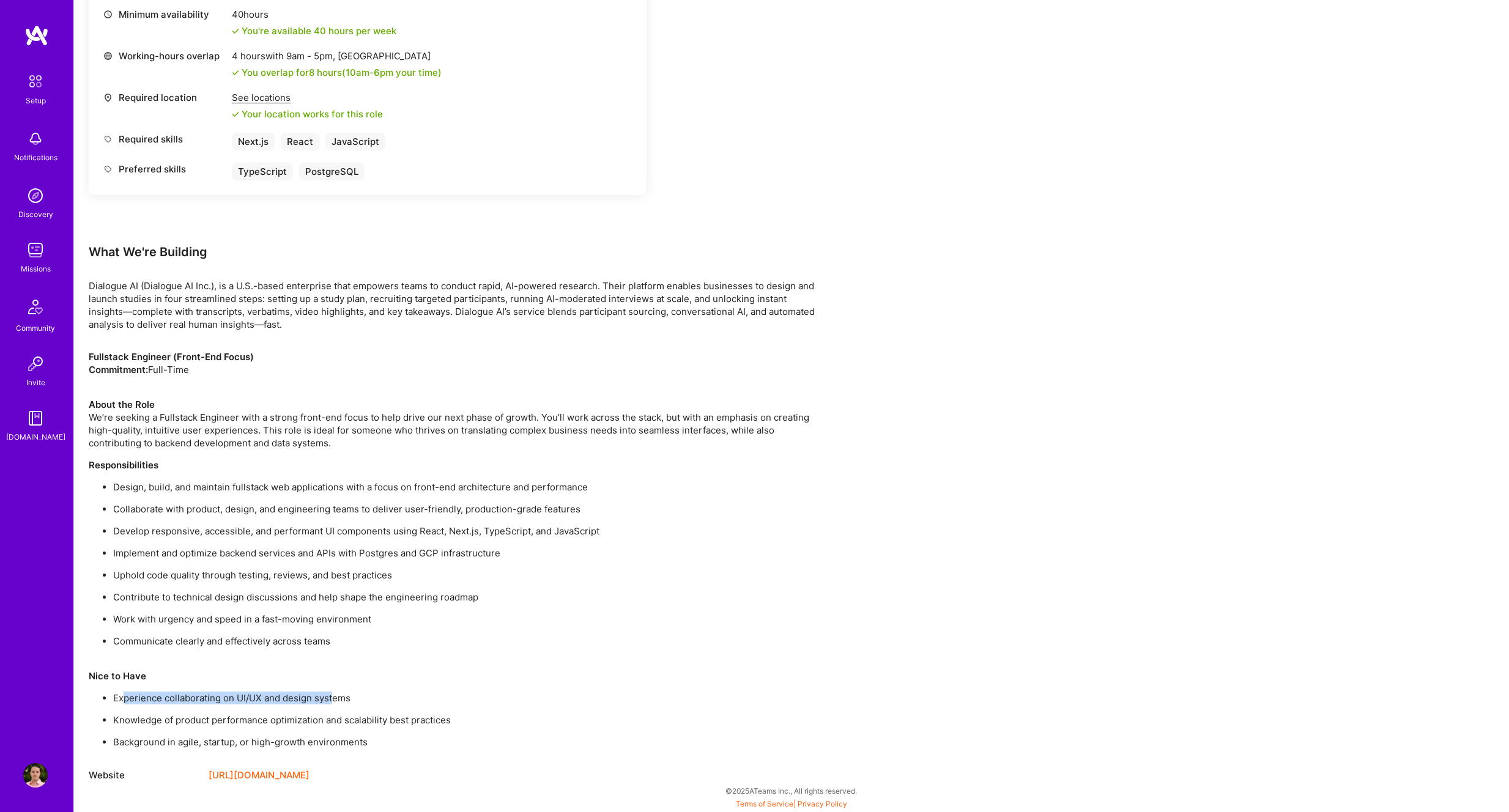
drag, startPoint x: 136, startPoint y: 696, endPoint x: 333, endPoint y: 695, distance: 197.0
click at [333, 694] on p "Experience collaborating on UI/UX and design systems" at bounding box center [468, 698] width 710 height 13
drag, startPoint x: 136, startPoint y: 721, endPoint x: 428, endPoint y: 722, distance: 292.0
click at [428, 722] on p "Knowledge of product performance optimization and scalability best practices" at bounding box center [468, 720] width 710 height 13
drag, startPoint x: 434, startPoint y: 717, endPoint x: 131, endPoint y: 723, distance: 303.1
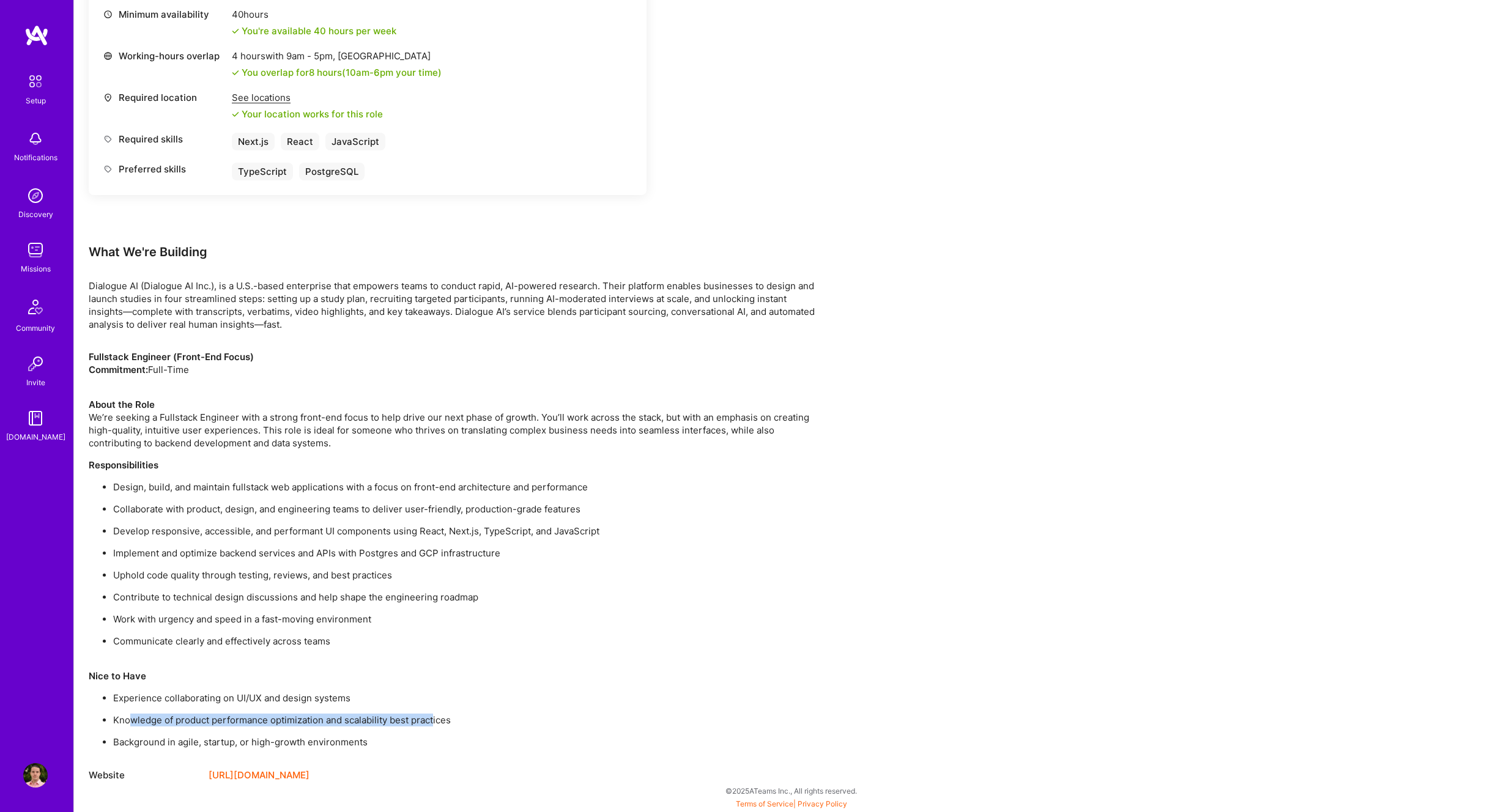
click at [131, 723] on p "Knowledge of product performance optimization and scalability best practices" at bounding box center [468, 720] width 710 height 13
drag, startPoint x: 147, startPoint y: 741, endPoint x: 333, endPoint y: 743, distance: 186.0
click at [334, 743] on p "Background in agile, startup, or high-growth environments" at bounding box center [468, 742] width 710 height 13
drag, startPoint x: 151, startPoint y: 719, endPoint x: 431, endPoint y: 716, distance: 280.0
click at [432, 717] on p "Knowledge of product performance optimization and scalability best practices" at bounding box center [468, 720] width 710 height 13
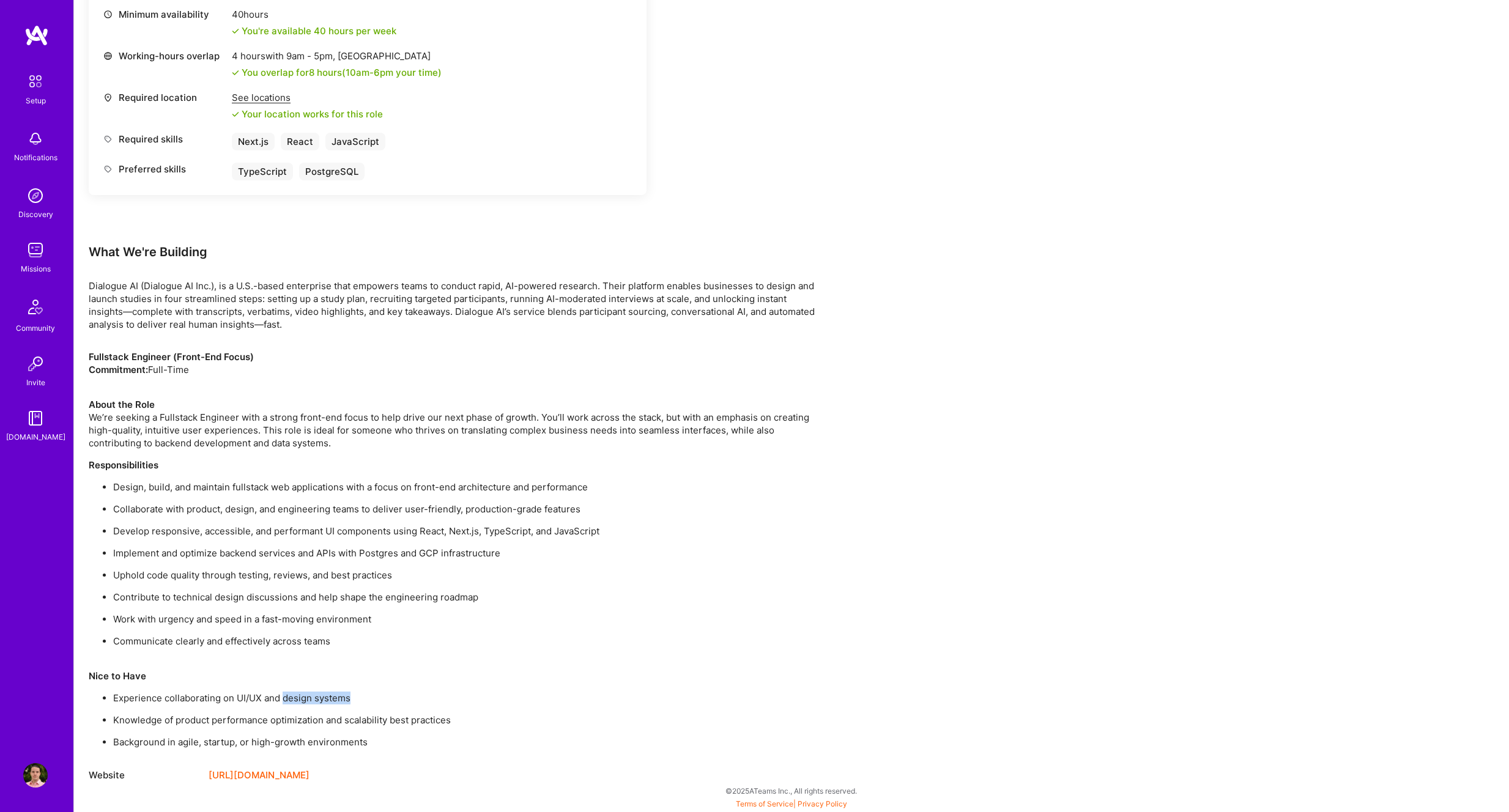
drag, startPoint x: 349, startPoint y: 699, endPoint x: 284, endPoint y: 698, distance: 65.0
click at [284, 698] on p "Experience collaborating on UI/UX and design systems" at bounding box center [468, 698] width 710 height 13
copy p "design systems"
drag, startPoint x: 136, startPoint y: 719, endPoint x: 416, endPoint y: 722, distance: 280.0
click at [416, 723] on p "Knowledge of product performance optimization and scalability best practices" at bounding box center [468, 720] width 710 height 13
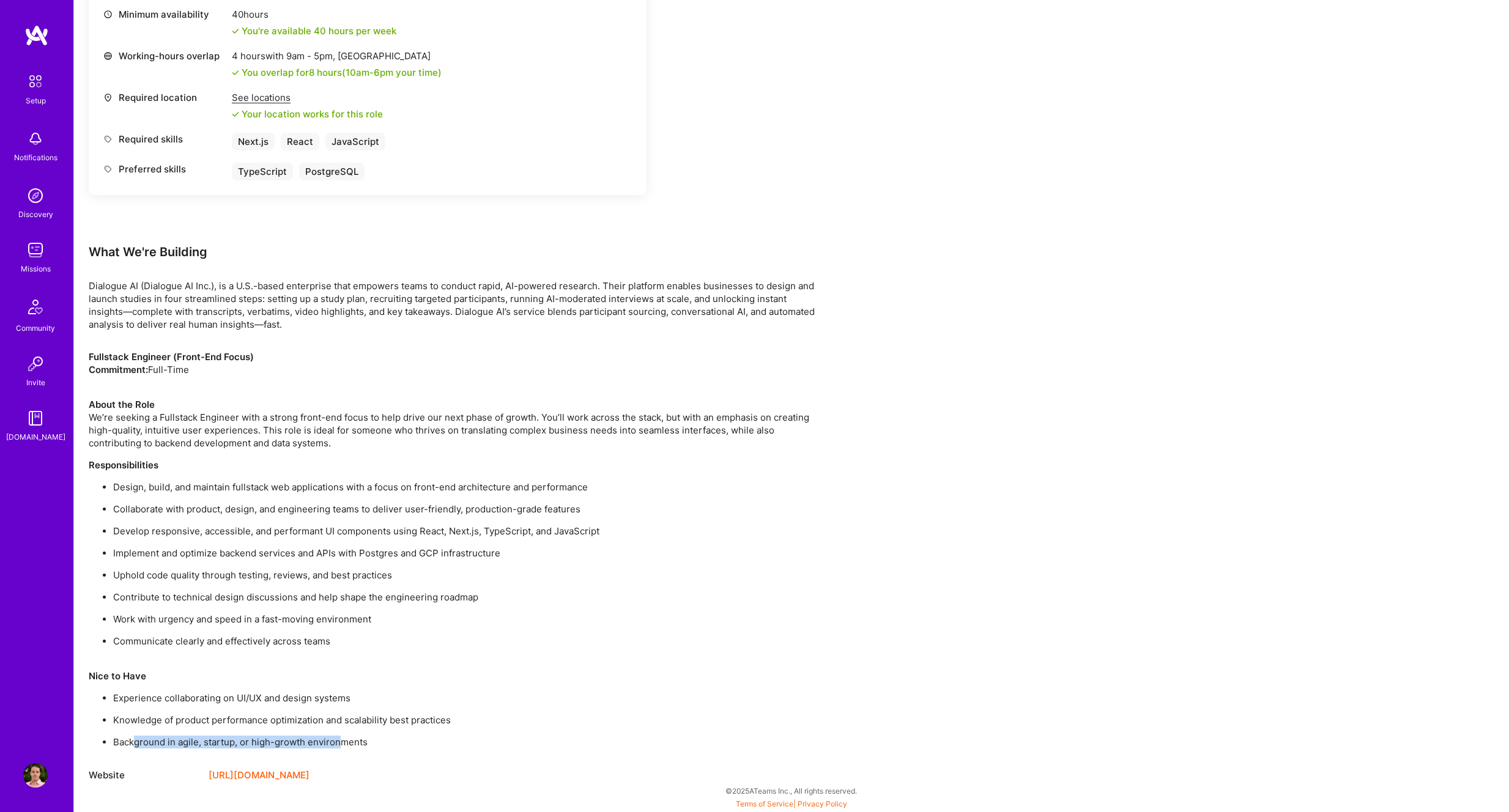
drag, startPoint x: 339, startPoint y: 743, endPoint x: 134, endPoint y: 745, distance: 205.0
click at [134, 745] on p "Background in agile, startup, or high-growth environments" at bounding box center [468, 742] width 710 height 13
drag, startPoint x: 138, startPoint y: 716, endPoint x: 436, endPoint y: 720, distance: 298.0
click at [436, 720] on p "Knowledge of product performance optimization and scalability best practices" at bounding box center [468, 720] width 710 height 13
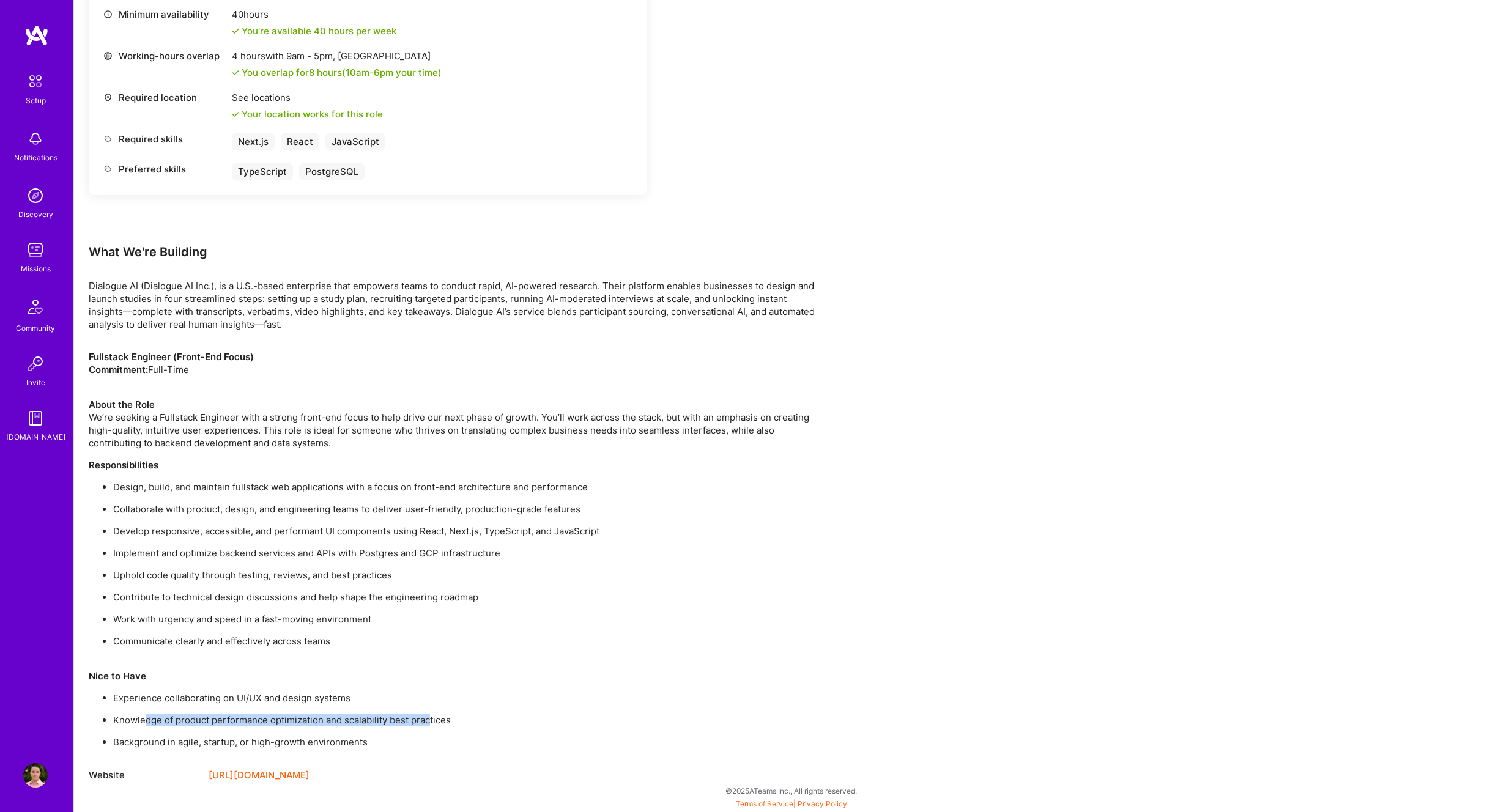
drag, startPoint x: 430, startPoint y: 720, endPoint x: 144, endPoint y: 722, distance: 286.0
click at [144, 722] on p "Knowledge of product performance optimization and scalability best practices" at bounding box center [468, 720] width 710 height 13
drag, startPoint x: 135, startPoint y: 719, endPoint x: 441, endPoint y: 716, distance: 306.0
click at [441, 716] on p "Knowledge of product performance optimization and scalability best practices" at bounding box center [468, 720] width 710 height 13
drag, startPoint x: 152, startPoint y: 742, endPoint x: 343, endPoint y: 742, distance: 191.0
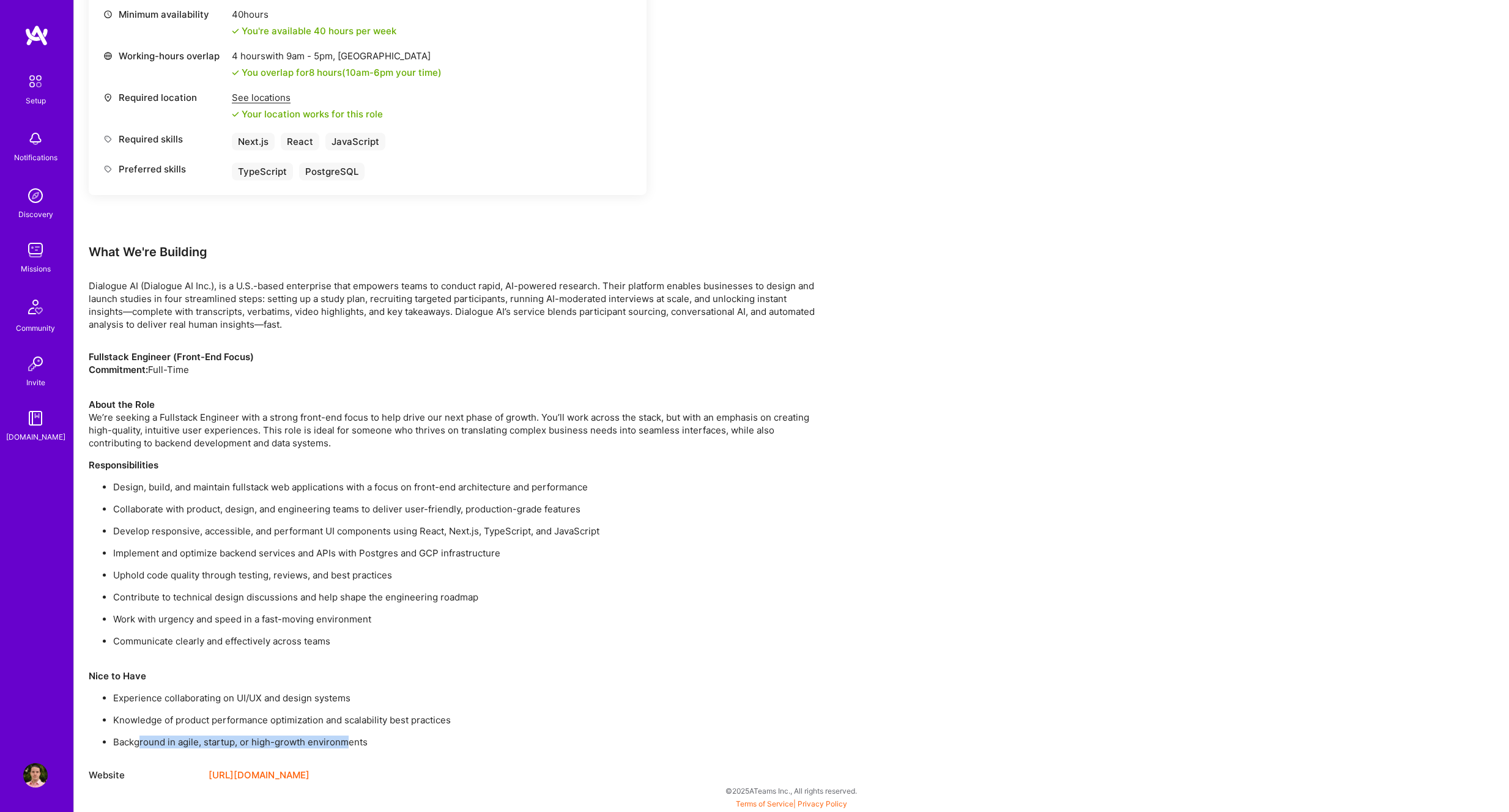
click at [344, 742] on p "Background in agile, startup, or high-growth environments" at bounding box center [468, 742] width 710 height 13
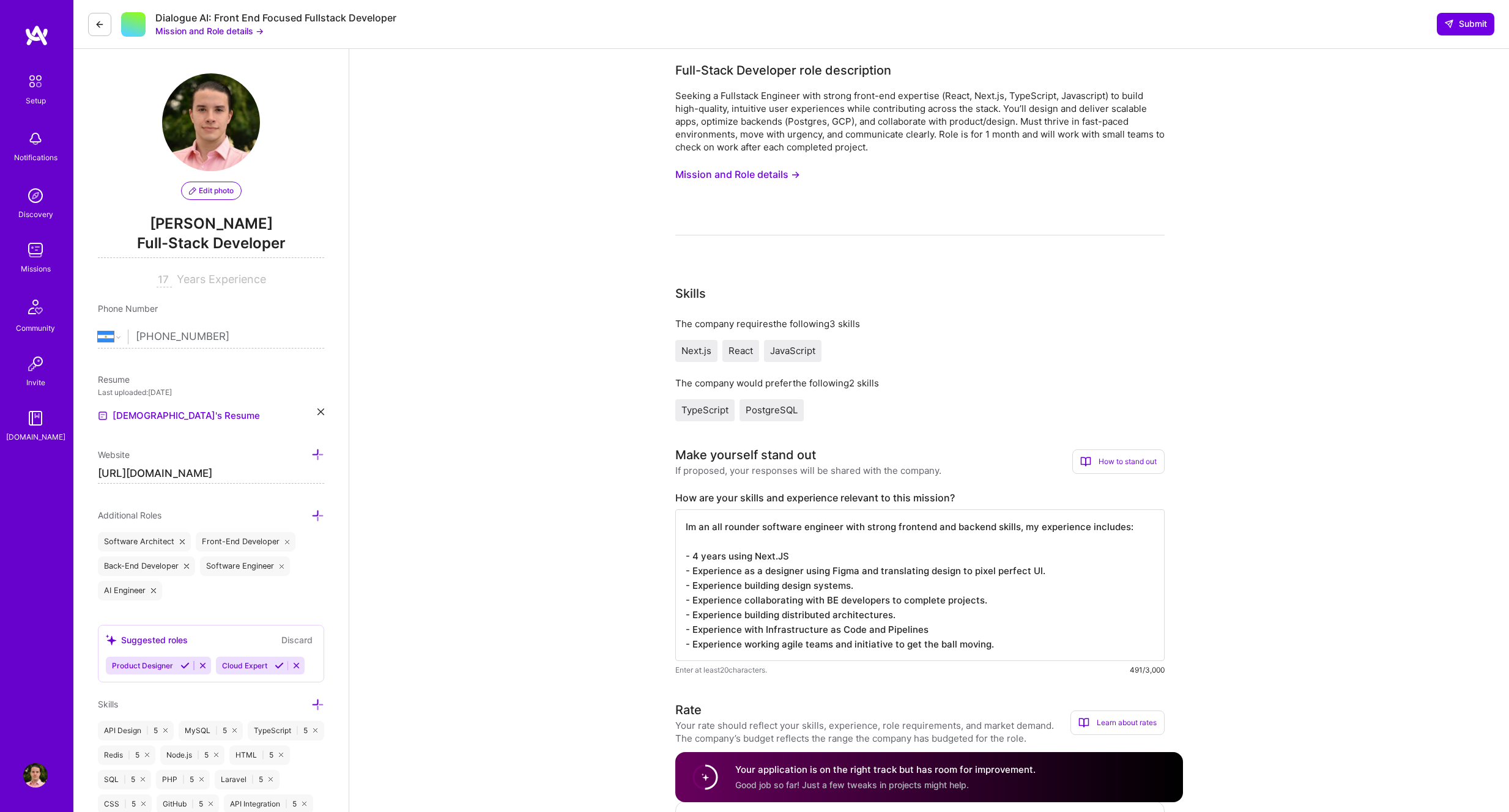
select select "NI"
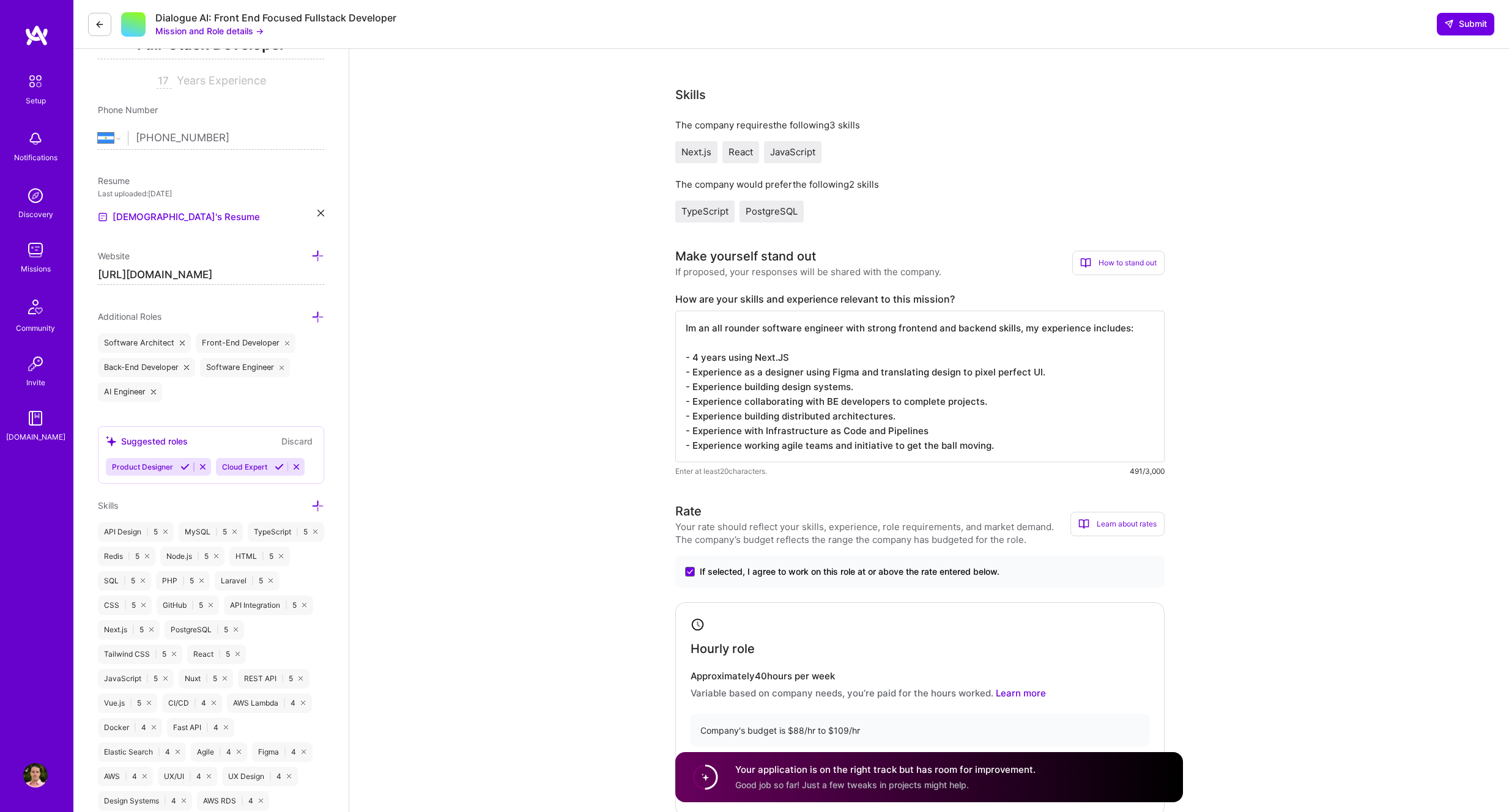
click at [872, 401] on textarea "Im an all rounder software engineer with strong frontend and backend skills, my…" at bounding box center [920, 386] width 489 height 152
click at [873, 401] on textarea "Im an all rounder software engineer with strong frontend and backend skills, my…" at bounding box center [920, 386] width 489 height 152
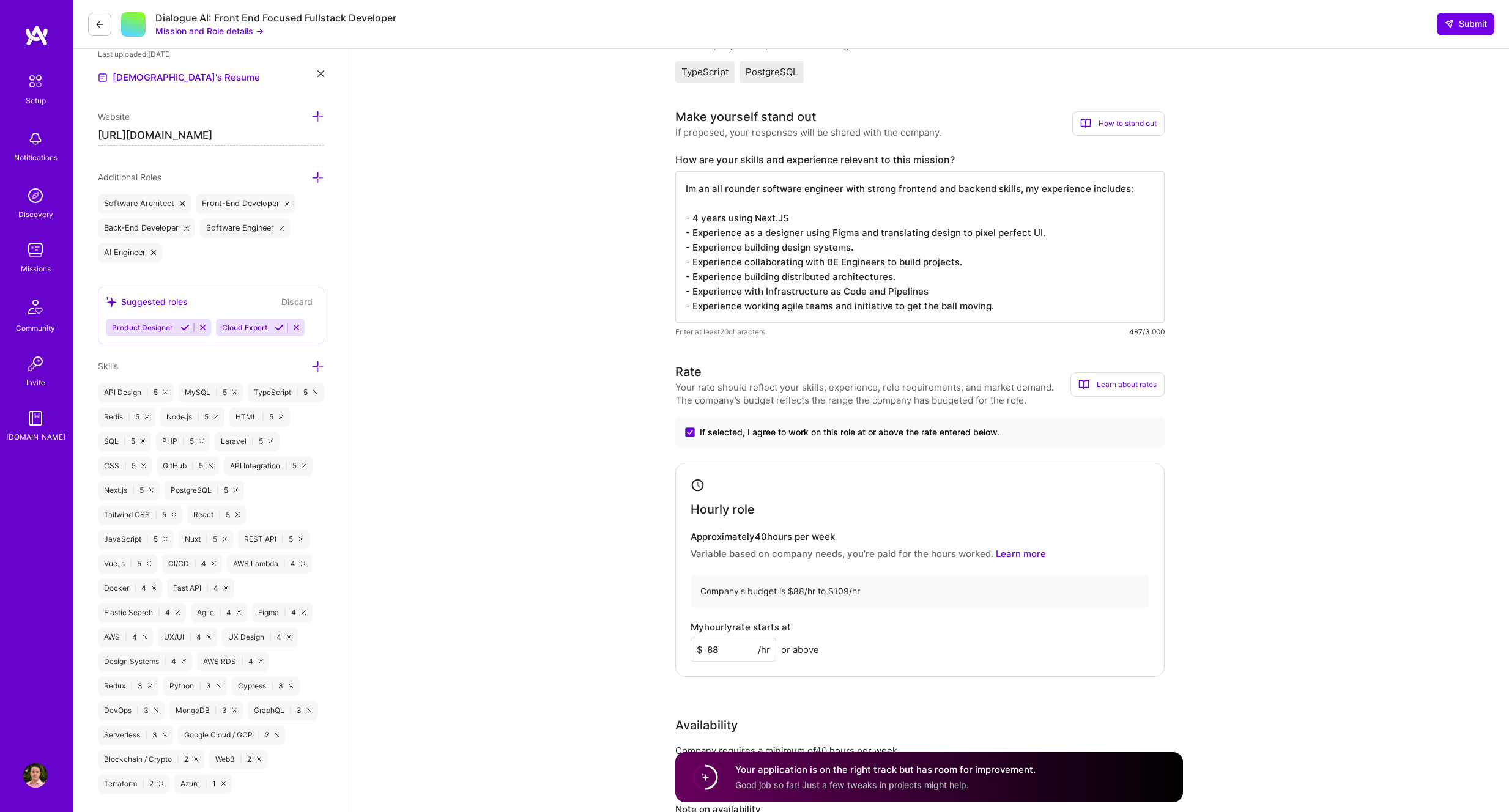
scroll to position [335, 0]
drag, startPoint x: 885, startPoint y: 264, endPoint x: 918, endPoint y: 267, distance: 33.1
click at [918, 267] on textarea "Im an all rounder software engineer with strong frontend and backend skills, my…" at bounding box center [920, 250] width 489 height 152
click at [949, 268] on textarea "Im an all rounder software engineer with strong frontend and backend skills, my…" at bounding box center [920, 250] width 489 height 152
drag, startPoint x: 746, startPoint y: 284, endPoint x: 867, endPoint y: 276, distance: 121.3
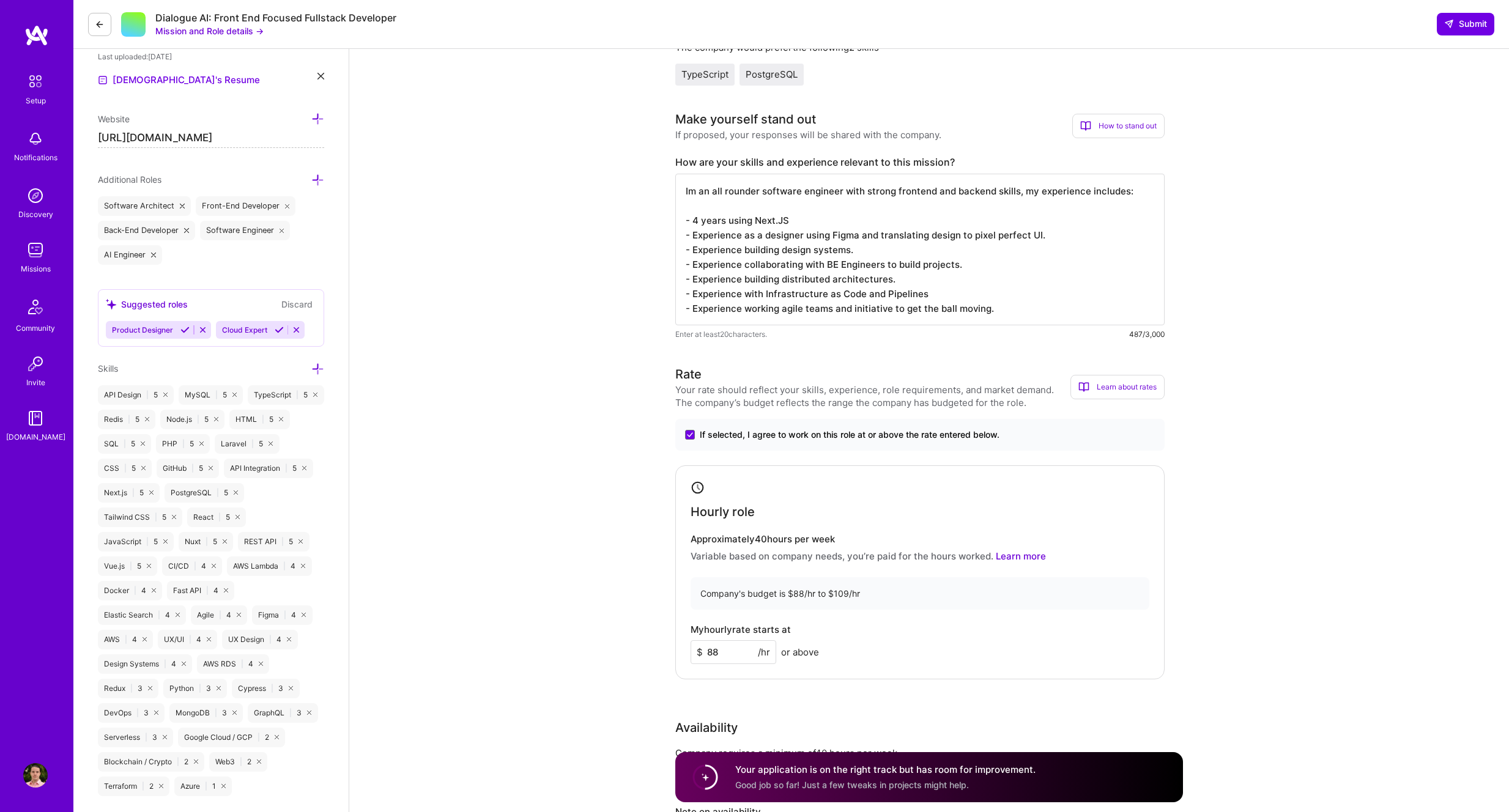
click at [867, 276] on textarea "Im an all rounder software engineer with strong frontend and backend skills, my…" at bounding box center [920, 250] width 489 height 152
drag, startPoint x: 917, startPoint y: 296, endPoint x: 700, endPoint y: 296, distance: 217.0
click at [700, 296] on textarea "Im an all rounder software engineer with strong frontend and backend skills, my…" at bounding box center [920, 250] width 489 height 152
drag, startPoint x: 731, startPoint y: 312, endPoint x: 1060, endPoint y: 308, distance: 329.0
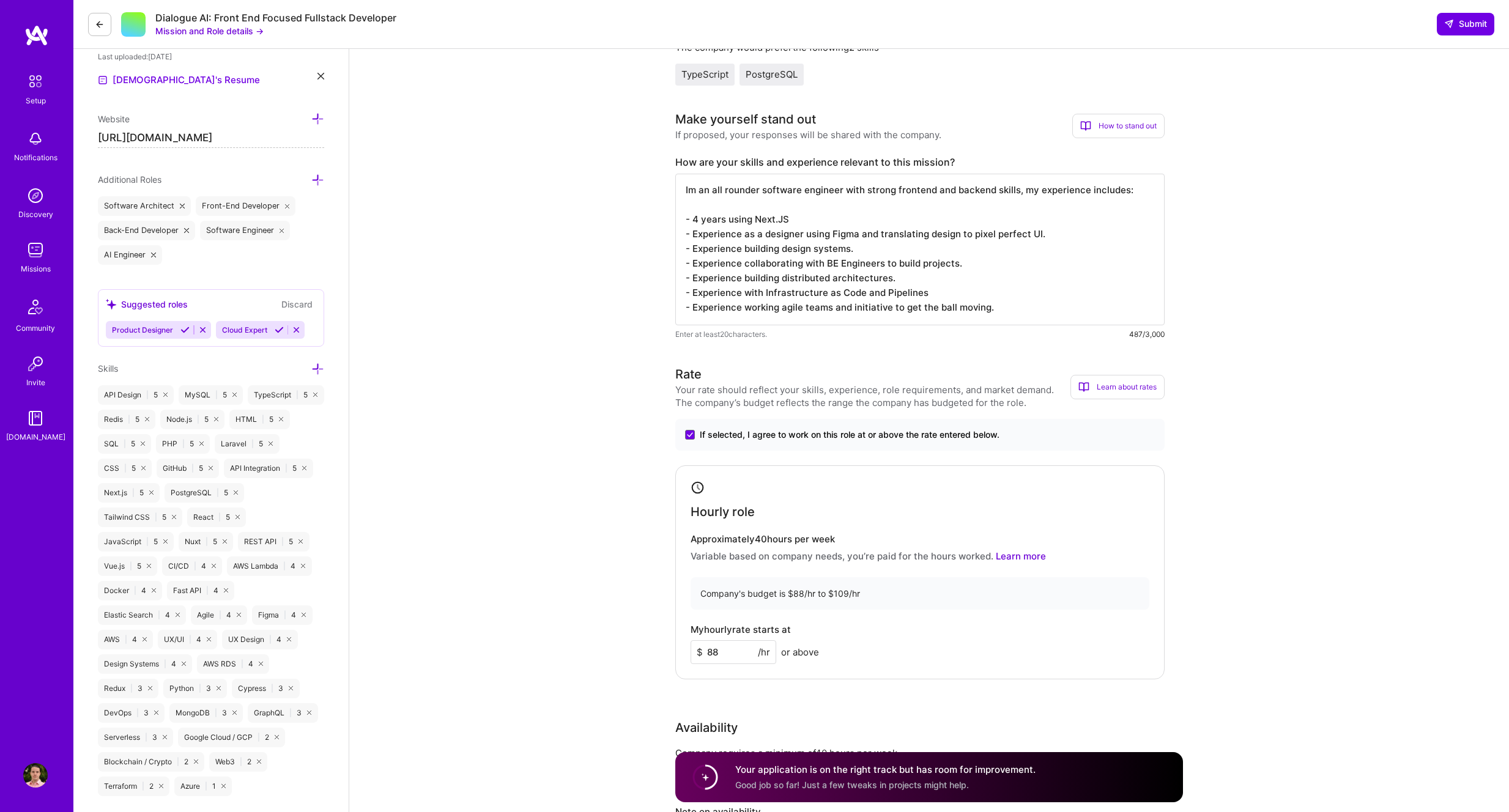
click at [1060, 308] on textarea "Im an all rounder software engineer with strong frontend and backend skills, my…" at bounding box center [920, 250] width 489 height 152
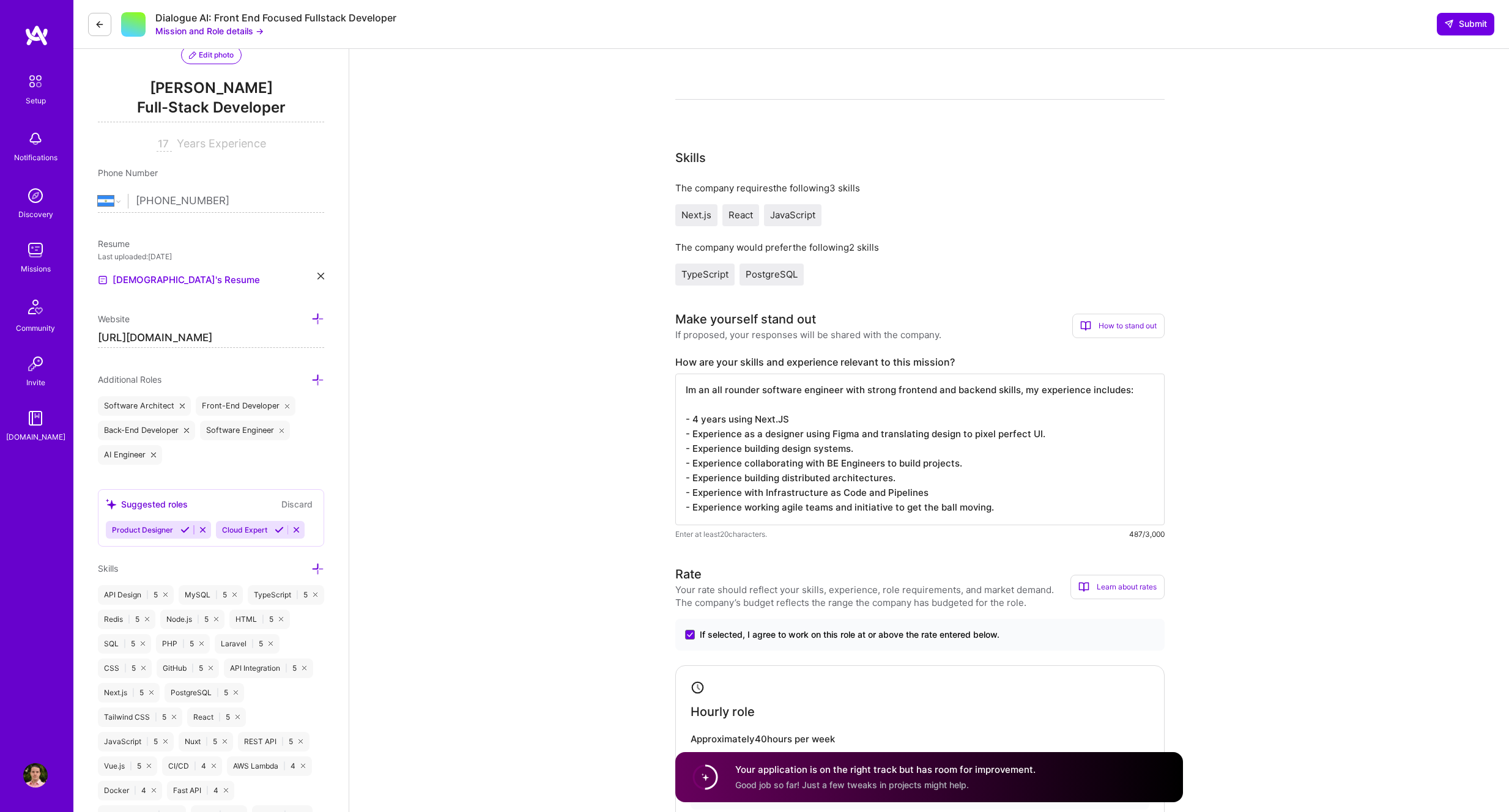
scroll to position [135, 0]
type textarea "Im an all rounder software engineer with strong frontend and backend skills, my…"
click at [1462, 39] on div "Dialogue AI: Front End Focused Fullstack Developer Mission and Role details → S…" at bounding box center [791, 24] width 1436 height 49
click at [1467, 25] on span "Submit" at bounding box center [1465, 24] width 43 height 12
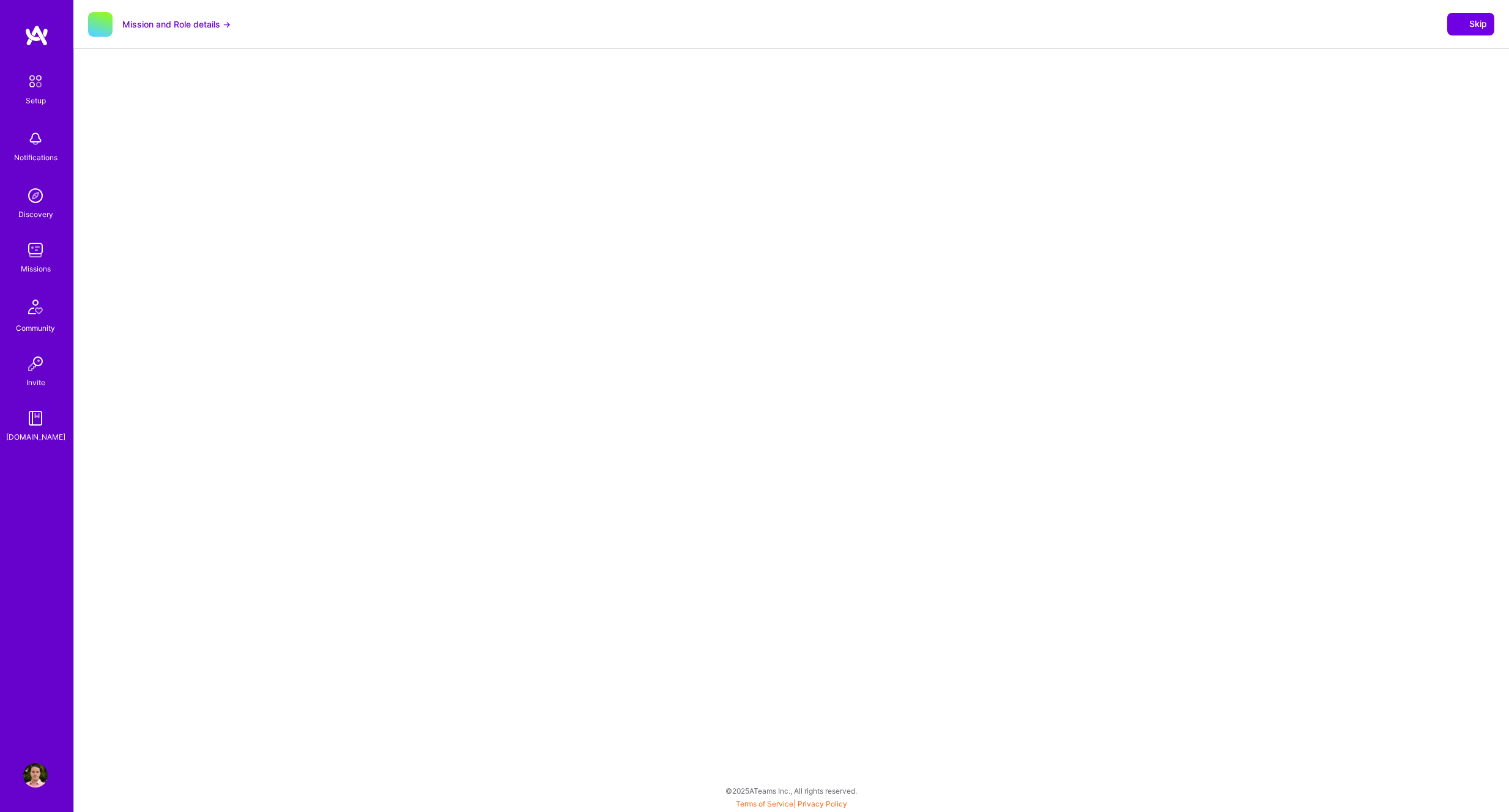
select select "NI"
click at [1474, 23] on span "Skip" at bounding box center [1471, 24] width 32 height 12
select select "NI"
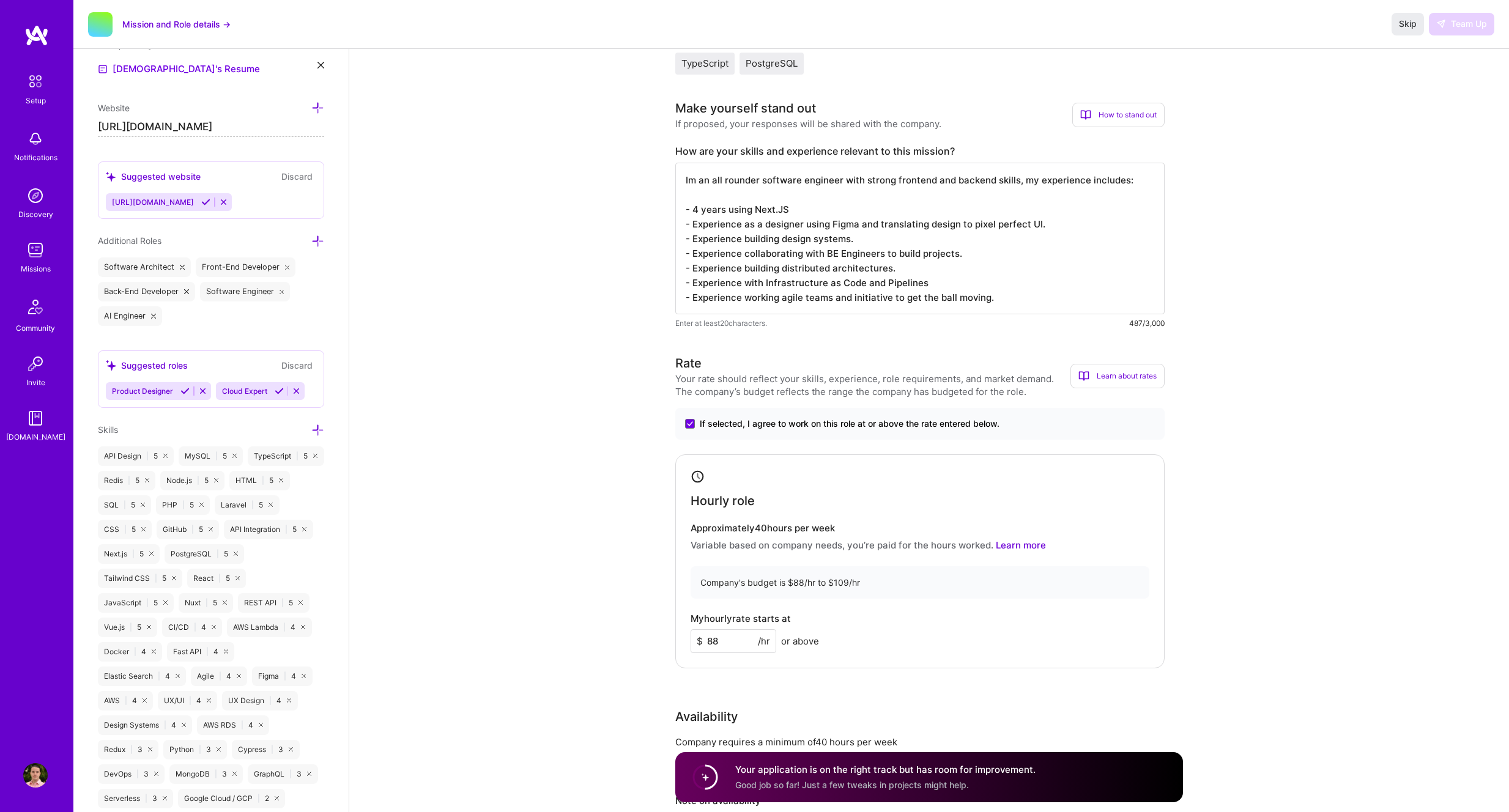
scroll to position [287, 0]
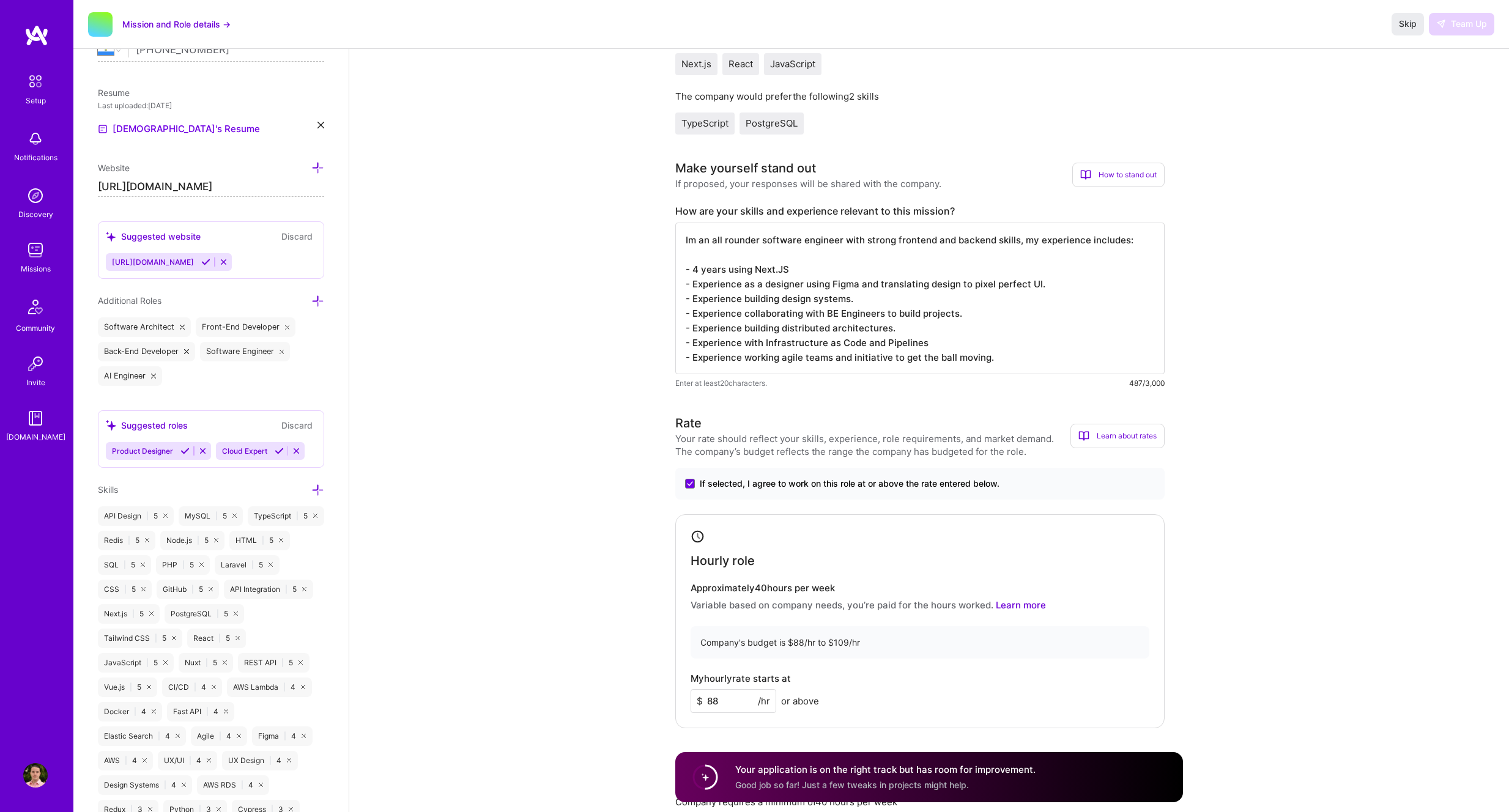
click at [1465, 28] on div "Skip Team Up" at bounding box center [1443, 24] width 103 height 22
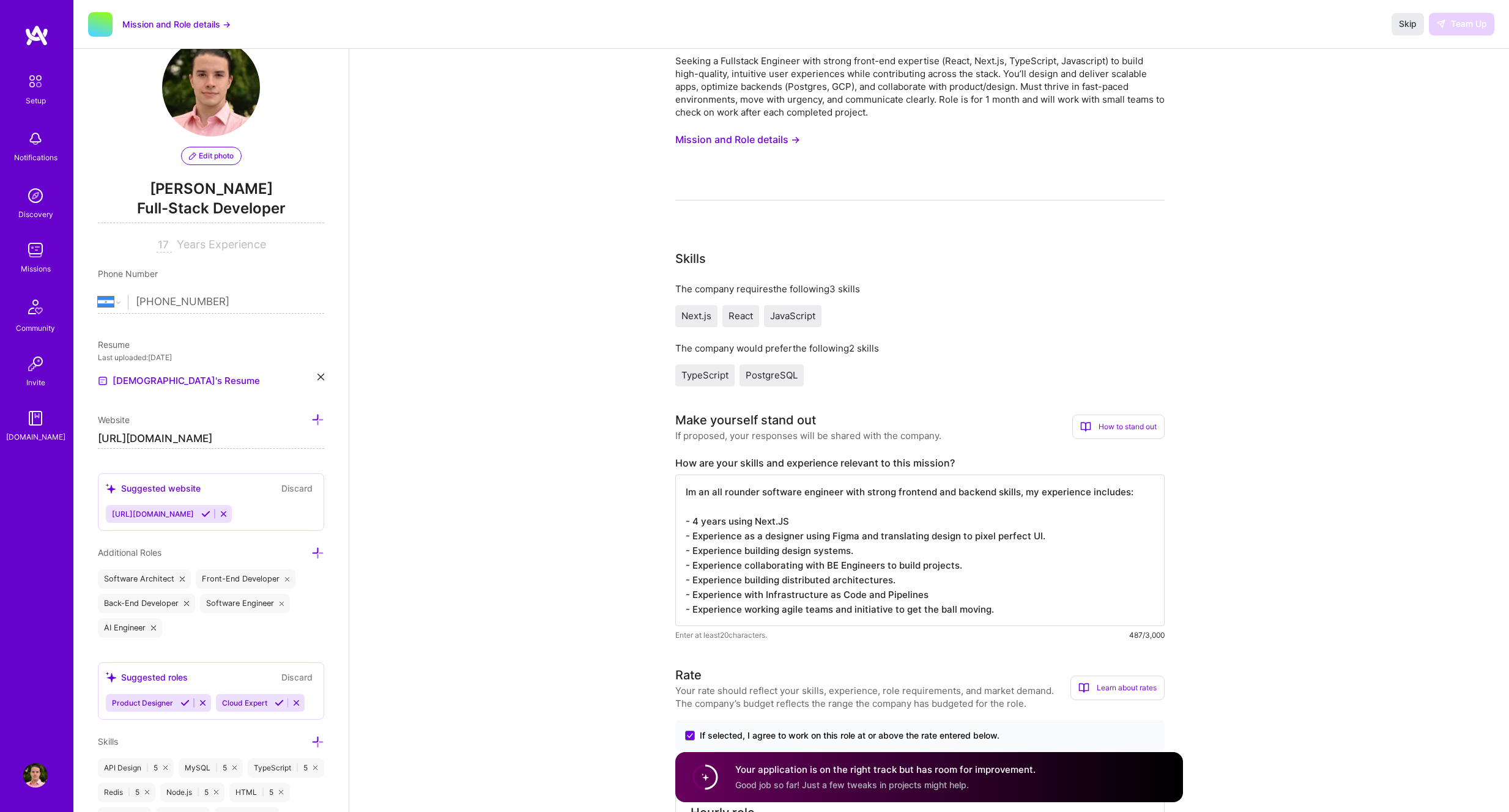
scroll to position [0, 0]
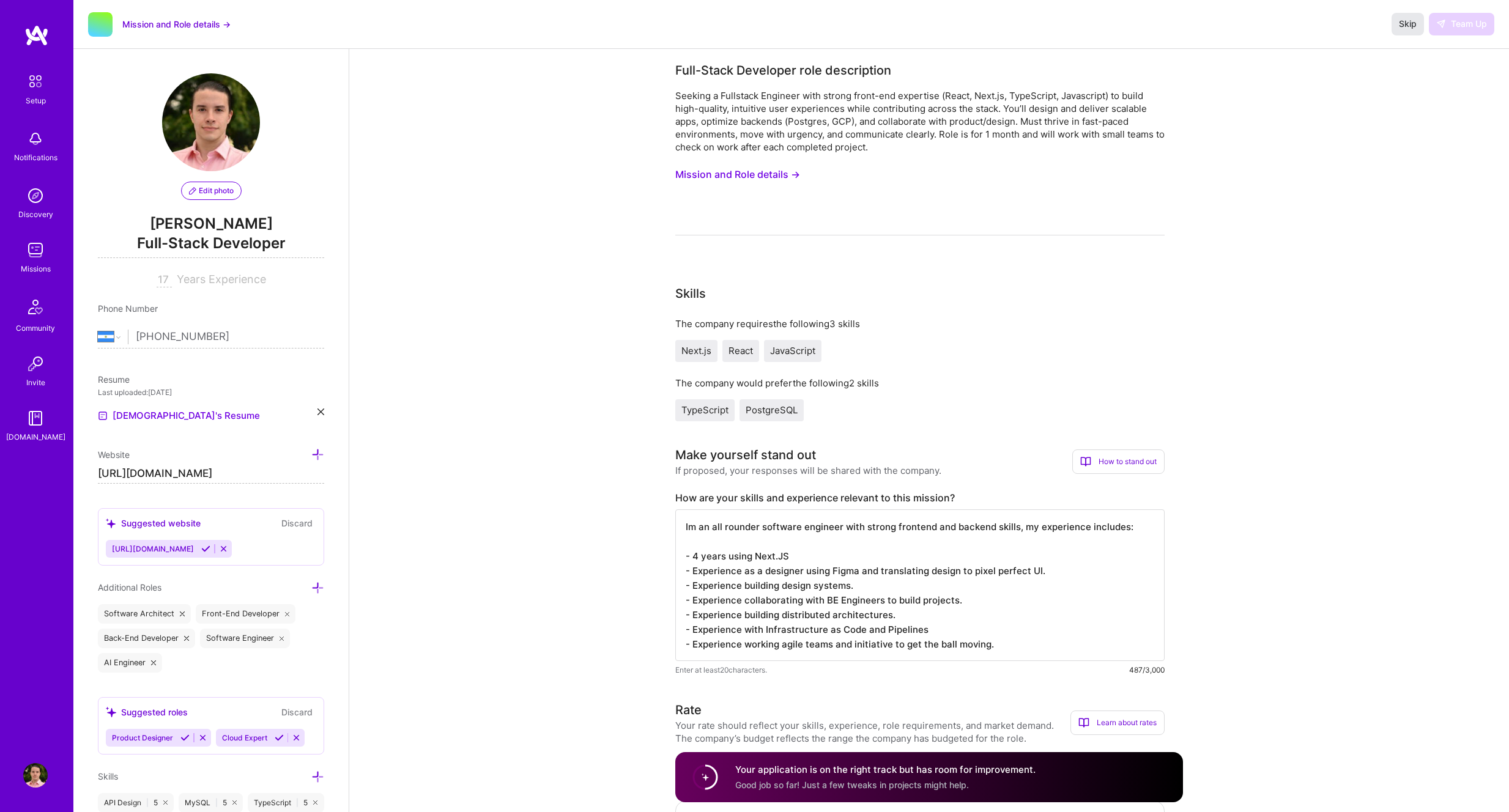
click at [1416, 25] on span "Skip" at bounding box center [1408, 24] width 17 height 12
click at [1413, 26] on span "Skip" at bounding box center [1408, 24] width 17 height 12
click at [150, 22] on button "Mission and Role details →" at bounding box center [177, 24] width 108 height 13
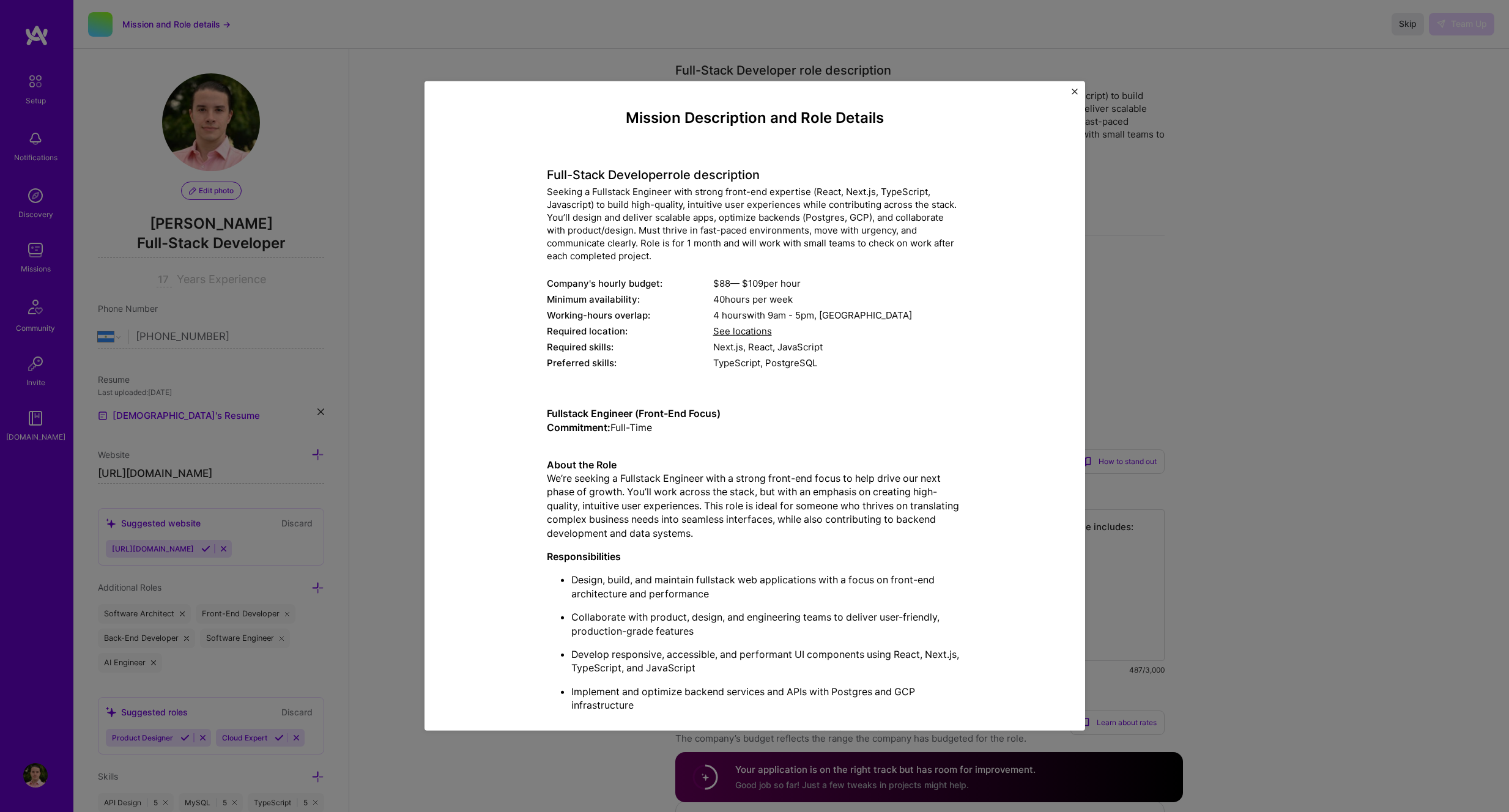
click at [66, 312] on div "Mission Description and Role Details Full-Stack Developer role description Seek…" at bounding box center [754, 406] width 1509 height 812
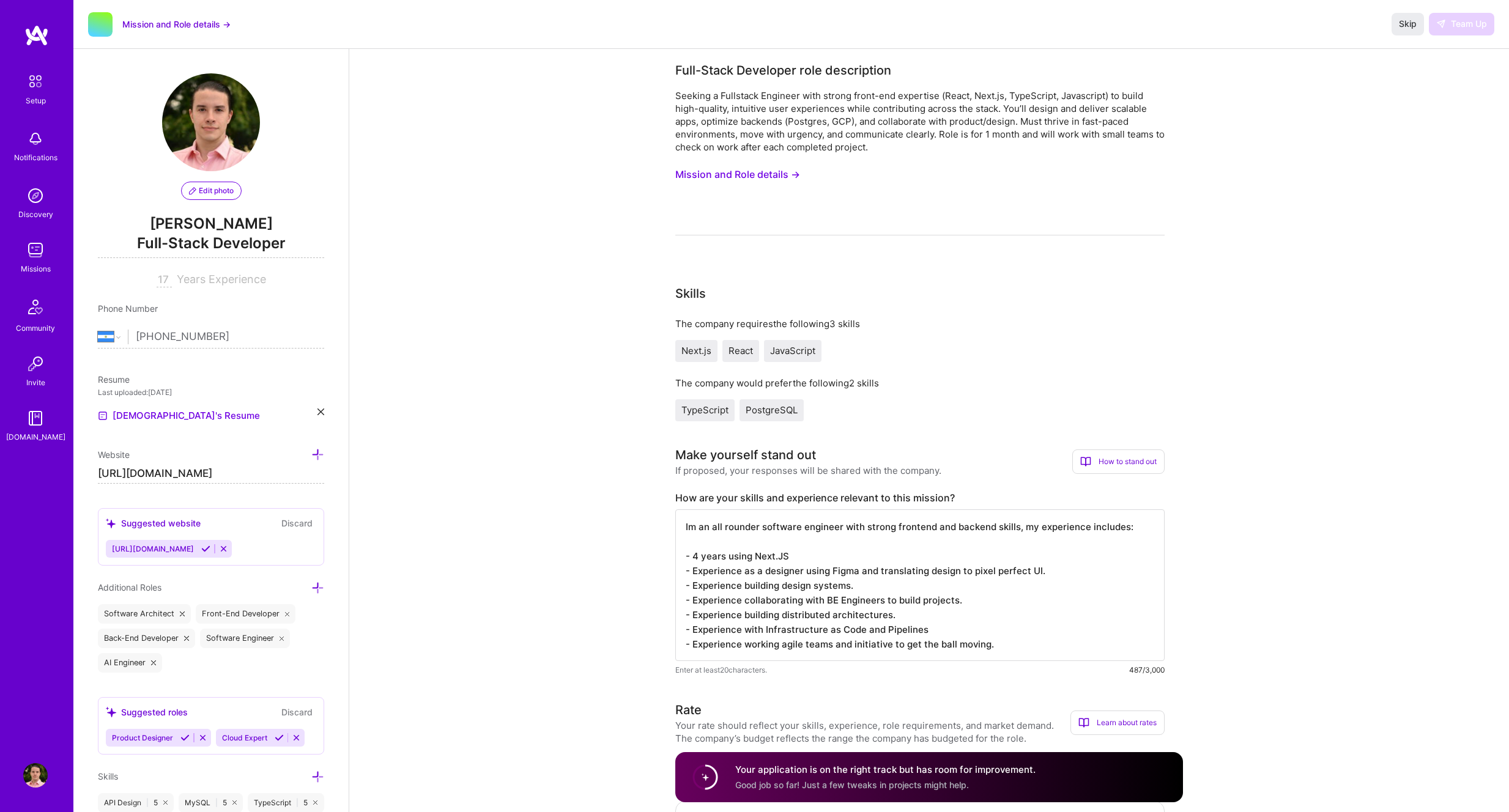
click at [39, 142] on img at bounding box center [35, 138] width 24 height 24
click at [29, 265] on div "Missions" at bounding box center [35, 269] width 30 height 13
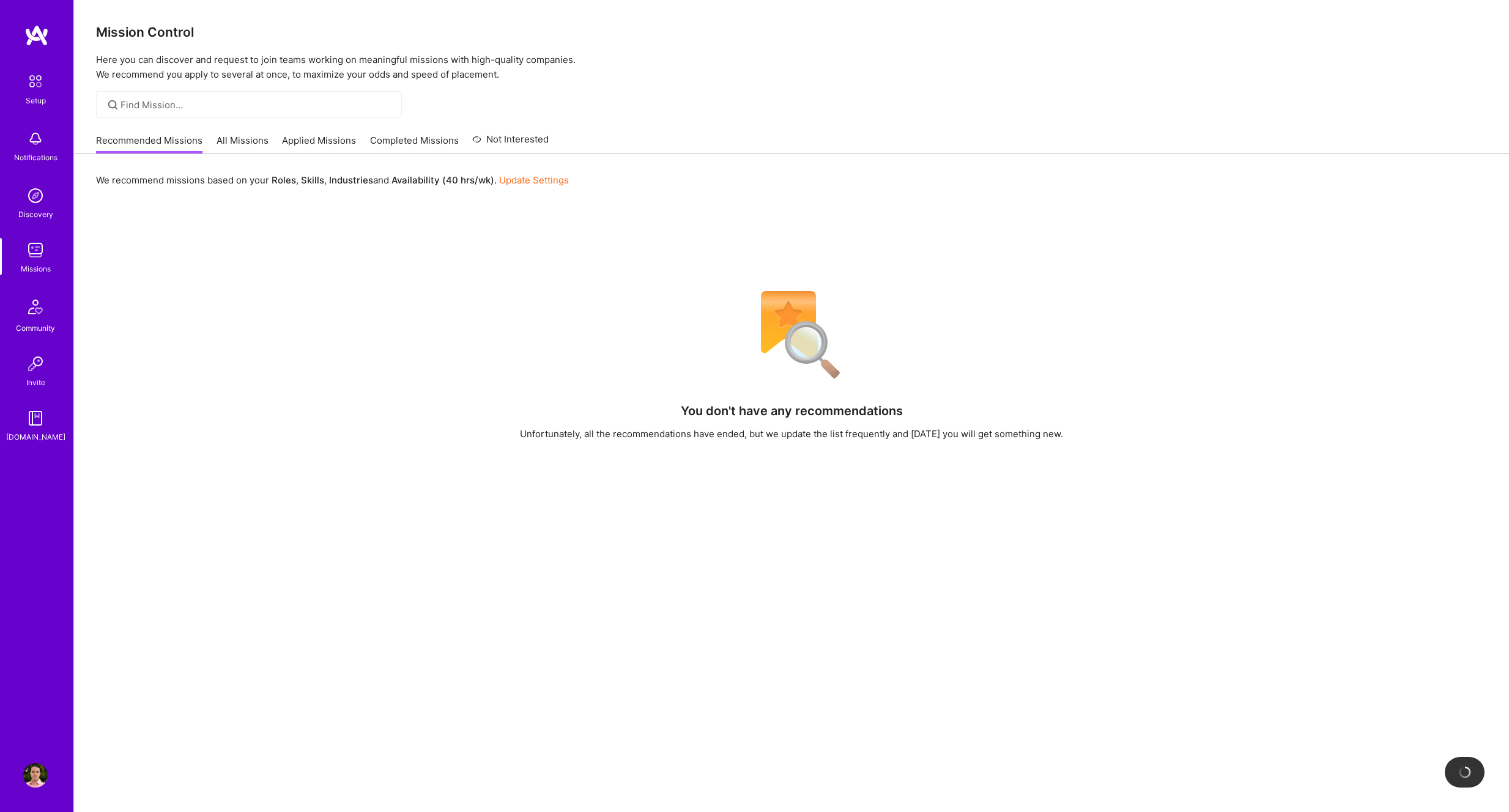
click at [348, 147] on link "Applied Missions" at bounding box center [319, 144] width 74 height 20
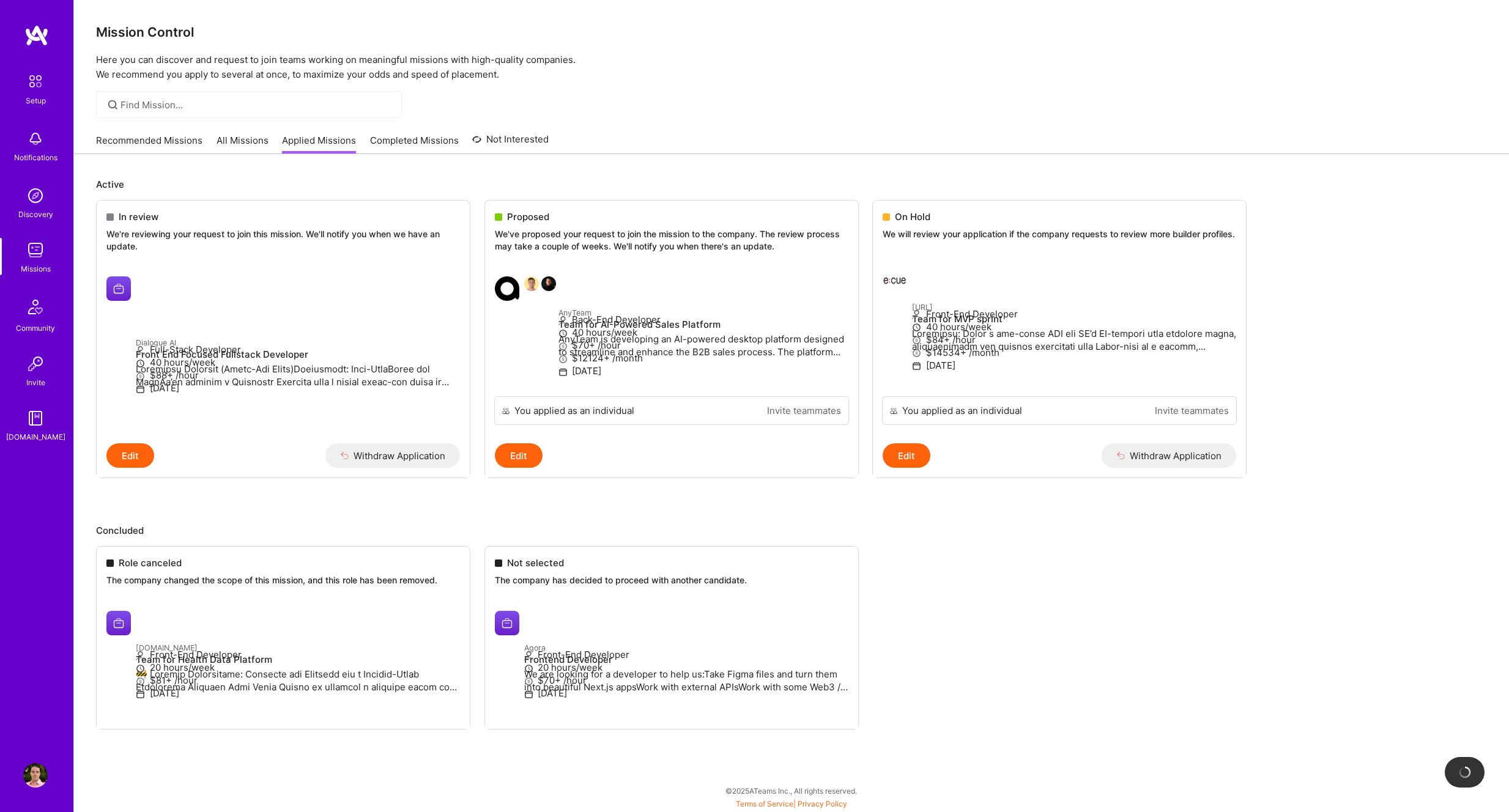
click at [234, 139] on link "All Missions" at bounding box center [243, 144] width 52 height 20
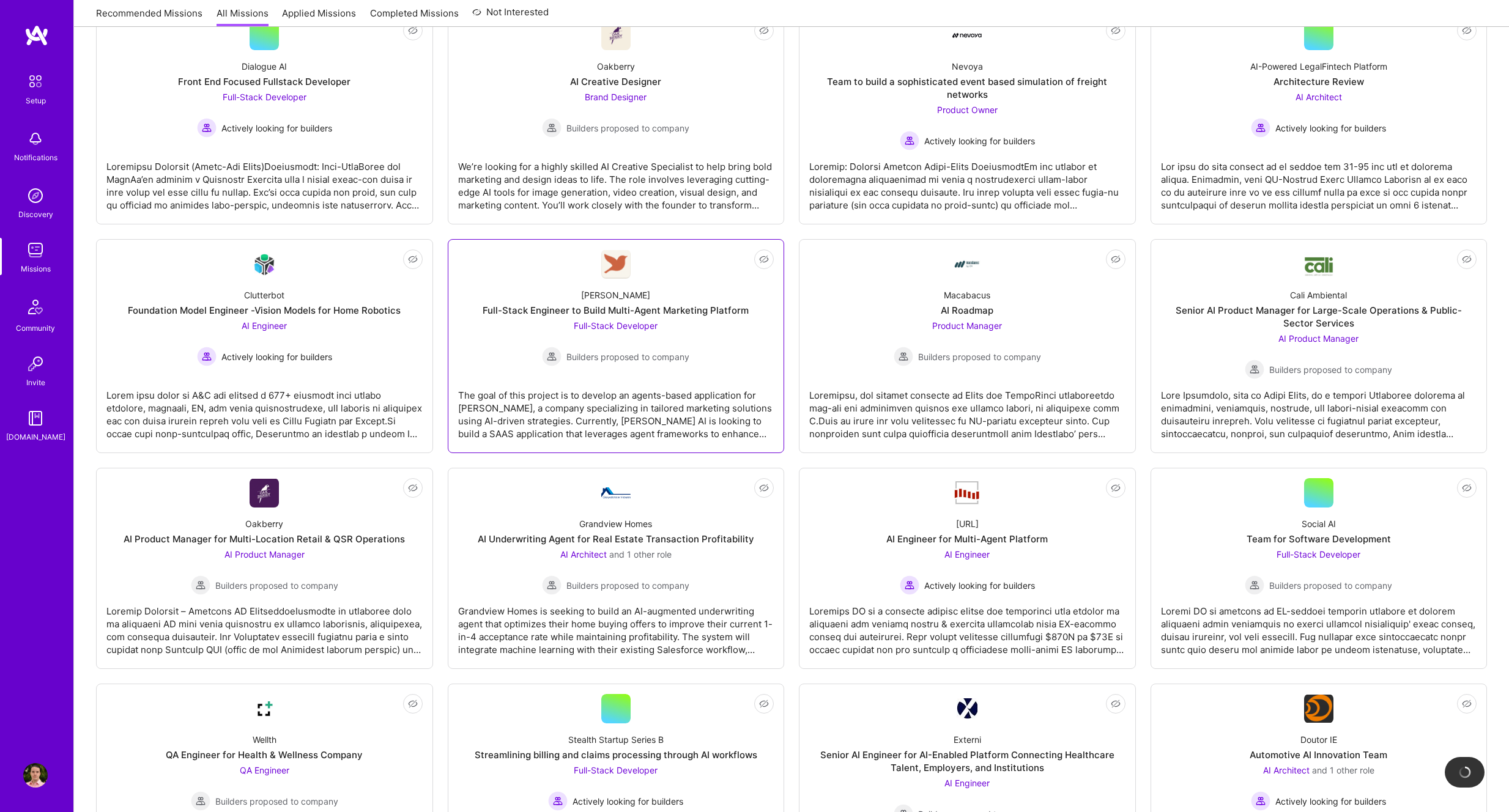
scroll to position [200, 0]
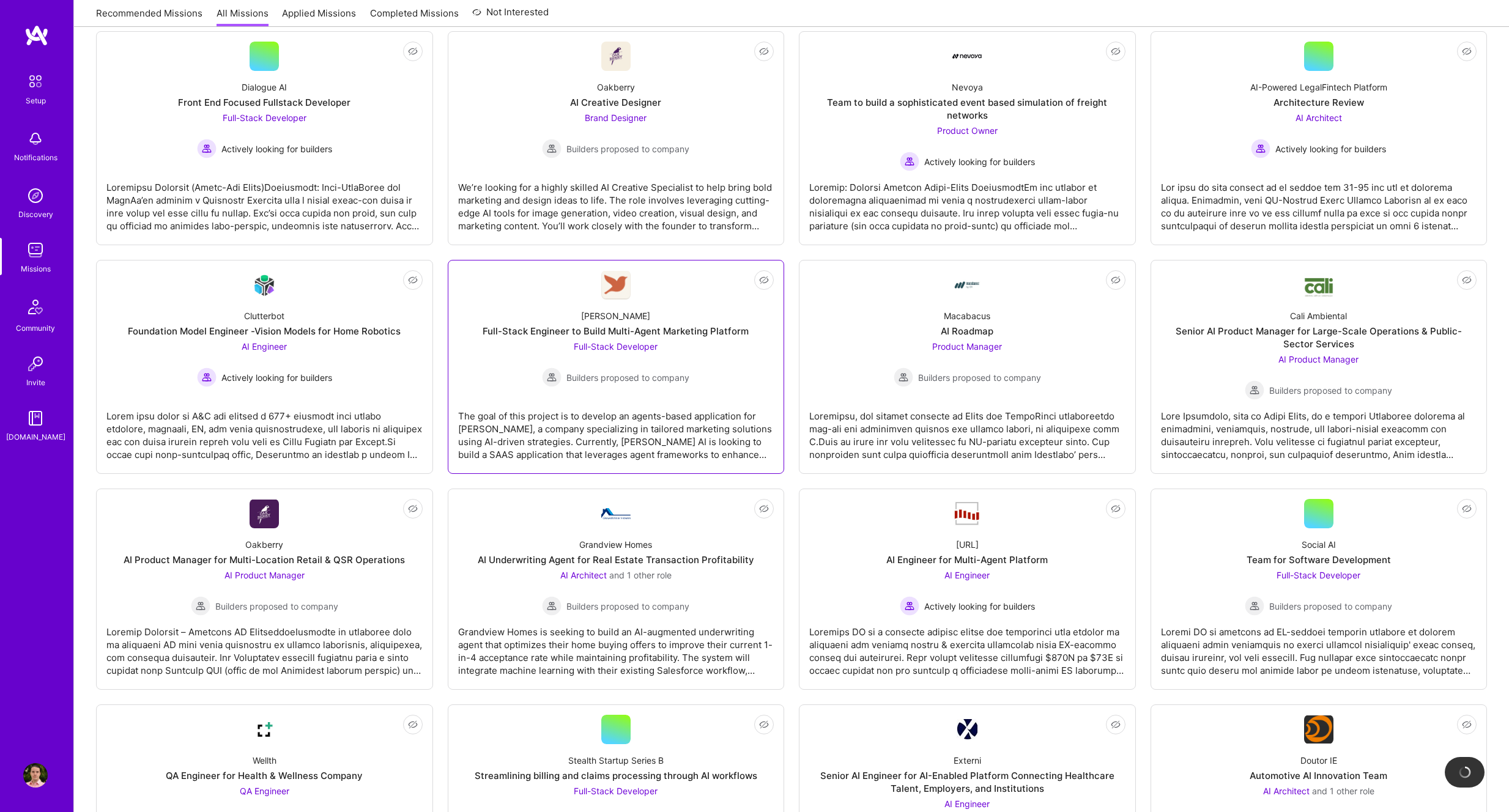
click at [729, 315] on div "[PERSON_NAME] Full-Stack Engineer to Build Multi-Agent Marketing Platform Full-…" at bounding box center [616, 343] width 316 height 88
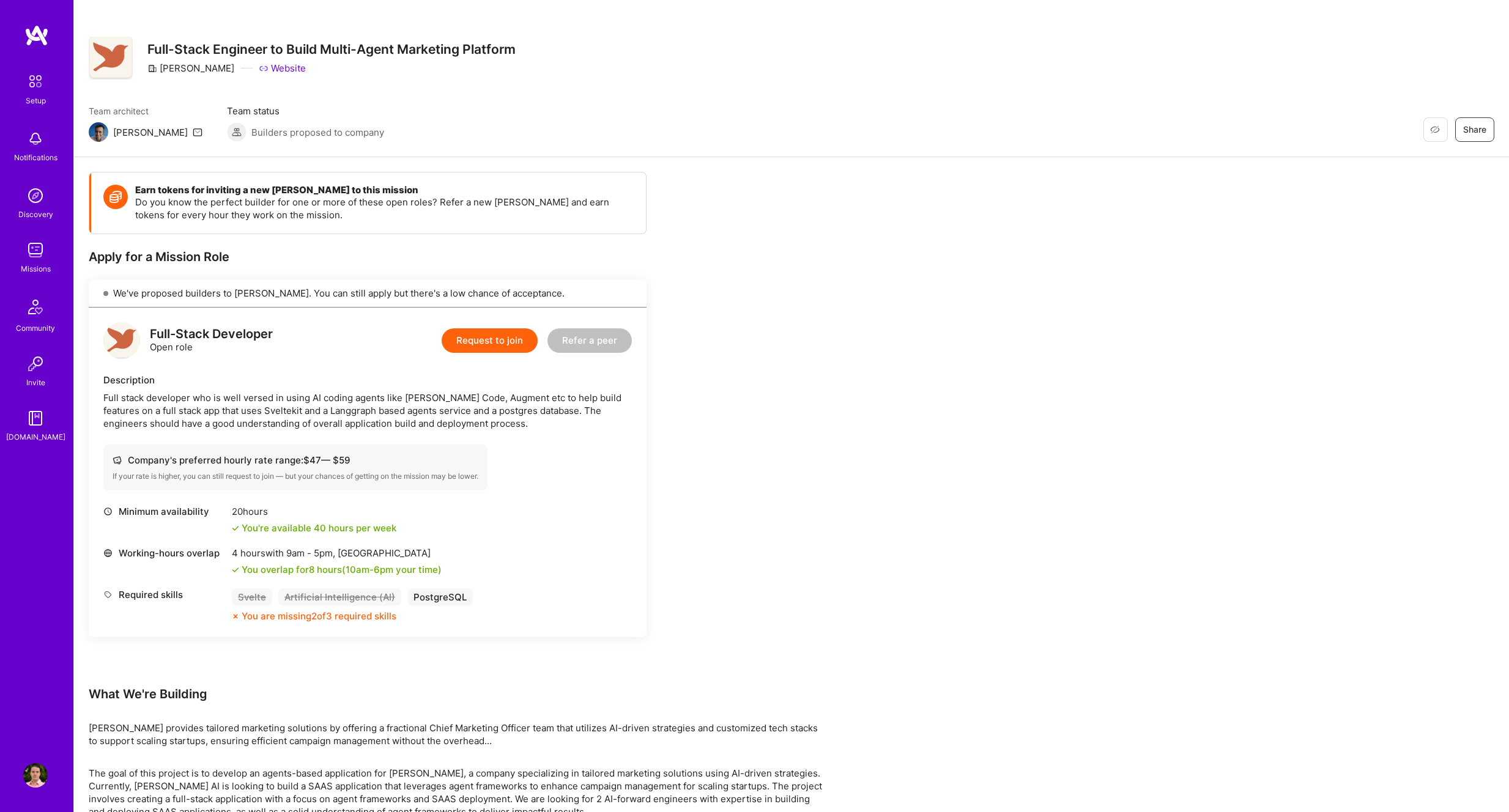
scroll to position [52, 0]
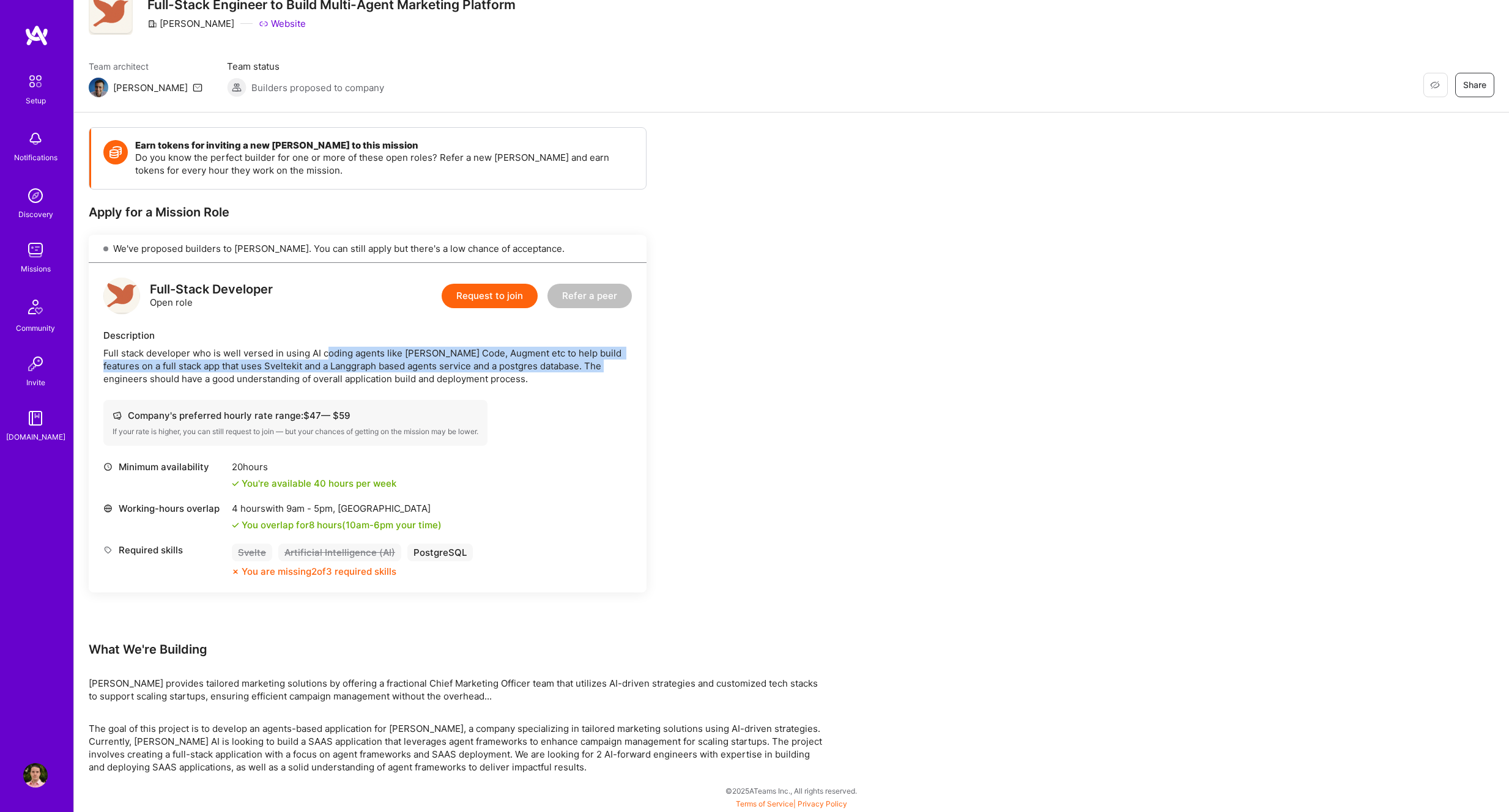
drag, startPoint x: 577, startPoint y: 364, endPoint x: 326, endPoint y: 347, distance: 251.6
click at [326, 347] on div "Full stack developer who is well versed in using AI coding agents like [PERSON_…" at bounding box center [367, 366] width 529 height 39
drag, startPoint x: 303, startPoint y: 352, endPoint x: 456, endPoint y: 356, distance: 153.1
click at [456, 356] on div "Full stack developer who is well versed in using AI coding agents like [PERSON_…" at bounding box center [367, 366] width 529 height 39
click at [461, 355] on div "Full stack developer who is well versed in using AI coding agents like [PERSON_…" at bounding box center [367, 366] width 529 height 39
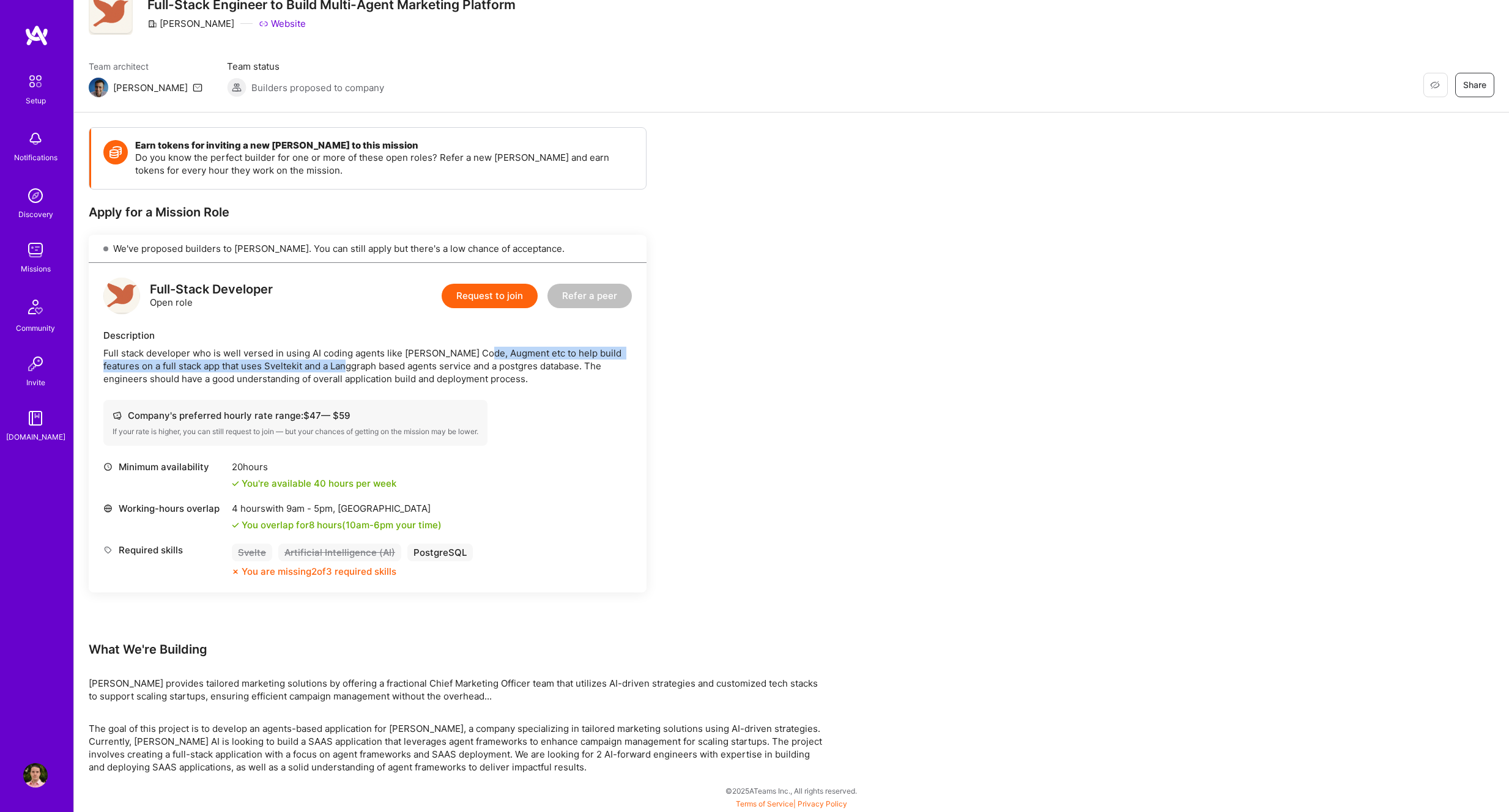
drag, startPoint x: 484, startPoint y: 355, endPoint x: 329, endPoint y: 371, distance: 155.8
click at [329, 371] on div "Full stack developer who is well versed in using AI coding agents like [PERSON_…" at bounding box center [367, 366] width 529 height 39
click at [321, 370] on div "Full stack developer who is well versed in using AI coding agents like [PERSON_…" at bounding box center [367, 366] width 529 height 39
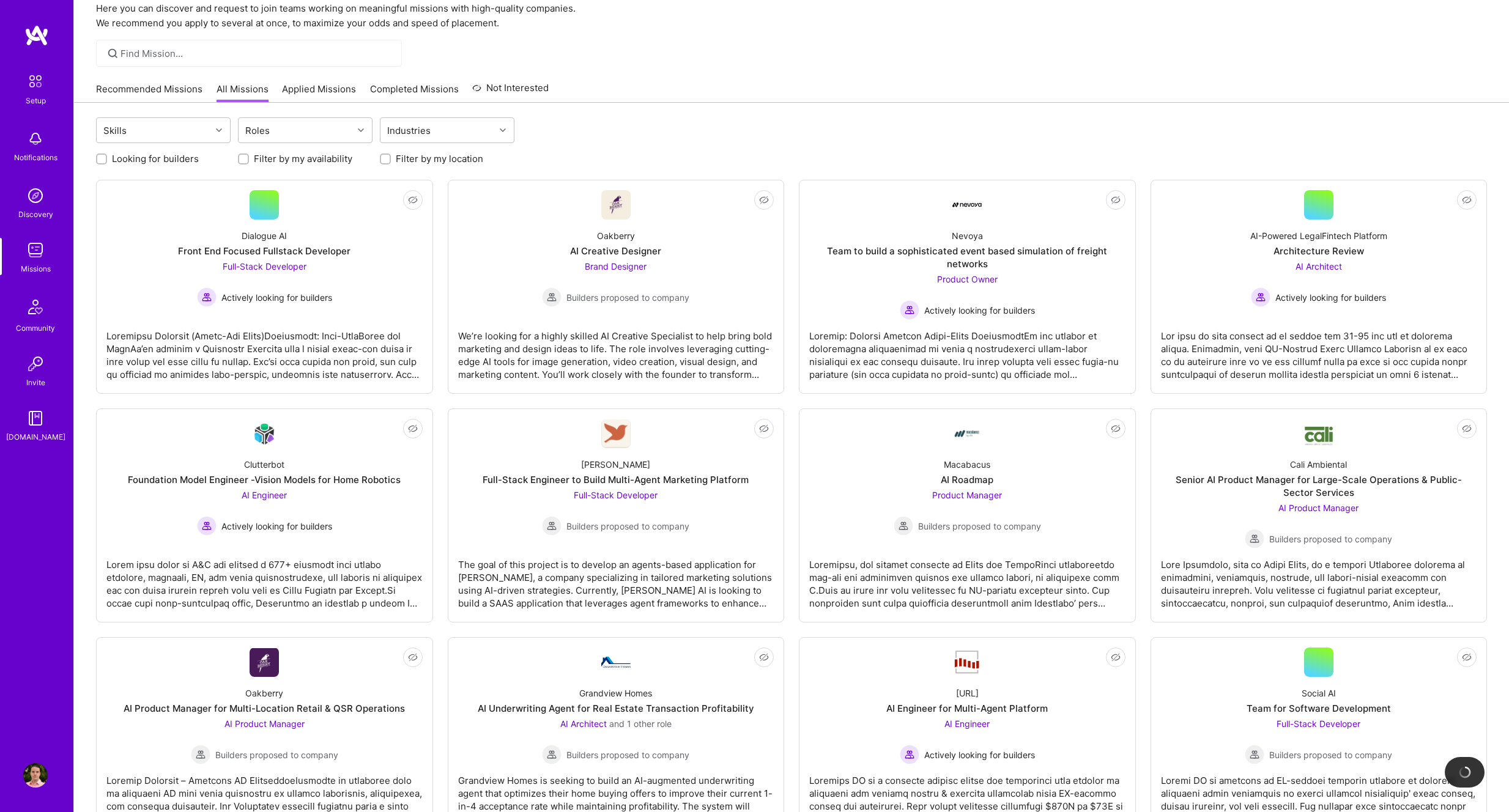
scroll to position [200, 0]
